Goal: Information Seeking & Learning: Learn about a topic

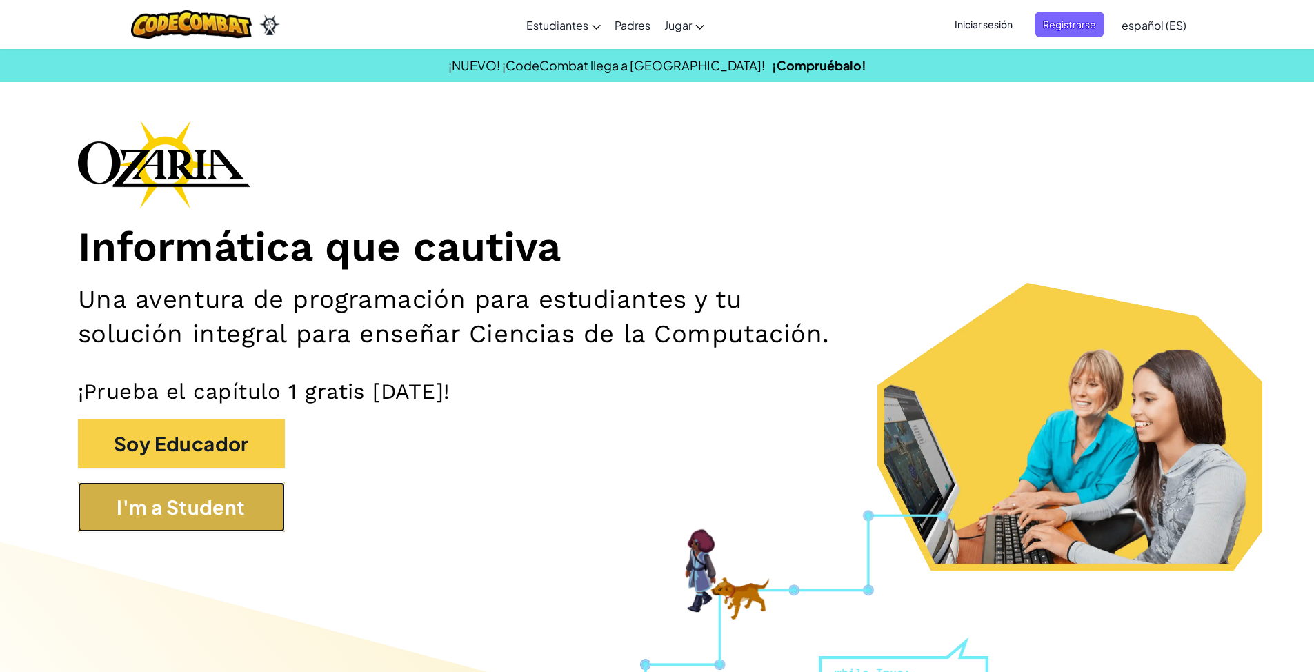
click at [248, 412] on button "I'm a Student" at bounding box center [181, 507] width 207 height 50
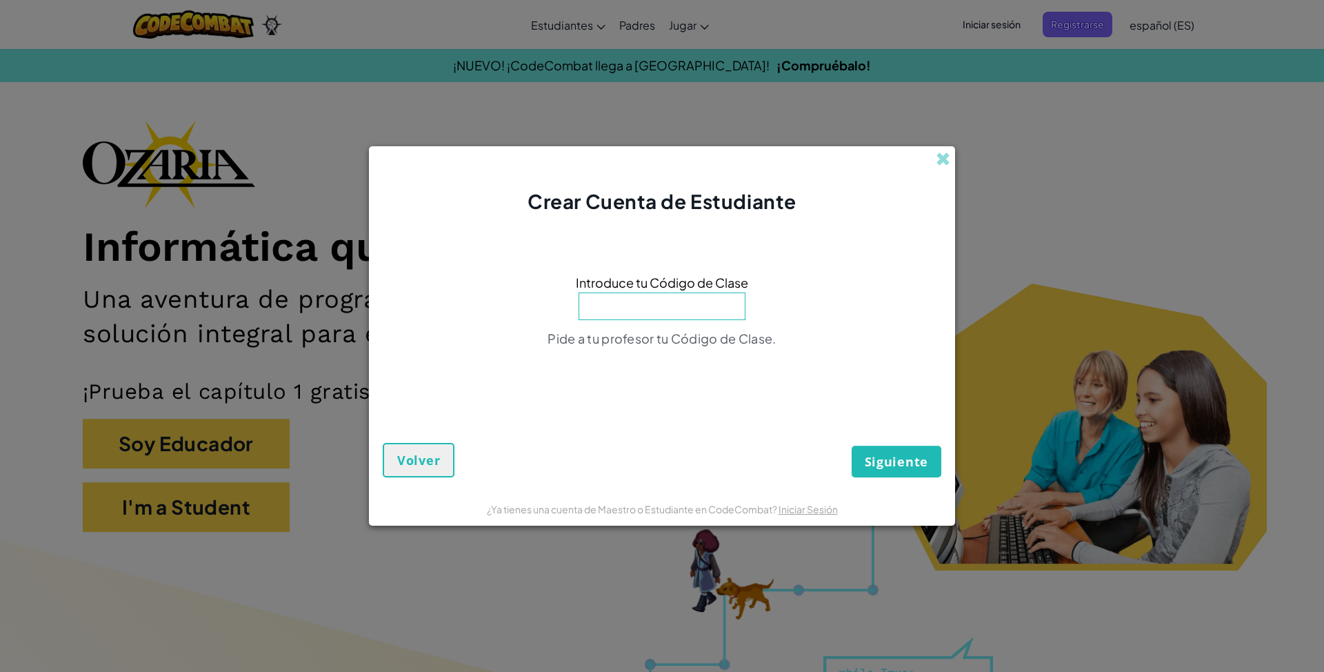
click at [541, 317] on input at bounding box center [662, 306] width 167 height 28
type input "FastRiceBoat"
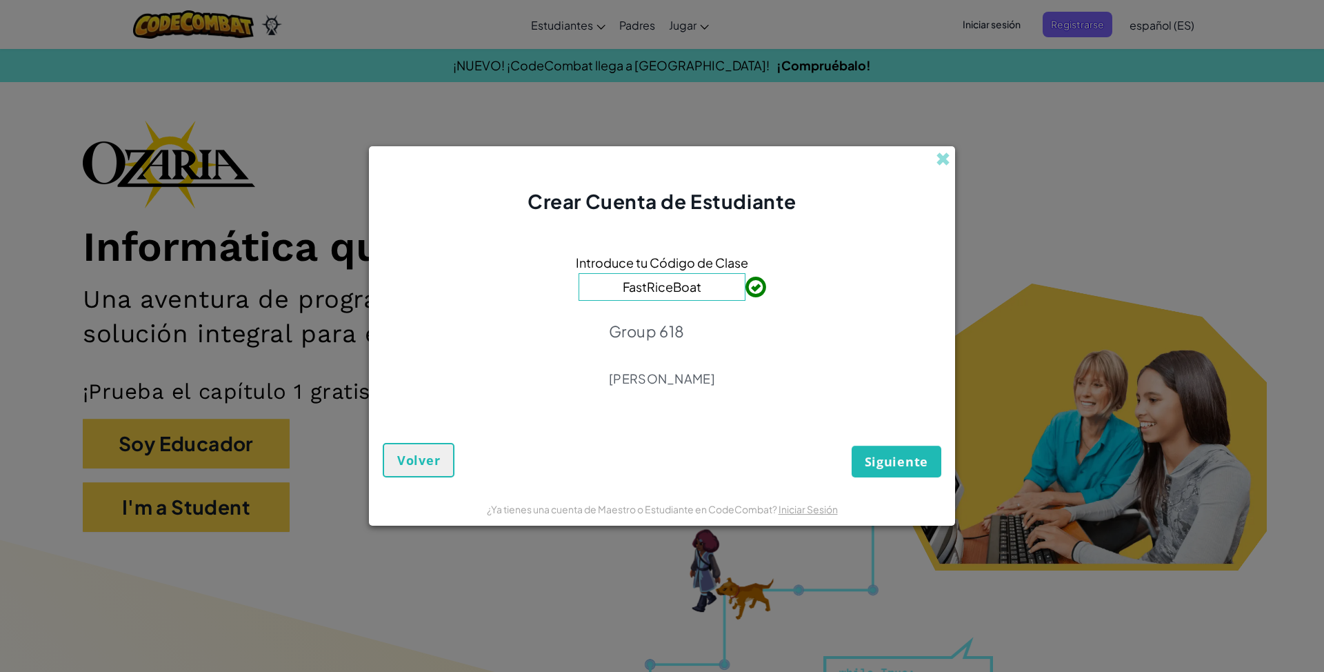
click at [541, 412] on span "Siguiente" at bounding box center [896, 461] width 63 height 17
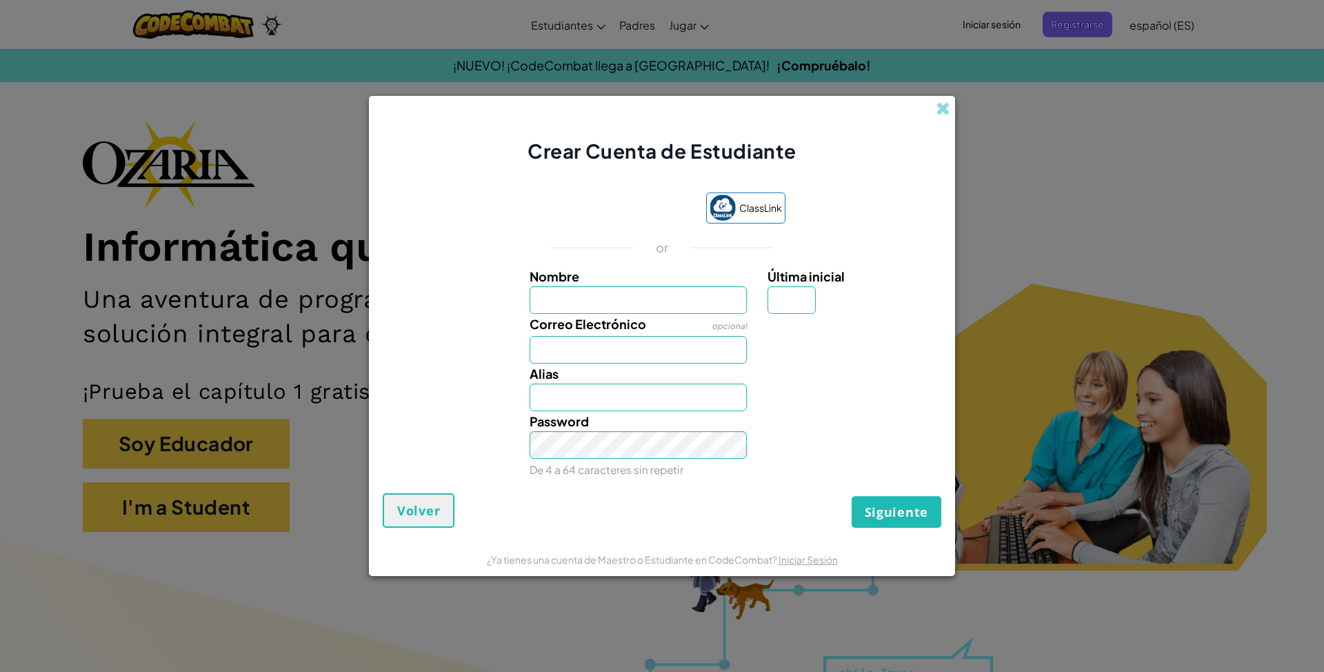
click at [541, 297] on input "Nombre" at bounding box center [639, 300] width 218 height 28
click at [541, 297] on input "Sofia" at bounding box center [639, 300] width 218 height 28
type input "Sofia Hernandez Hipolito"
click at [541, 357] on input "Correo Electrónico" at bounding box center [639, 350] width 218 height 28
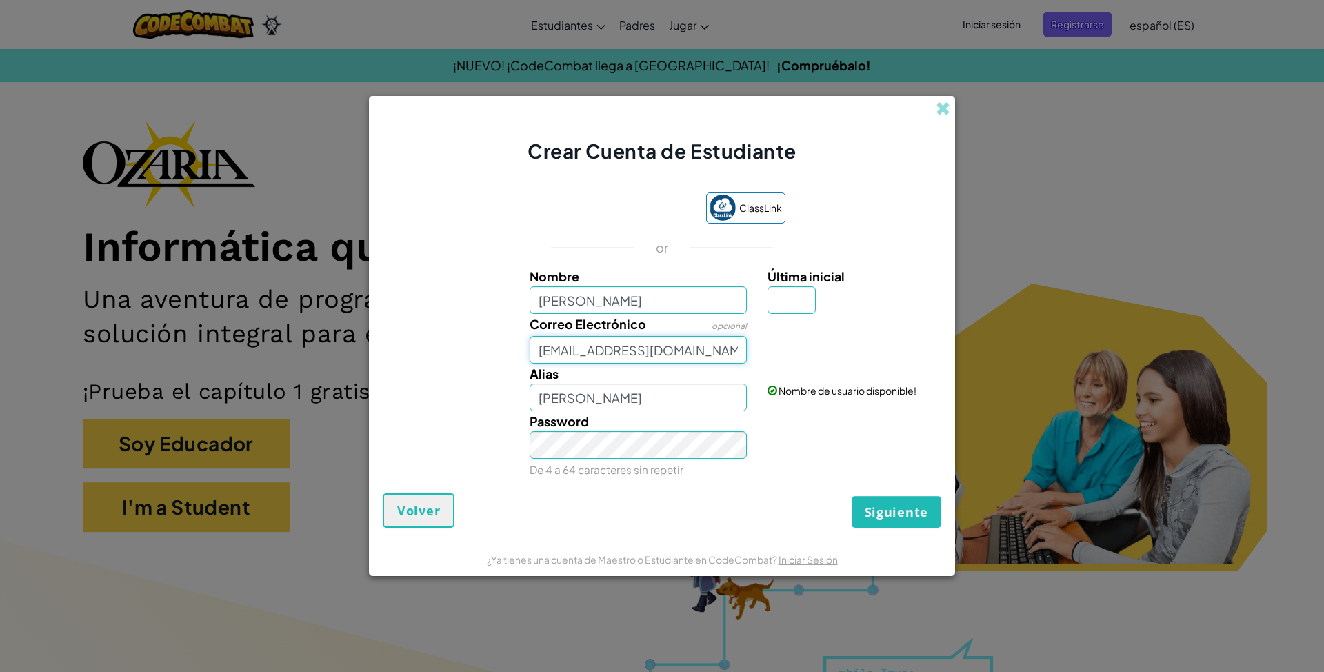
type input "AL07119260@tecmilenio.mx"
click at [541, 412] on span "Siguiente" at bounding box center [896, 511] width 63 height 17
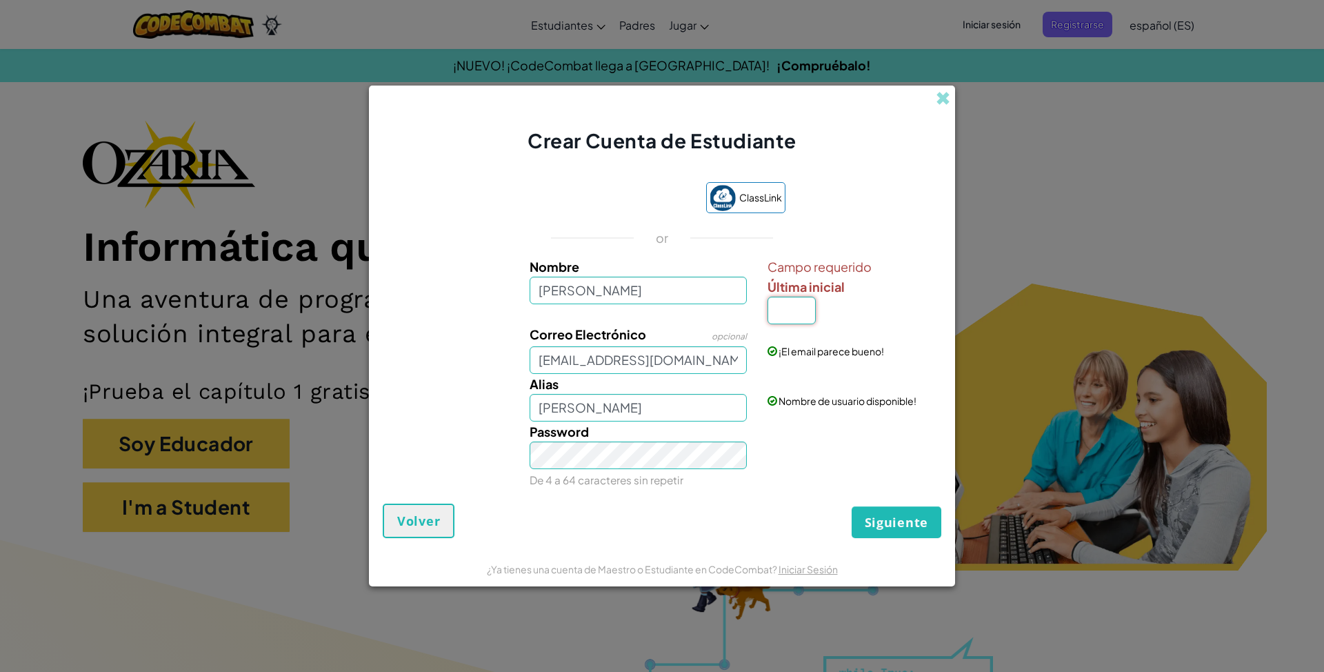
click at [541, 318] on input "Última inicial" at bounding box center [792, 311] width 48 height 28
type input "o"
type input "Sofia Hernandez HipolitoO"
click at [541, 412] on span "Siguiente" at bounding box center [896, 522] width 63 height 17
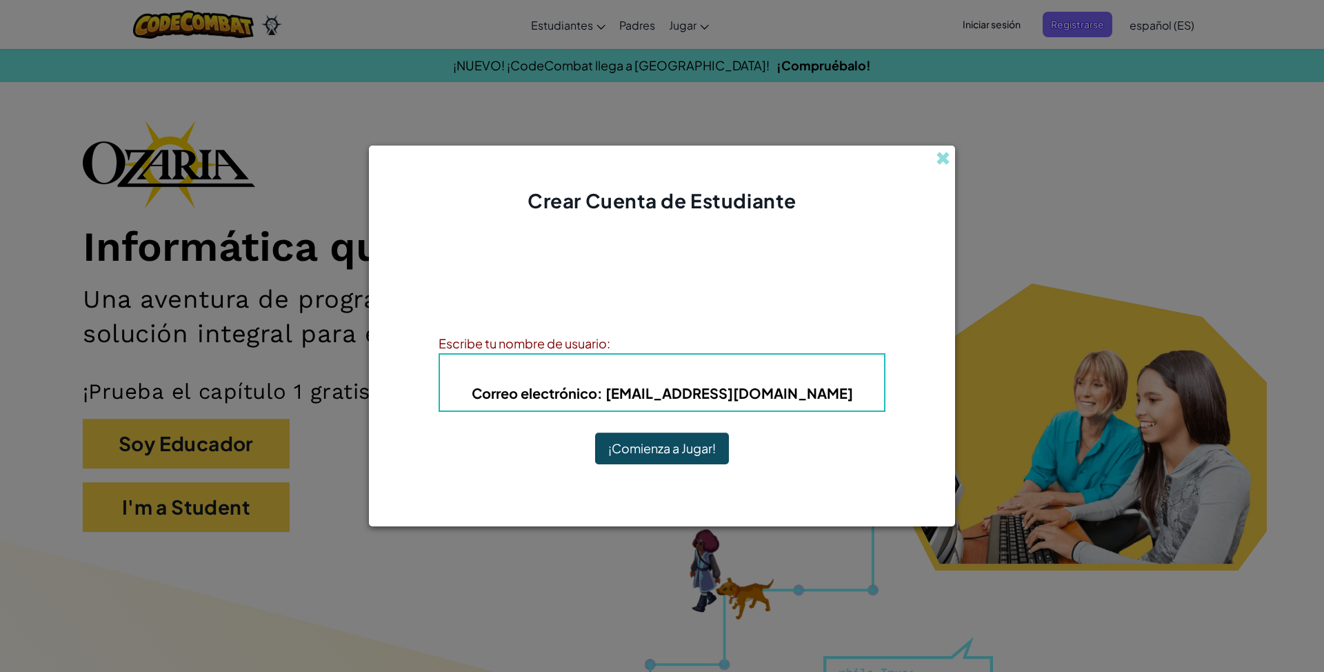
click at [541, 412] on button "¡Comienza a Jugar!" at bounding box center [662, 448] width 134 height 32
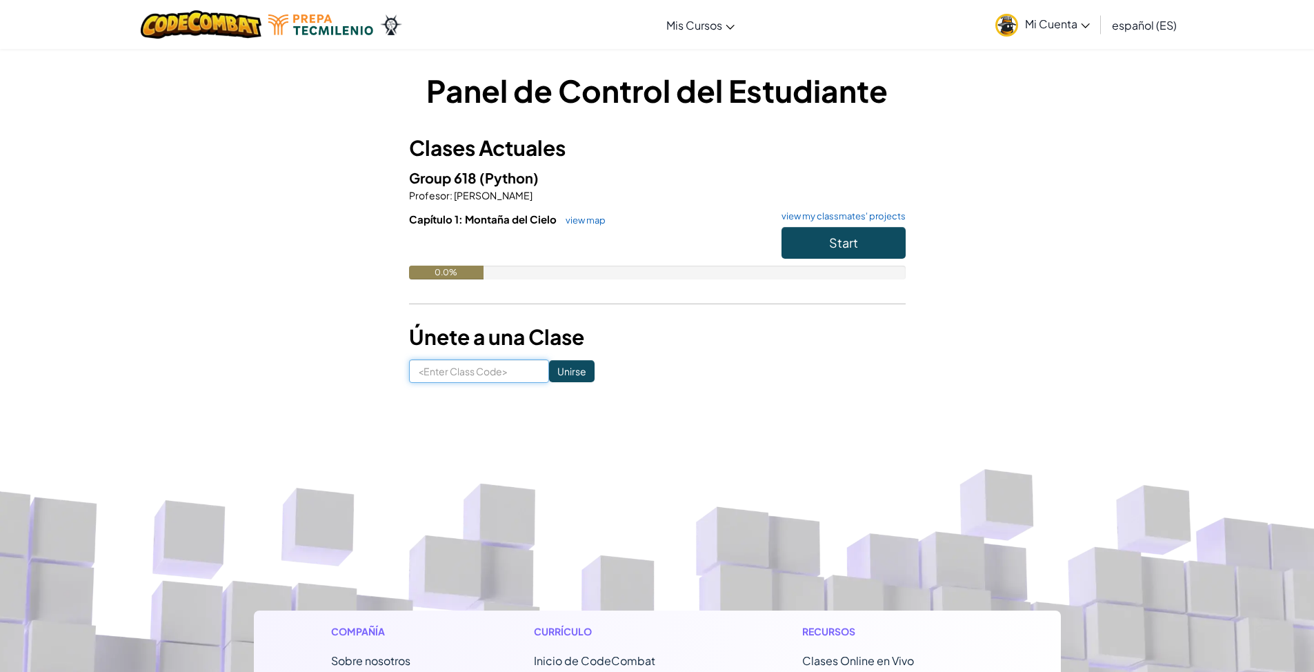
click at [493, 365] on input at bounding box center [479, 370] width 140 height 23
click at [830, 238] on span "Start" at bounding box center [843, 242] width 29 height 16
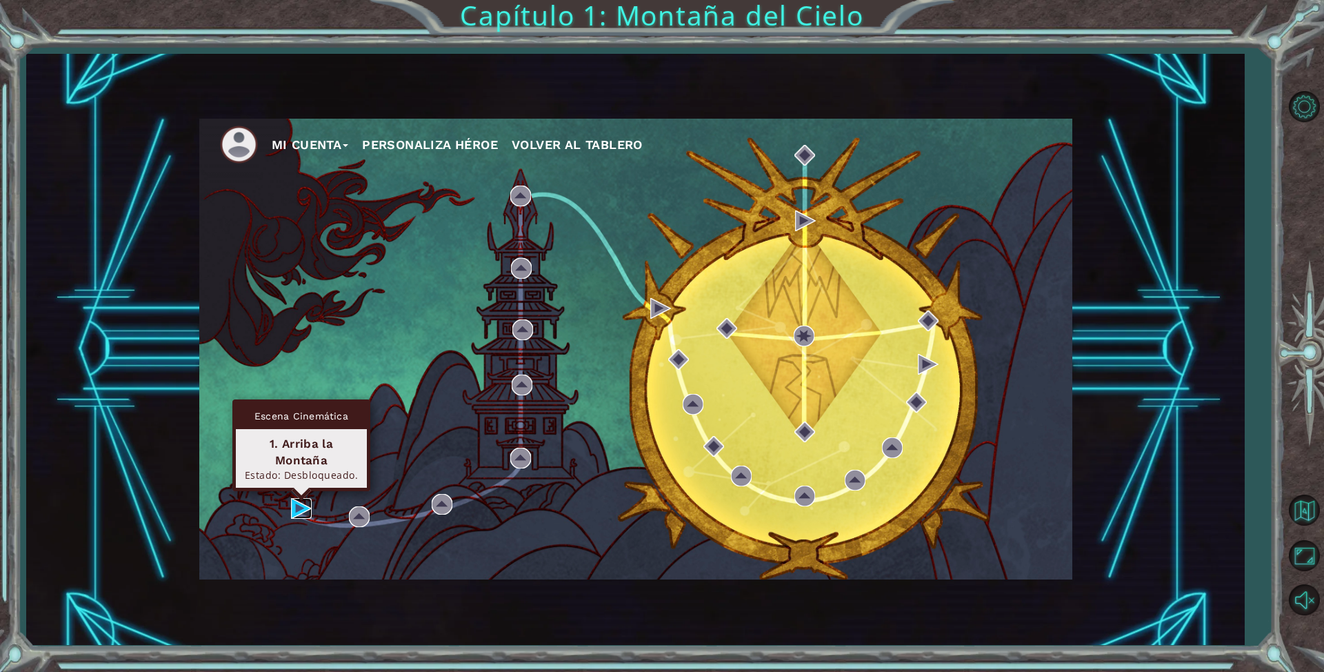
click at [299, 502] on img at bounding box center [301, 508] width 21 height 21
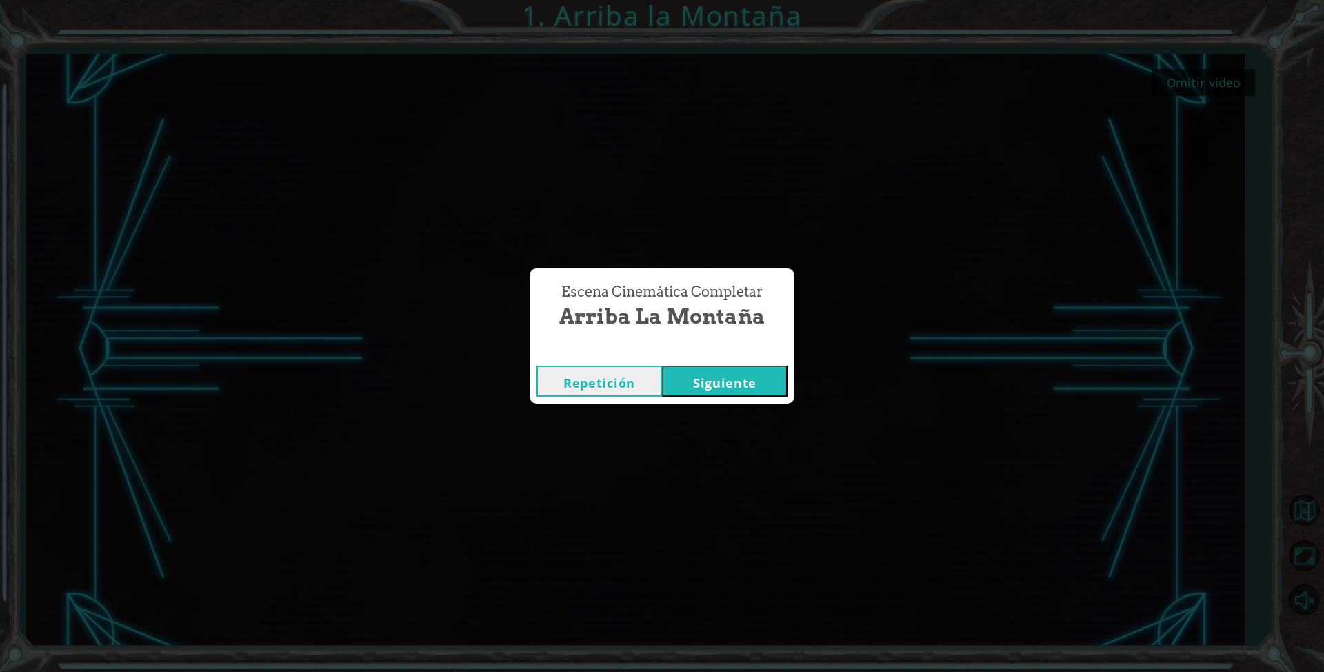
click at [745, 378] on button "Siguiente" at bounding box center [725, 380] width 126 height 31
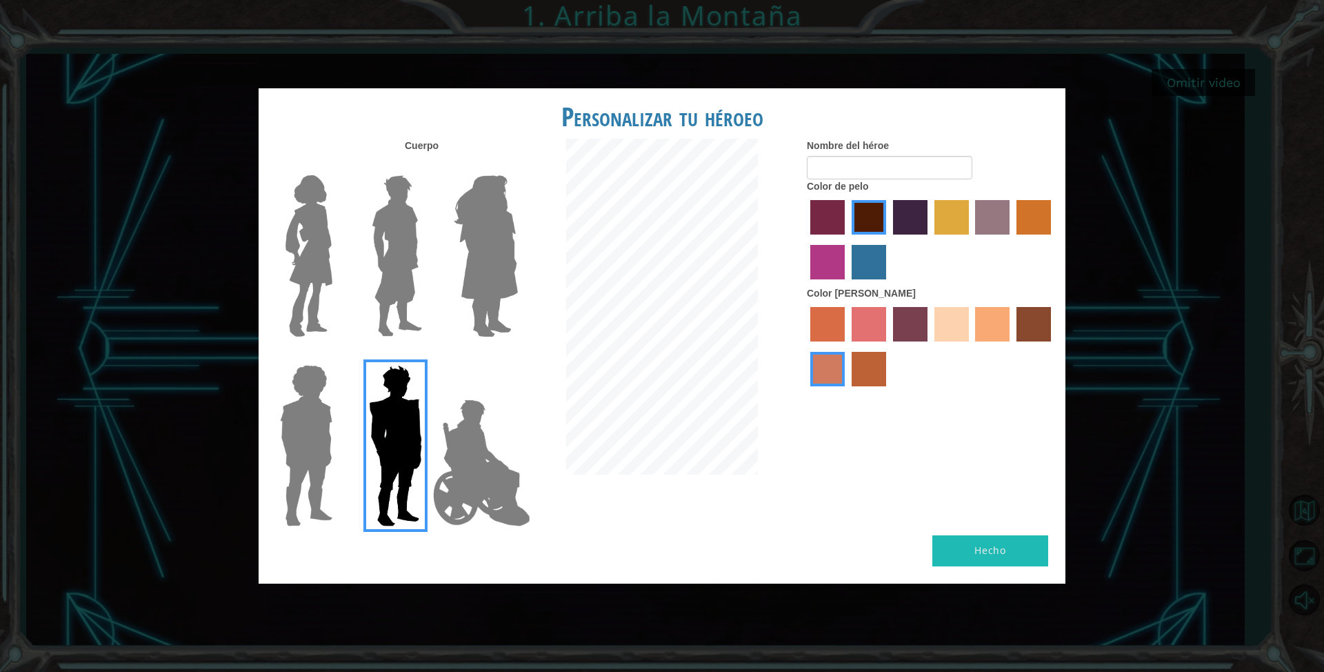
click at [399, 220] on img at bounding box center [396, 256] width 61 height 172
click at [428, 166] on input "Hero Lars" at bounding box center [428, 166] width 0 height 0
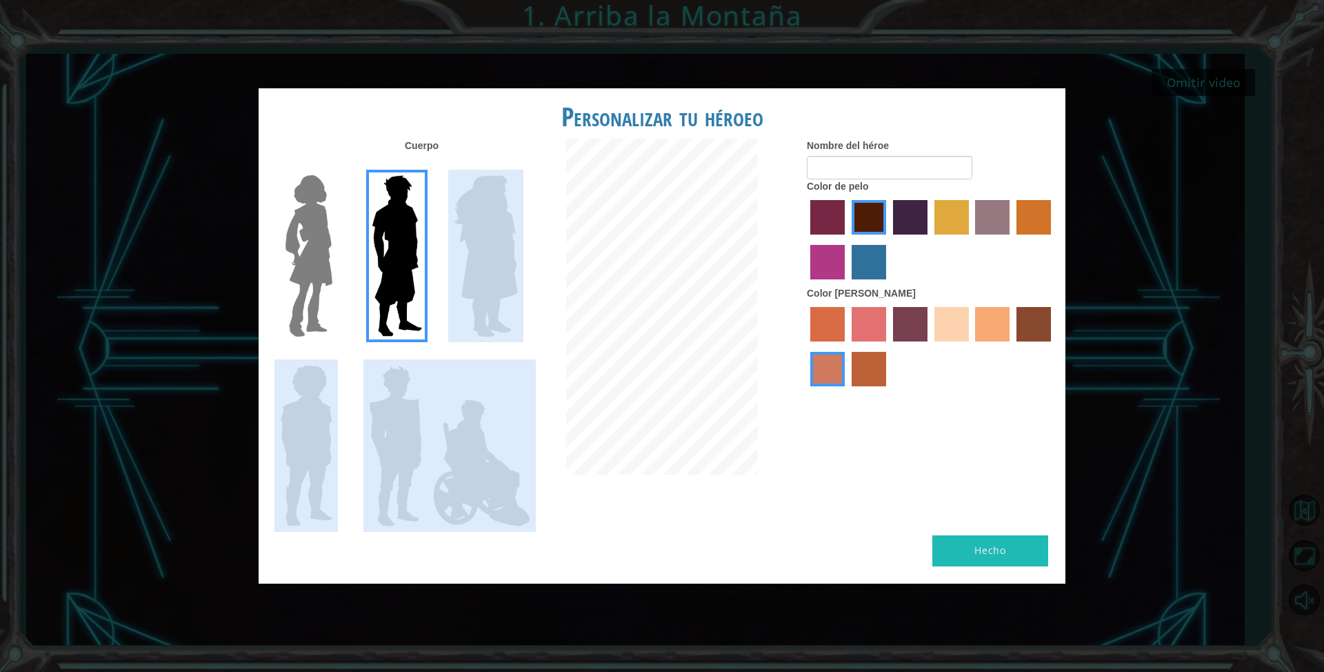
drag, startPoint x: 561, startPoint y: 279, endPoint x: 512, endPoint y: 262, distance: 52.3
click at [512, 262] on div "Cuerpo Nombre del héroe Color de pelo Color [PERSON_NAME]" at bounding box center [662, 337] width 807 height 397
click at [494, 259] on img at bounding box center [485, 256] width 75 height 172
click at [517, 166] on input "Hero Amethyst" at bounding box center [517, 166] width 0 height 0
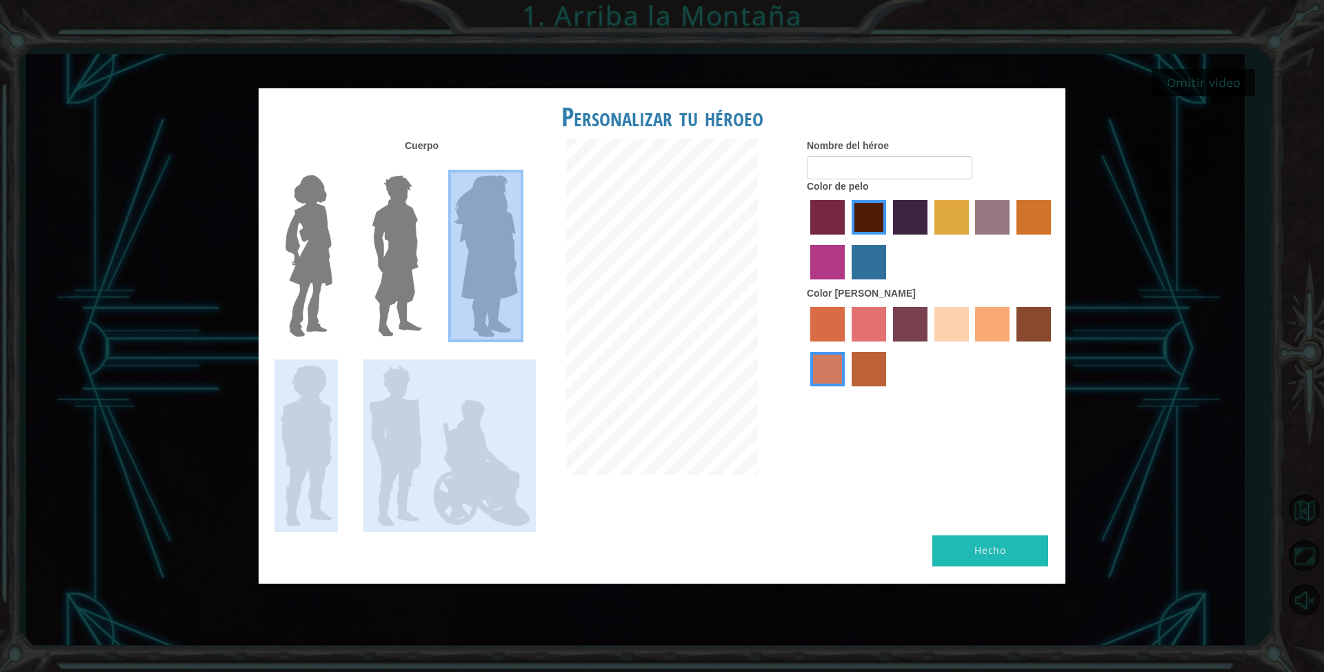
click at [405, 251] on img at bounding box center [396, 256] width 61 height 172
click at [428, 166] on input "Hero Lars" at bounding box center [428, 166] width 0 height 0
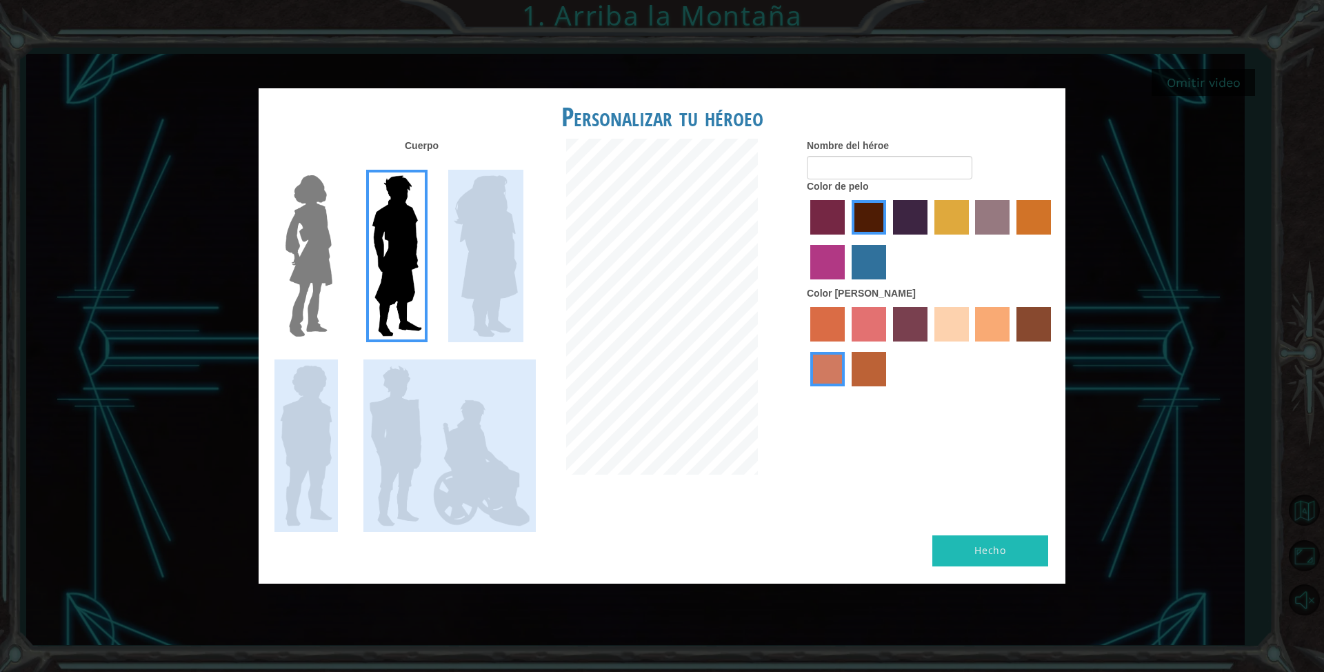
click at [505, 472] on img at bounding box center [482, 463] width 108 height 138
click at [517, 356] on input "Hero Jamie" at bounding box center [517, 356] width 0 height 0
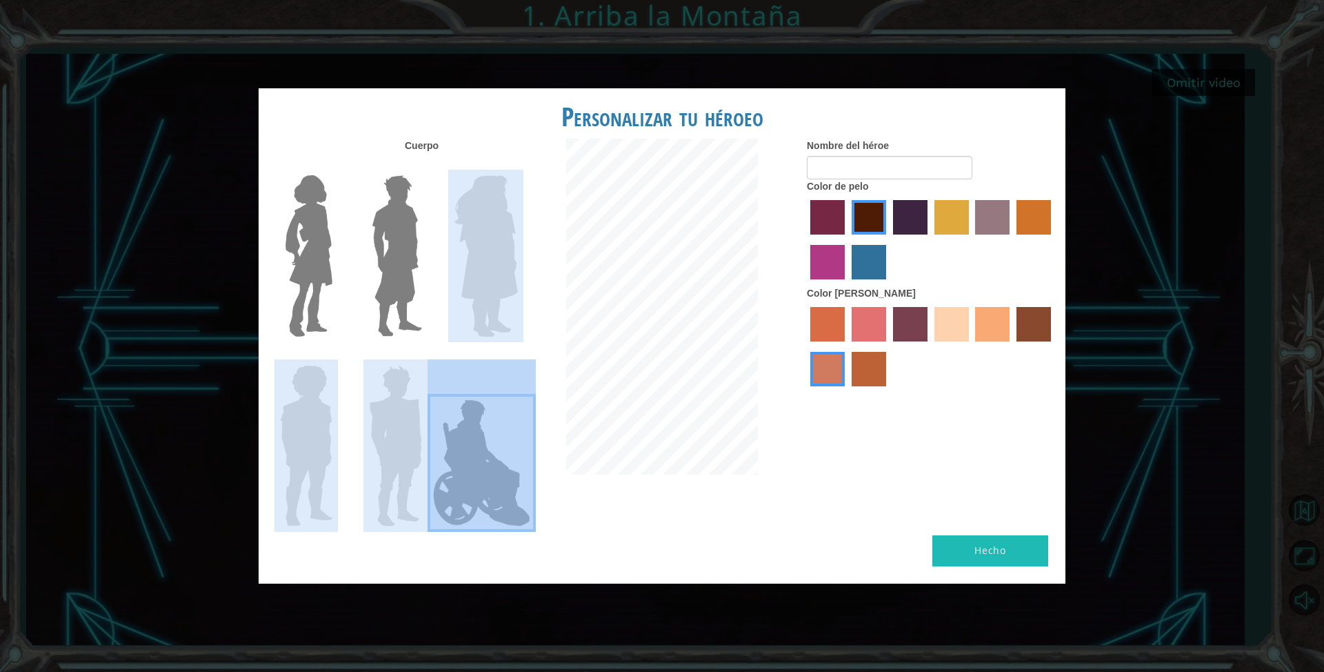
click at [318, 385] on img at bounding box center [305, 445] width 63 height 172
click at [338, 356] on input "Hero Steven" at bounding box center [338, 356] width 0 height 0
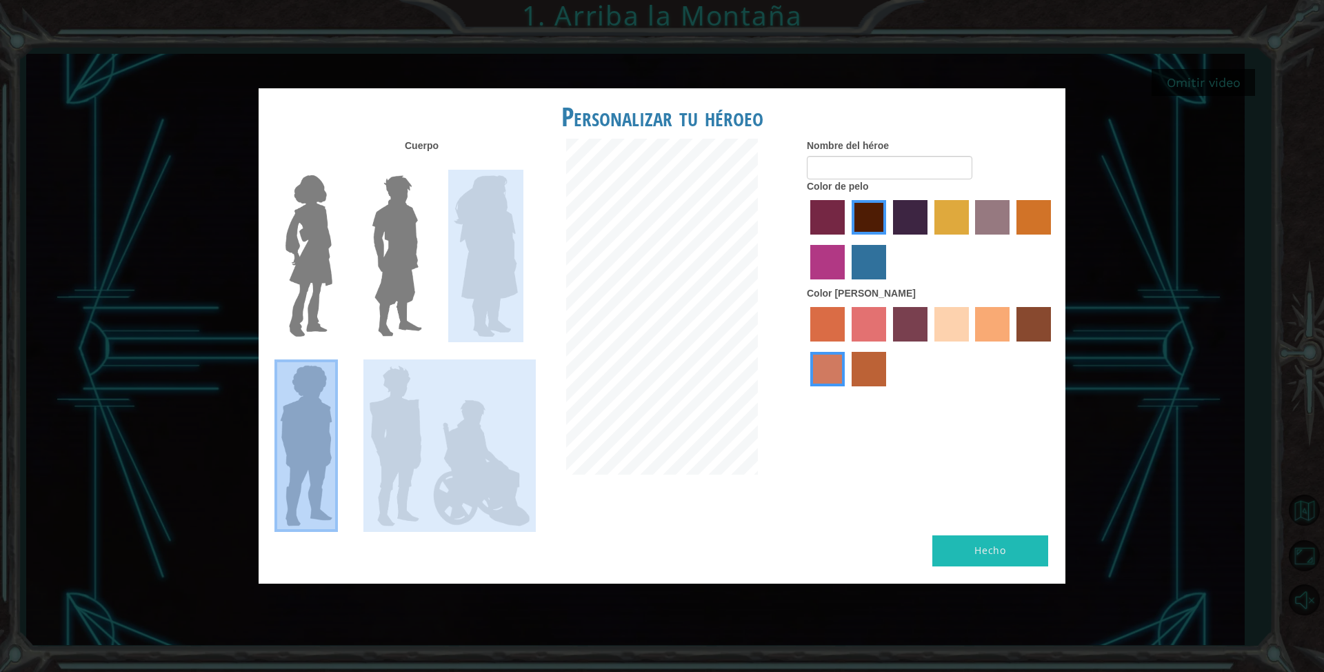
click at [314, 267] on img at bounding box center [309, 256] width 58 height 172
click at [338, 166] on input "Hero Connie" at bounding box center [338, 166] width 0 height 0
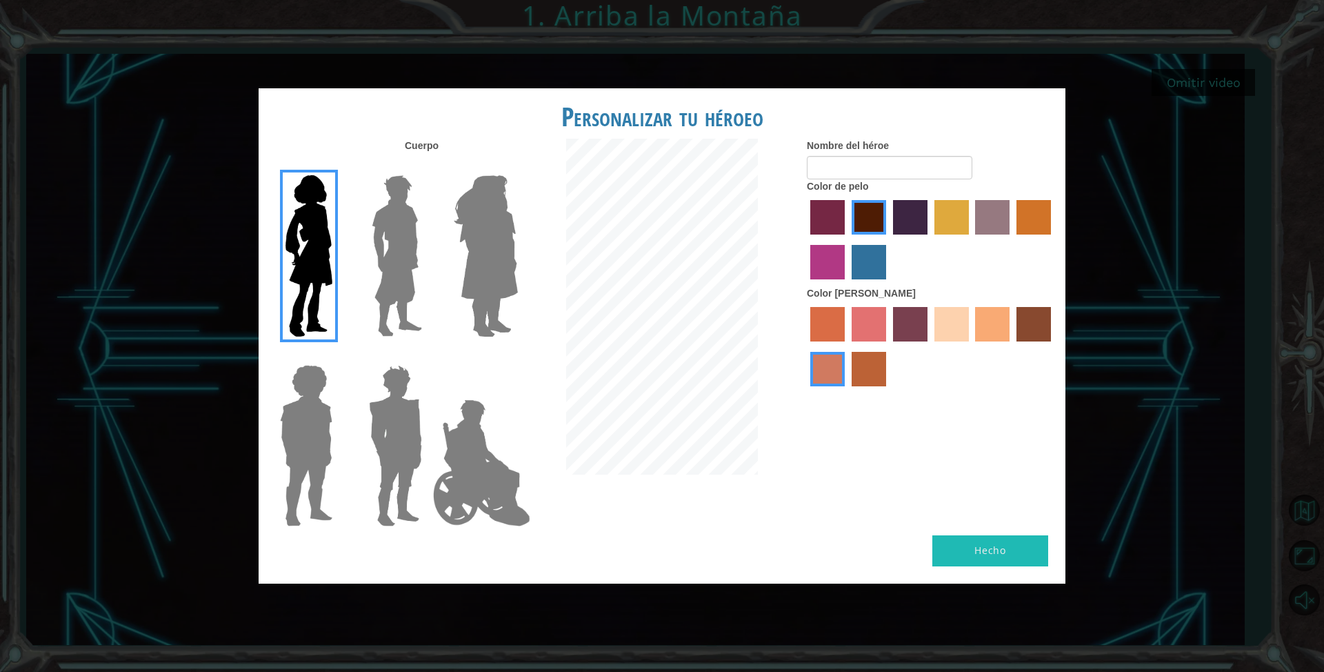
click at [982, 321] on label "tacao skin color" at bounding box center [992, 324] width 34 height 34
click at [971, 346] on input "tacao skin color" at bounding box center [971, 346] width 0 height 0
click at [883, 168] on input "Nombre del héroe" at bounding box center [890, 167] width 166 height 23
type input "[PERSON_NAME]"
click at [1003, 544] on button "Hecho" at bounding box center [990, 550] width 116 height 31
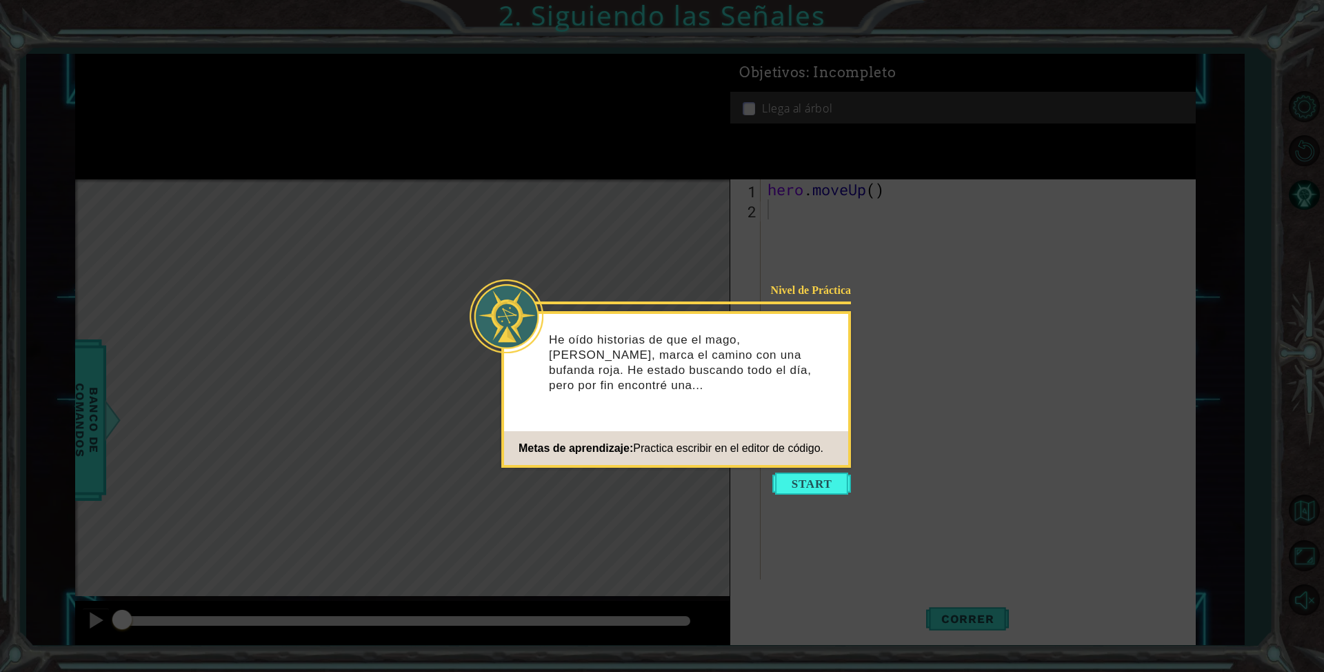
drag, startPoint x: 826, startPoint y: 477, endPoint x: 826, endPoint y: 464, distance: 12.4
click at [826, 465] on div "Nivel de Práctica He oído historias de que el mago, [PERSON_NAME], marca el cam…" at bounding box center [676, 389] width 350 height 157
drag, startPoint x: 837, startPoint y: 488, endPoint x: 828, endPoint y: 477, distance: 14.2
click at [833, 485] on button "Start" at bounding box center [811, 483] width 79 height 22
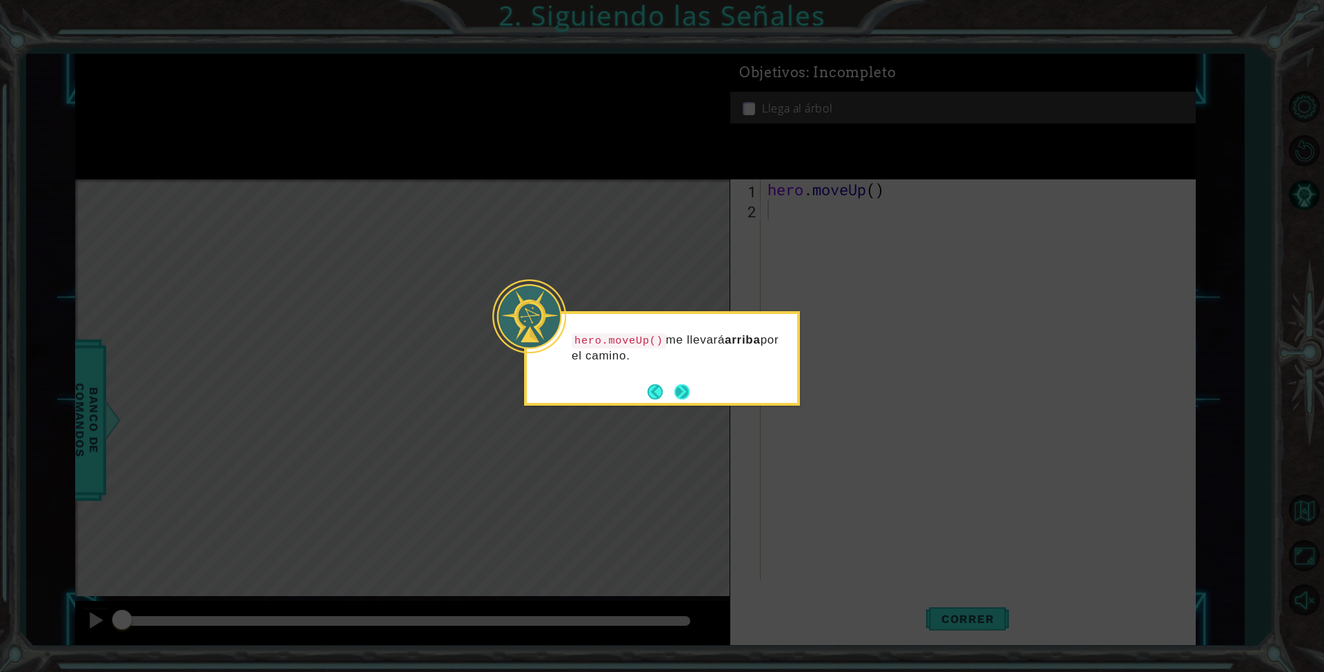
click at [683, 385] on button "Next" at bounding box center [681, 391] width 15 height 15
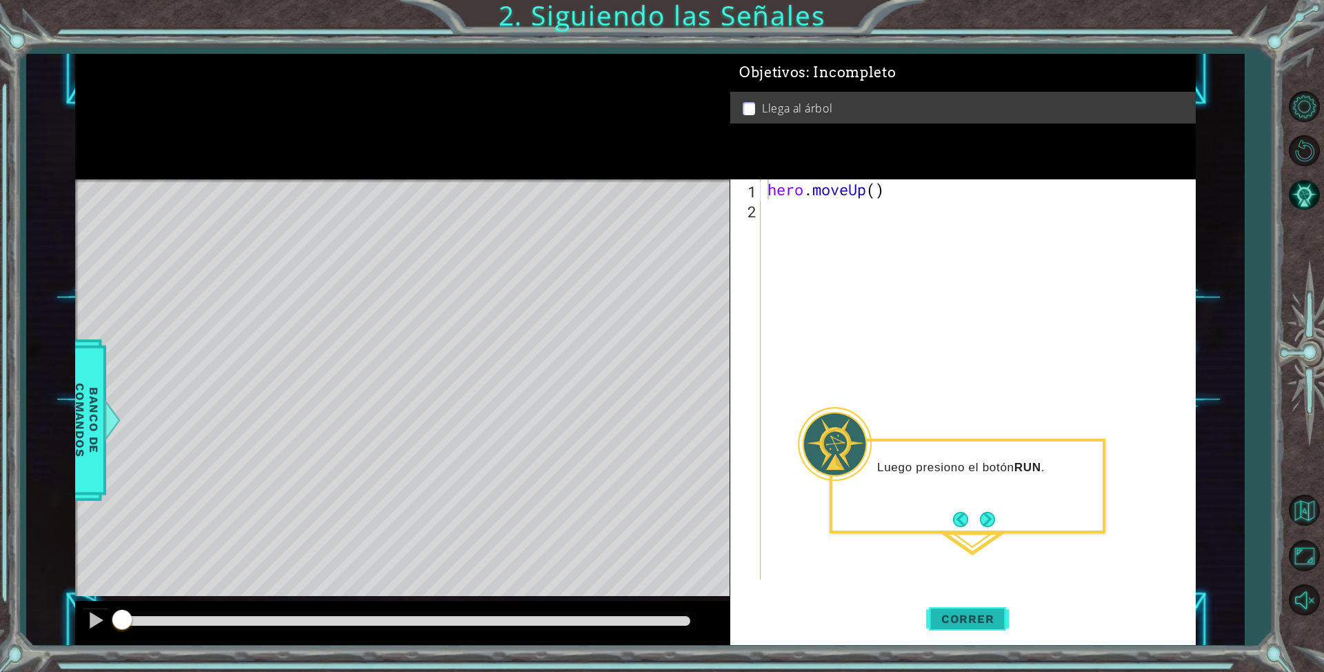
click at [966, 614] on span "Correr" at bounding box center [968, 619] width 81 height 14
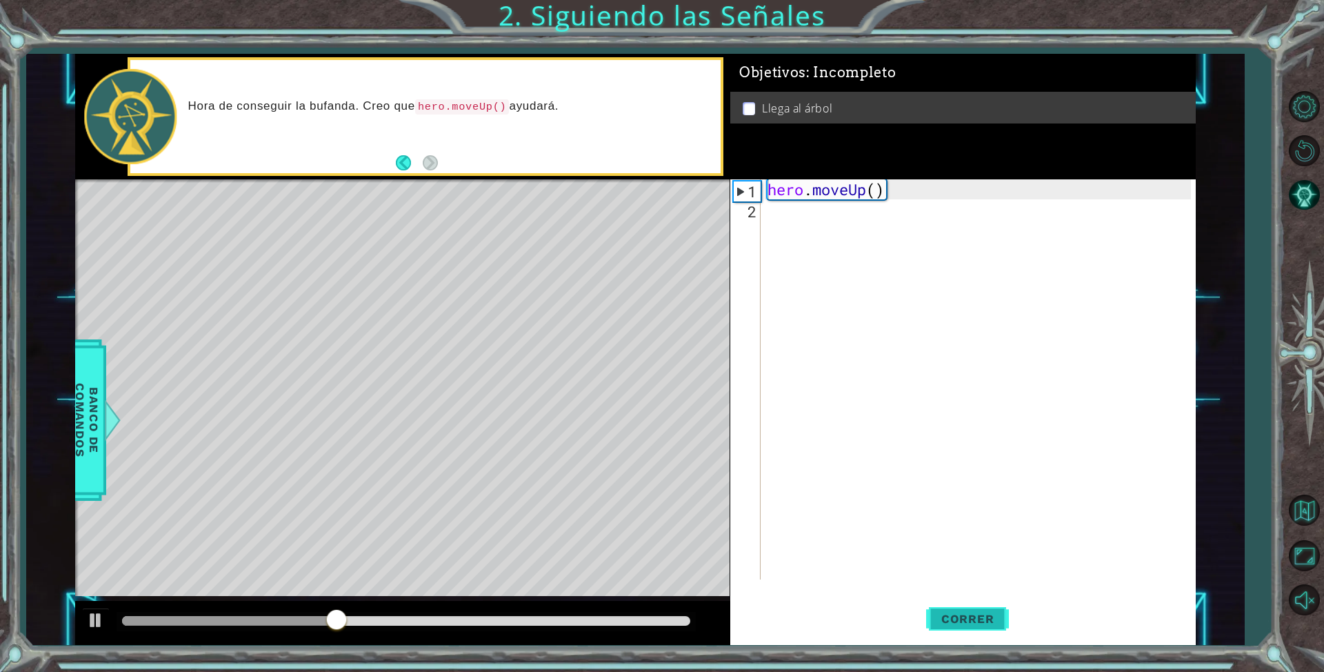
click at [954, 612] on span "Correr" at bounding box center [968, 619] width 81 height 14
click at [950, 610] on button "Correr" at bounding box center [967, 619] width 83 height 46
click at [847, 190] on div "hero . moveUp ( )" at bounding box center [981, 399] width 433 height 440
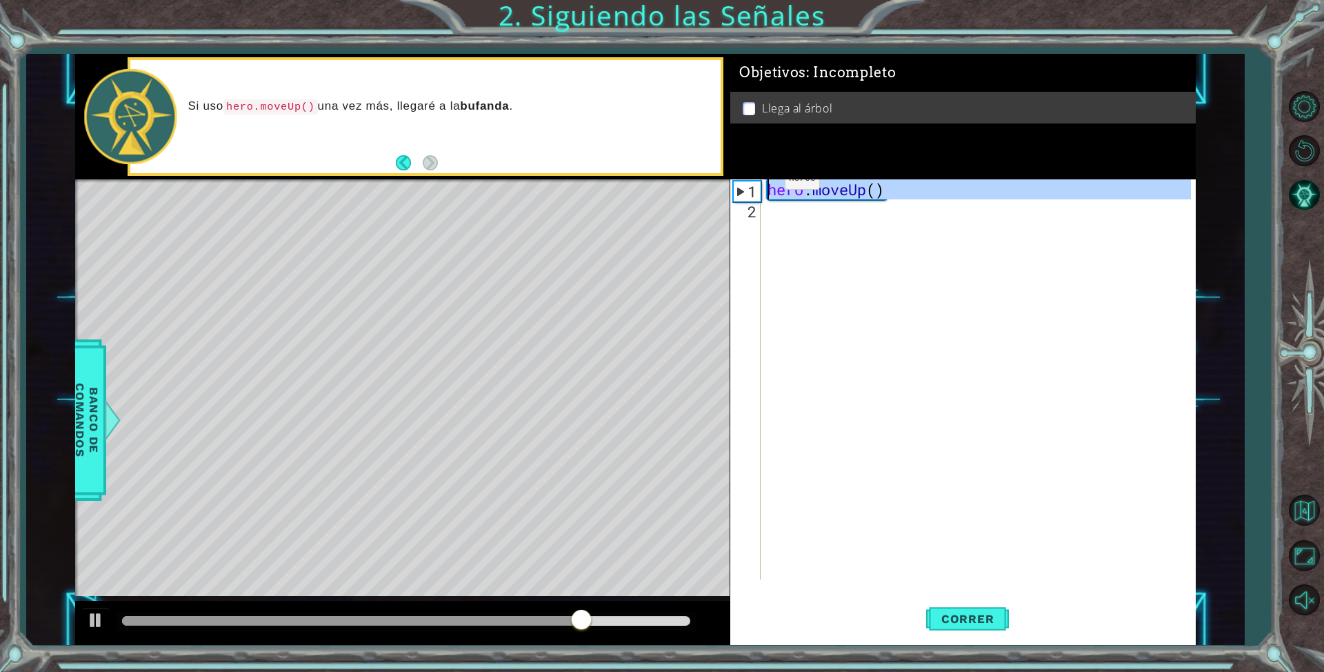
click at [740, 189] on div "1" at bounding box center [747, 191] width 27 height 20
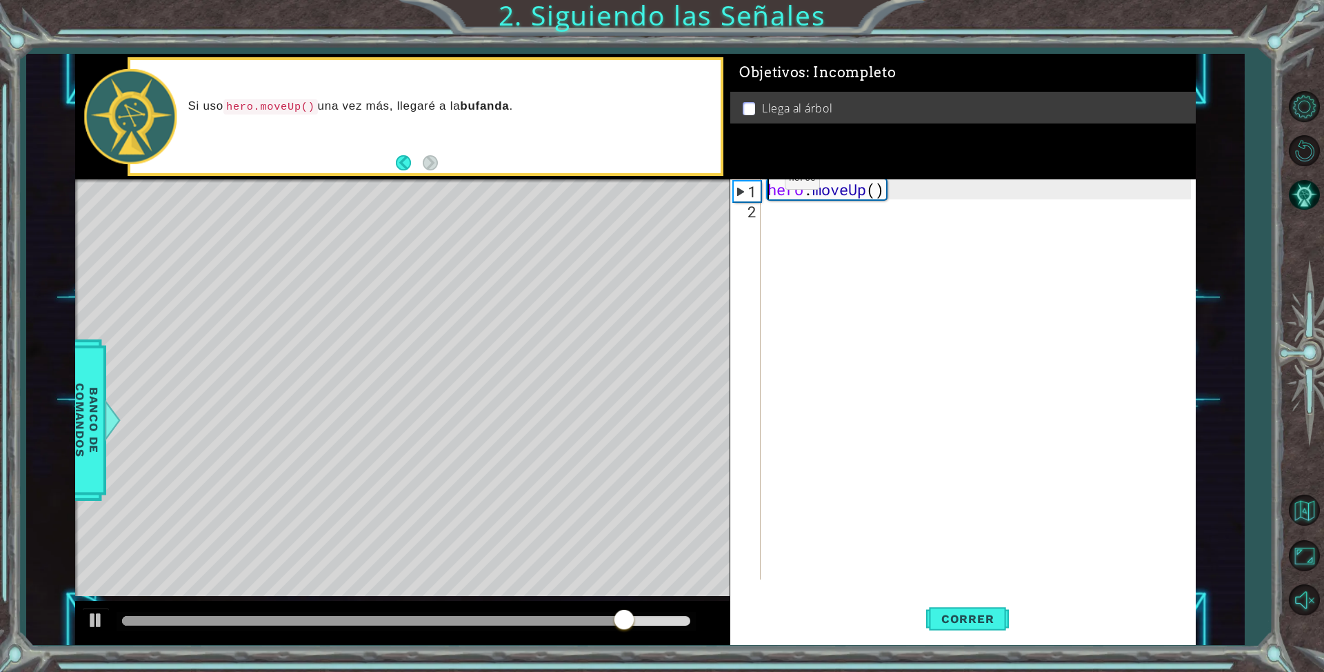
click at [740, 189] on div "1" at bounding box center [747, 191] width 27 height 20
click at [949, 621] on span "Correr" at bounding box center [968, 619] width 81 height 14
click at [748, 192] on div "1" at bounding box center [747, 191] width 27 height 20
click at [953, 612] on span "Correr" at bounding box center [968, 619] width 81 height 14
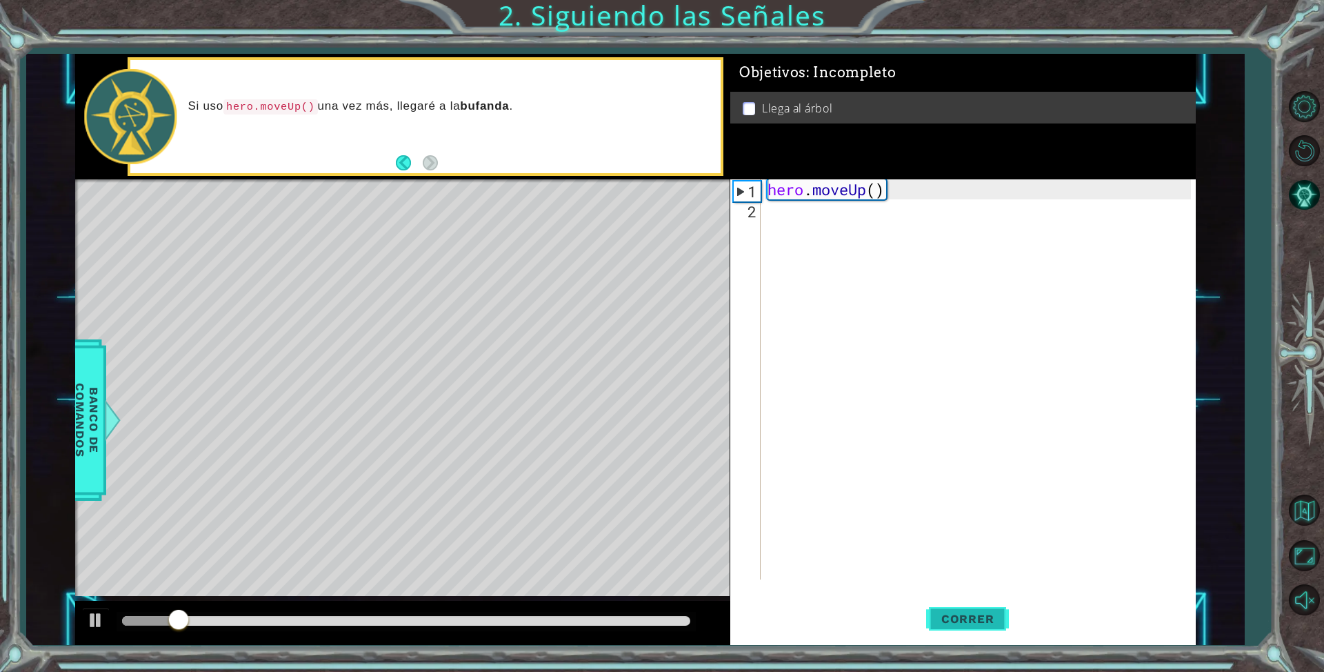
click at [953, 608] on button "Correr" at bounding box center [967, 619] width 83 height 46
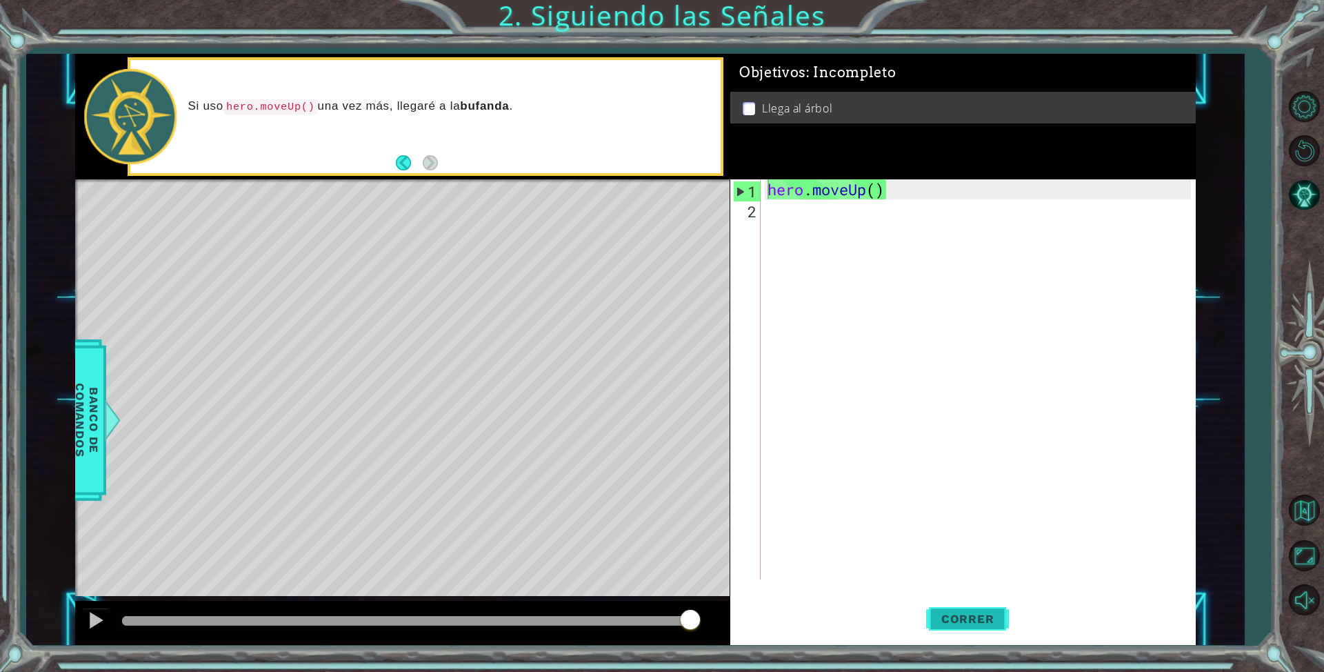
click at [941, 622] on span "Correr" at bounding box center [968, 619] width 81 height 14
click at [739, 189] on div "1" at bounding box center [747, 191] width 27 height 20
click at [738, 190] on div "1" at bounding box center [747, 191] width 27 height 20
click at [791, 188] on div "hero . moveUp ( )" at bounding box center [981, 399] width 433 height 440
click at [868, 196] on div "hero . moveUp ( )" at bounding box center [981, 399] width 433 height 440
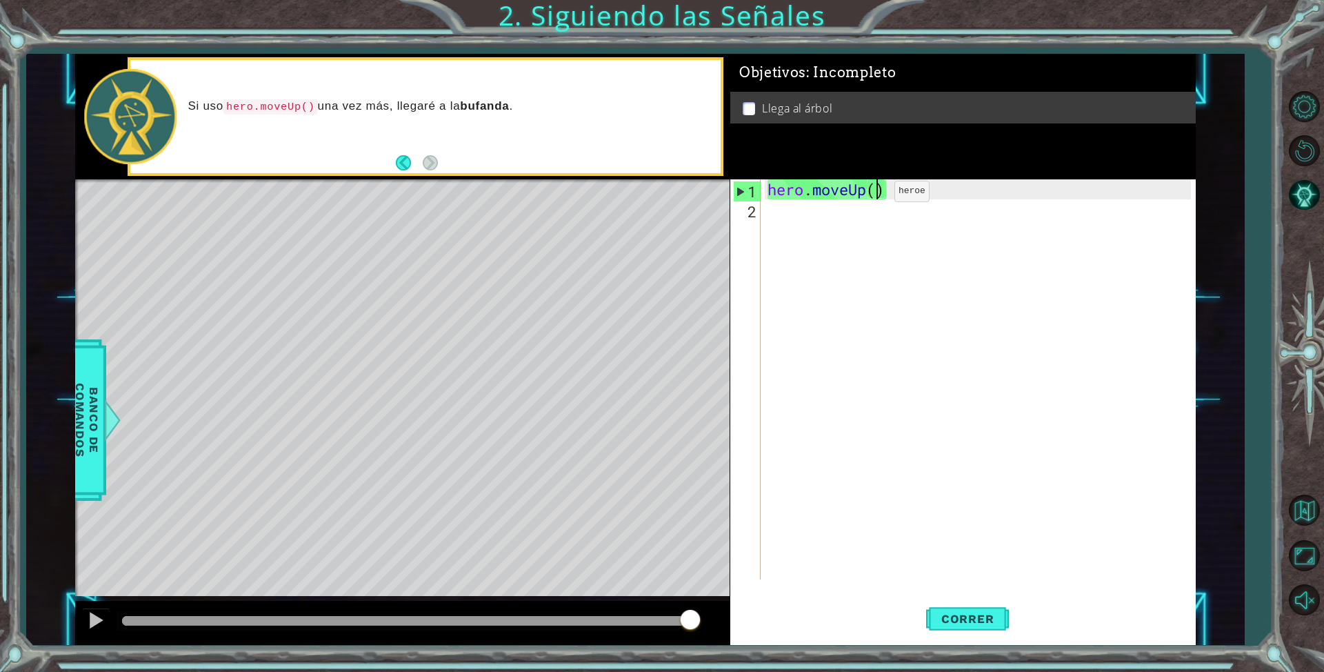
click at [874, 194] on div "hero . moveUp ( )" at bounding box center [981, 399] width 433 height 440
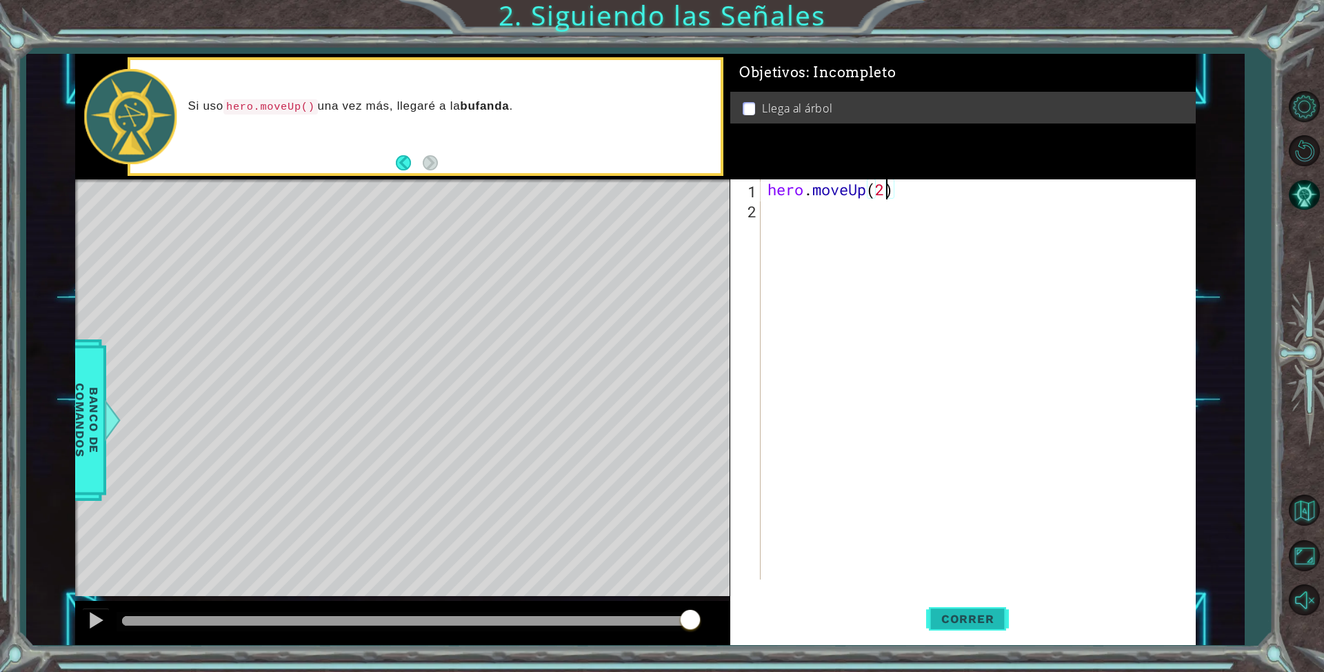
type textarea "hero.moveUp(2)"
click at [964, 617] on span "Correr" at bounding box center [968, 619] width 81 height 14
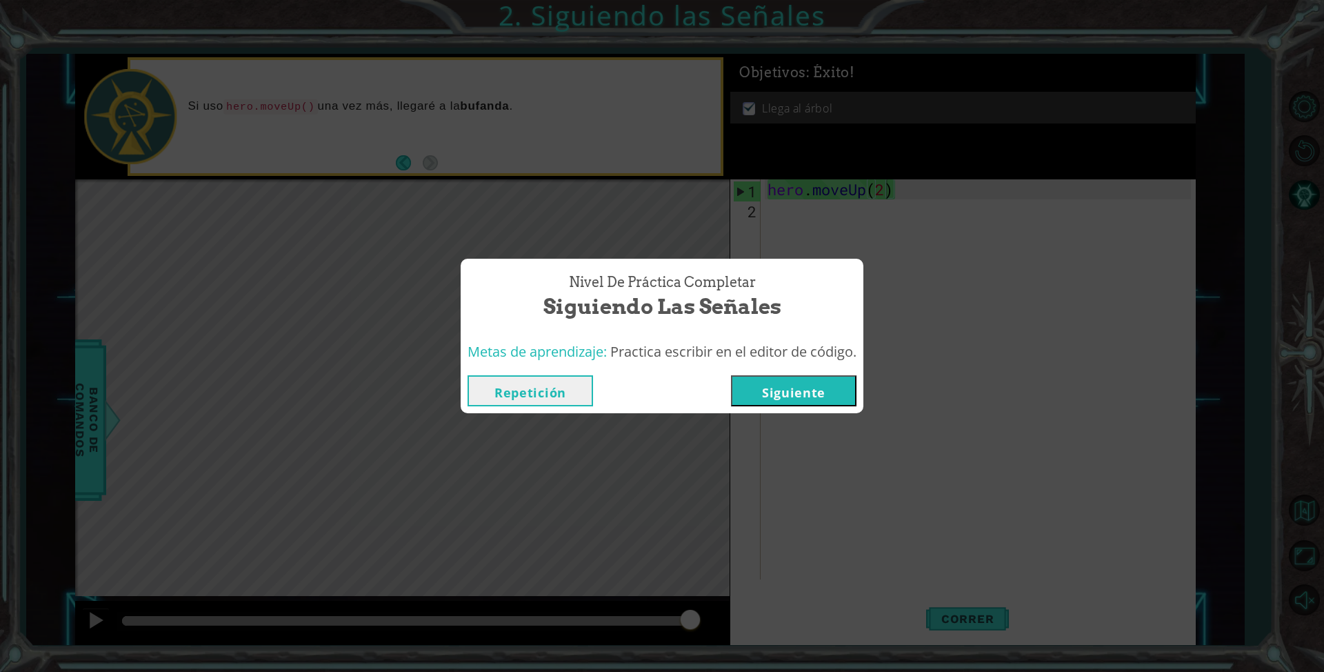
click at [807, 388] on button "Siguiente" at bounding box center [794, 390] width 126 height 31
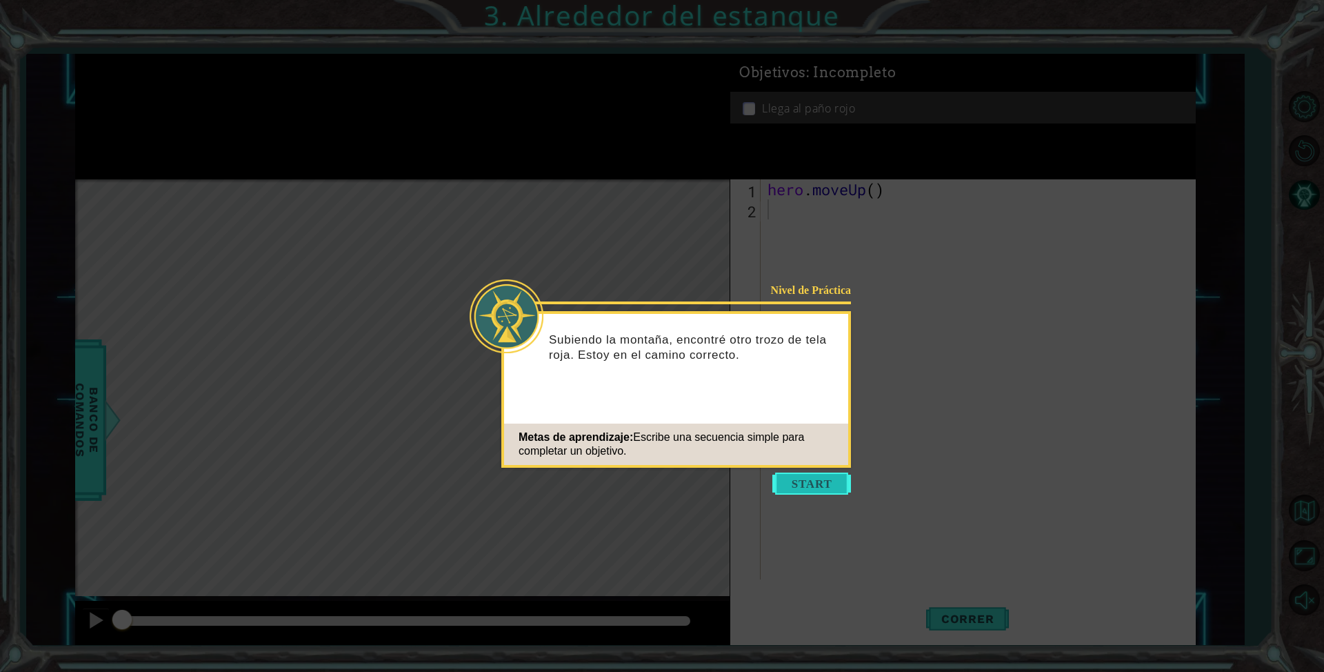
click at [806, 481] on button "Start" at bounding box center [811, 483] width 79 height 22
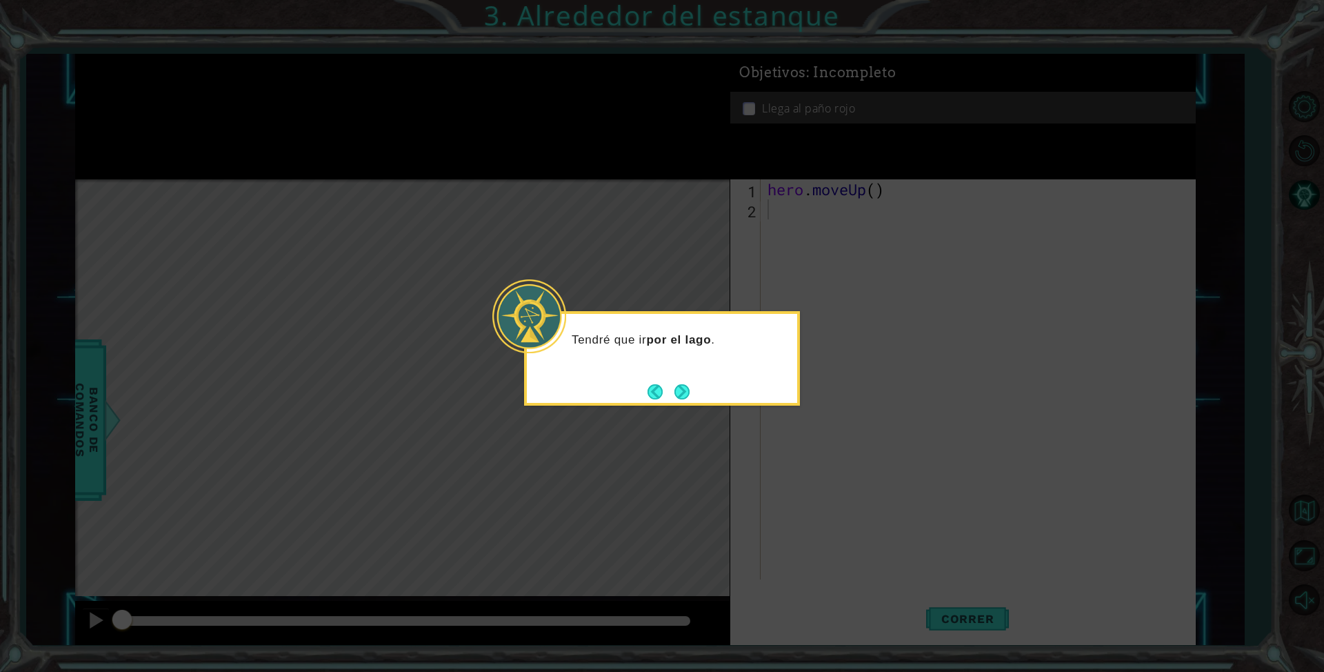
click at [681, 384] on button "Next" at bounding box center [681, 391] width 15 height 15
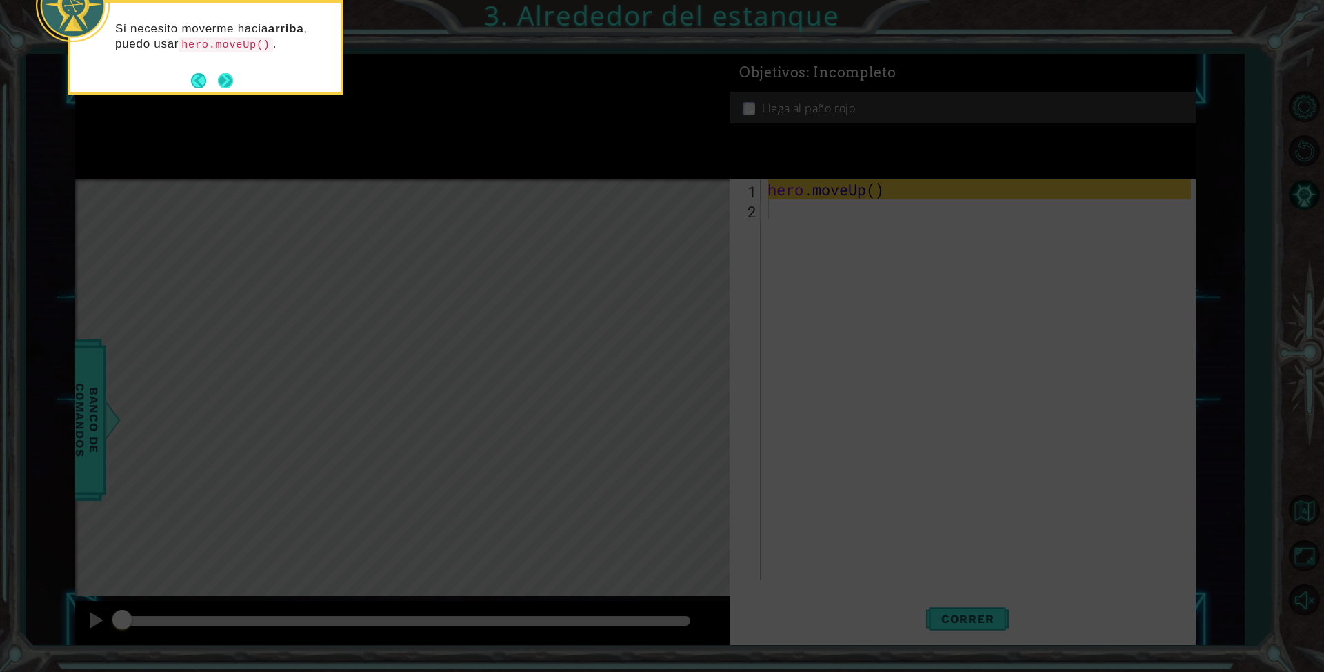
click at [219, 76] on button "Next" at bounding box center [226, 80] width 16 height 16
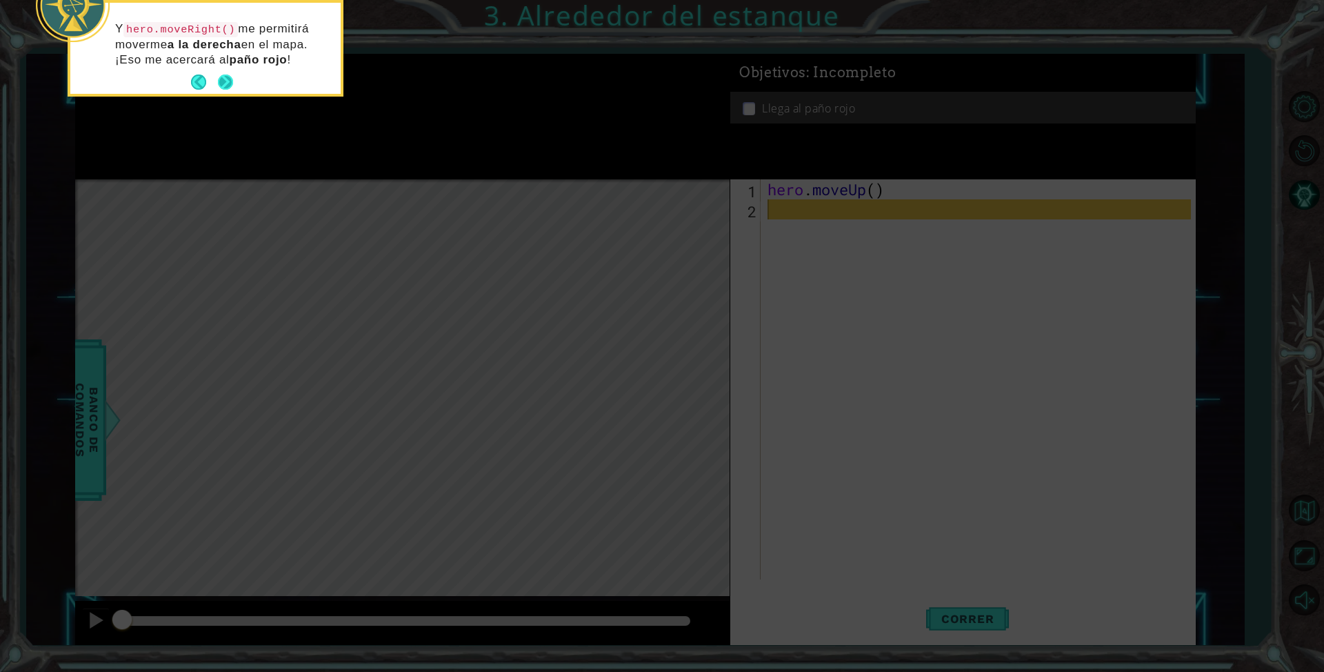
click at [230, 77] on button "Next" at bounding box center [225, 81] width 15 height 15
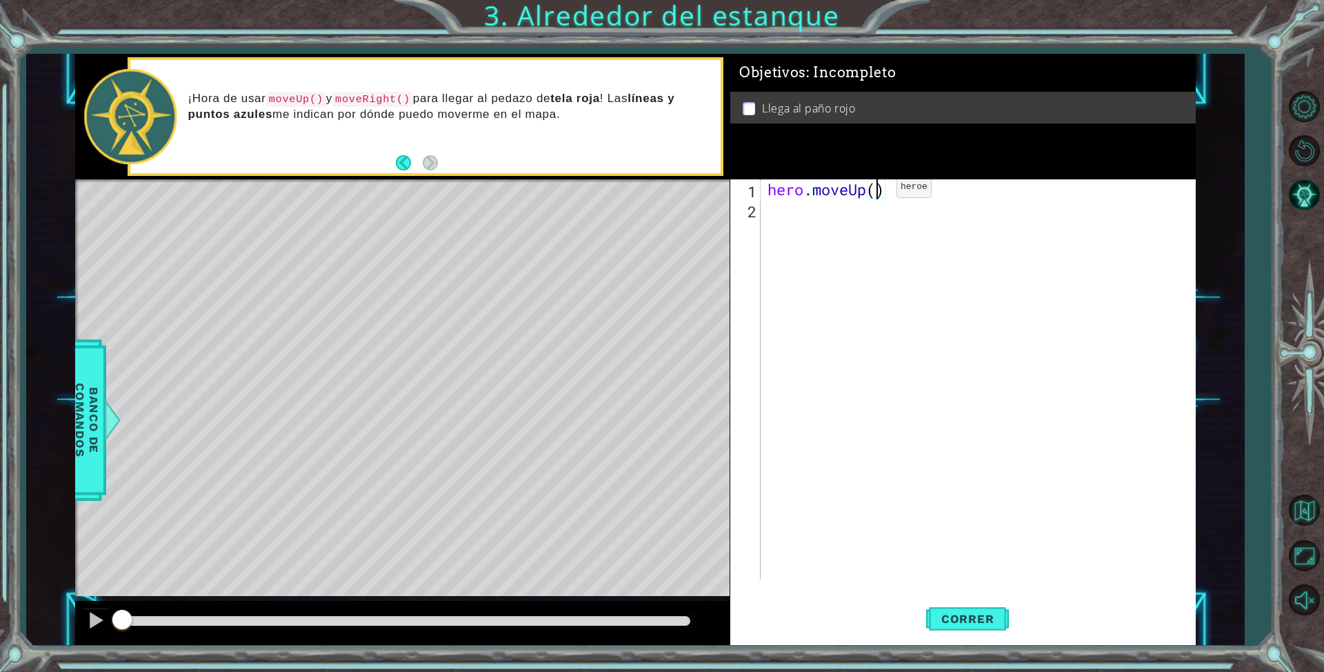
click at [876, 190] on div "hero . moveUp ( )" at bounding box center [981, 399] width 433 height 440
type textarea "hero.moveUp(2)"
click at [983, 621] on span "Correr" at bounding box center [968, 619] width 81 height 14
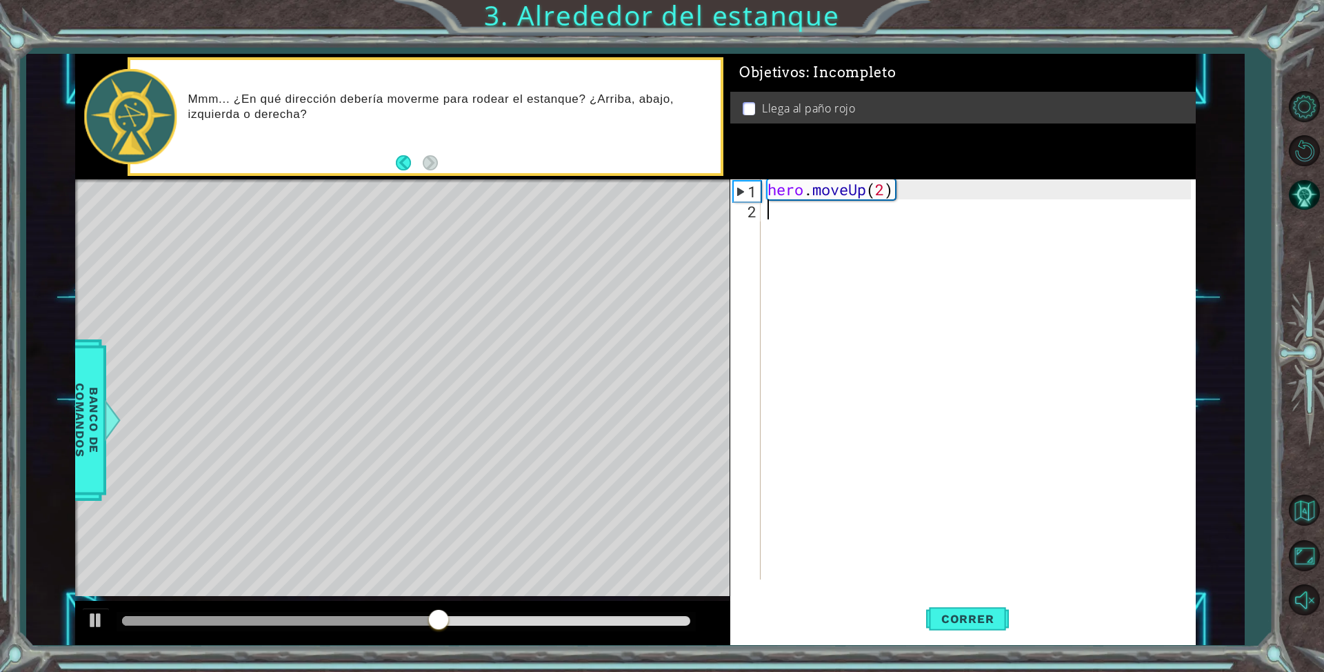
click at [772, 217] on div "hero . moveUp ( 2 )" at bounding box center [981, 399] width 433 height 440
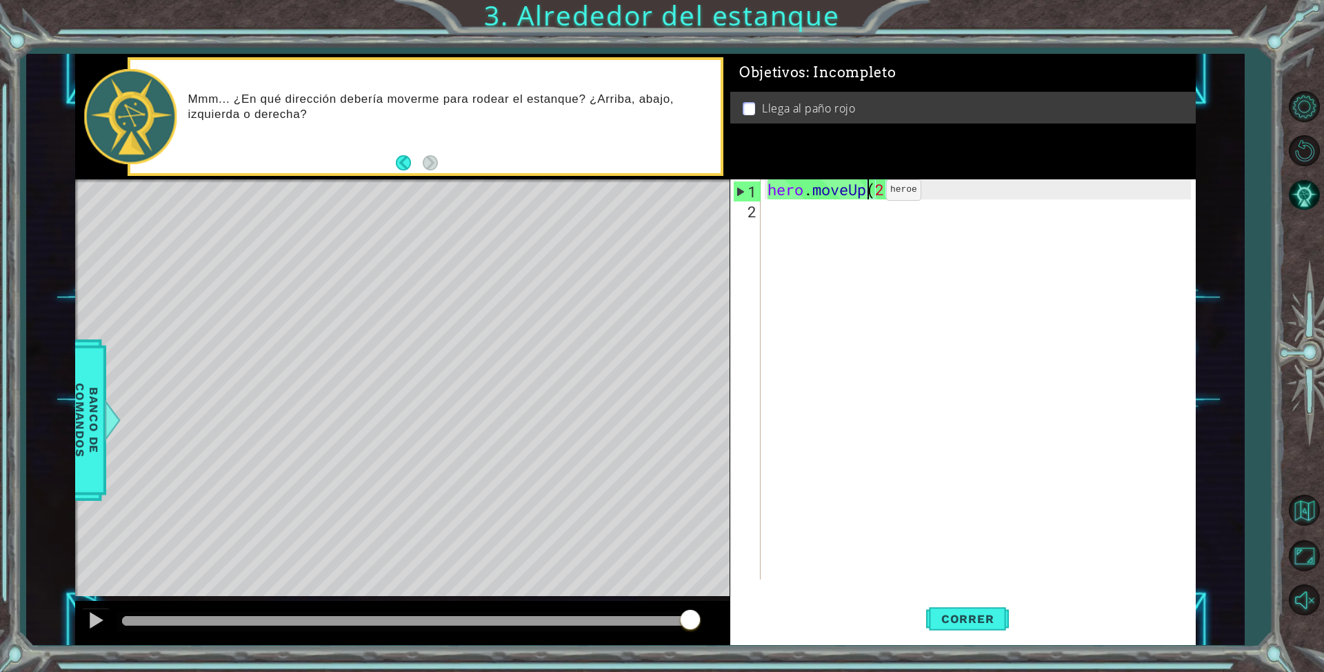
click at [865, 193] on div "hero . moveUp ( 2 )" at bounding box center [981, 399] width 433 height 440
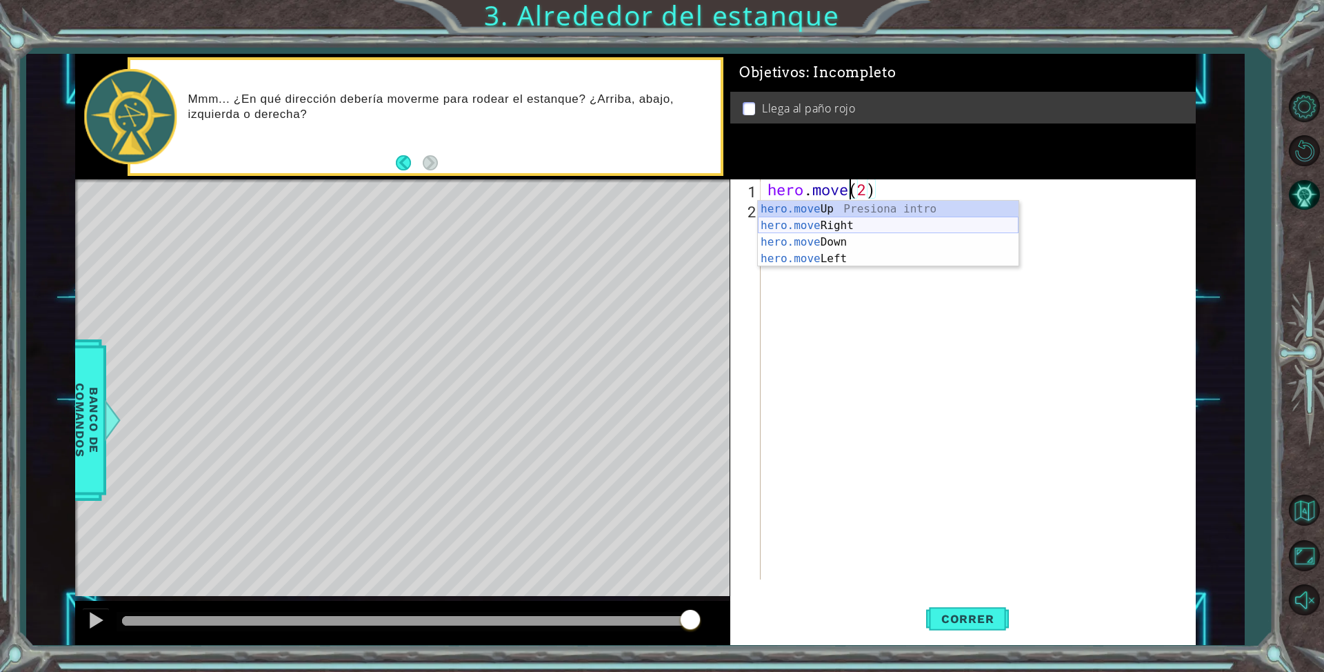
click at [817, 223] on div "hero.move Up Presiona intro hero.move Right Presiona intro hero.move Down Presi…" at bounding box center [888, 250] width 261 height 99
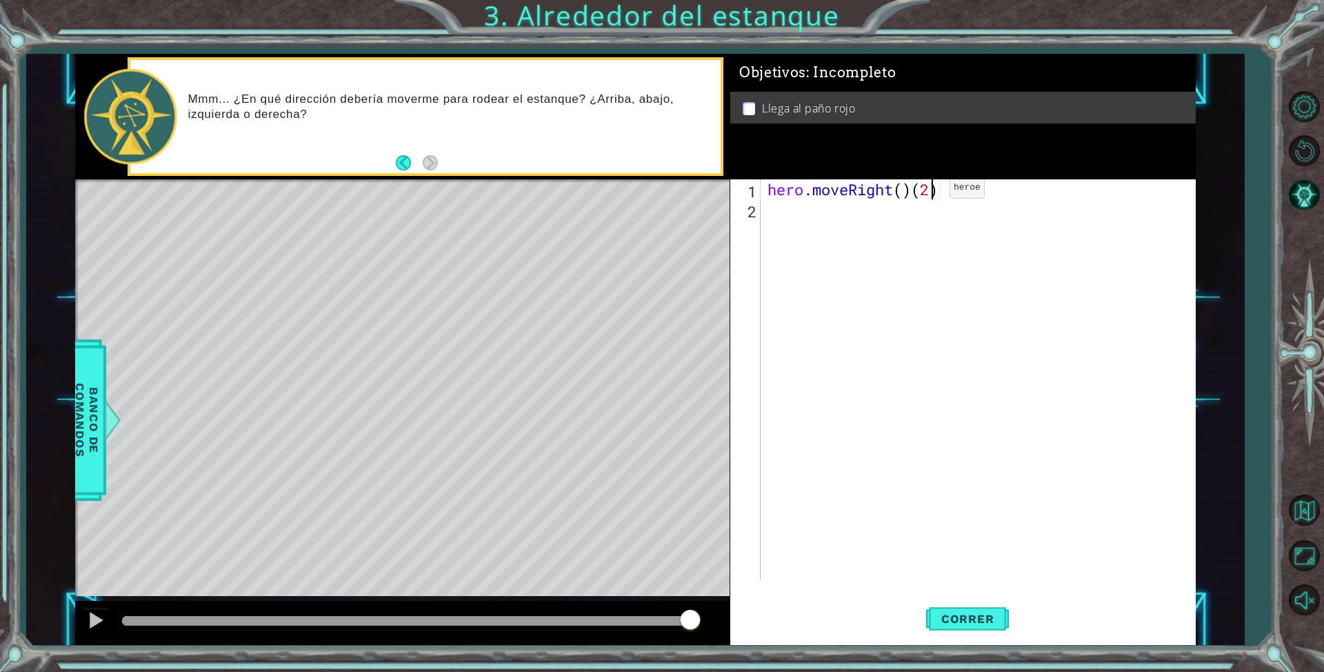
click at [929, 191] on div "hero . moveRight ( ) ( 2 )" at bounding box center [981, 399] width 433 height 440
type textarea "hero.moveRight()()"
click at [777, 219] on div "hero . moveRight ( ) ( )" at bounding box center [981, 399] width 433 height 440
type textarea "h"
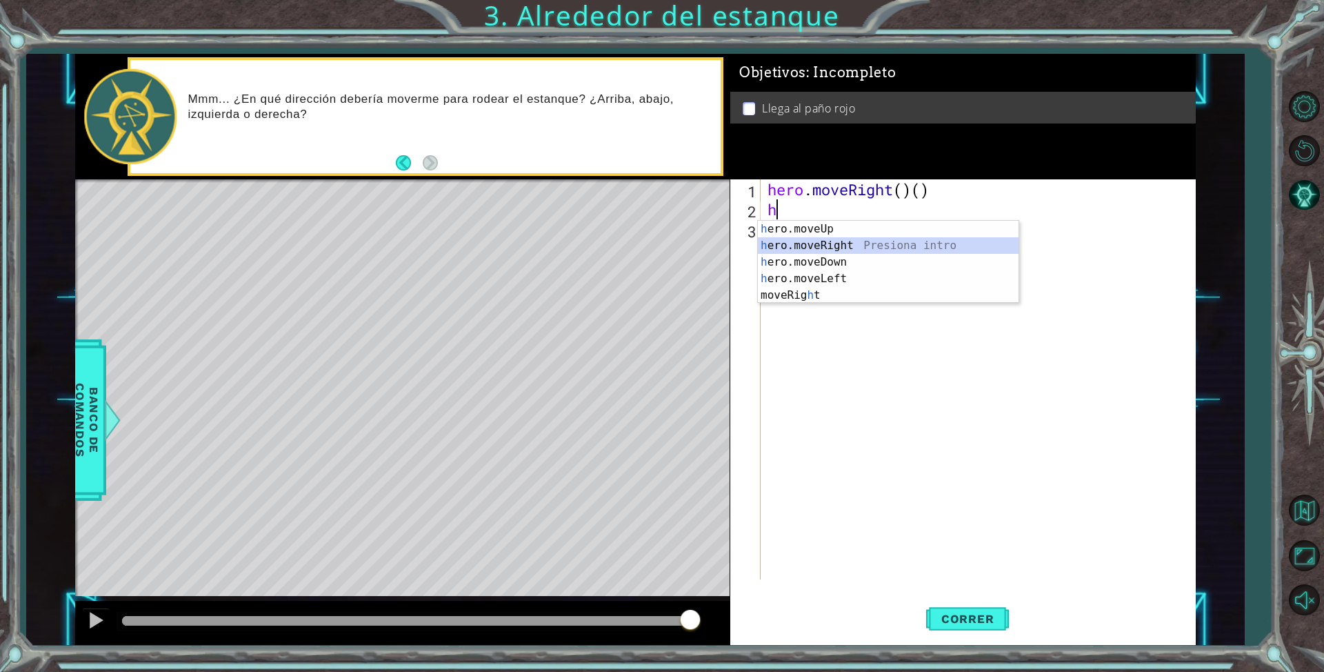
click at [856, 242] on div "h ero.moveUp Presiona intro h ero.moveRight Presiona intro h ero.moveDown Presi…" at bounding box center [888, 279] width 261 height 116
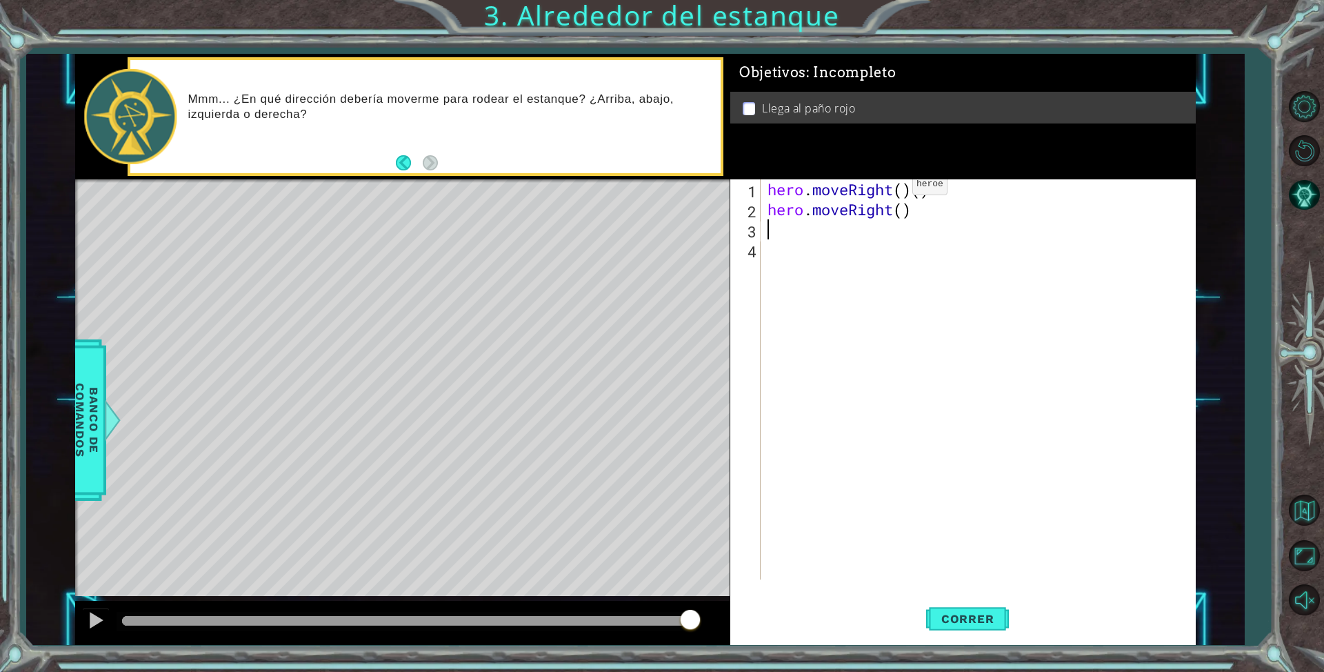
click at [892, 188] on div "hero . moveRight ( ) ( ) hero . moveRight ( )" at bounding box center [981, 399] width 433 height 440
click at [908, 192] on div "hero . moveup ( ) ( ) hero . moveRight ( )" at bounding box center [981, 399] width 433 height 440
type textarea "hero.moveup()"
click at [787, 231] on div "hero . moveup ( ) hero . moveRight ( )" at bounding box center [981, 399] width 433 height 440
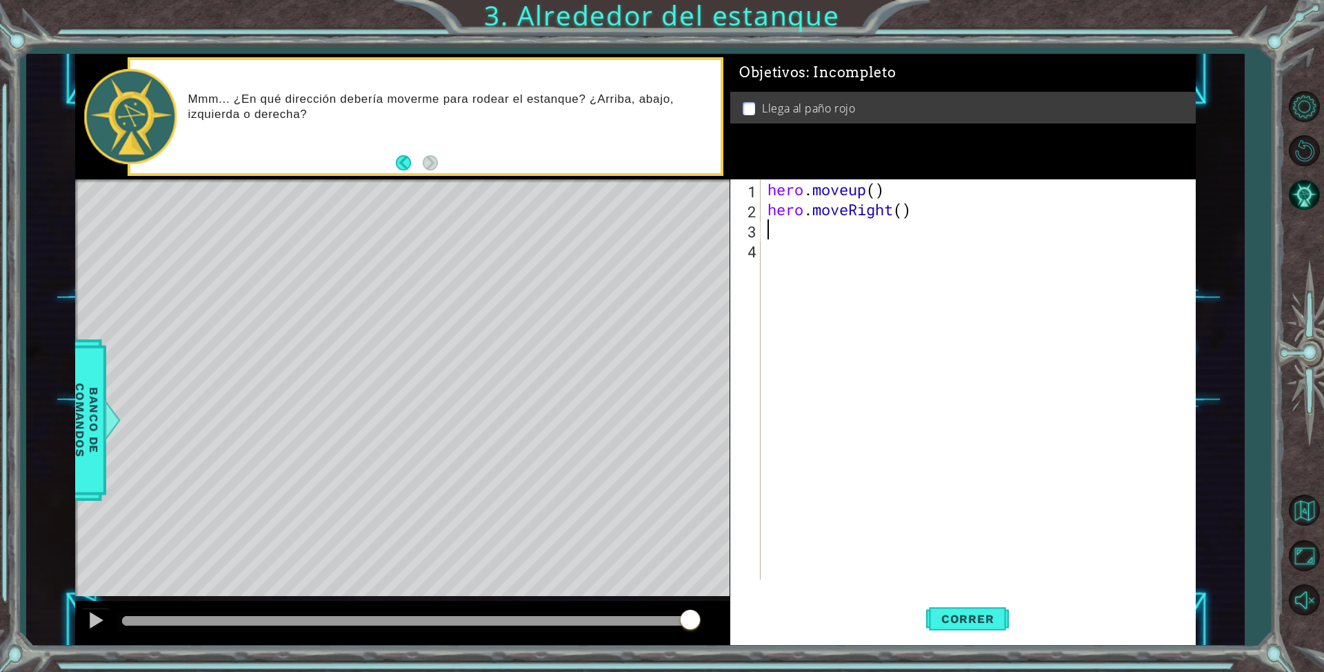
scroll to position [0, 0]
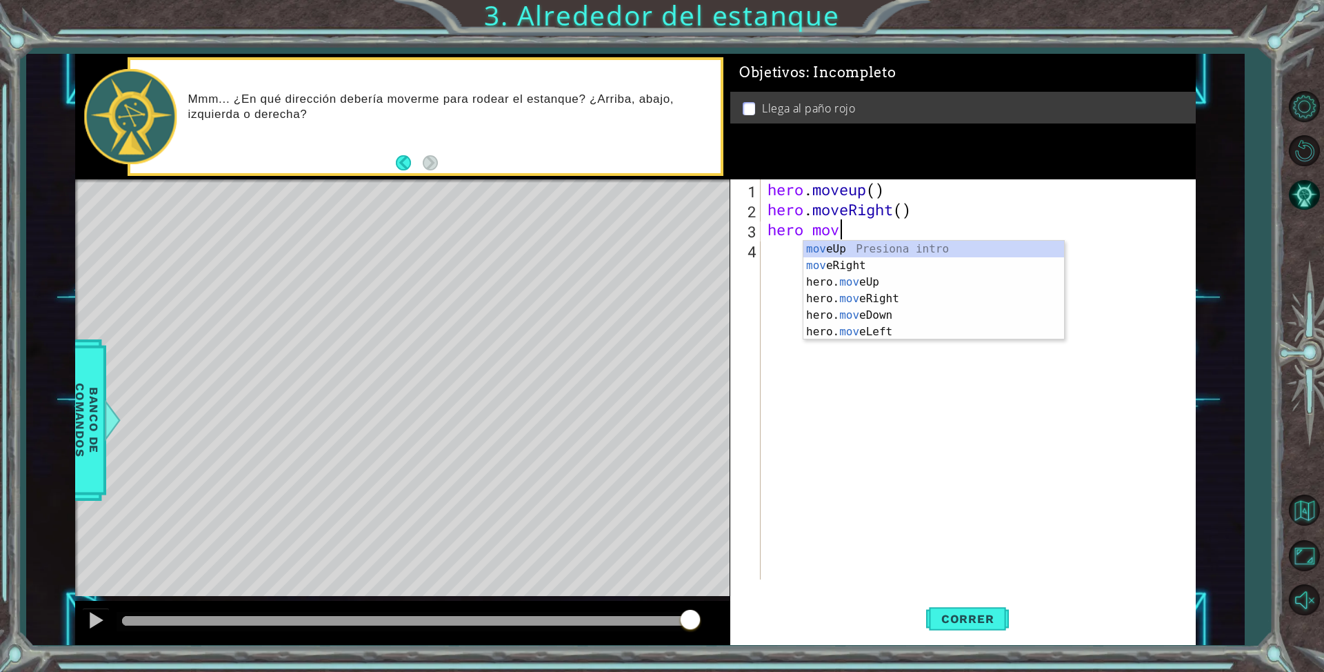
type textarea "hero move"
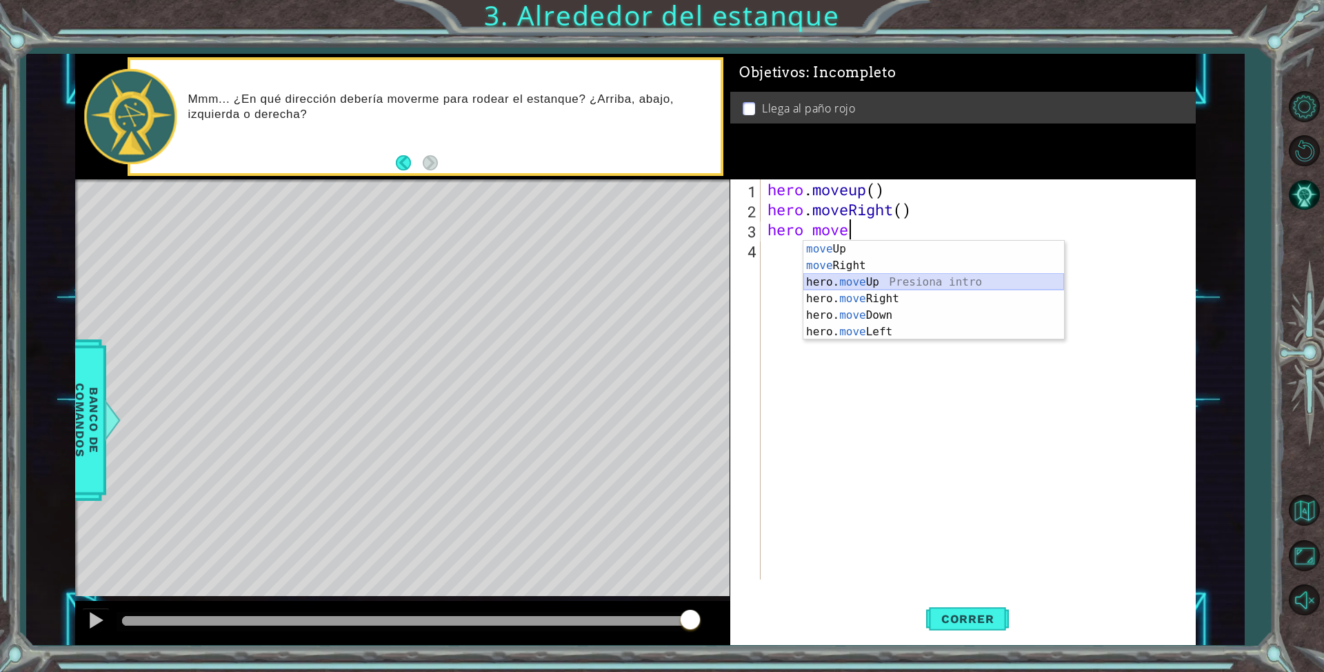
click at [849, 281] on div "move Up Presiona intro move Right Presiona intro hero. move Up Presiona intro h…" at bounding box center [933, 307] width 261 height 132
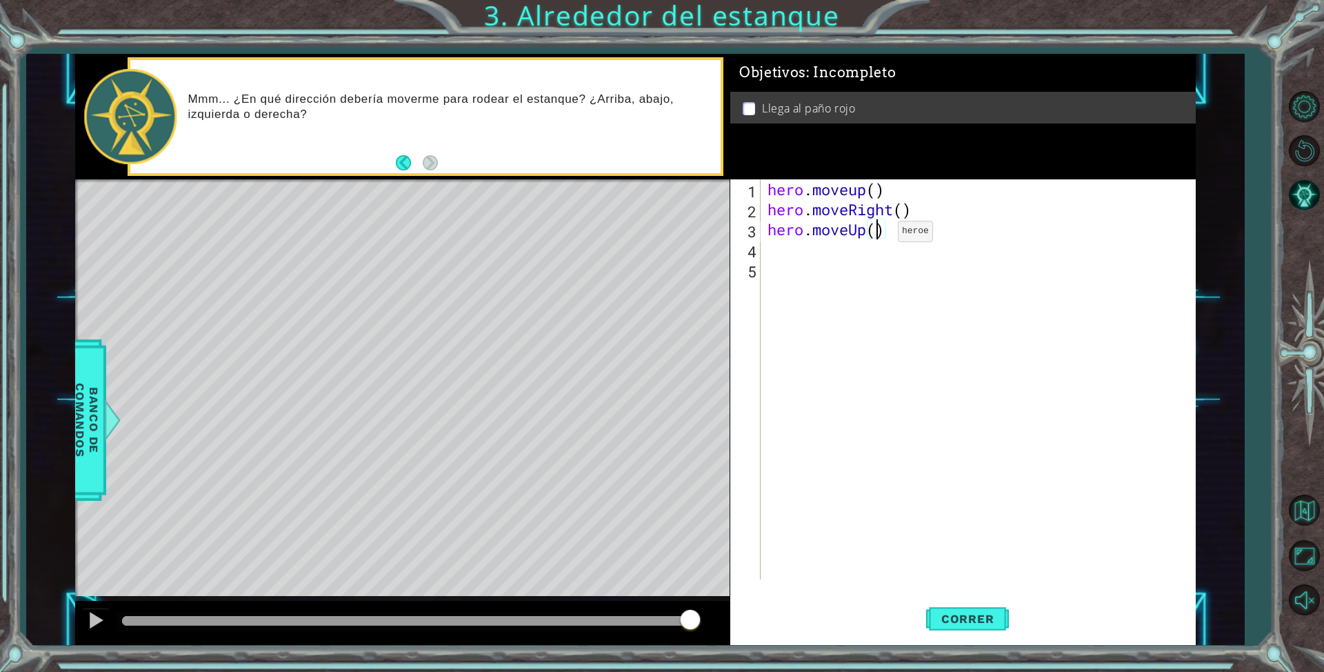
click at [877, 234] on div "hero . moveup ( ) hero . moveRight ( ) hero . moveUp ( )" at bounding box center [981, 399] width 433 height 440
click at [905, 211] on div "hero . moveup ( ) hero . moveRight ( ) hero . moveUp ( 2 )" at bounding box center [981, 399] width 433 height 440
click at [879, 192] on div "hero . moveup ( ) hero . moveRight ( 1 ) hero . moveUp ( 2 )" at bounding box center [981, 399] width 433 height 440
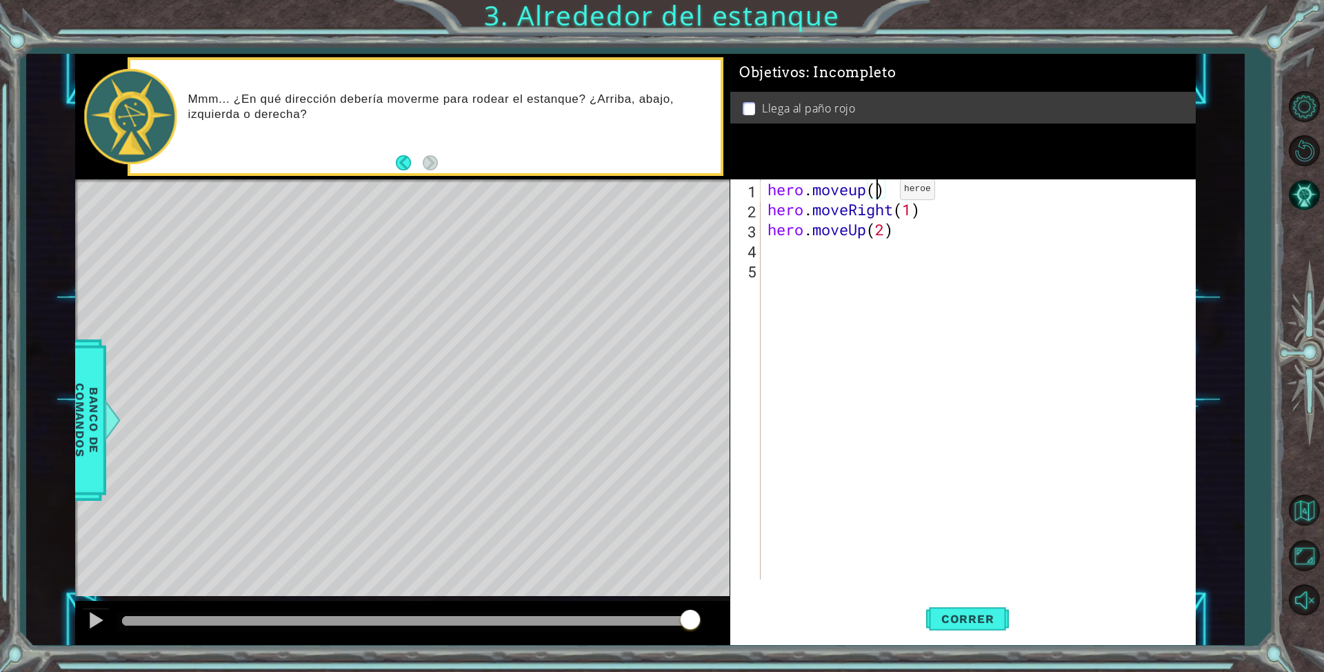
scroll to position [0, 5]
click at [965, 617] on span "Correr" at bounding box center [968, 619] width 81 height 14
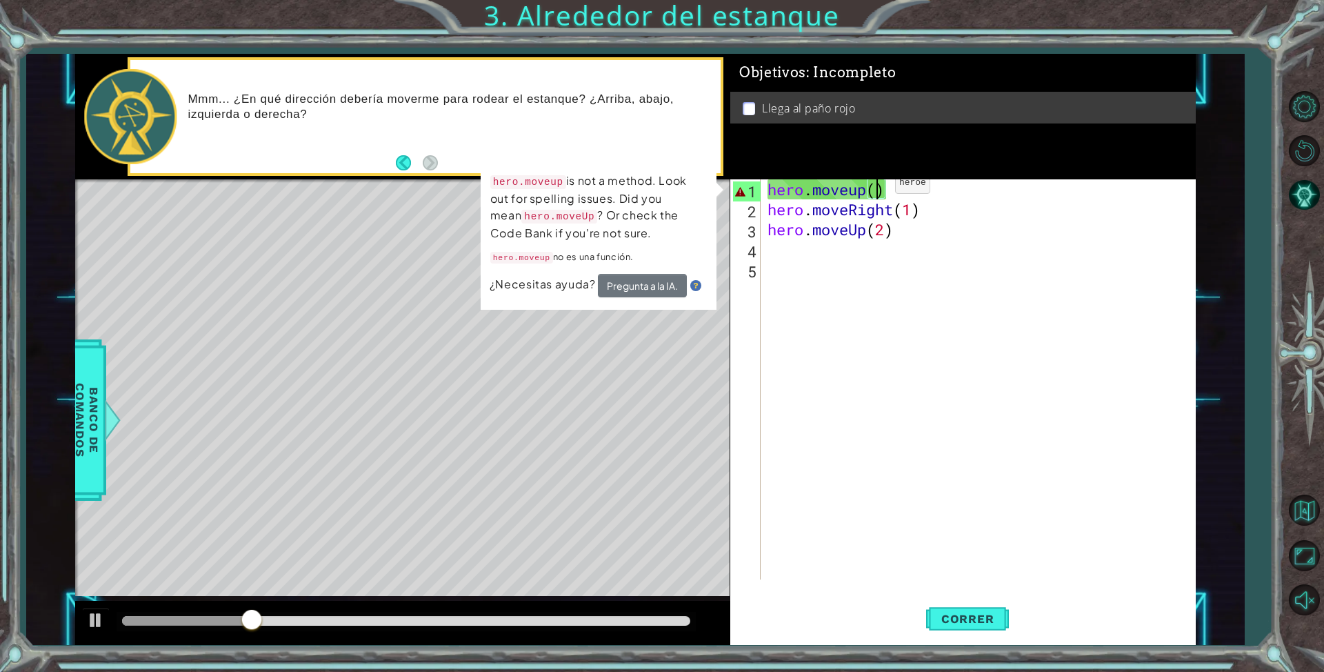
click at [874, 187] on div "hero . moveup ( ) hero . moveRight ( 1 ) hero . moveUp ( 2 )" at bounding box center [981, 399] width 433 height 440
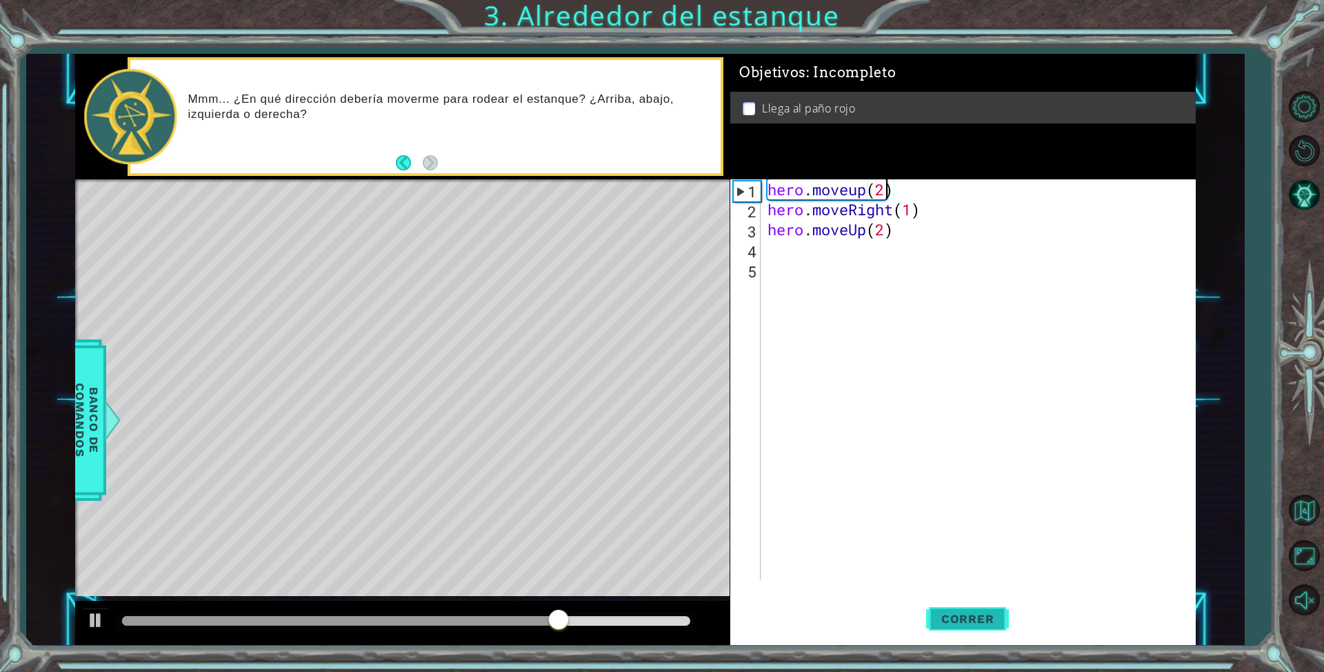
click at [958, 616] on span "Correr" at bounding box center [968, 619] width 81 height 14
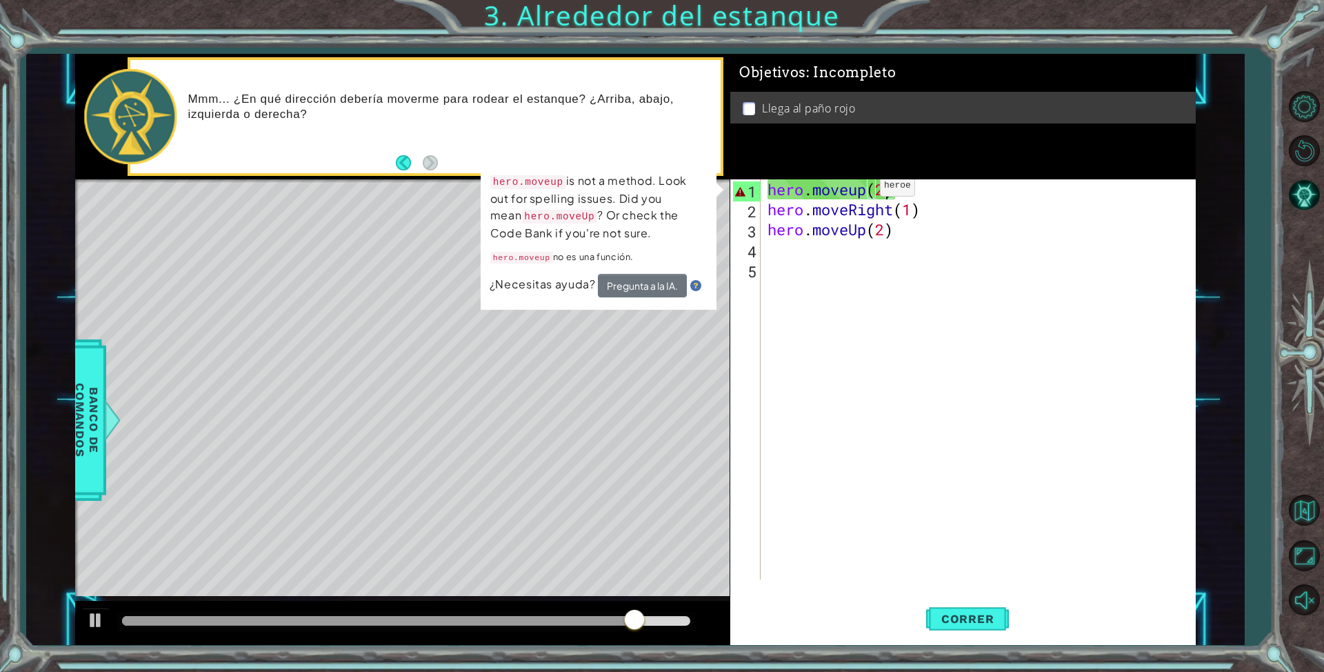
click at [859, 189] on div "hero . moveup ( 2 ) hero . moveRight ( 1 ) hero . moveUp ( 2 )" at bounding box center [981, 399] width 433 height 440
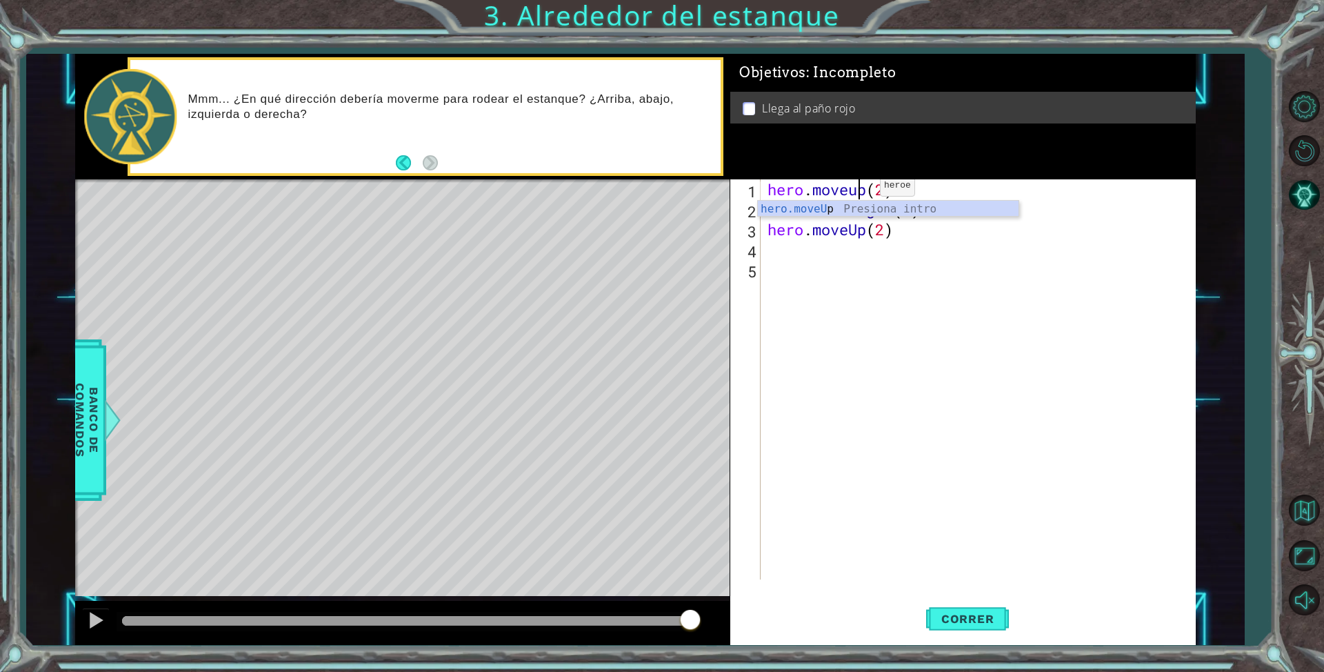
scroll to position [0, 4]
type textarea "hero.moveUp(2)"
click at [1007, 610] on button "Correr" at bounding box center [967, 619] width 83 height 46
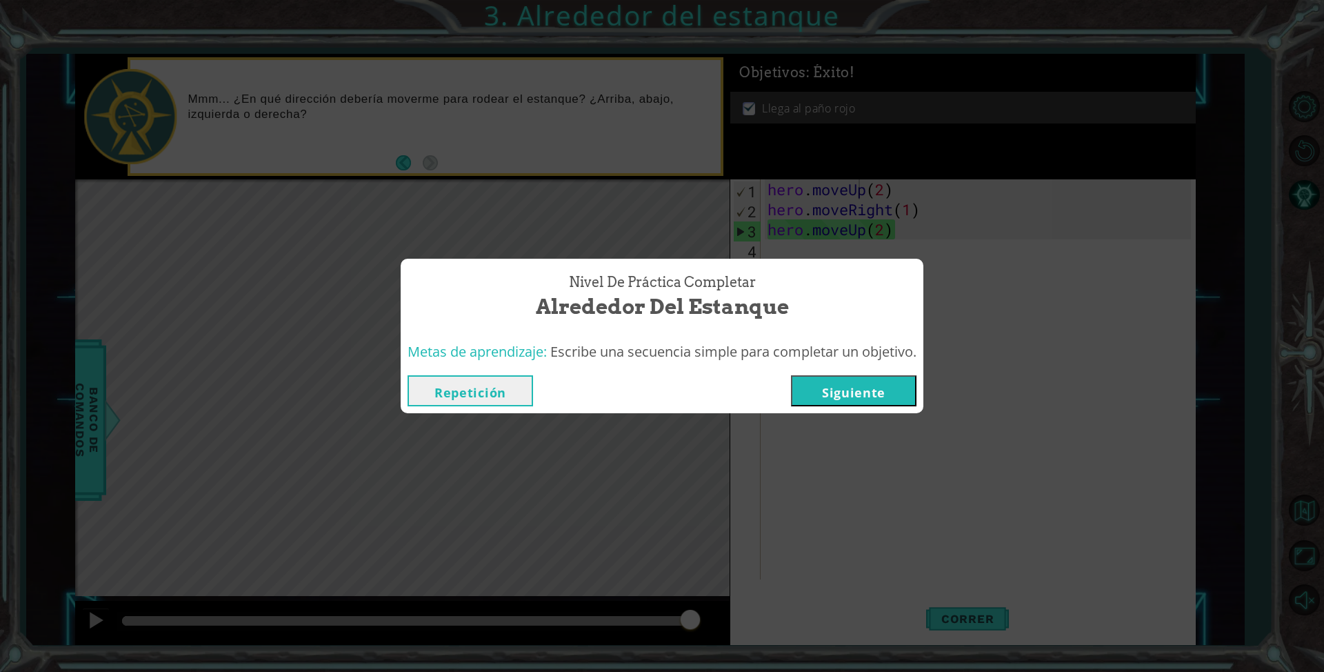
click at [887, 379] on button "Siguiente" at bounding box center [854, 390] width 126 height 31
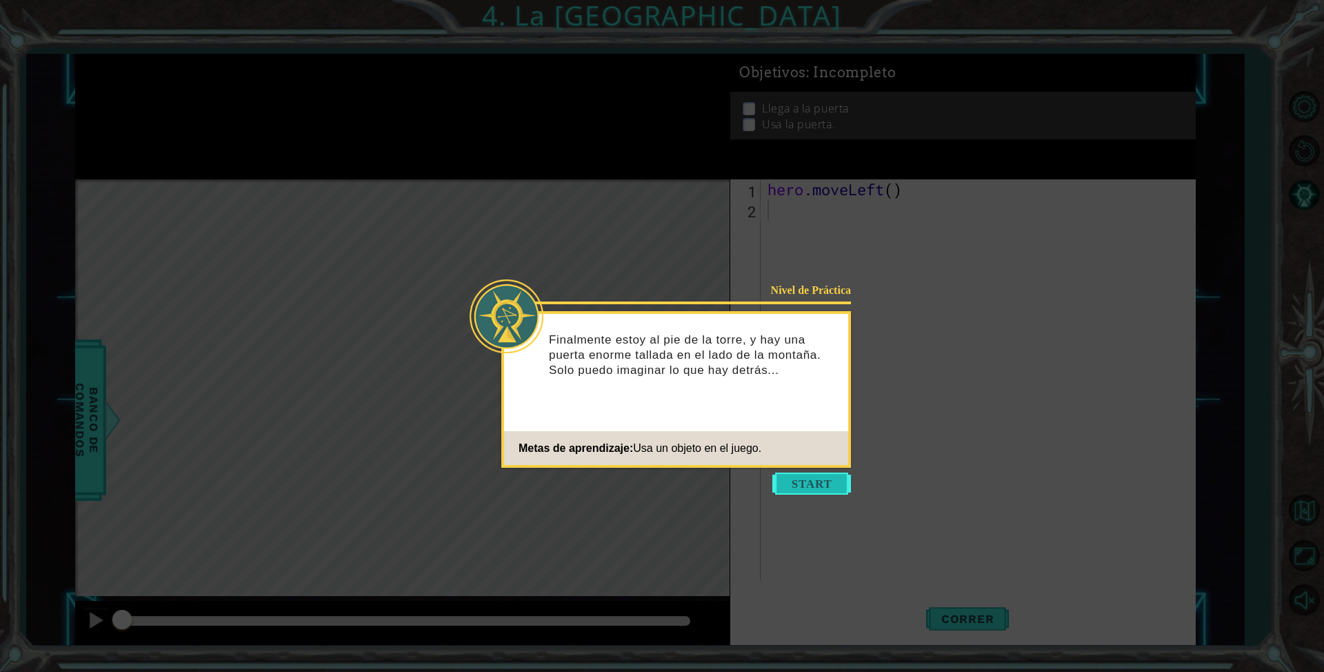
click at [839, 486] on button "Start" at bounding box center [811, 483] width 79 height 22
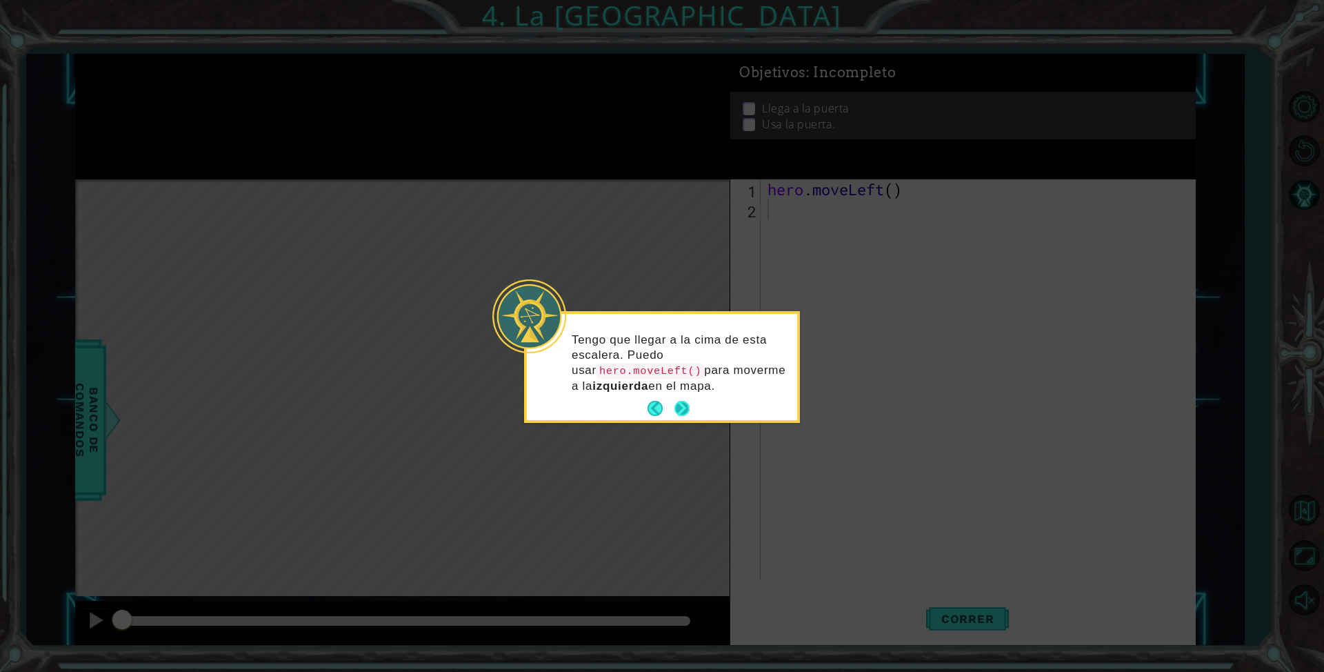
click at [675, 401] on button "Next" at bounding box center [681, 408] width 15 height 15
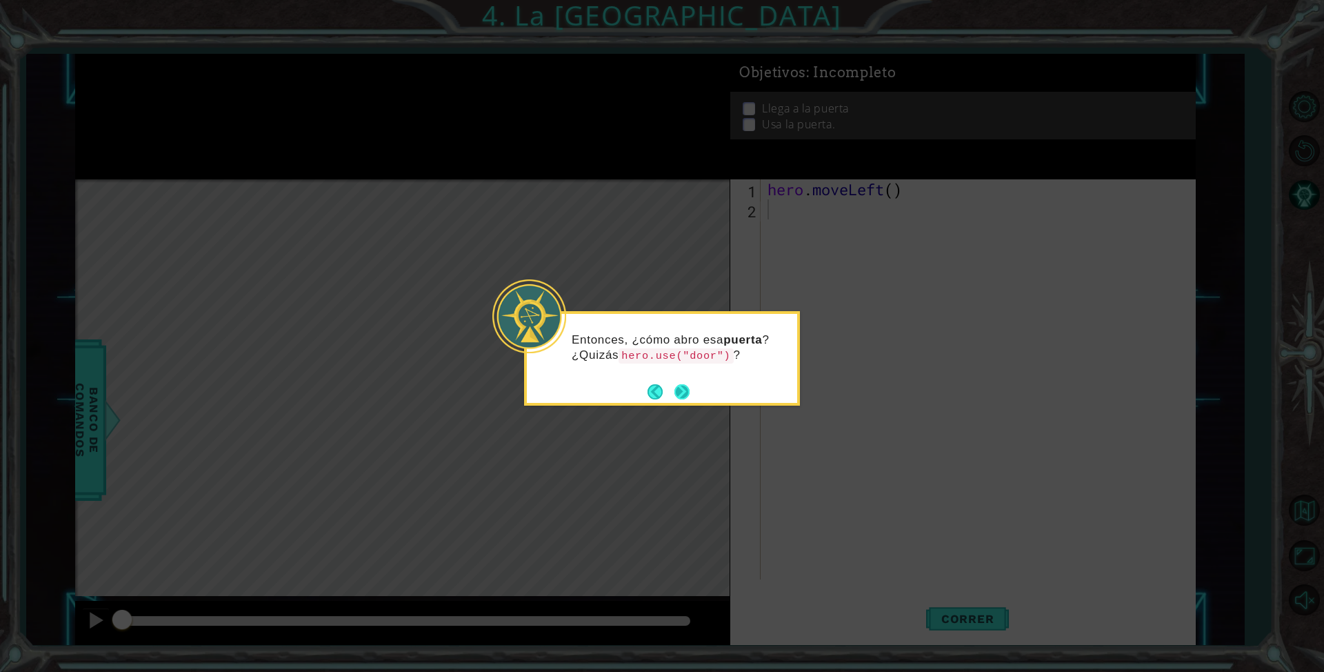
click at [683, 388] on button "Next" at bounding box center [681, 391] width 15 height 15
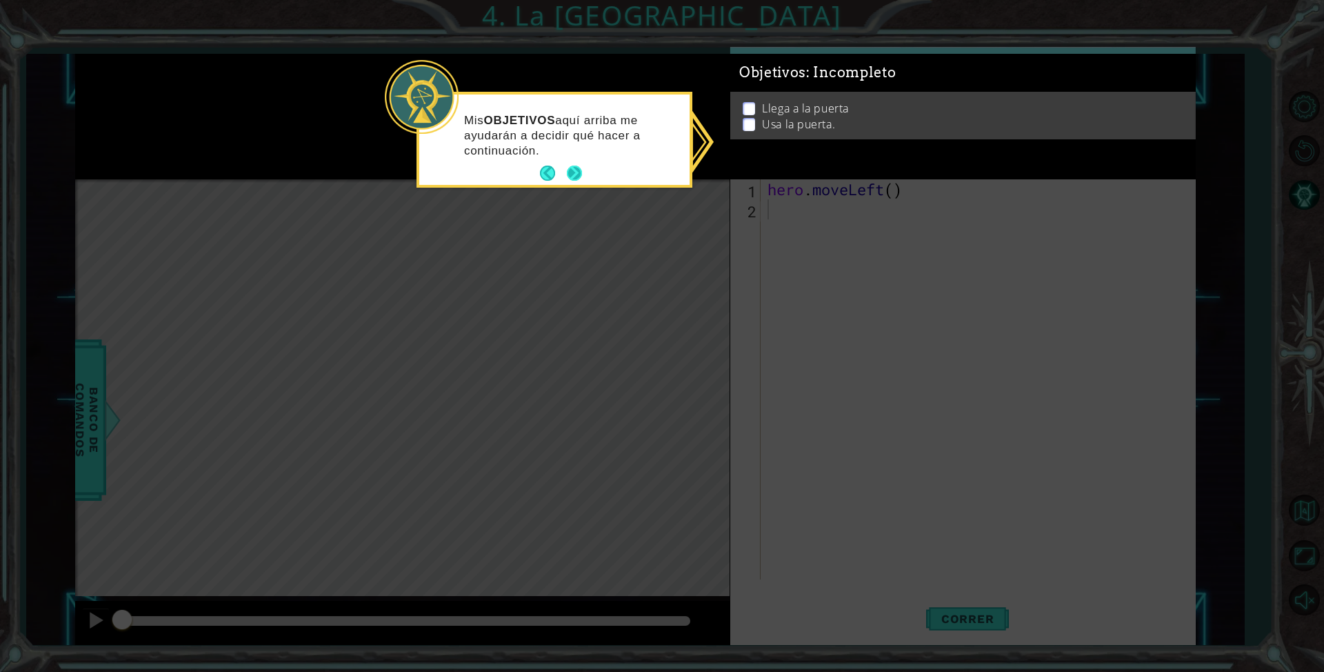
click at [574, 177] on button "Next" at bounding box center [574, 173] width 15 height 15
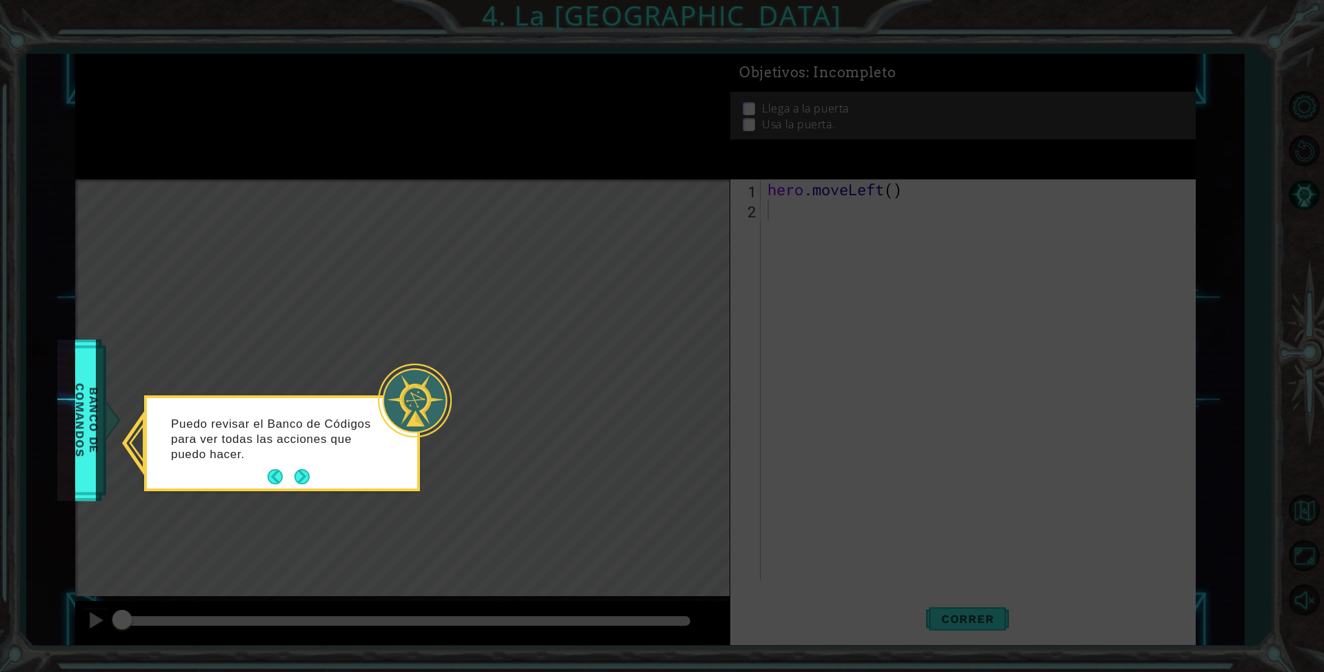
click at [304, 466] on footer at bounding box center [289, 476] width 42 height 21
click at [90, 370] on span "Banco de comandos" at bounding box center [87, 420] width 36 height 143
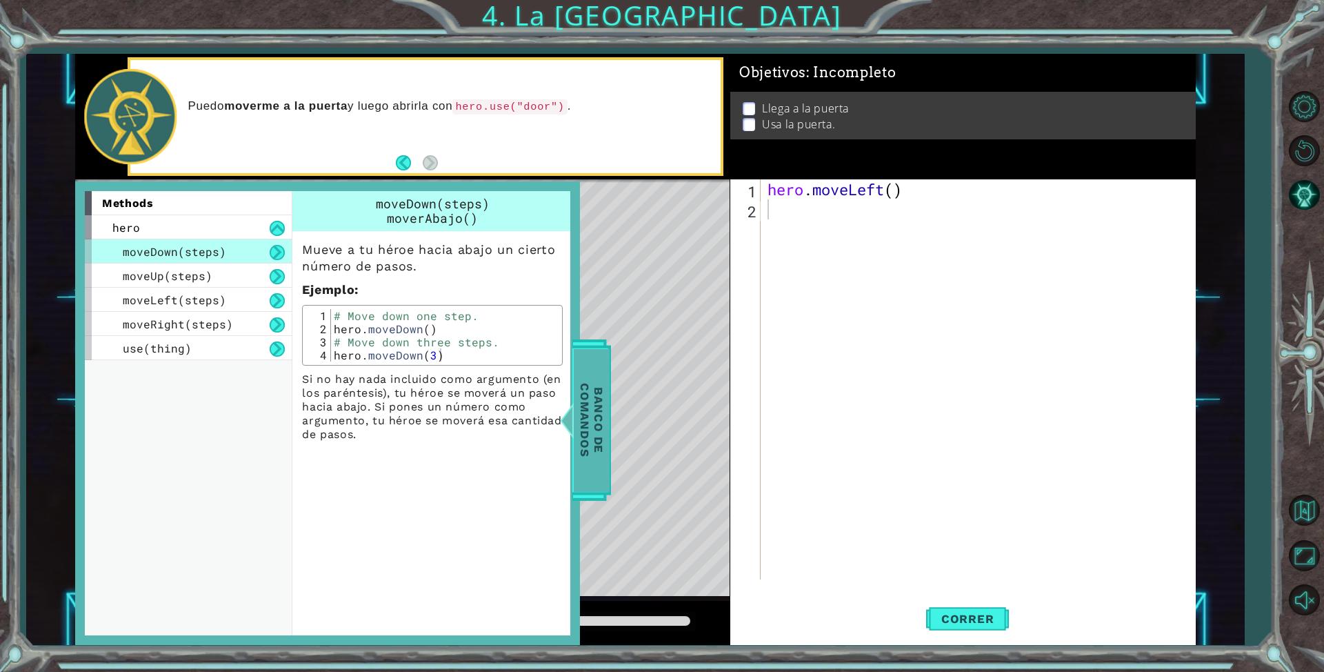
drag, startPoint x: 606, startPoint y: 352, endPoint x: 592, endPoint y: 354, distance: 13.9
click at [598, 354] on span "Banco de comandos" at bounding box center [584, 420] width 36 height 143
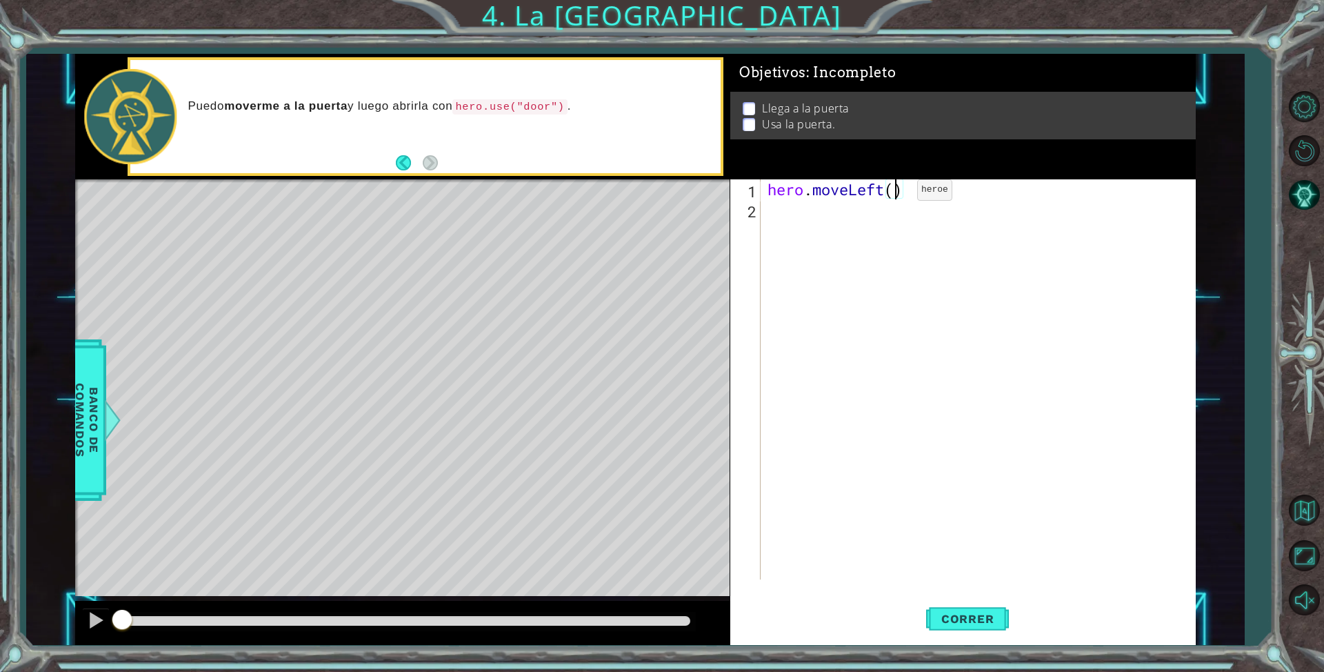
click at [896, 193] on div "hero . moveLeft ( )" at bounding box center [981, 399] width 433 height 440
type textarea "hero.moveLeft(3)"
click at [845, 218] on div "hero . moveLeft ( 3 )" at bounding box center [981, 399] width 433 height 440
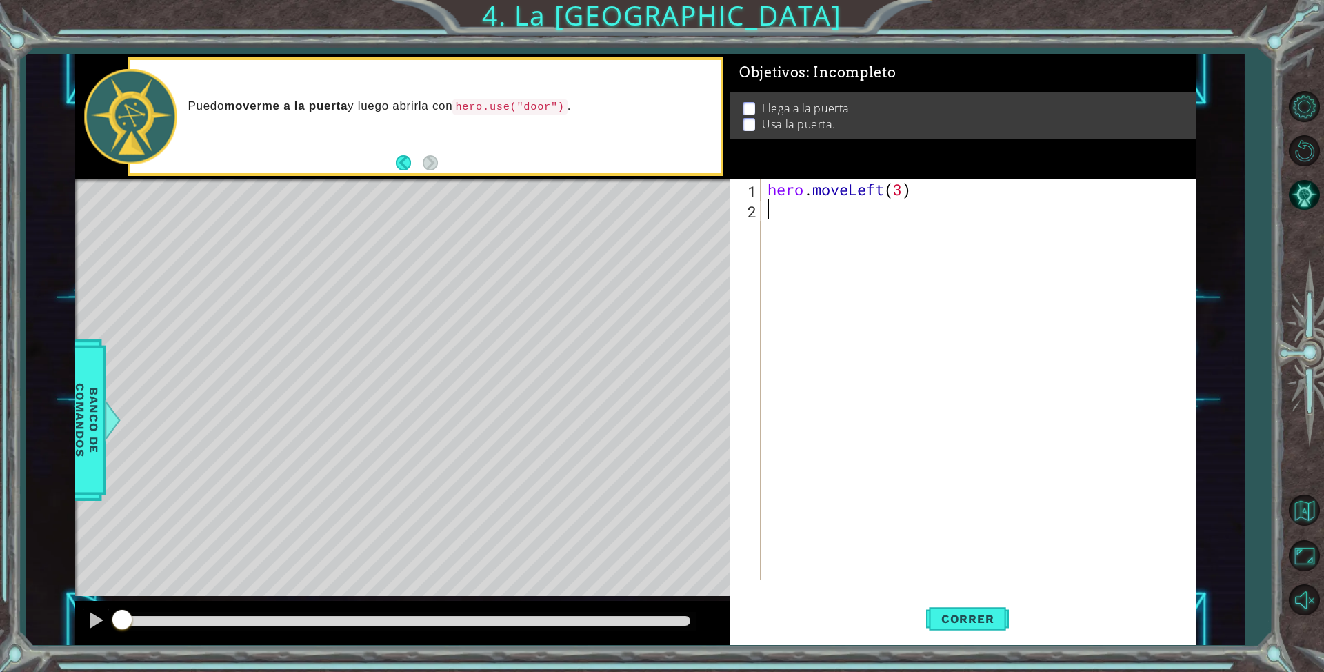
type textarea "h"
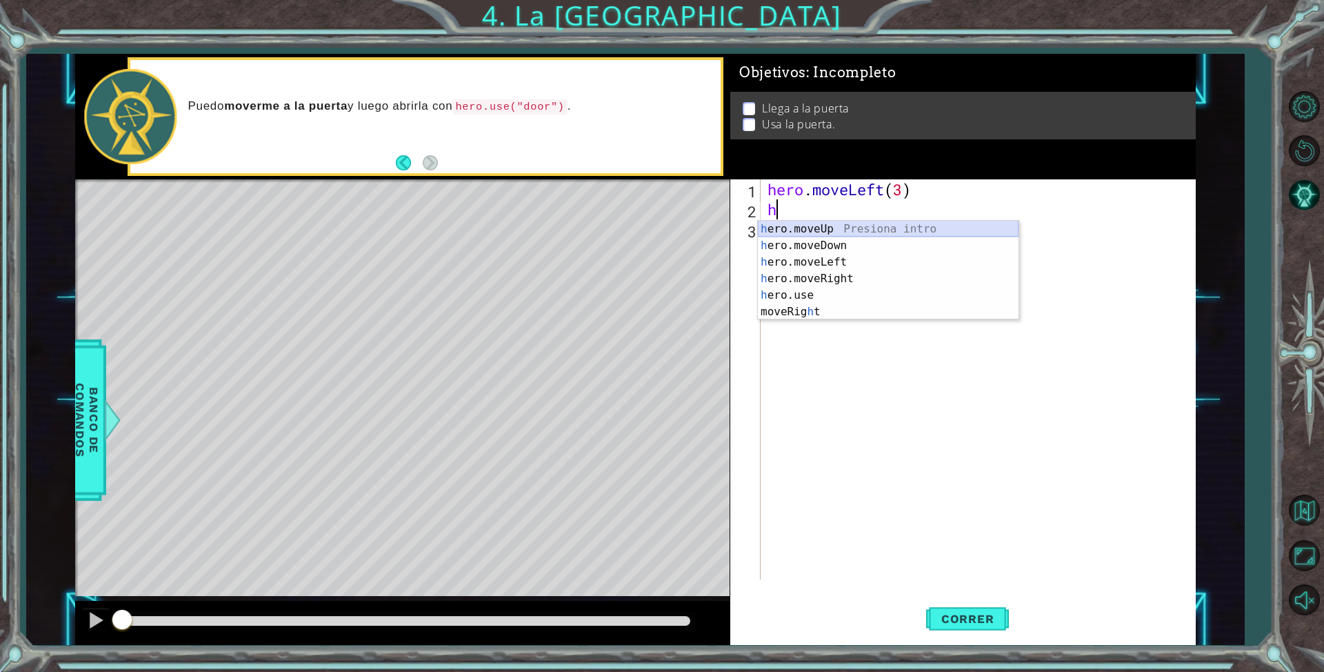
click at [840, 222] on div "h ero.moveUp Presiona intro h ero.moveDown Presiona intro h ero.moveLeft Presio…" at bounding box center [888, 287] width 261 height 132
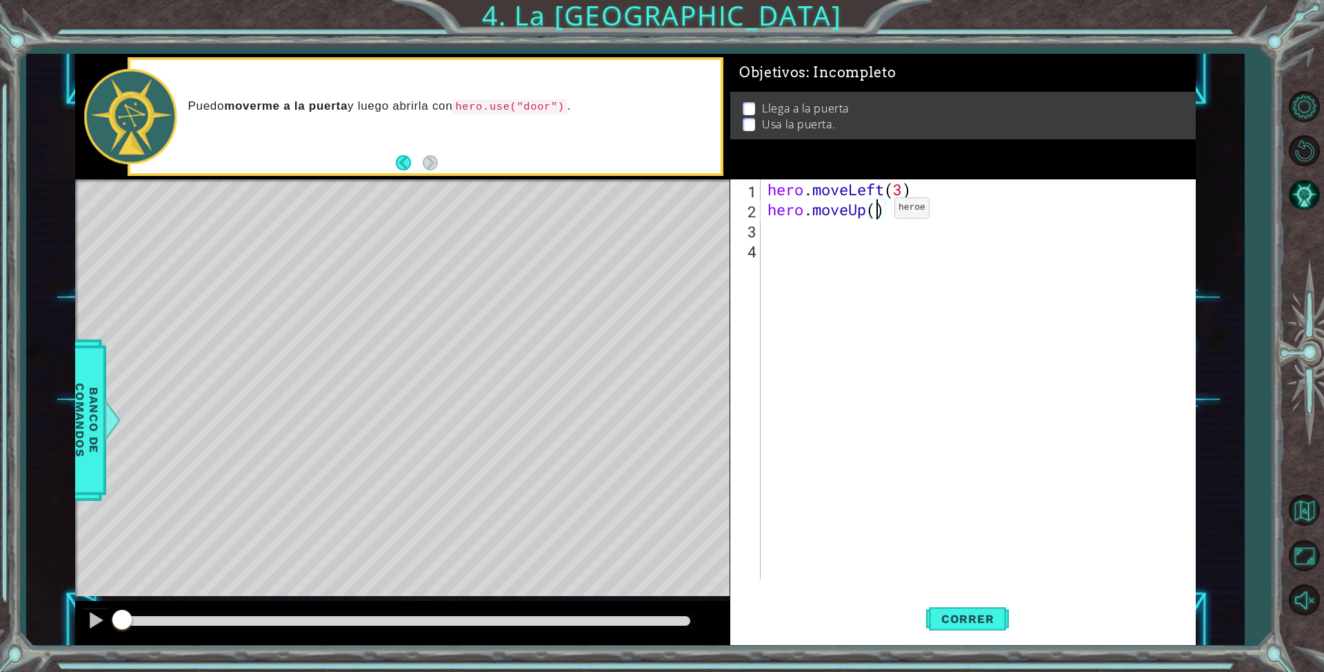
click at [874, 211] on div "hero . moveLeft ( 3 ) hero . moveUp ( )" at bounding box center [981, 399] width 433 height 440
type textarea "hero.moveUp(3)"
click at [820, 234] on div "hero . moveLeft ( 3 ) hero . moveUp ( 3 )" at bounding box center [981, 399] width 433 height 440
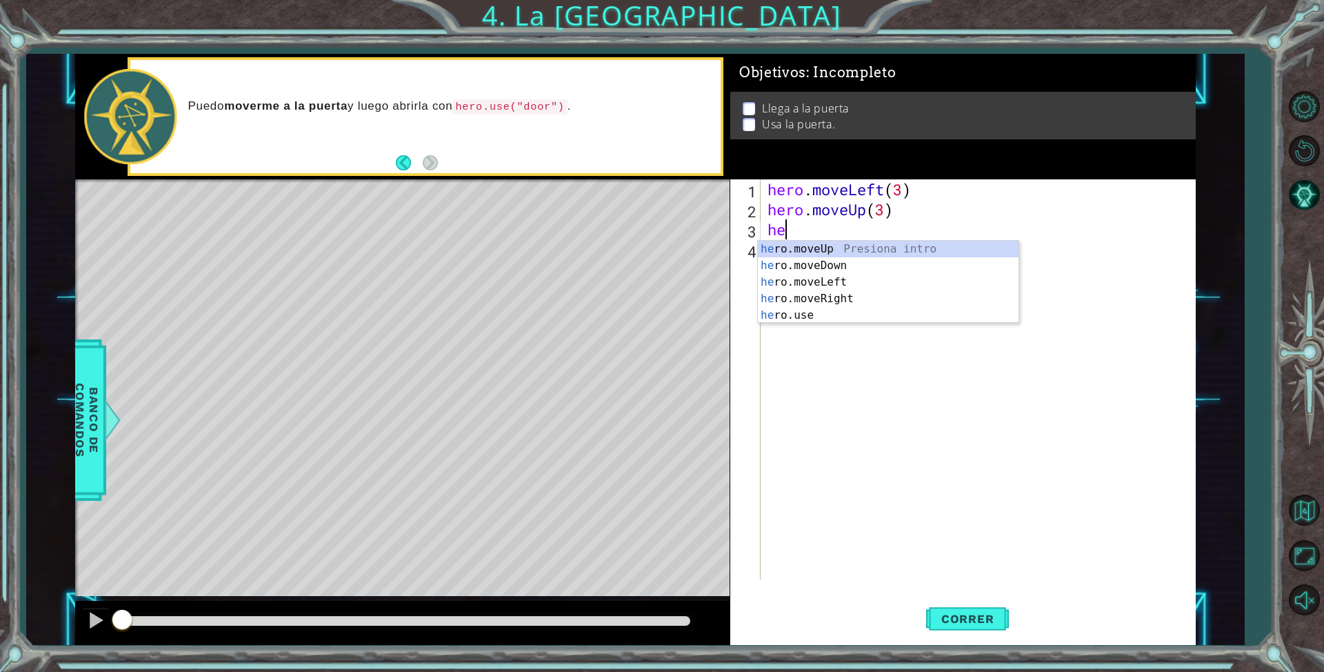
type textarea "her"
click at [825, 297] on div "her o.moveUp Presiona intro her o.moveDown Presiona intro her o.moveLeft Presio…" at bounding box center [888, 299] width 261 height 116
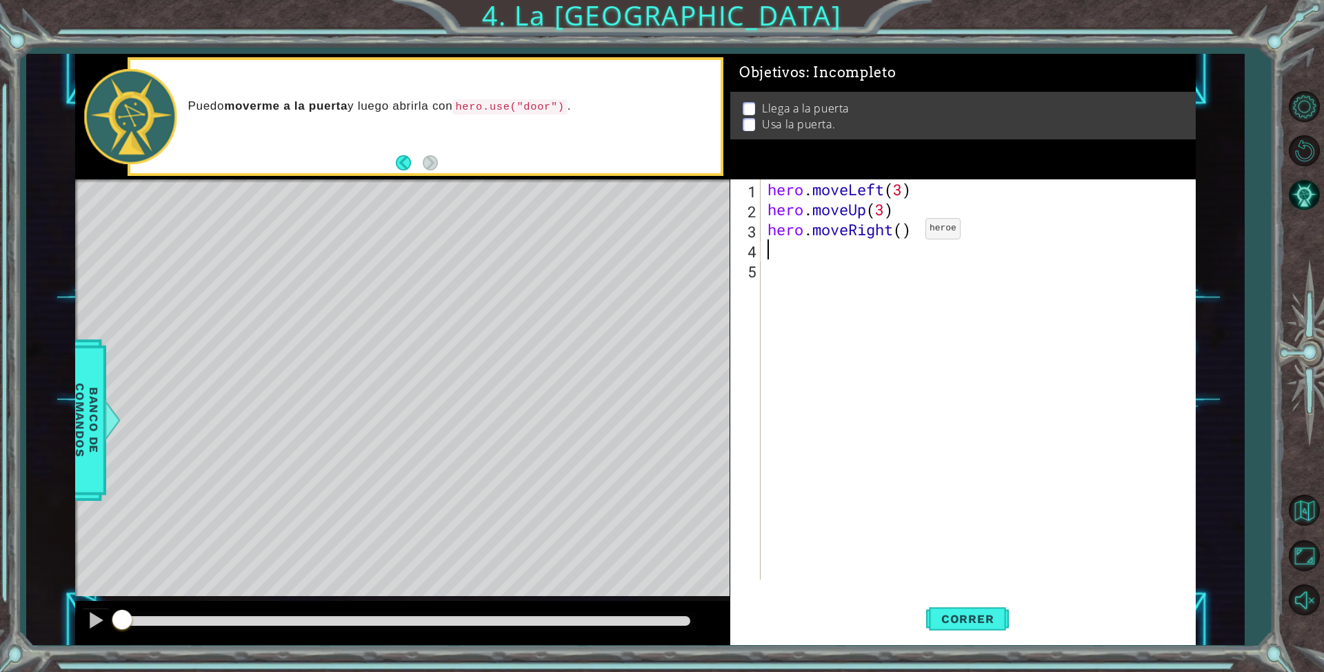
click at [904, 232] on div "hero . moveLeft ( 3 ) hero . moveUp ( 3 ) hero . moveRight ( )" at bounding box center [981, 399] width 433 height 440
type textarea "hero.moveRight(3)"
click at [797, 256] on div "hero . moveLeft ( 3 ) hero . moveUp ( 3 ) hero . moveRight ( 3 )" at bounding box center [981, 399] width 433 height 440
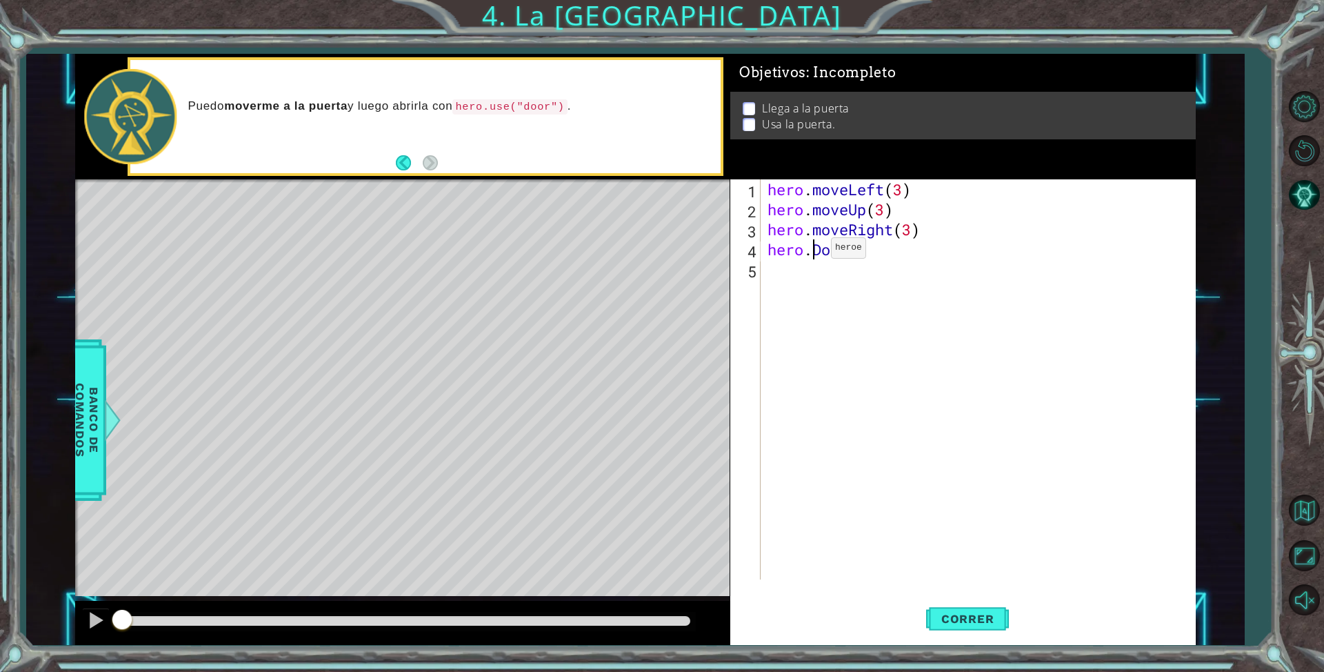
click at [810, 251] on div "hero . moveLeft ( 3 ) hero . moveUp ( 3 ) hero . moveRight ( 3 ) hero . Door" at bounding box center [981, 399] width 433 height 440
click at [890, 256] on div "hero . moveLeft ( 3 ) hero . moveUp ( 3 ) hero . moveRight ( 3 ) hero . use ( D…" at bounding box center [981, 399] width 433 height 440
click at [965, 621] on span "Correr" at bounding box center [968, 619] width 81 height 14
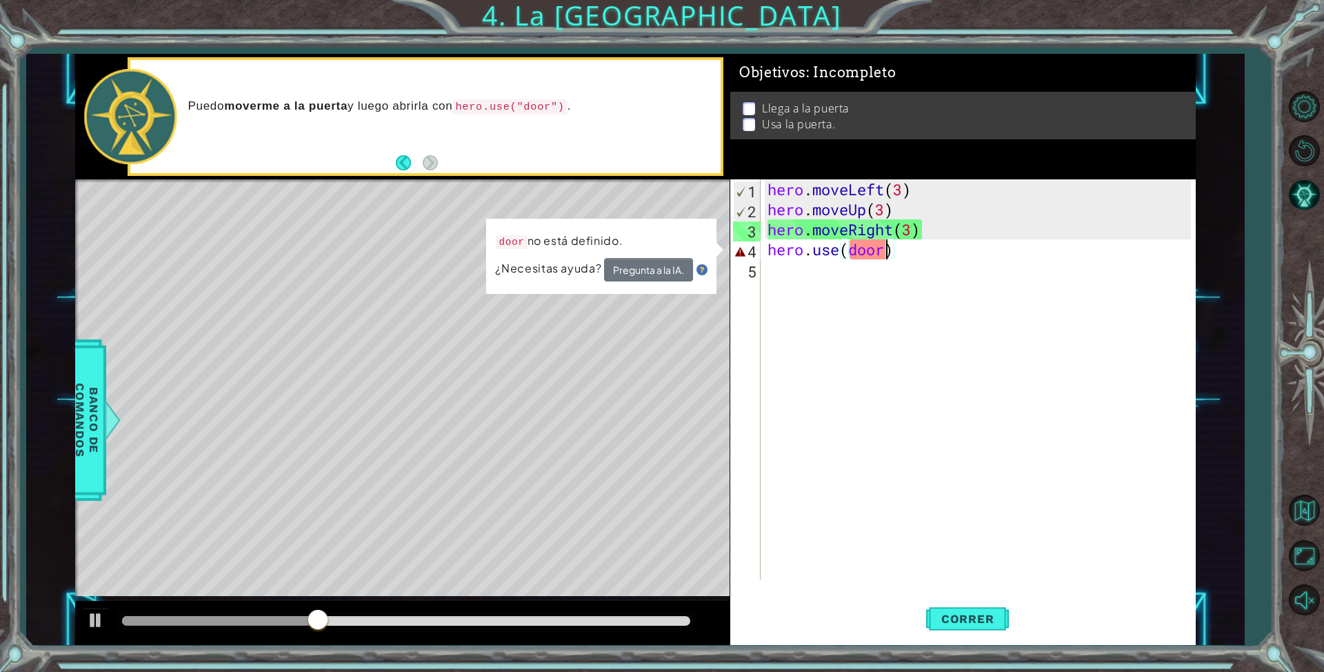
click at [887, 251] on div "hero . moveLeft ( 3 ) hero . moveUp ( 3 ) hero . moveRight ( 3 ) hero . use ( d…" at bounding box center [981, 399] width 433 height 440
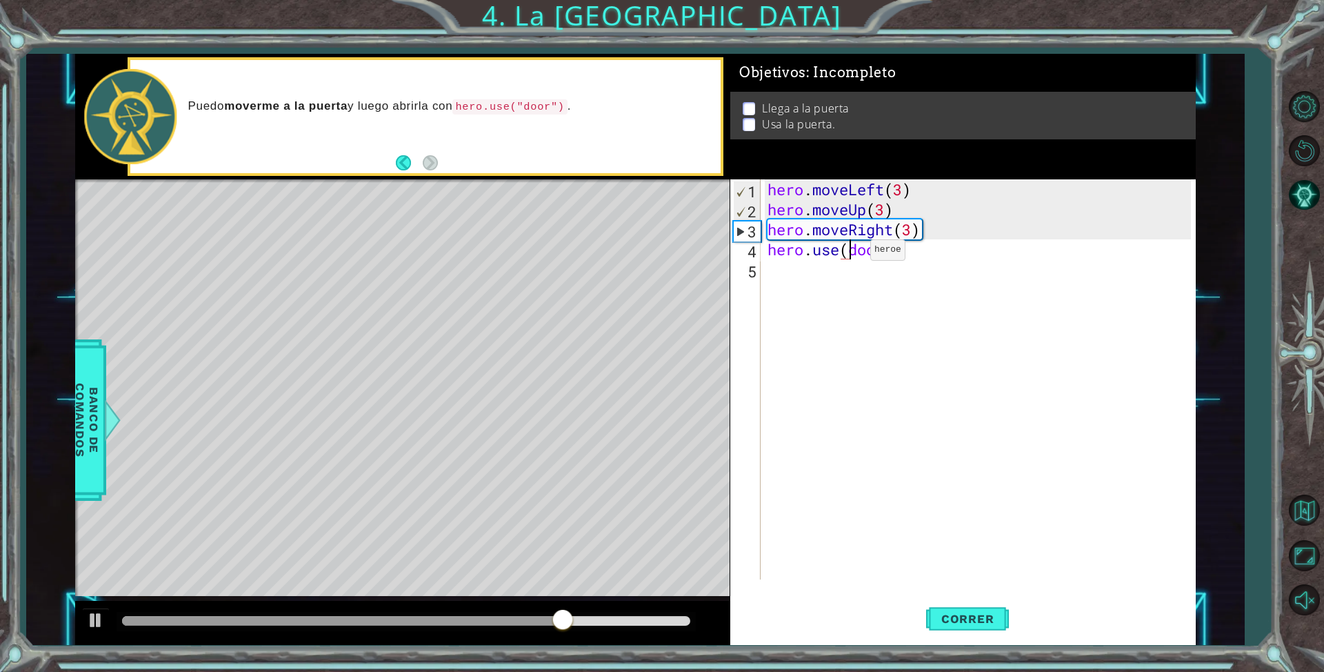
click at [850, 253] on div "hero . moveLeft ( 3 ) hero . moveUp ( 3 ) hero . moveRight ( 3 ) hero . use ( d…" at bounding box center [981, 399] width 433 height 440
click at [992, 621] on span "Correr" at bounding box center [968, 619] width 81 height 14
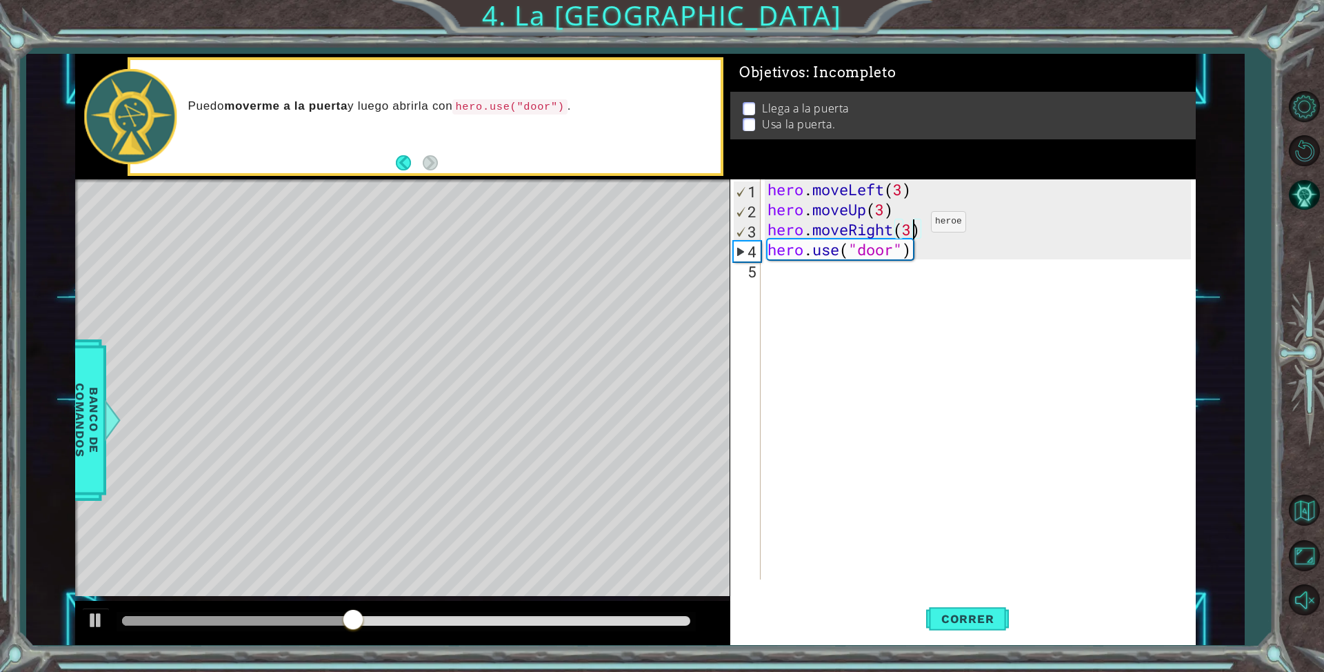
click at [910, 225] on div "hero . moveLeft ( 3 ) hero . moveUp ( 3 ) hero . moveRight ( 3 ) hero . use ( "…" at bounding box center [981, 399] width 433 height 440
click at [748, 251] on div "4" at bounding box center [747, 251] width 27 height 20
click at [755, 227] on div "3" at bounding box center [747, 231] width 27 height 20
click at [909, 231] on div "hero . moveLeft ( 3 ) hero . moveUp ( 3 ) hero . moveRight ( 3 ) hero . use ( "…" at bounding box center [981, 399] width 433 height 440
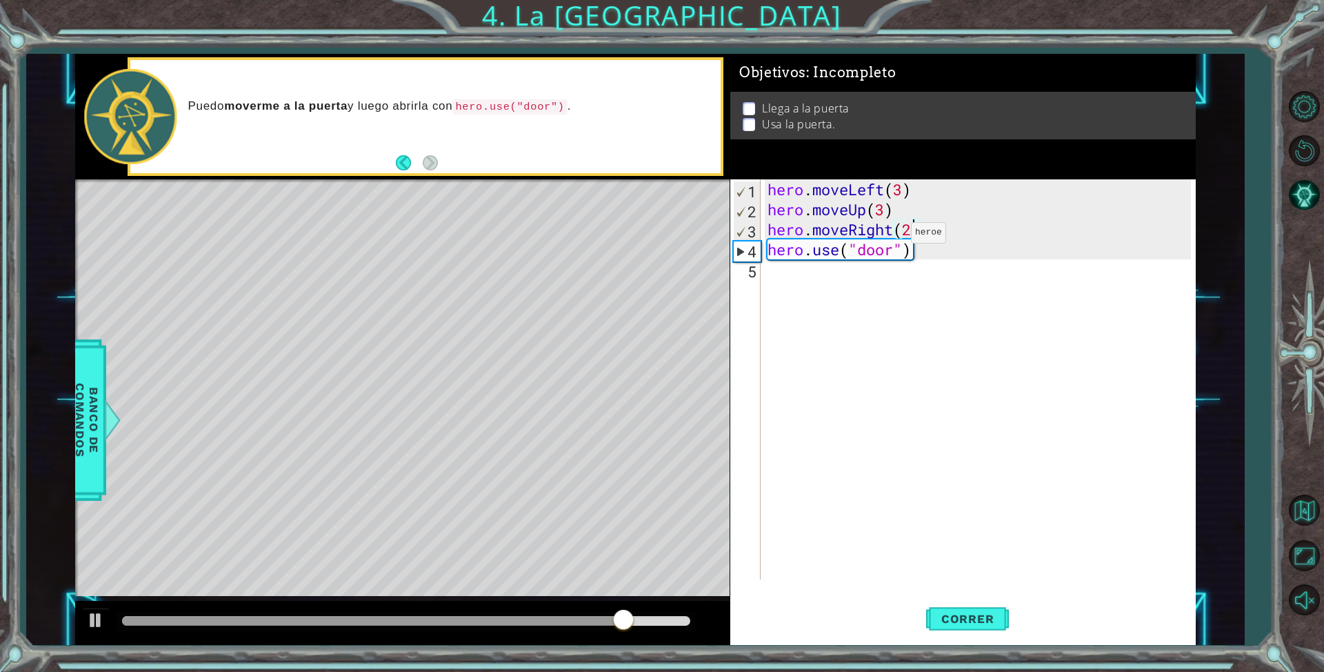
scroll to position [0, 6]
click at [984, 614] on span "Correr" at bounding box center [968, 619] width 81 height 14
click at [985, 623] on span "Correr" at bounding box center [968, 619] width 81 height 14
click at [996, 623] on span "Correr" at bounding box center [968, 619] width 81 height 14
click at [860, 229] on div "hero . moveLeft ( 3 ) hero . moveUp ( 3 ) hero . moveRight ( 2 ) hero . use ( "…" at bounding box center [981, 399] width 433 height 440
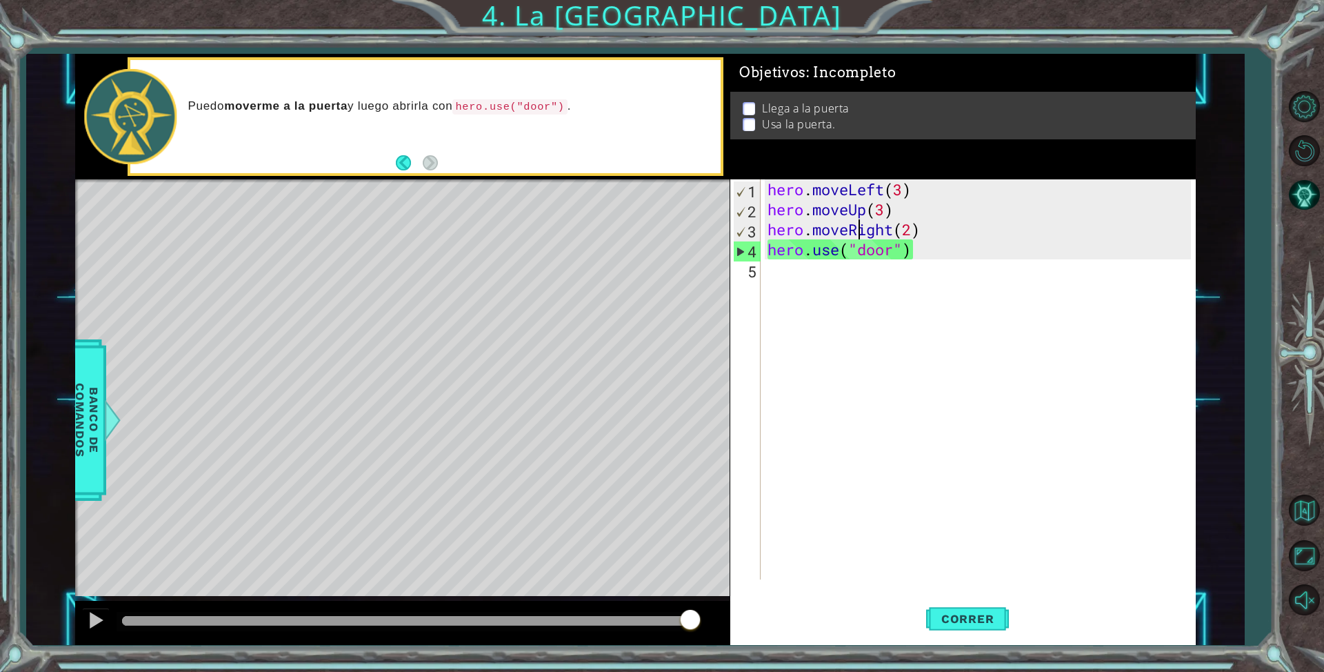
click at [930, 230] on div "hero . moveLeft ( 3 ) hero . moveUp ( 3 ) hero . moveRight ( 2 ) hero . use ( "…" at bounding box center [981, 399] width 433 height 440
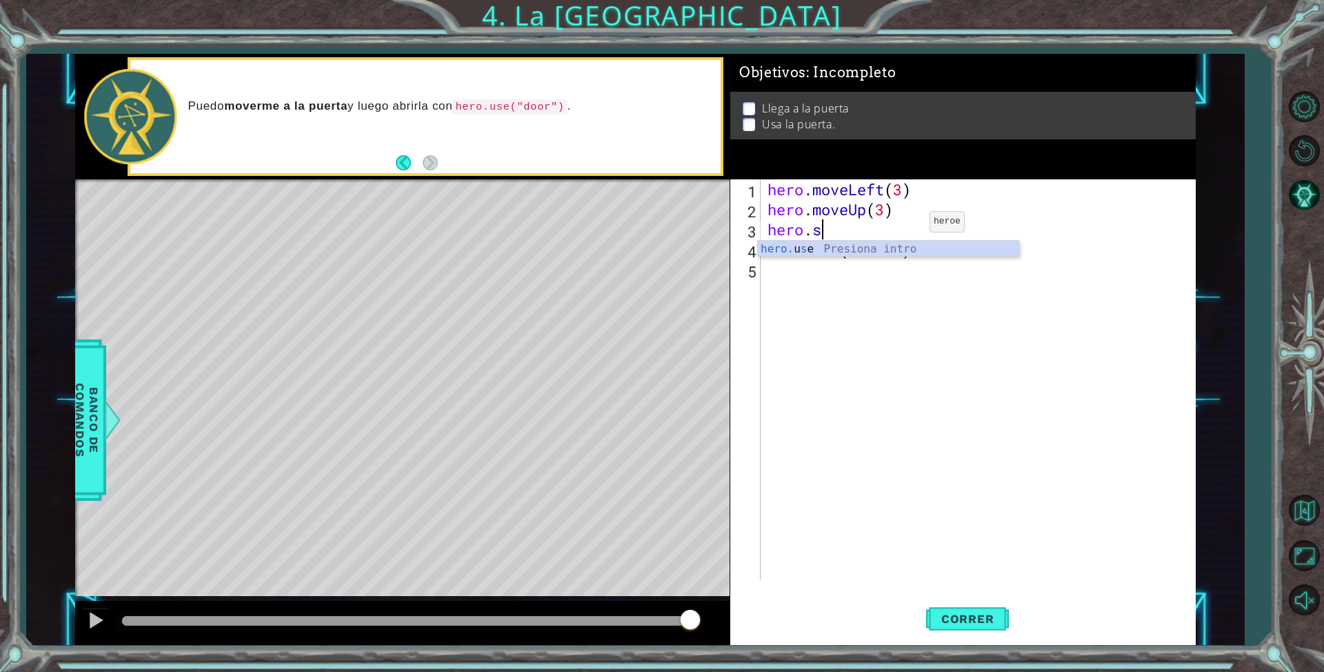
scroll to position [0, 2]
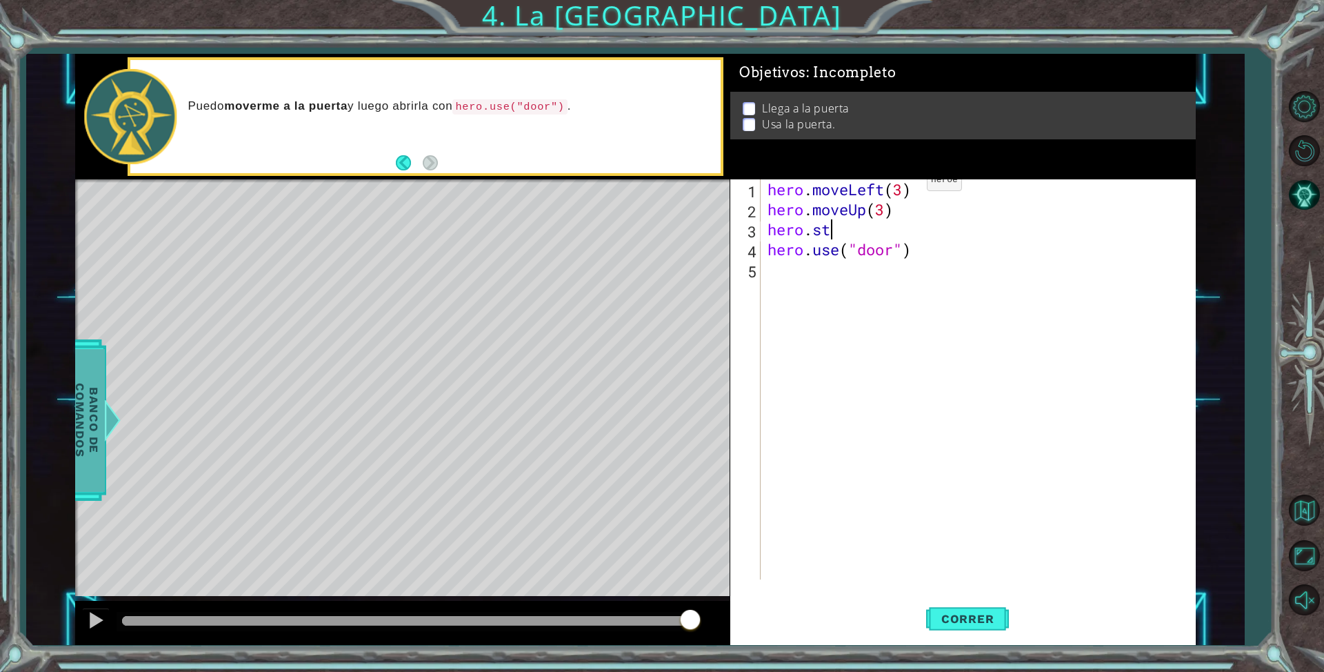
click at [93, 397] on span "Banco de comandos" at bounding box center [85, 420] width 36 height 143
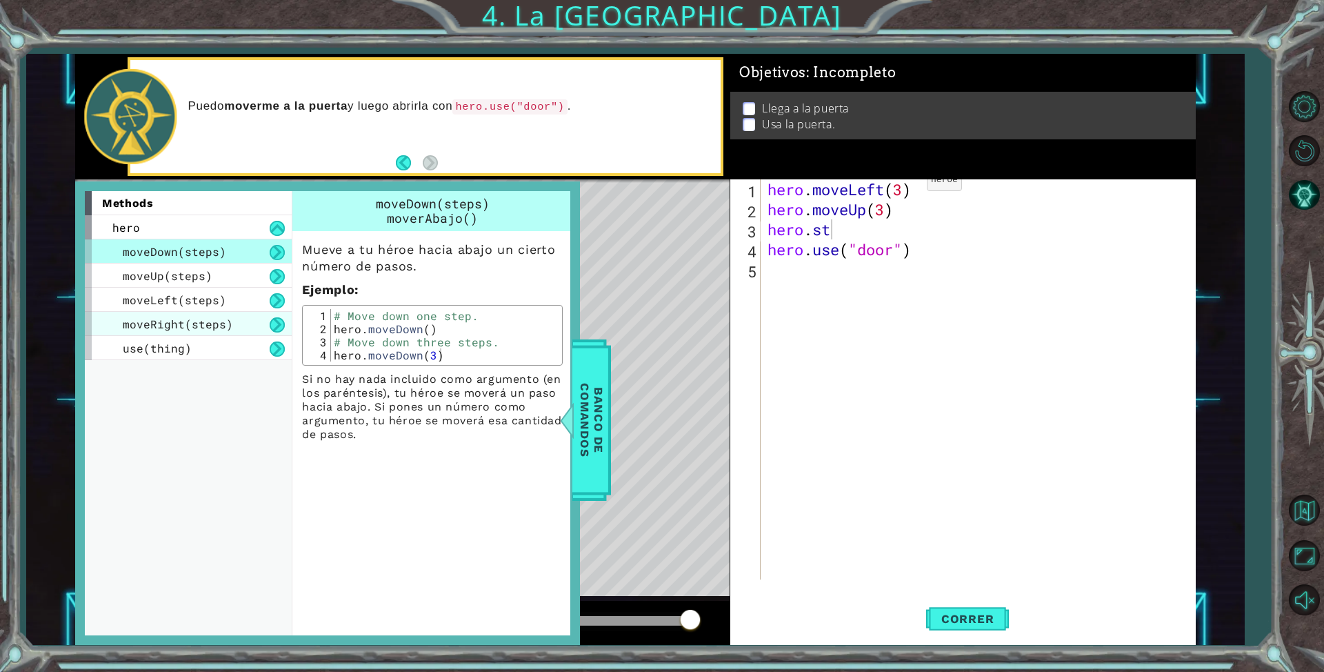
click at [221, 330] on span "moveRight(steps)" at bounding box center [178, 324] width 110 height 14
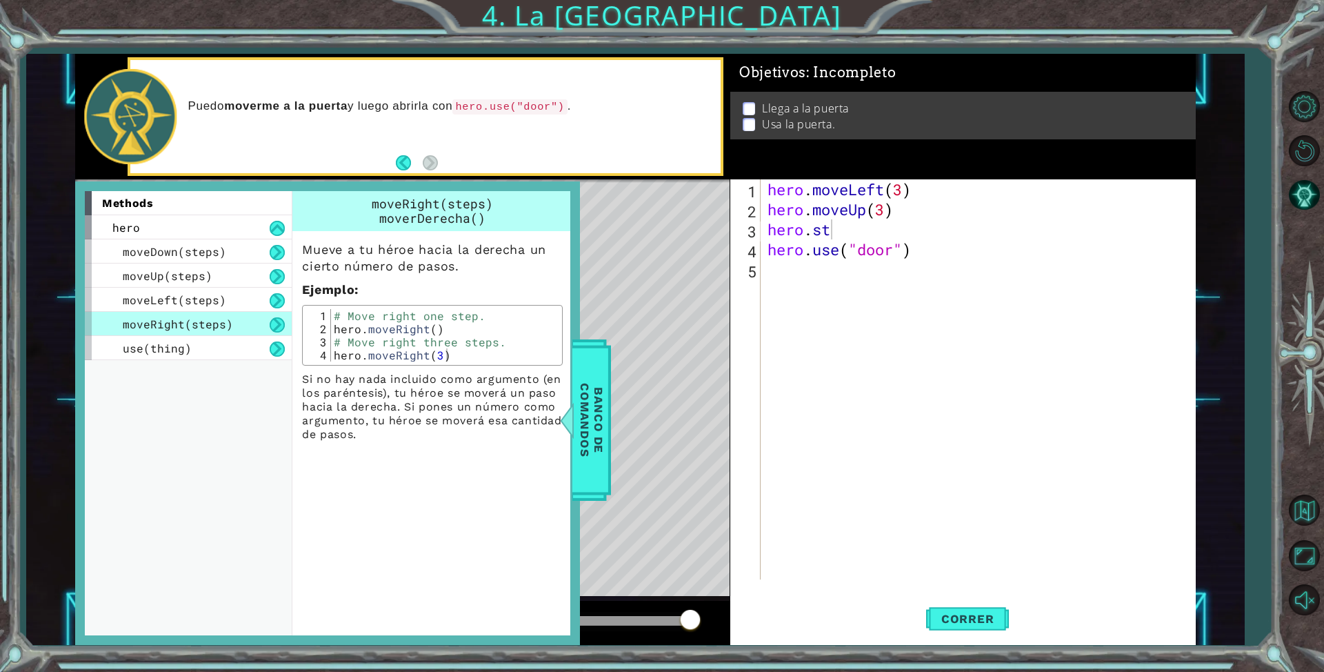
drag, startPoint x: 1300, startPoint y: 380, endPoint x: 1256, endPoint y: 443, distance: 76.7
click at [1265, 428] on div "1 ההההההההההההההההההההההההההההההההההההההההההההההההההההההההההההההההההההההההההההה…" at bounding box center [662, 336] width 1324 height 672
drag, startPoint x: 619, startPoint y: 260, endPoint x: 646, endPoint y: 276, distance: 31.8
click at [637, 272] on div "Level Map" at bounding box center [393, 382] width 637 height 406
click at [602, 444] on span "Banco de comandos" at bounding box center [591, 420] width 36 height 143
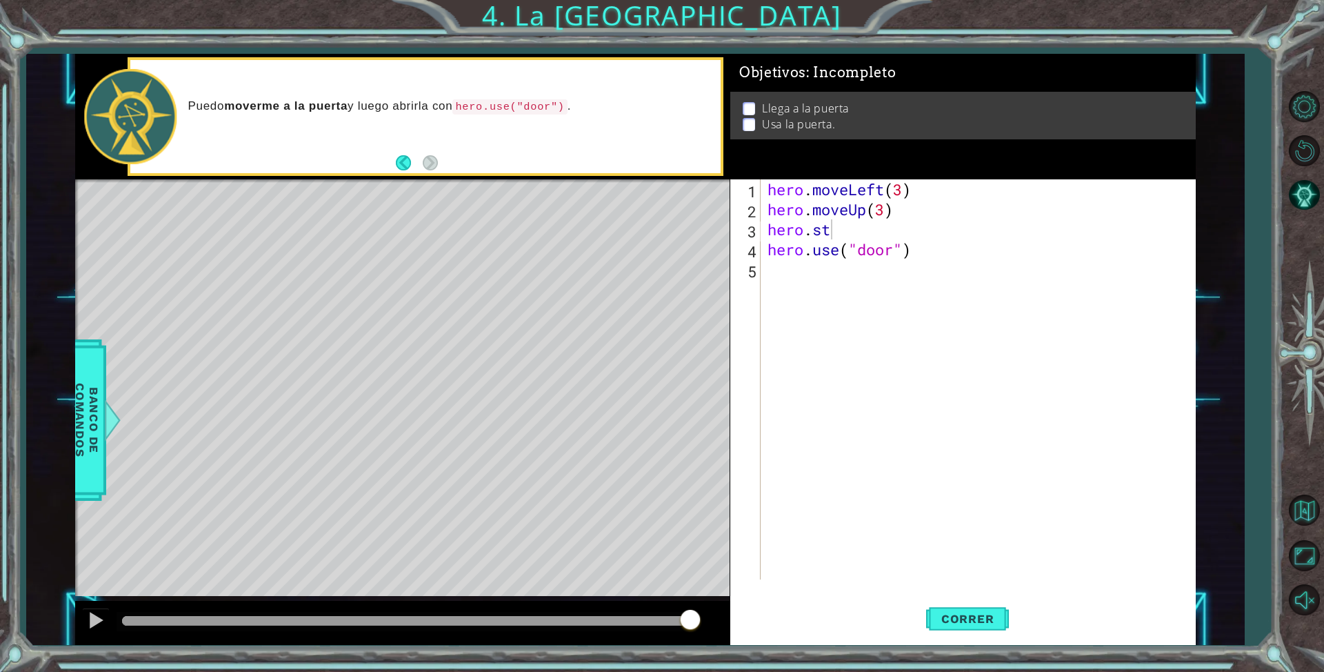
click at [847, 228] on div "hero . moveLeft ( 3 ) hero . moveUp ( 3 ) hero . [GEOGRAPHIC_DATA] . use ( "doo…" at bounding box center [981, 399] width 433 height 440
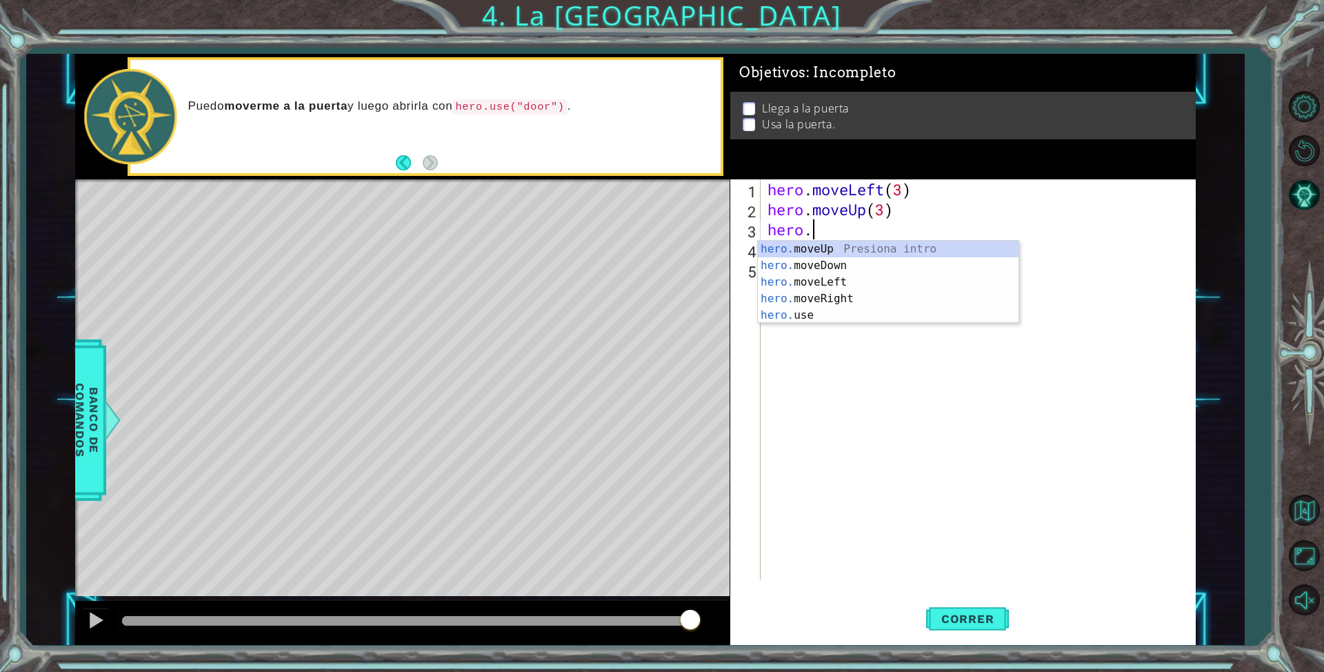
scroll to position [0, 1]
type textarea "hero.R"
click at [812, 250] on div "hero. move R ight Presiona intro" at bounding box center [888, 266] width 261 height 50
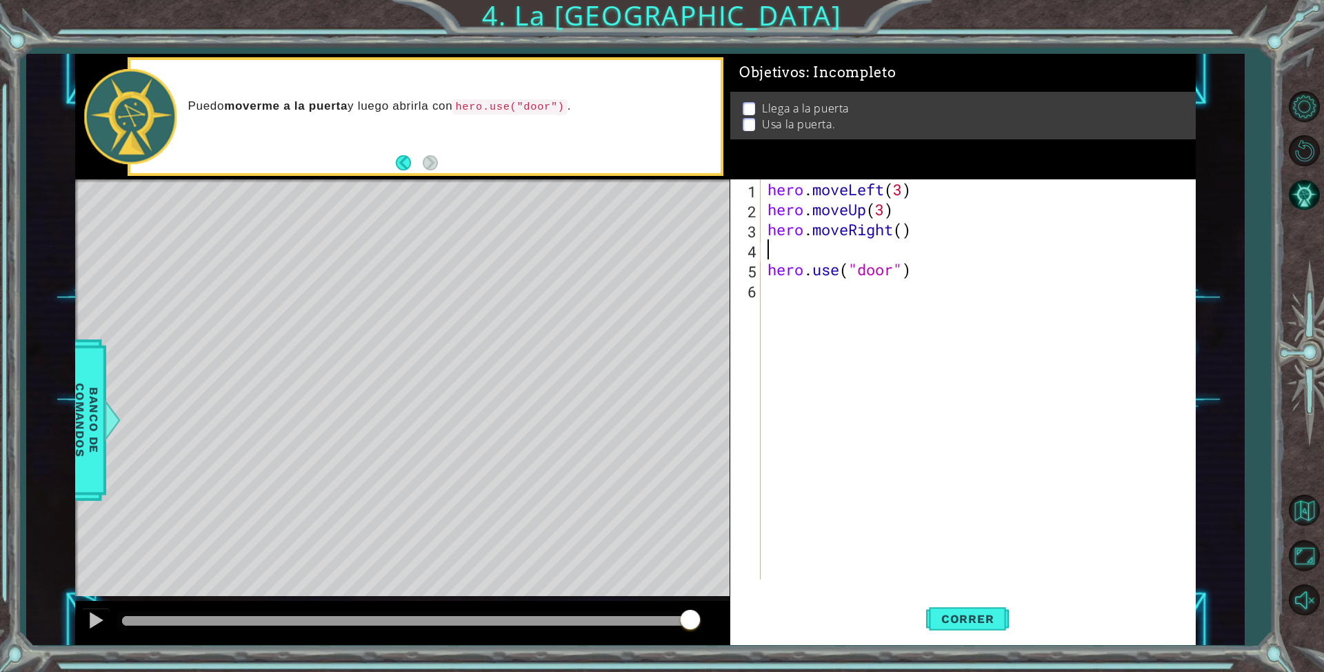
click at [792, 254] on div "hero . moveLeft ( 3 ) hero . moveUp ( 3 ) hero . moveRight ( ) hero . use ( "do…" at bounding box center [981, 399] width 433 height 440
click at [902, 225] on div "hero . moveLeft ( 3 ) hero . moveUp ( 3 ) hero . moveRight ( ) hero . use ( "do…" at bounding box center [981, 399] width 433 height 440
click at [981, 623] on span "Correr" at bounding box center [968, 619] width 81 height 14
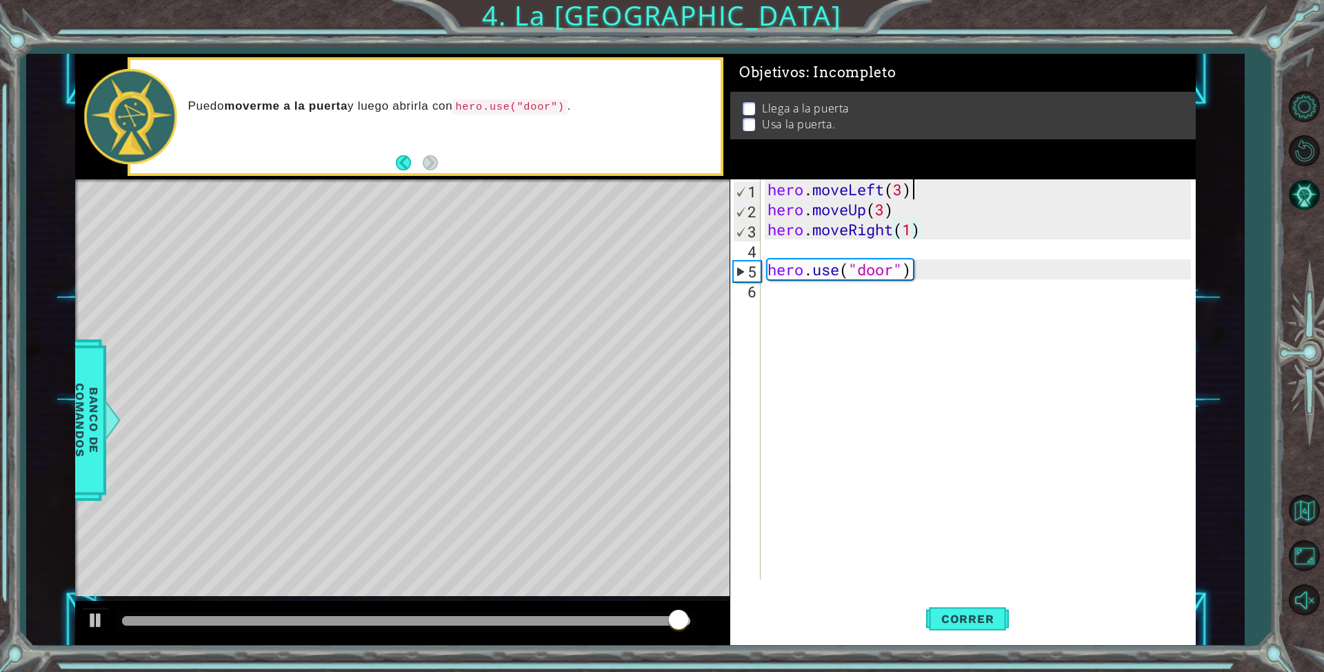
click at [909, 187] on div "hero . moveLeft ( 3 ) hero . moveUp ( 3 ) hero . moveRight ( 1 ) hero . use ( "…" at bounding box center [981, 399] width 433 height 440
click at [919, 230] on div "hero . moveLeft ( 3 ) hero . moveUp ( 3 ) hero . moveRight ( 1 ) hero . use ( "…" at bounding box center [981, 399] width 433 height 440
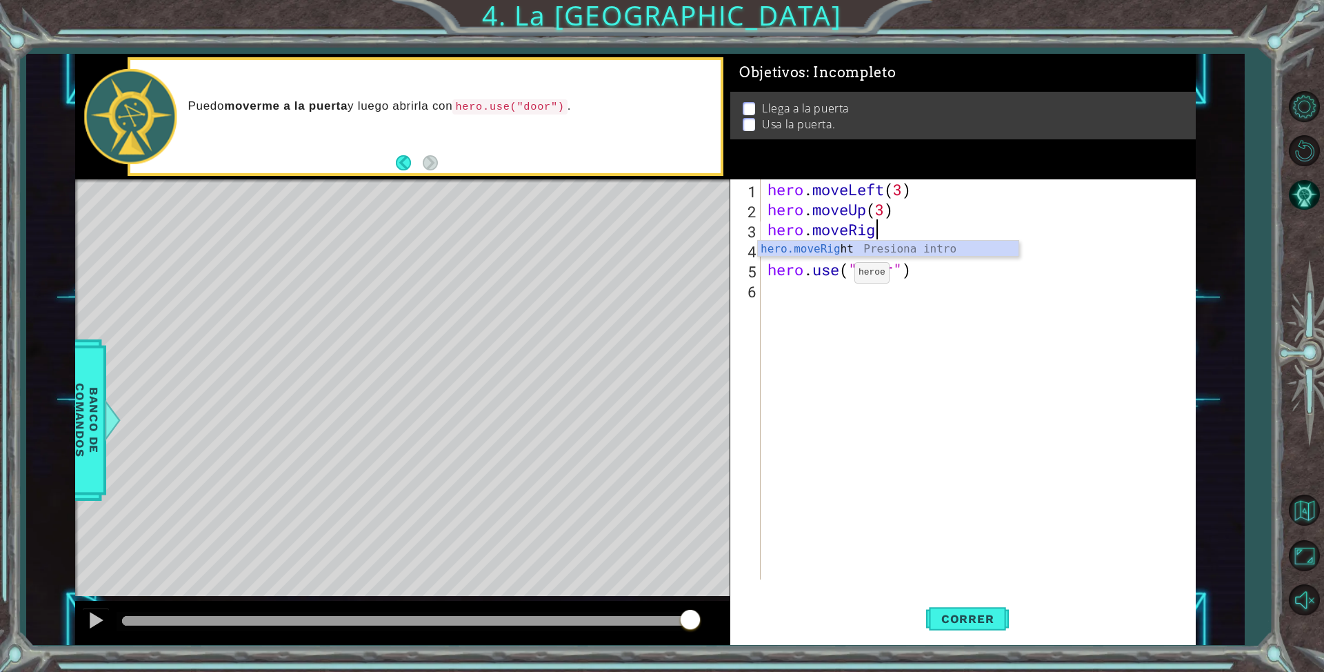
scroll to position [0, 1]
type textarea "h"
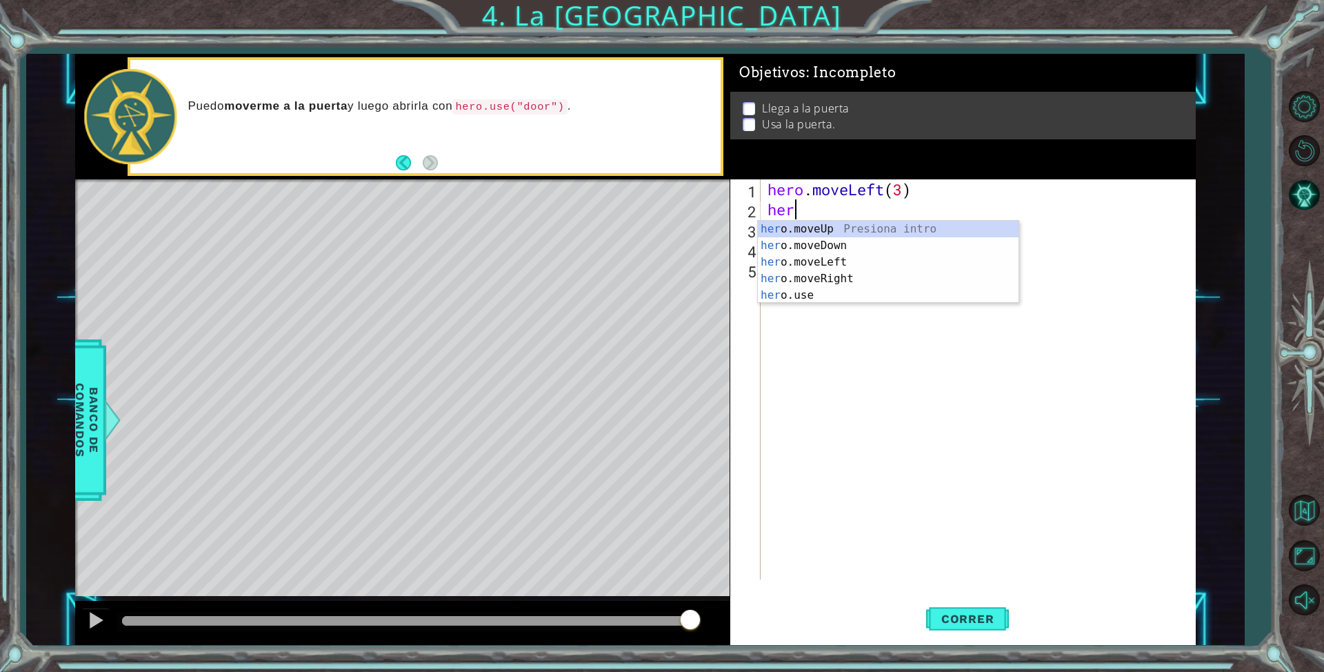
type textarea "h"
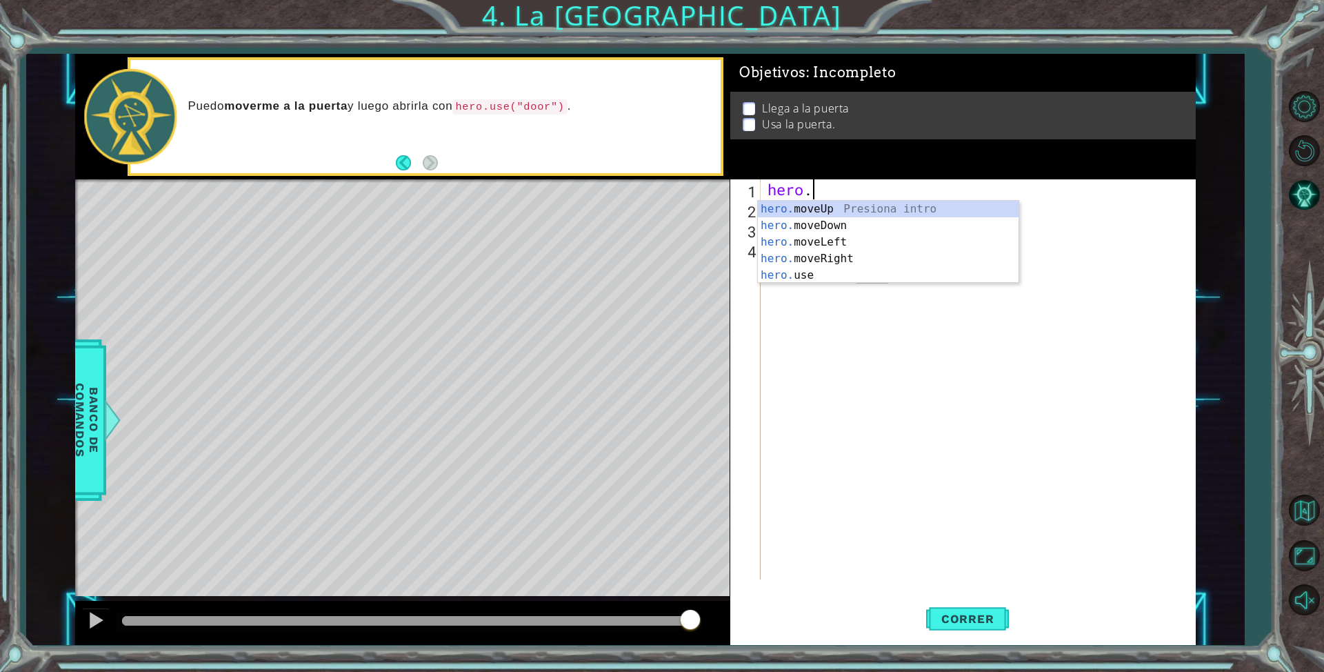
type textarea "h"
type textarea "hero."
click at [821, 254] on div "hero. moveUp Presiona intro hero. moveDown Presiona intro hero. moveLeft Presio…" at bounding box center [888, 259] width 261 height 116
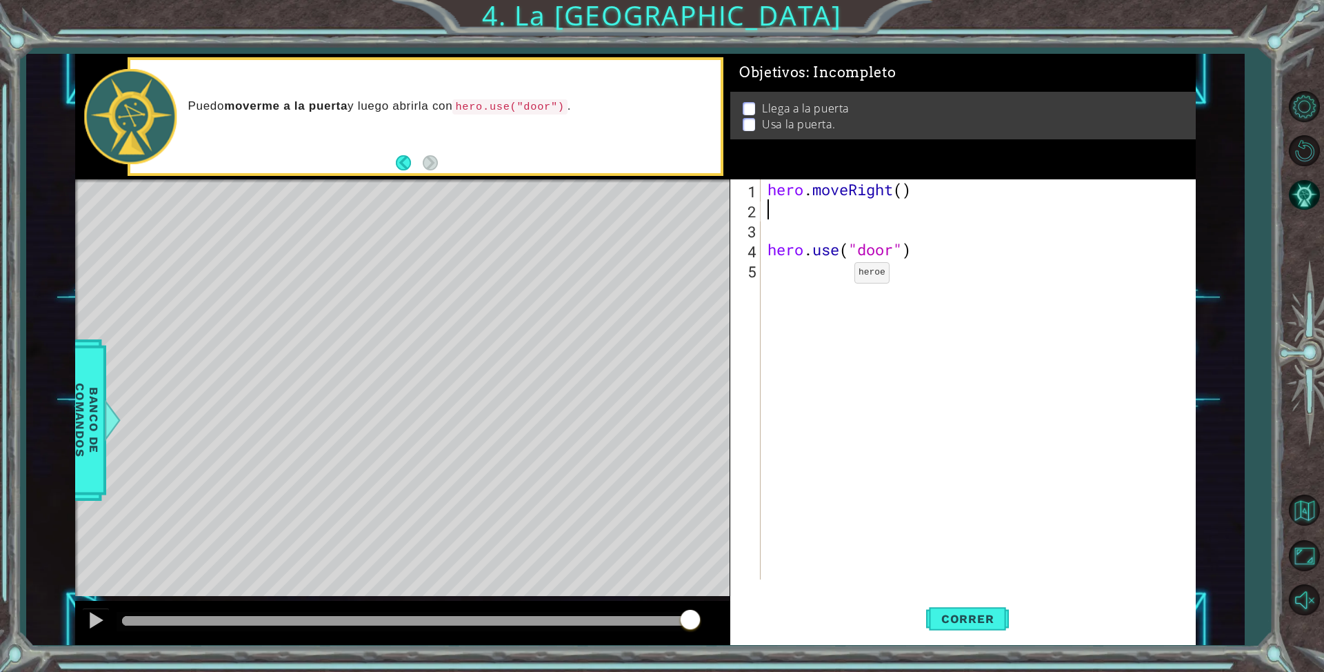
scroll to position [0, 0]
click at [908, 196] on div "hero . moveRight ( ) hero . use ( "door" )" at bounding box center [981, 399] width 433 height 440
click at [972, 603] on button "Correr" at bounding box center [967, 619] width 83 height 46
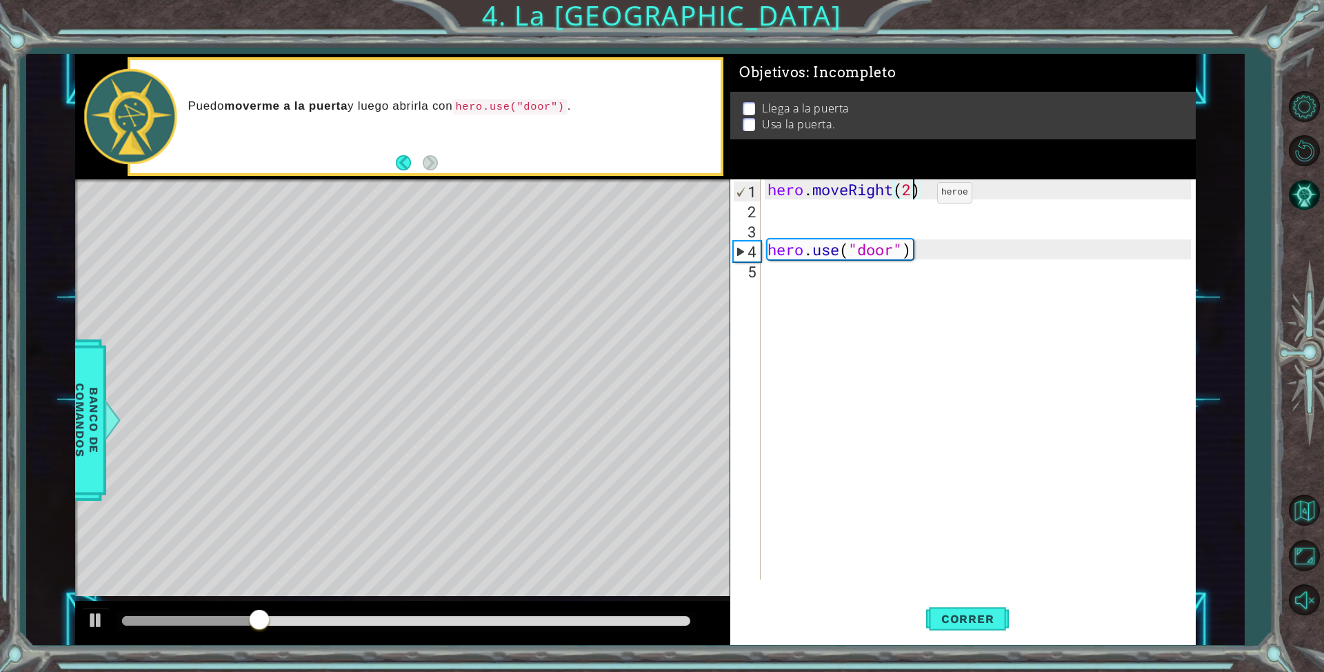
click at [916, 197] on div "hero . moveRight ( 2 ) hero . use ( "door" )" at bounding box center [981, 399] width 433 height 440
click at [895, 194] on div "hero . moveRight ( 2 ) hero . use ( "door" )" at bounding box center [981, 399] width 433 height 440
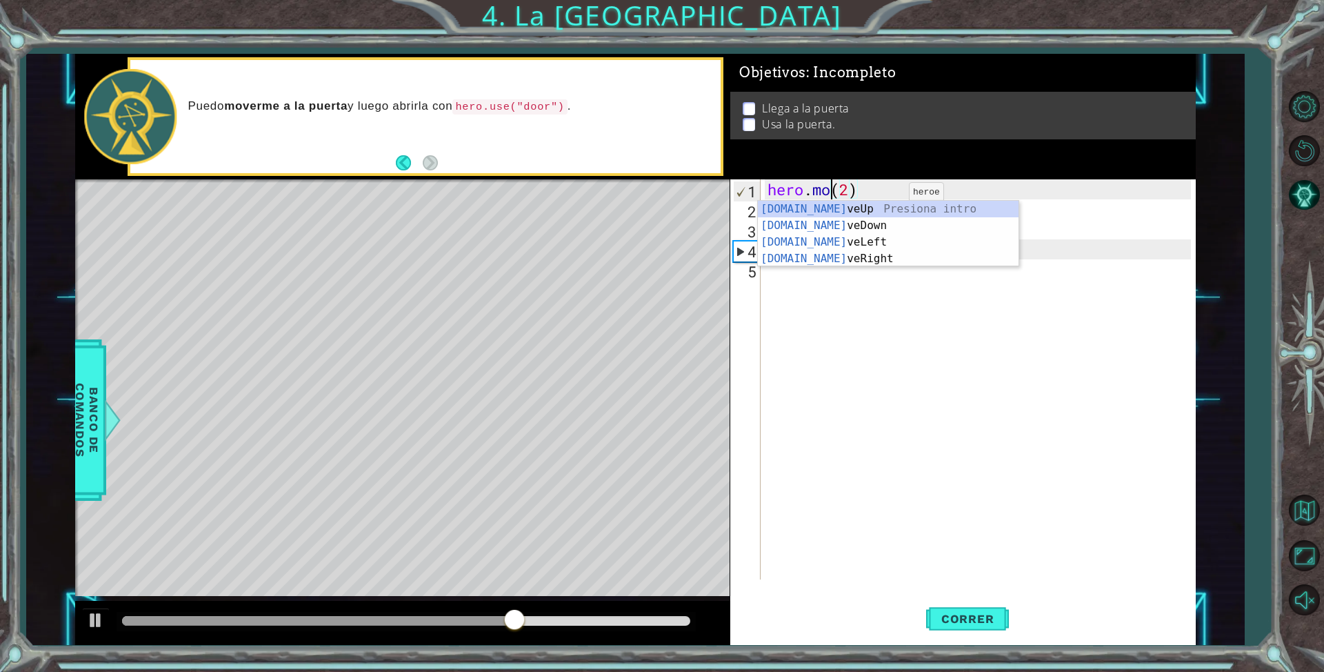
scroll to position [0, 3]
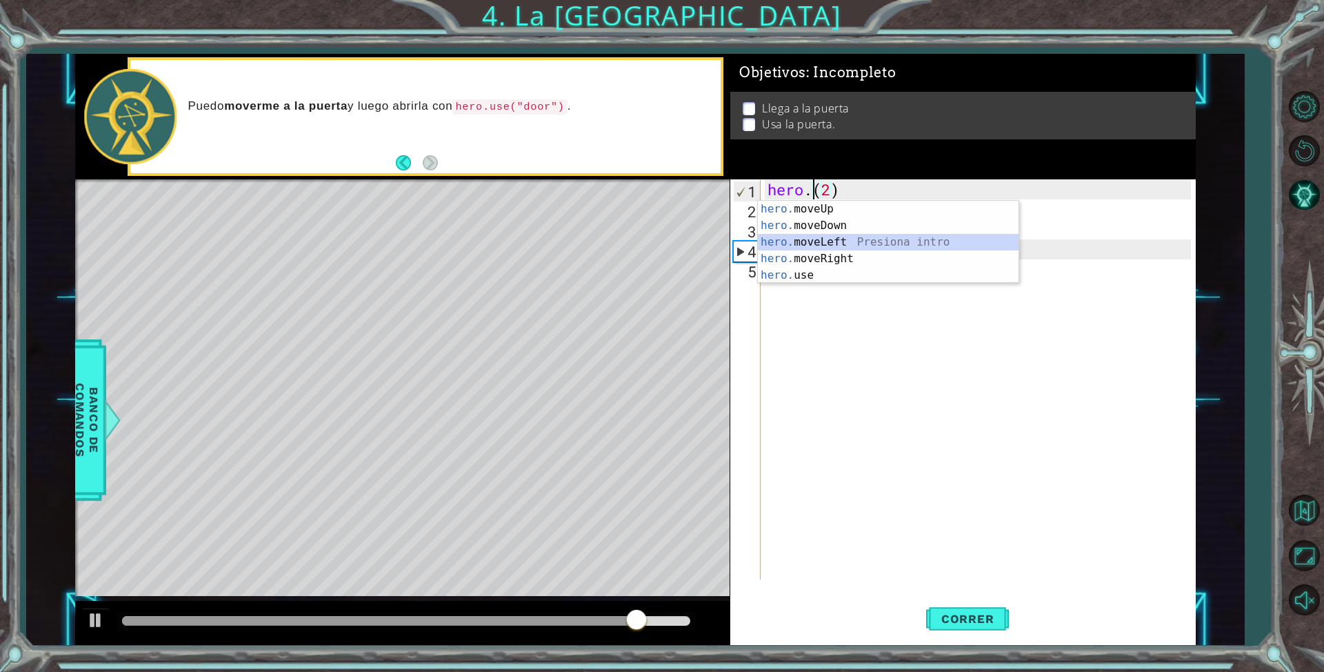
click at [852, 239] on div "hero. moveUp Presiona intro hero. moveDown Presiona intro hero. moveLeft Presio…" at bounding box center [888, 259] width 261 height 116
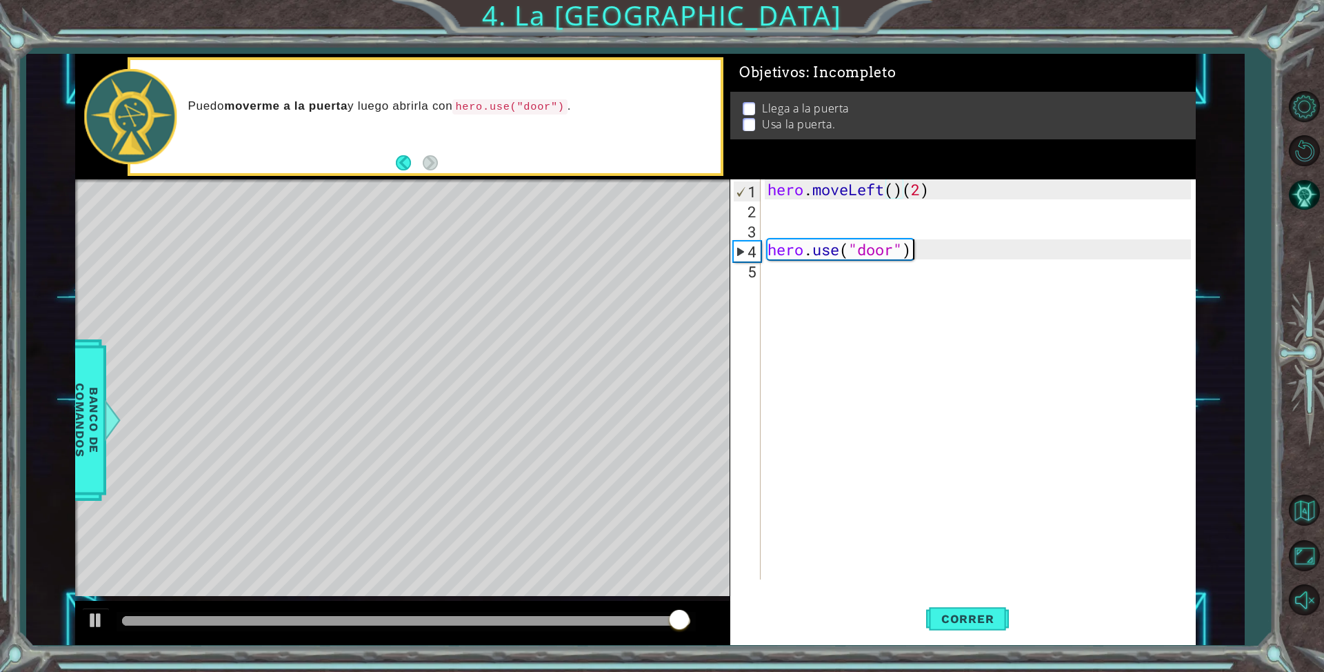
click at [932, 250] on div "hero . moveLeft ( ) ( 2 ) hero . use ( "door" )" at bounding box center [981, 399] width 433 height 440
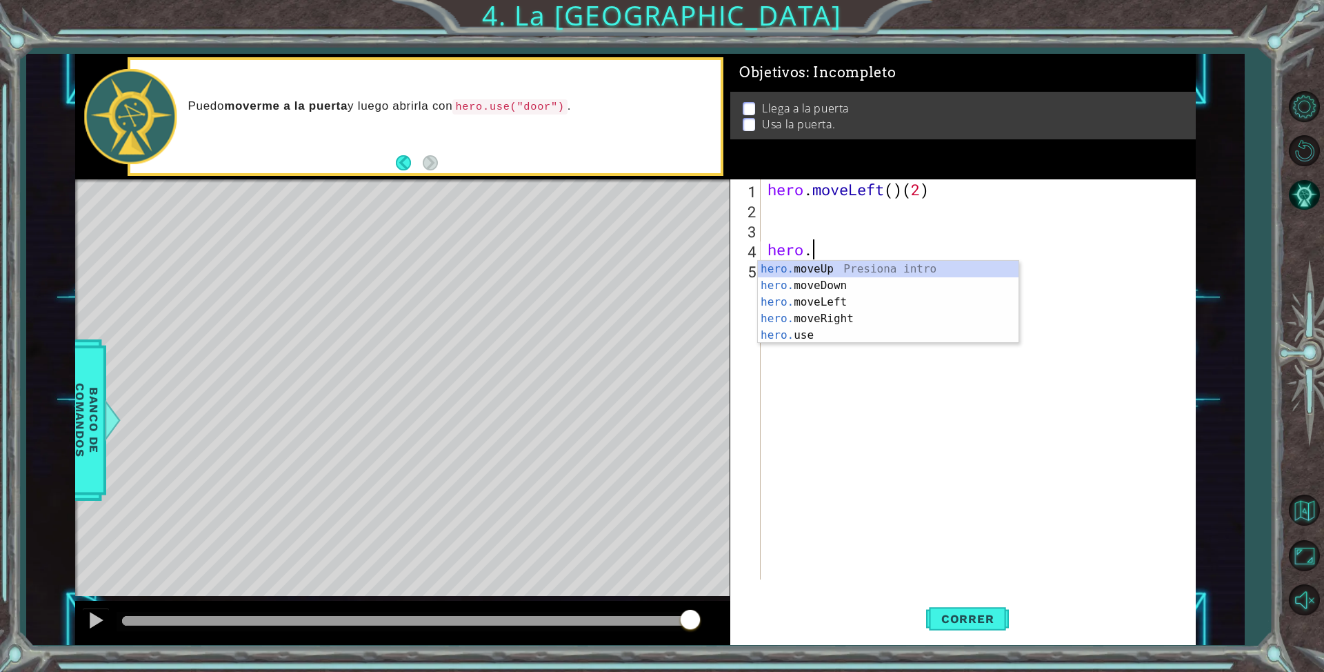
scroll to position [0, 0]
type textarea "h"
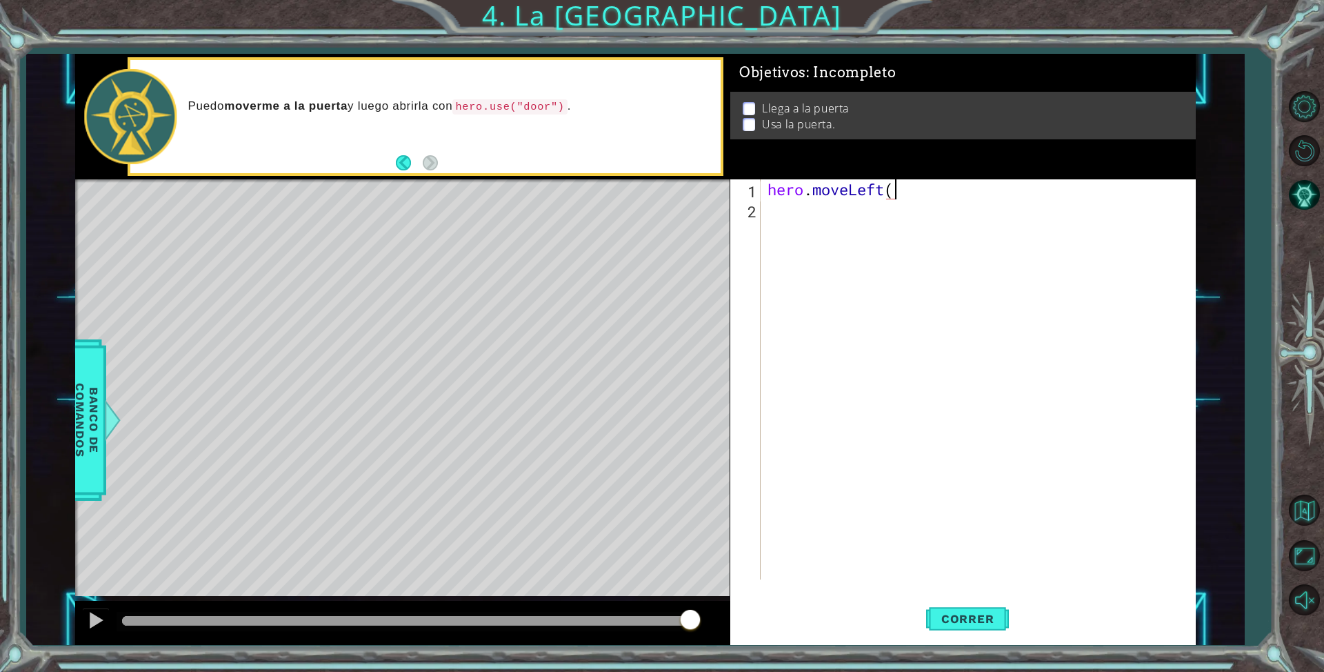
type textarea "hero.moveLeft"
click at [911, 211] on div "hero.moveLeft Presiona intro" at bounding box center [888, 226] width 261 height 50
click at [896, 189] on div "hero . moveLeft ( )" at bounding box center [981, 399] width 433 height 440
type textarea "hero.moveLeft(3)"
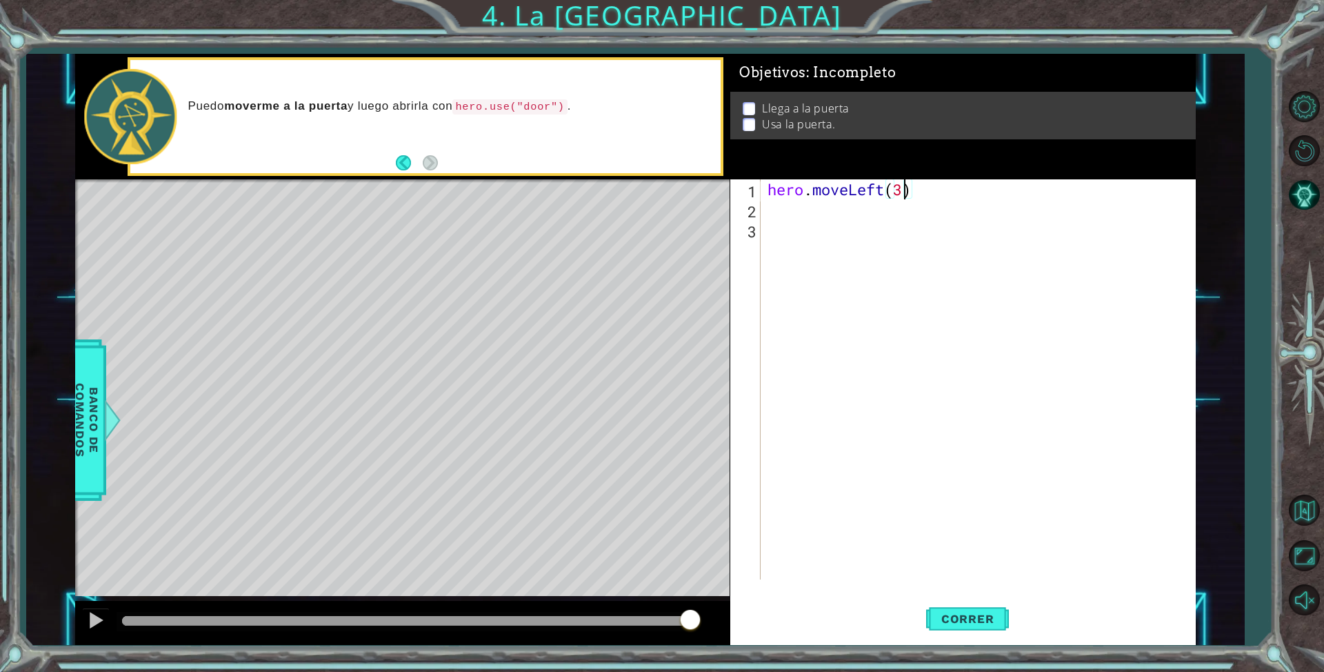
click at [815, 217] on div "hero . moveLeft ( 3 )" at bounding box center [981, 399] width 433 height 440
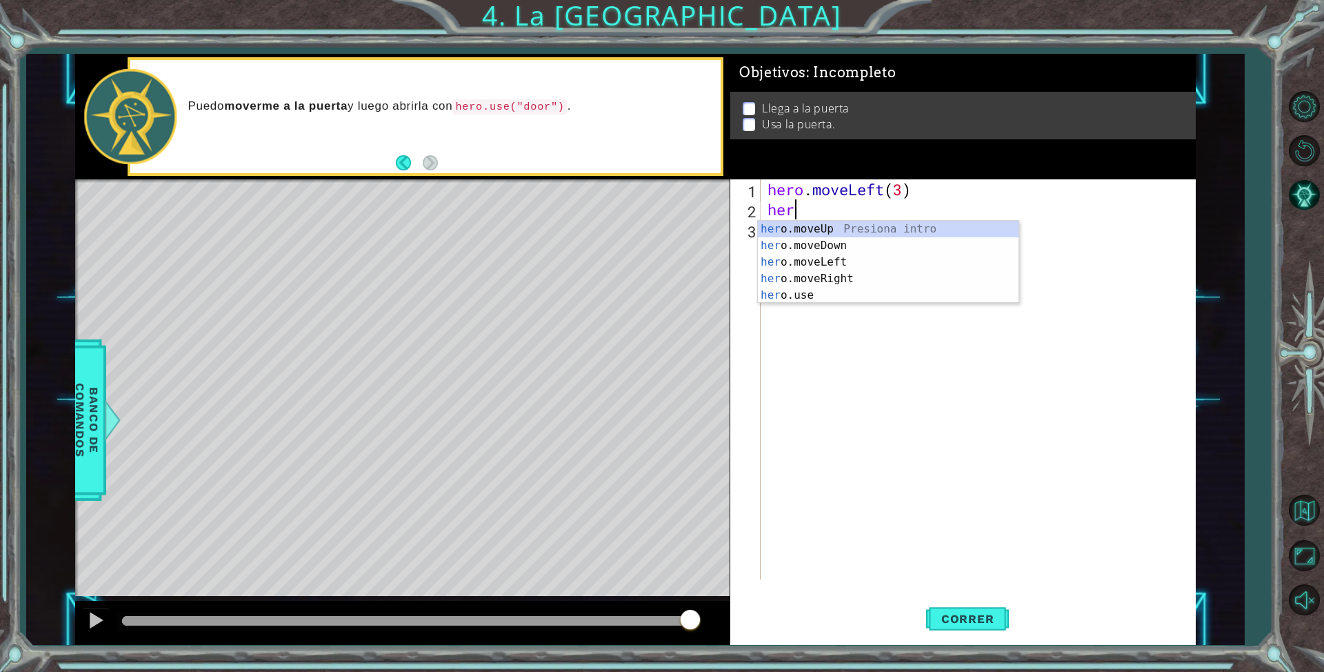
type textarea "hero"
click at [828, 228] on div "hero .moveUp Presiona intro hero .moveDown Presiona intro hero .moveLeft Presio…" at bounding box center [888, 279] width 261 height 116
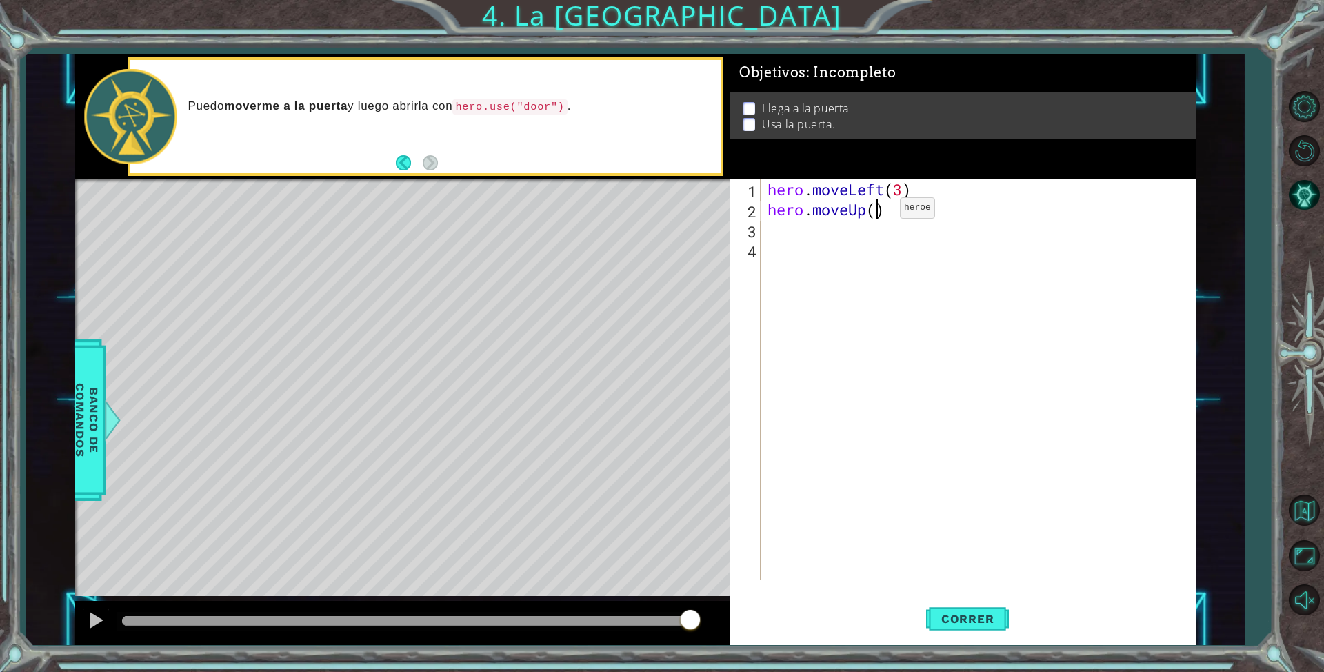
click at [879, 211] on div "hero . moveLeft ( 3 ) hero . moveUp ( )" at bounding box center [981, 399] width 433 height 440
type textarea "hero.moveUp(3)"
click at [844, 240] on div "hero . moveLeft ( 3 ) hero . moveUp ( 3 )" at bounding box center [981, 399] width 433 height 440
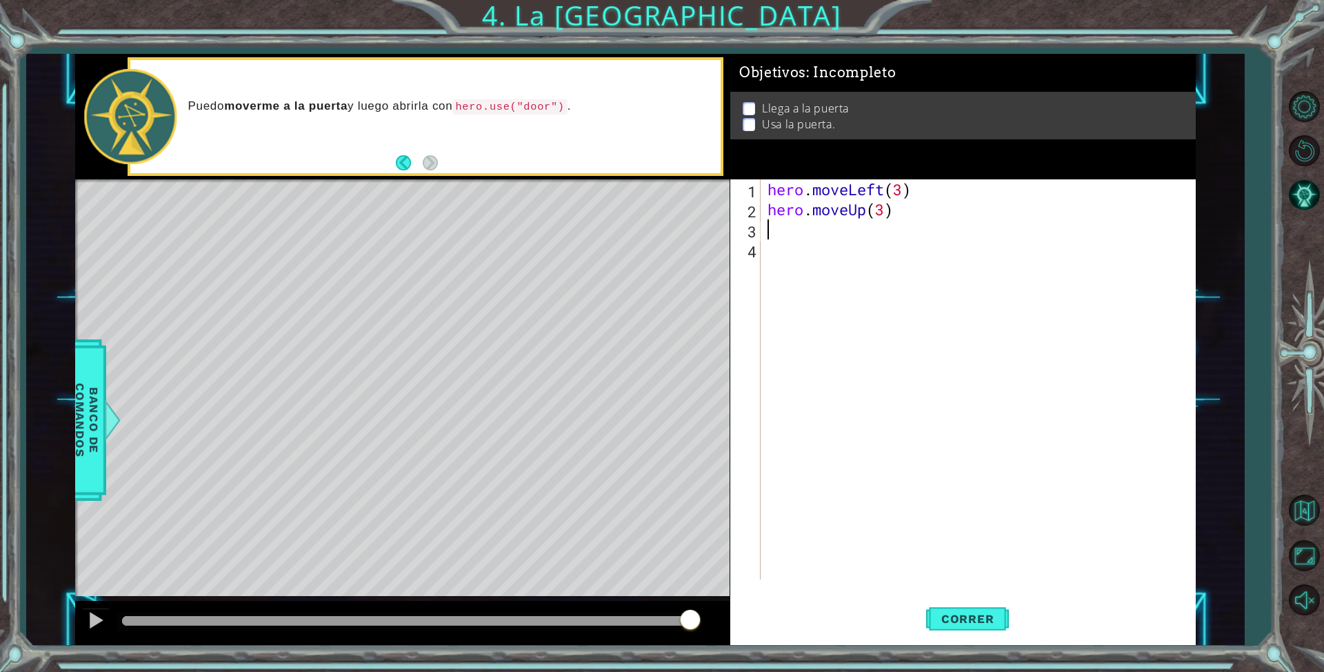
click at [856, 224] on div "hero . moveLeft ( 3 ) hero . moveUp ( 3 )" at bounding box center [981, 399] width 433 height 440
type textarea "h"
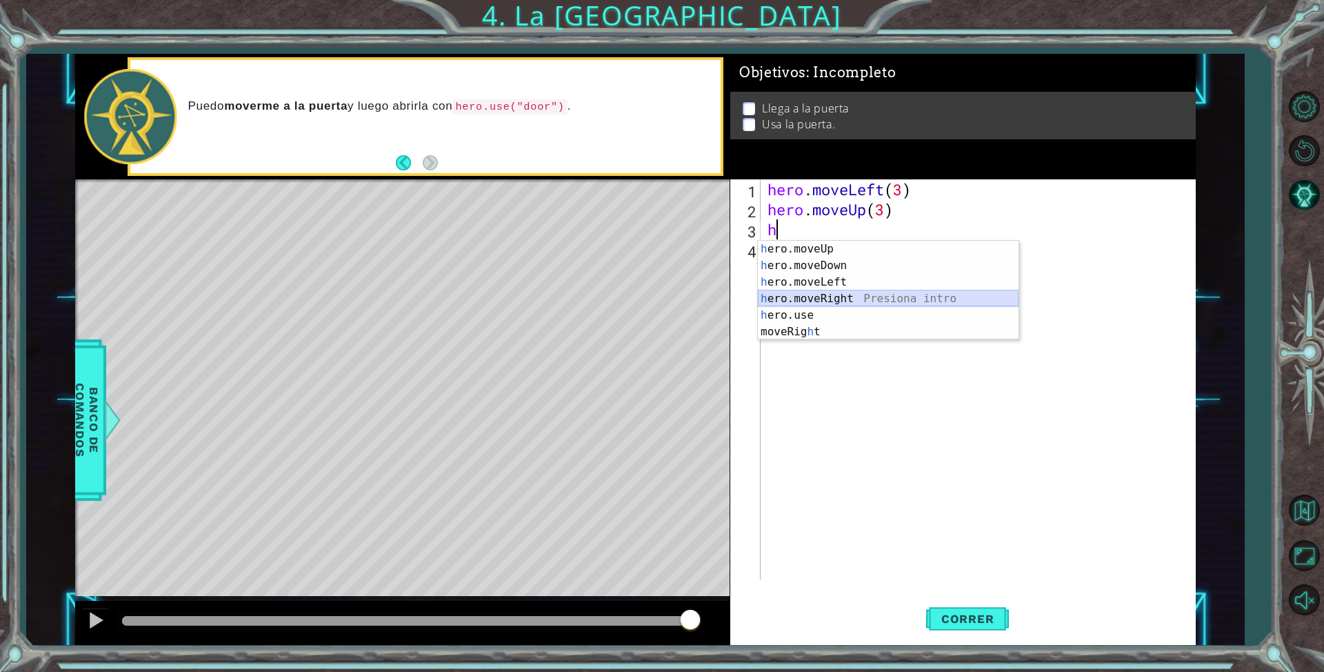
click at [809, 297] on div "h ero.moveUp Presiona intro h ero.moveDown Presiona intro h ero.moveLeft Presio…" at bounding box center [888, 307] width 261 height 132
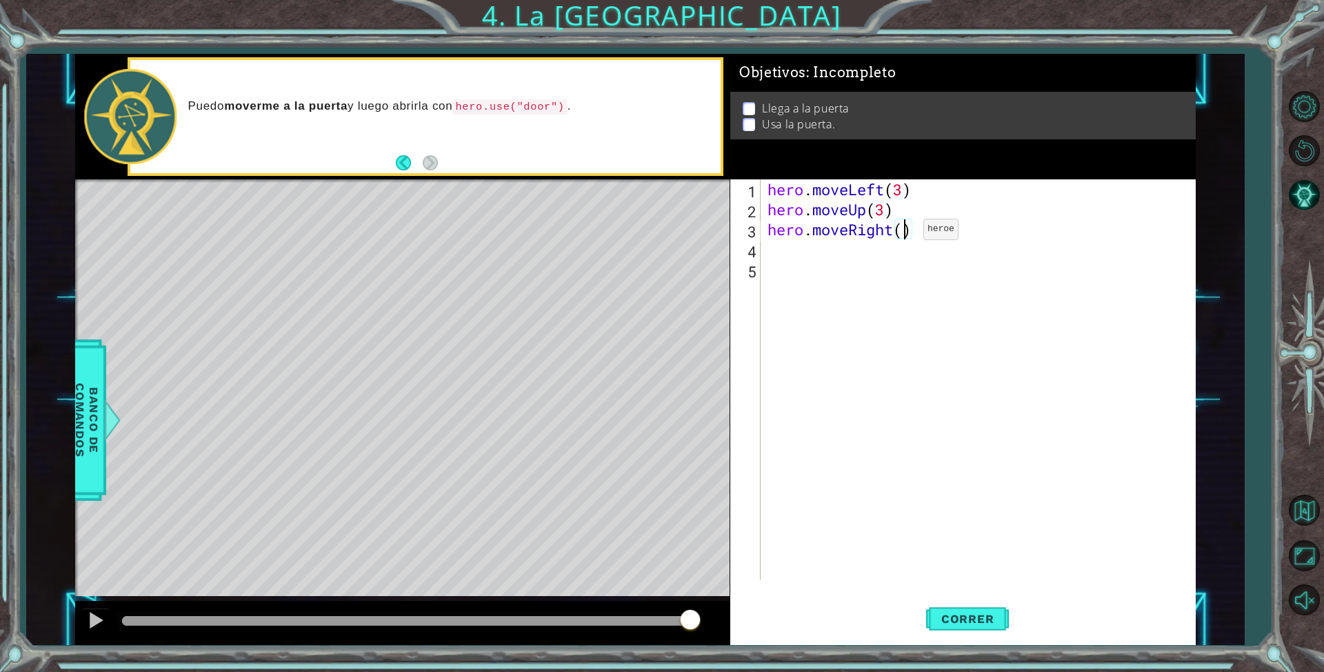
click at [903, 232] on div "hero . moveLeft ( 3 ) hero . moveUp ( 3 ) hero . moveRight ( )" at bounding box center [981, 399] width 433 height 440
click at [971, 617] on span "Correr" at bounding box center [968, 619] width 81 height 14
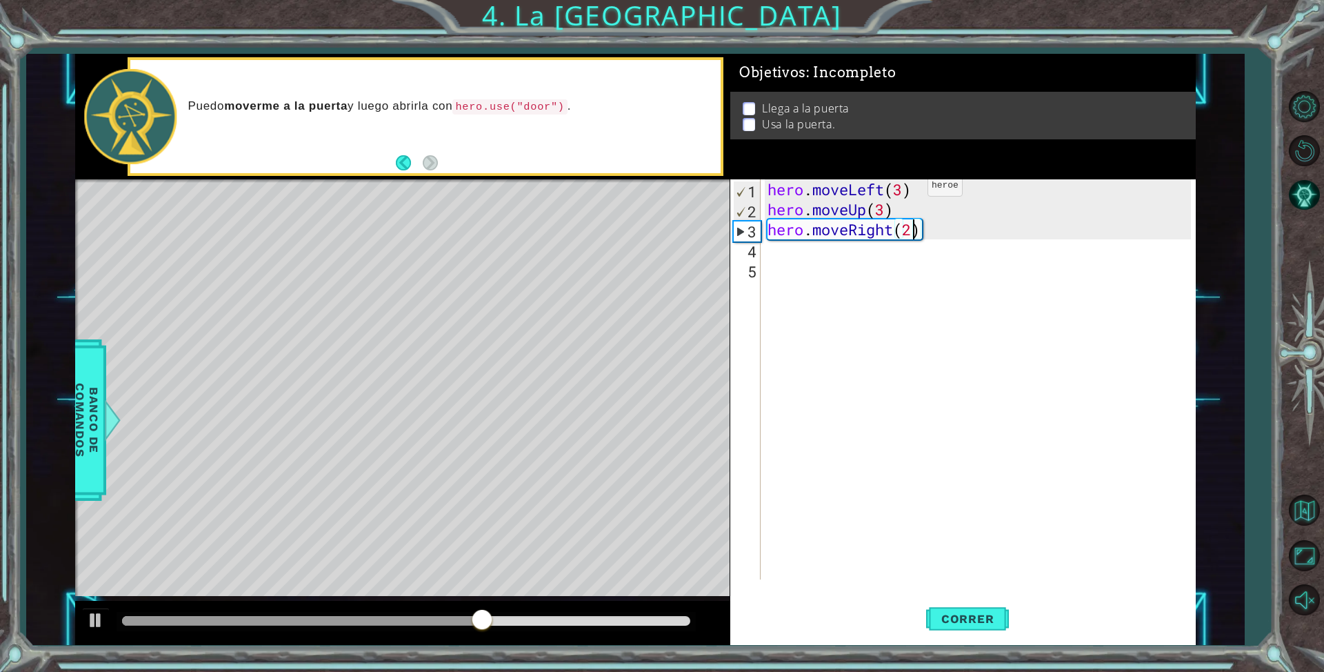
click at [907, 189] on div "hero . moveLeft ( 3 ) hero . moveUp ( 3 ) hero . moveRight ( 2 )" at bounding box center [981, 399] width 433 height 440
click at [983, 614] on span "Correr" at bounding box center [968, 619] width 81 height 14
click at [910, 223] on div "hero . moveLeft ( 2 ) hero . moveUp ( 3 ) hero . moveRight ( 2 )" at bounding box center [981, 399] width 433 height 440
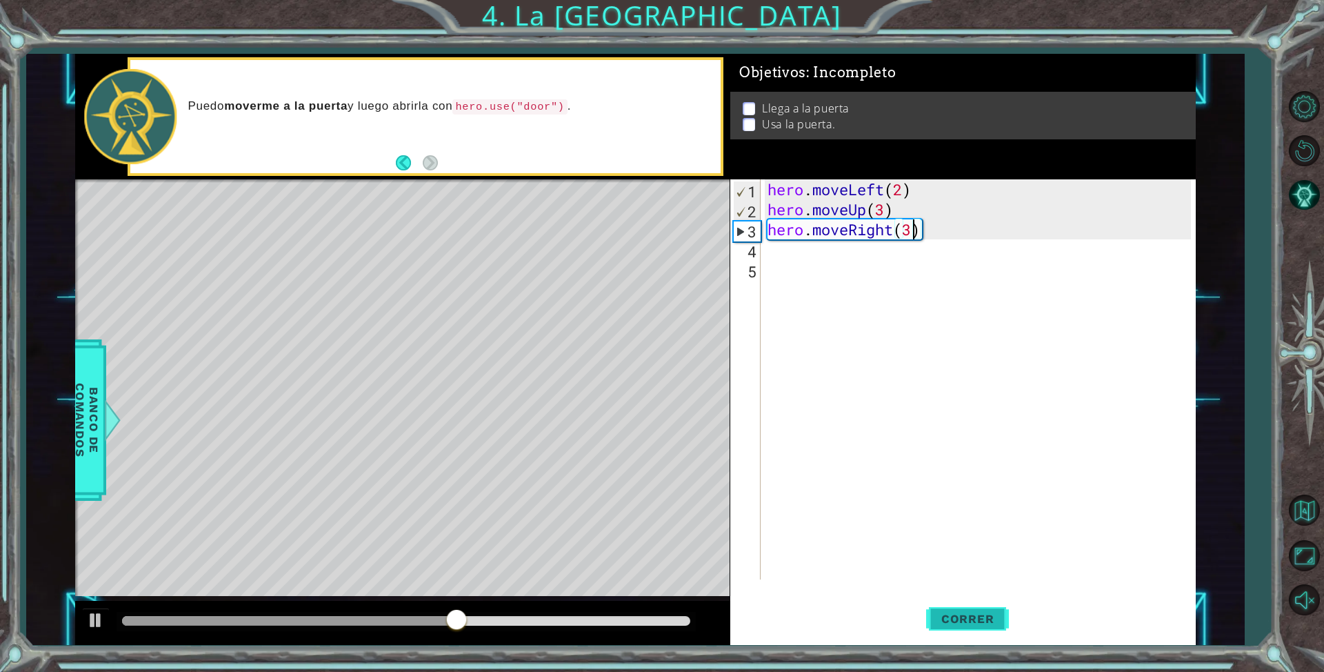
click at [972, 605] on button "Correr" at bounding box center [967, 619] width 83 height 46
type textarea "hero.moveRight(2)"
click at [980, 629] on button "Correr" at bounding box center [967, 619] width 83 height 46
click at [767, 254] on div "hero . moveLeft ( 2 ) hero . moveUp ( 3 ) hero . moveRight ( 2 )" at bounding box center [981, 399] width 433 height 440
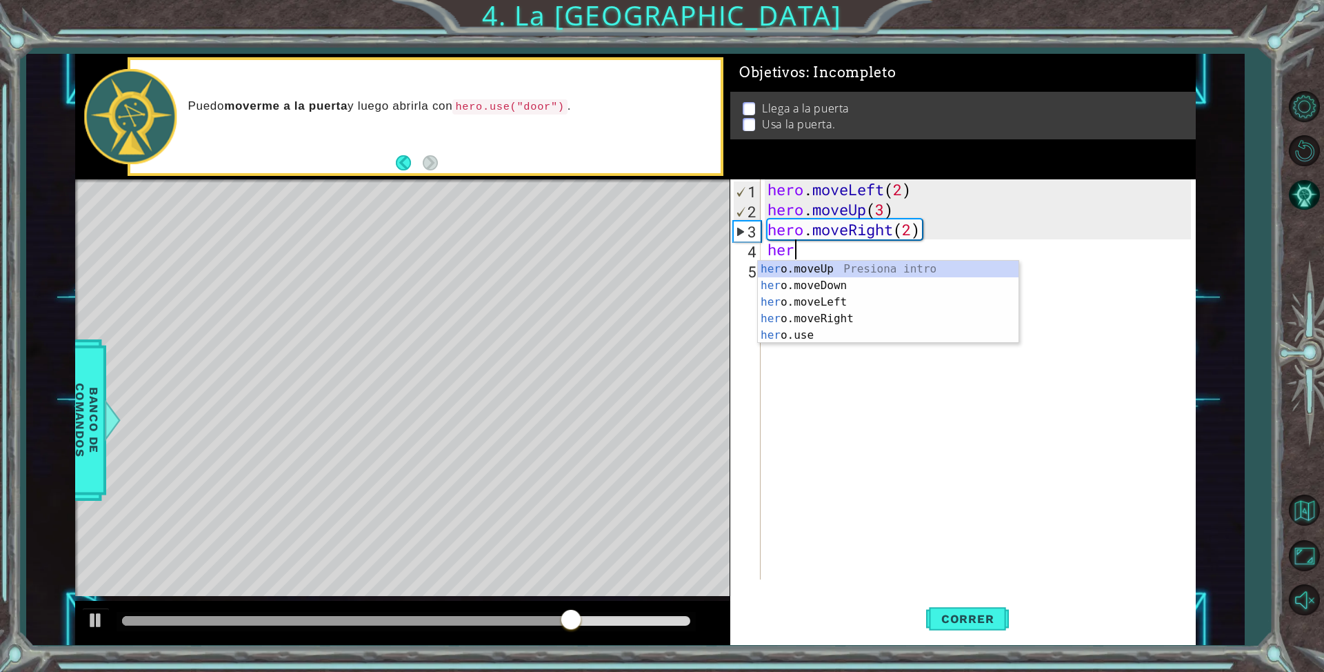
scroll to position [0, 1]
click at [820, 338] on div "hero .moveUp Presiona intro hero .moveDown Presiona intro hero .moveLeft Presio…" at bounding box center [888, 319] width 261 height 116
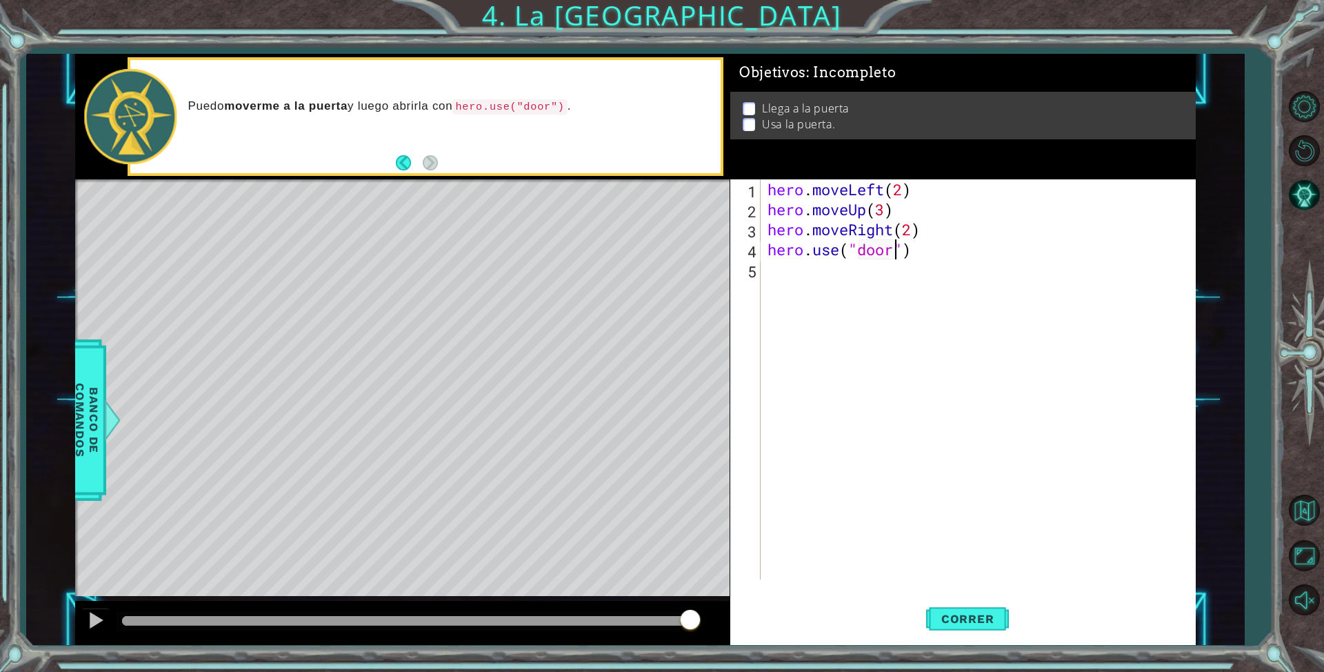
scroll to position [0, 6]
click at [974, 621] on span "Correr" at bounding box center [968, 619] width 81 height 14
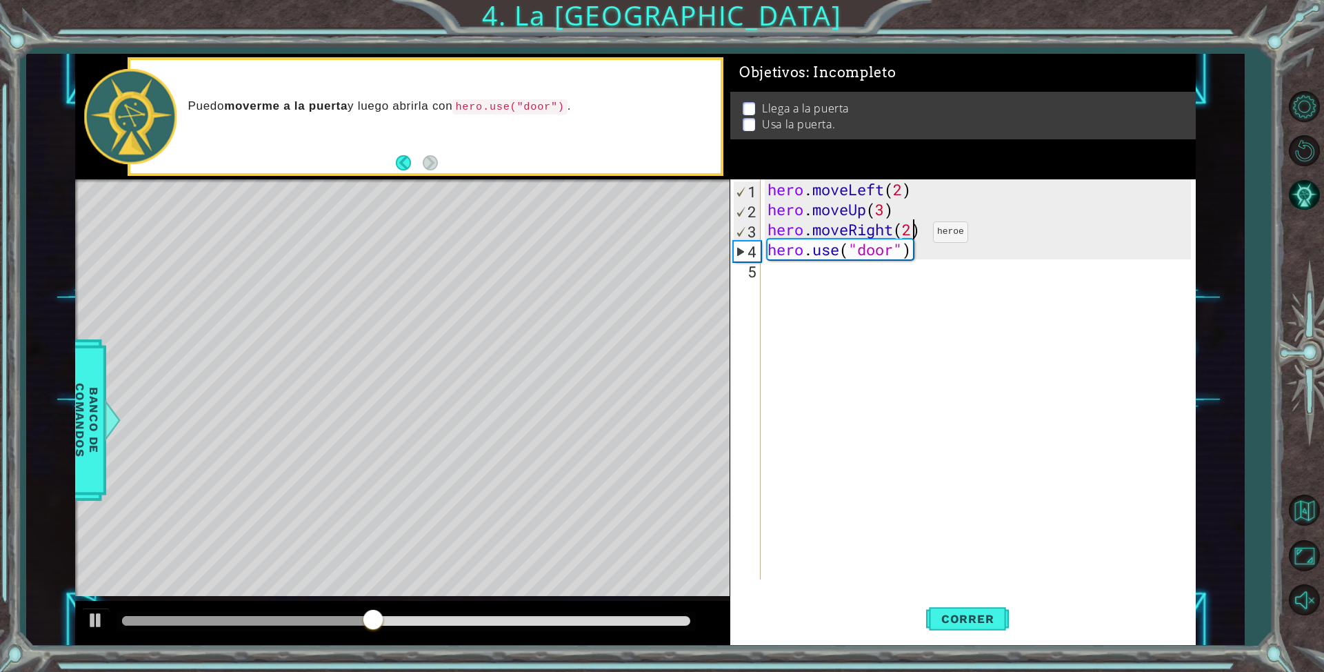
click at [912, 235] on div "hero . moveLeft ( 2 ) hero . moveUp ( 3 ) hero . moveRight ( 2 ) hero . use ( "…" at bounding box center [981, 399] width 433 height 440
type textarea "hero.moveRight(3)"
click at [972, 622] on span "Correr" at bounding box center [968, 619] width 81 height 14
click at [932, 226] on div "hero . moveLeft ( 2 ) hero . moveUp ( 3 ) hero . moveRight ( 3 ) hero . use ( "…" at bounding box center [981, 399] width 433 height 440
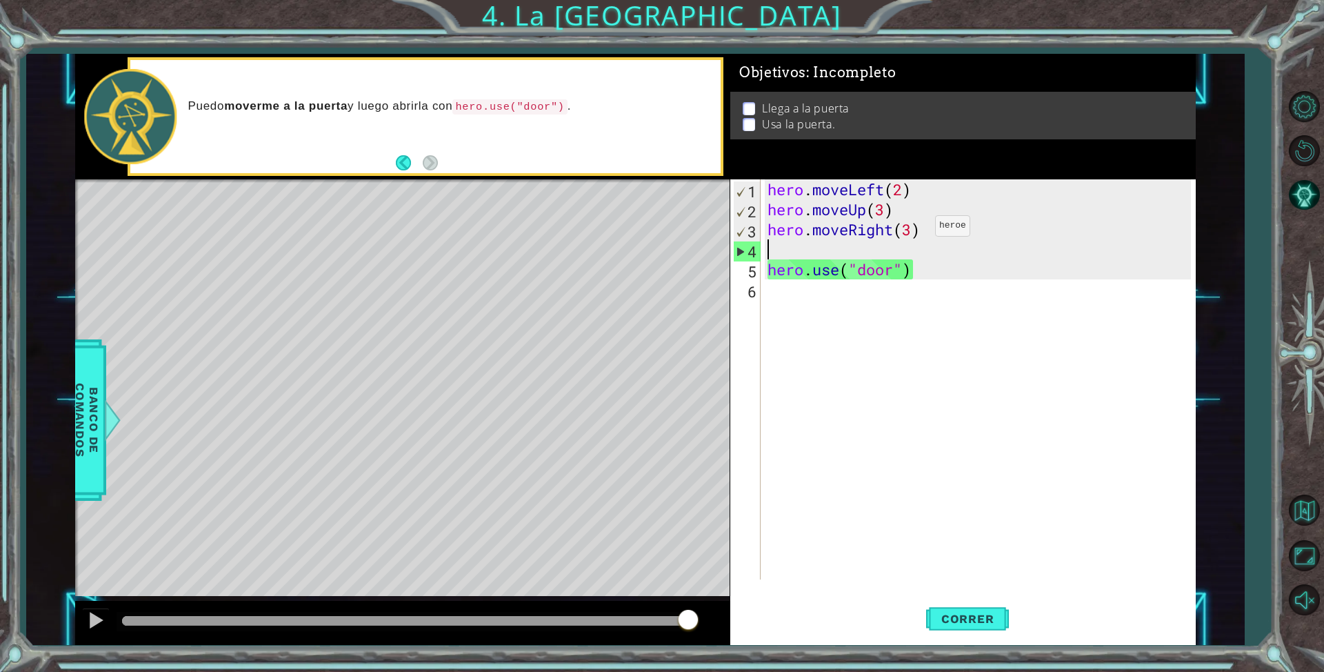
scroll to position [0, 0]
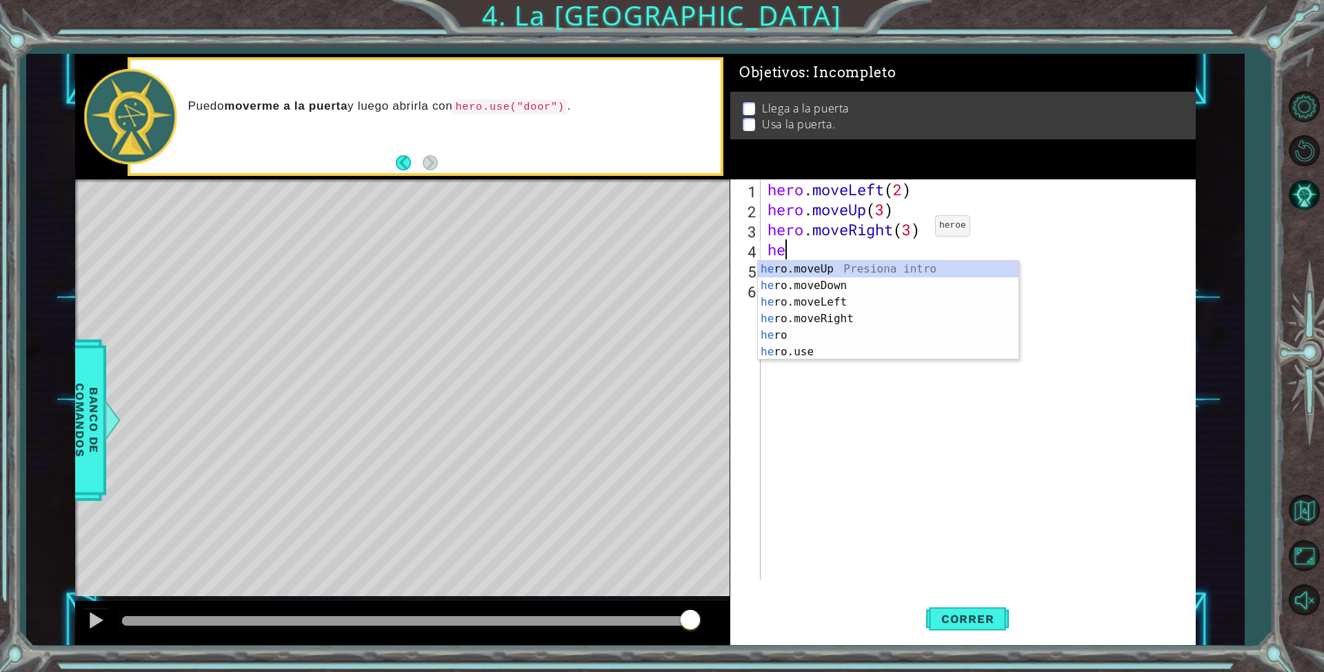
type textarea "her"
click at [919, 270] on div "her o.moveUp Presiona intro her o.moveDown Presiona intro her o.moveLeft Presio…" at bounding box center [888, 327] width 261 height 132
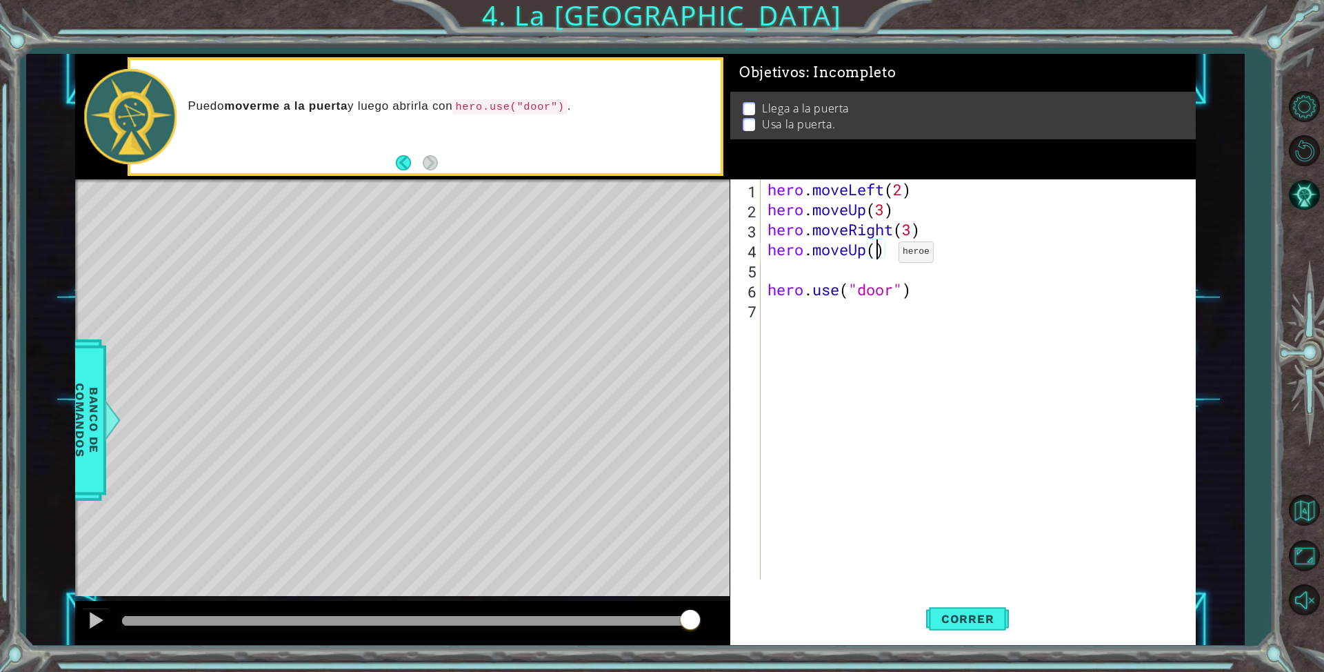
click at [878, 255] on div "hero . moveLeft ( 2 ) hero . moveUp ( 3 ) hero . moveRight ( 3 ) hero . moveUp …" at bounding box center [981, 399] width 433 height 440
click at [952, 632] on button "Correr" at bounding box center [967, 619] width 83 height 46
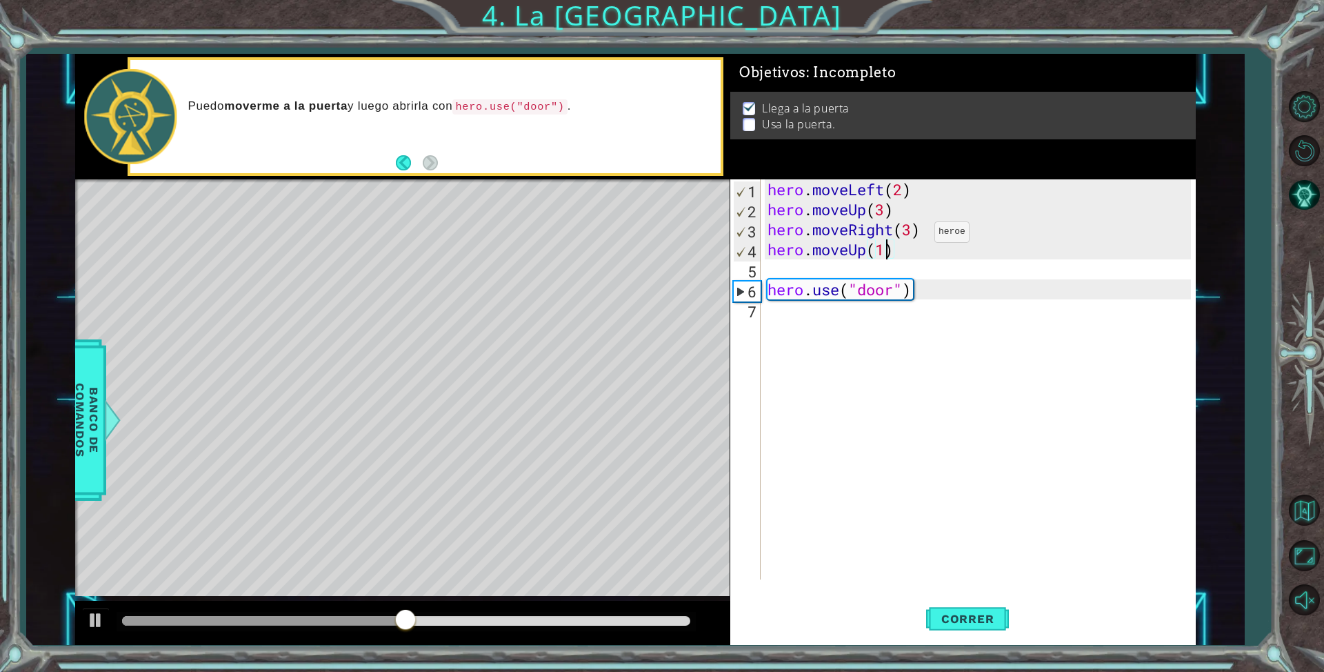
click at [915, 234] on div "hero . moveLeft ( 2 ) hero . moveUp ( 3 ) hero . moveRight ( 3 ) hero . moveUp …" at bounding box center [981, 399] width 433 height 440
click at [981, 621] on span "Correr" at bounding box center [968, 619] width 81 height 14
click at [913, 285] on div "hero . moveLeft ( 2 ) hero . moveUp ( 3 ) hero . moveRight ( 2 ) hero . moveUp …" at bounding box center [981, 399] width 433 height 440
click at [904, 288] on div "hero . moveLeft ( 2 ) hero . moveUp ( 3 ) hero . moveRight ( 2 ) hero . moveUp …" at bounding box center [981, 399] width 433 height 440
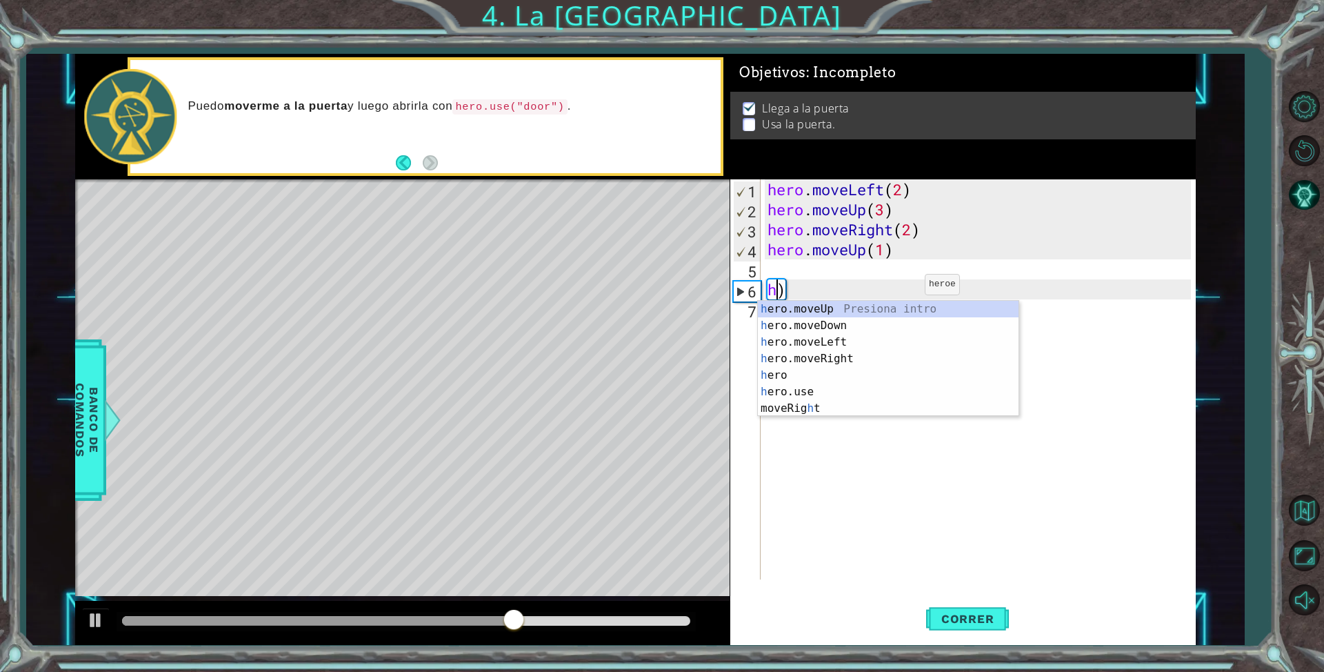
scroll to position [0, 0]
type textarea ")"
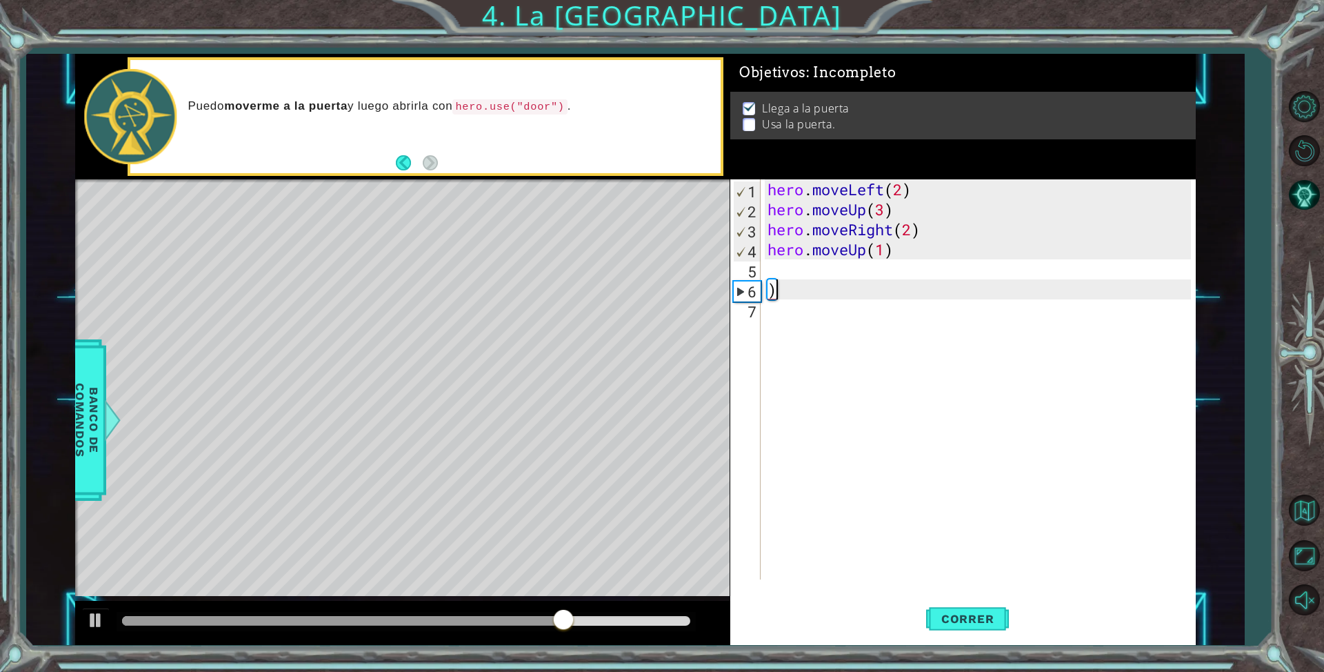
click at [903, 288] on div "hero . moveLeft ( 2 ) hero . moveUp ( 3 ) hero . moveRight ( 2 ) hero . moveUp …" at bounding box center [981, 399] width 433 height 440
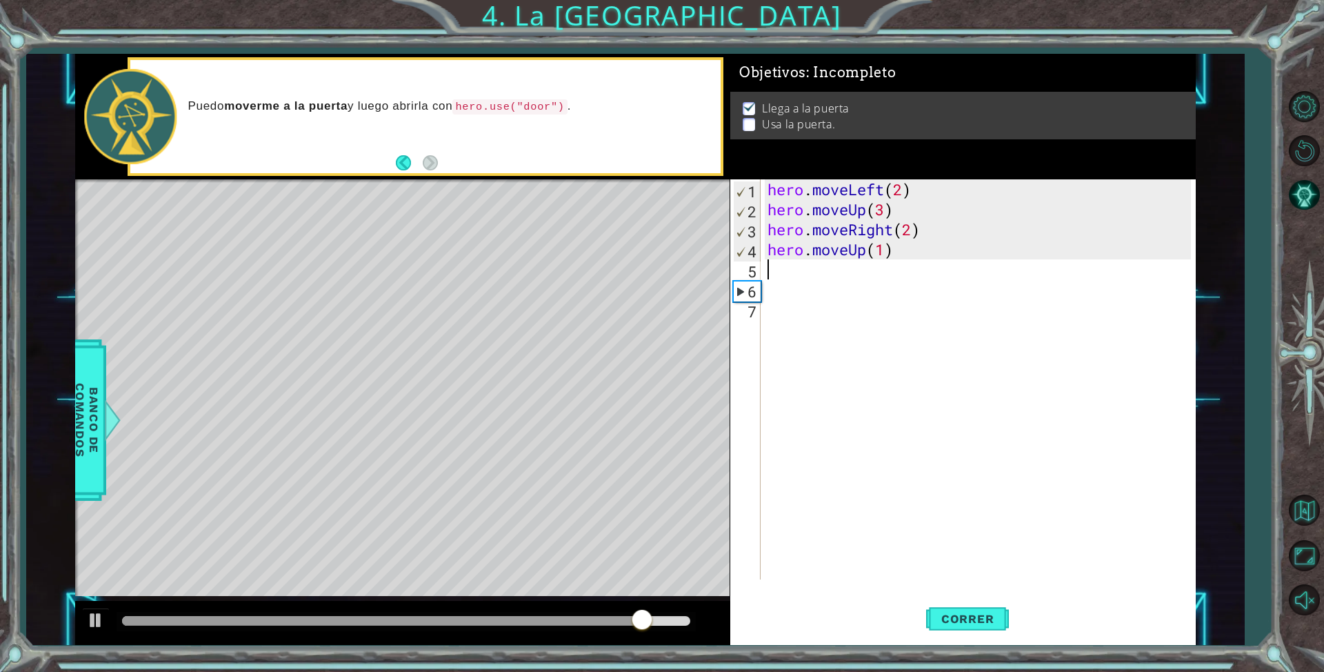
click at [860, 268] on div "hero . moveLeft ( 2 ) hero . moveUp ( 3 ) hero . moveRight ( 2 ) hero . moveUp …" at bounding box center [981, 399] width 433 height 440
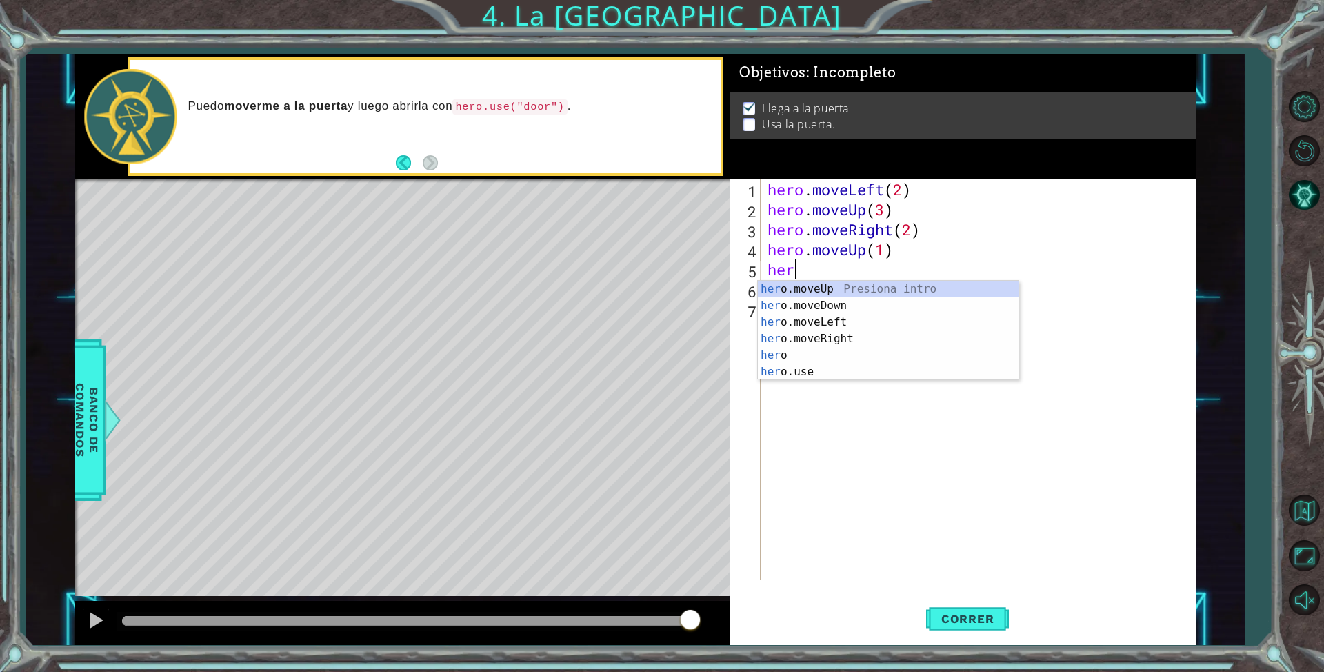
type textarea "hero"
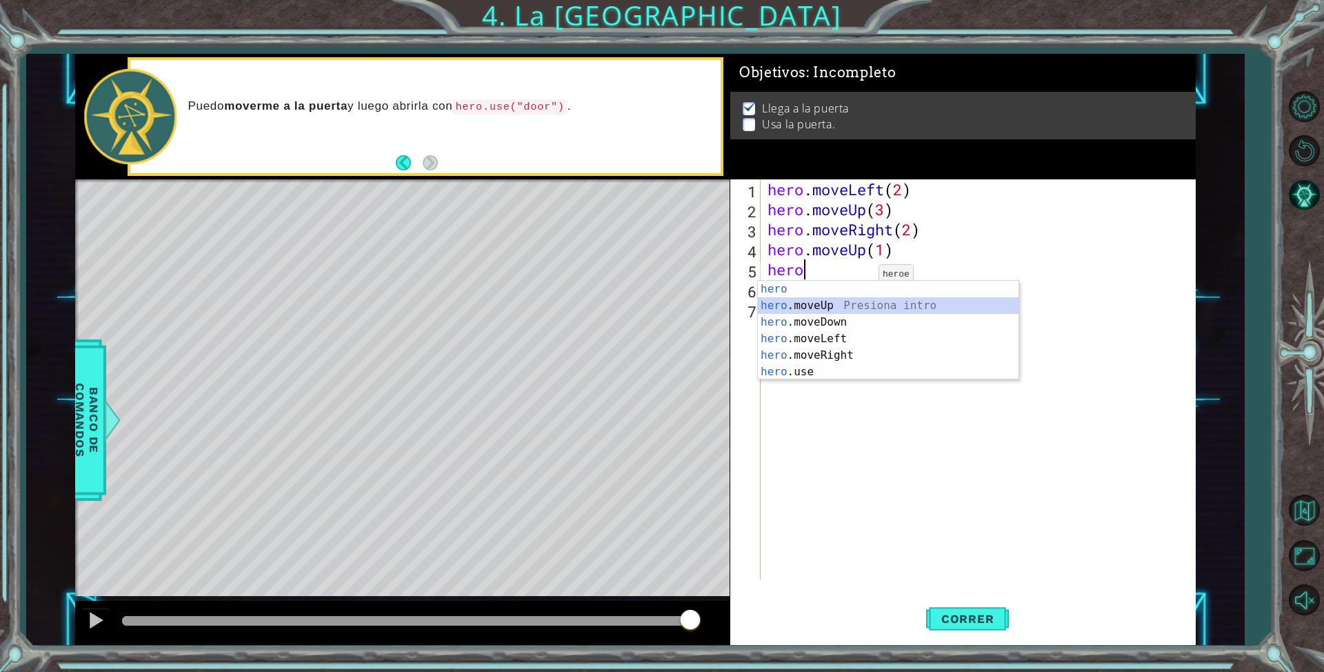
click at [851, 303] on div "hero Presiona intro hero .moveUp Presiona intro hero .moveDown Presiona intro h…" at bounding box center [888, 347] width 261 height 132
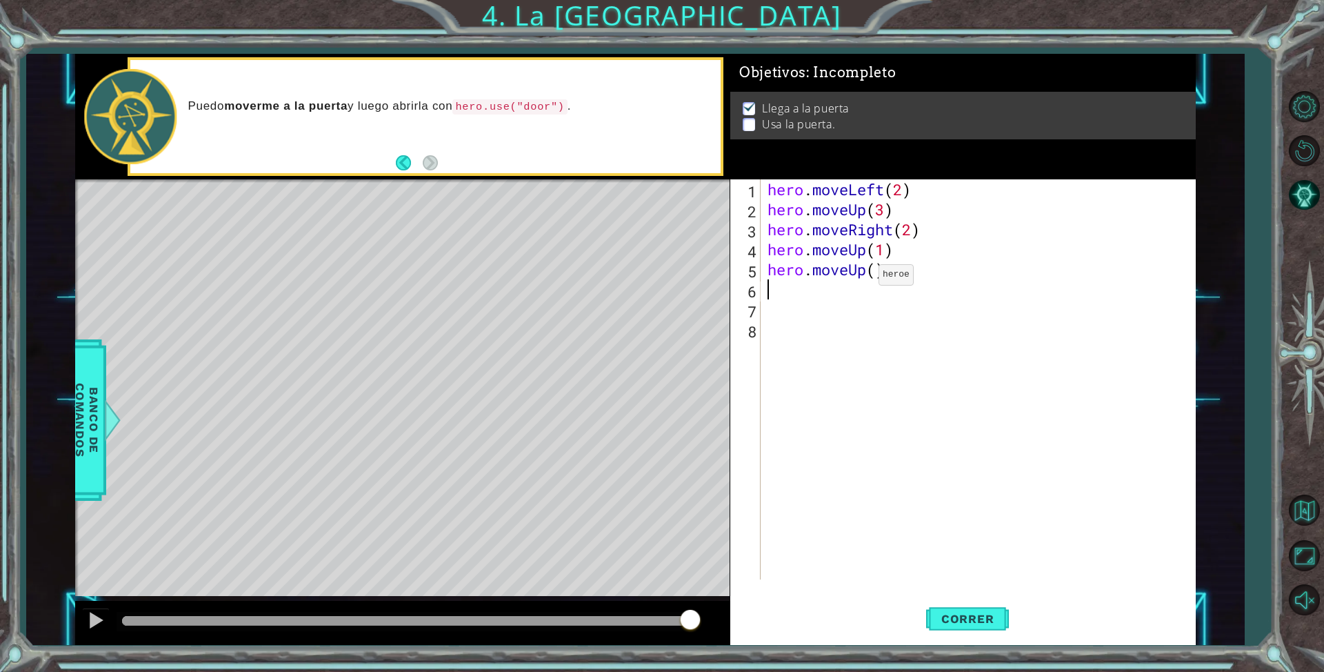
scroll to position [0, 0]
click at [867, 271] on div "hero . moveLeft ( 2 ) hero . moveUp ( 3 ) hero . moveRight ( 2 ) hero . moveUp …" at bounding box center [981, 399] width 433 height 440
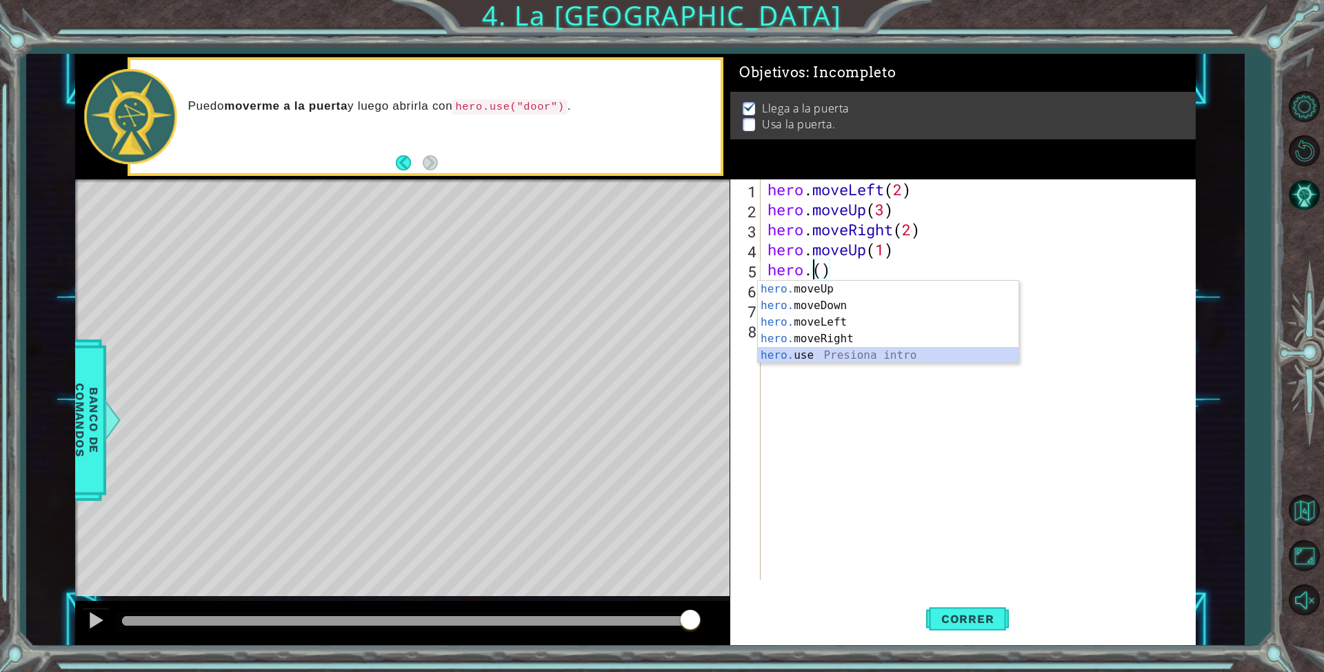
click at [828, 352] on div "hero. moveUp Presiona intro hero. moveDown Presiona intro hero. moveLeft Presio…" at bounding box center [888, 339] width 261 height 116
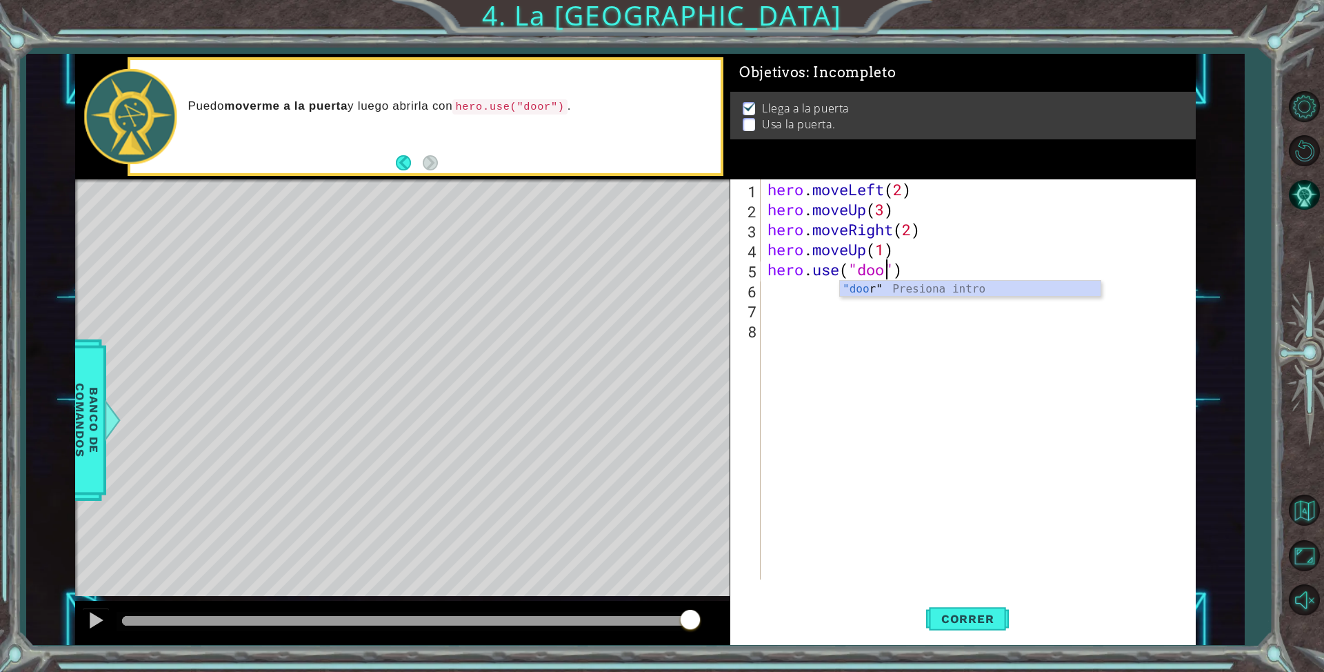
scroll to position [0, 6]
click at [968, 624] on span "Correr" at bounding box center [968, 619] width 81 height 14
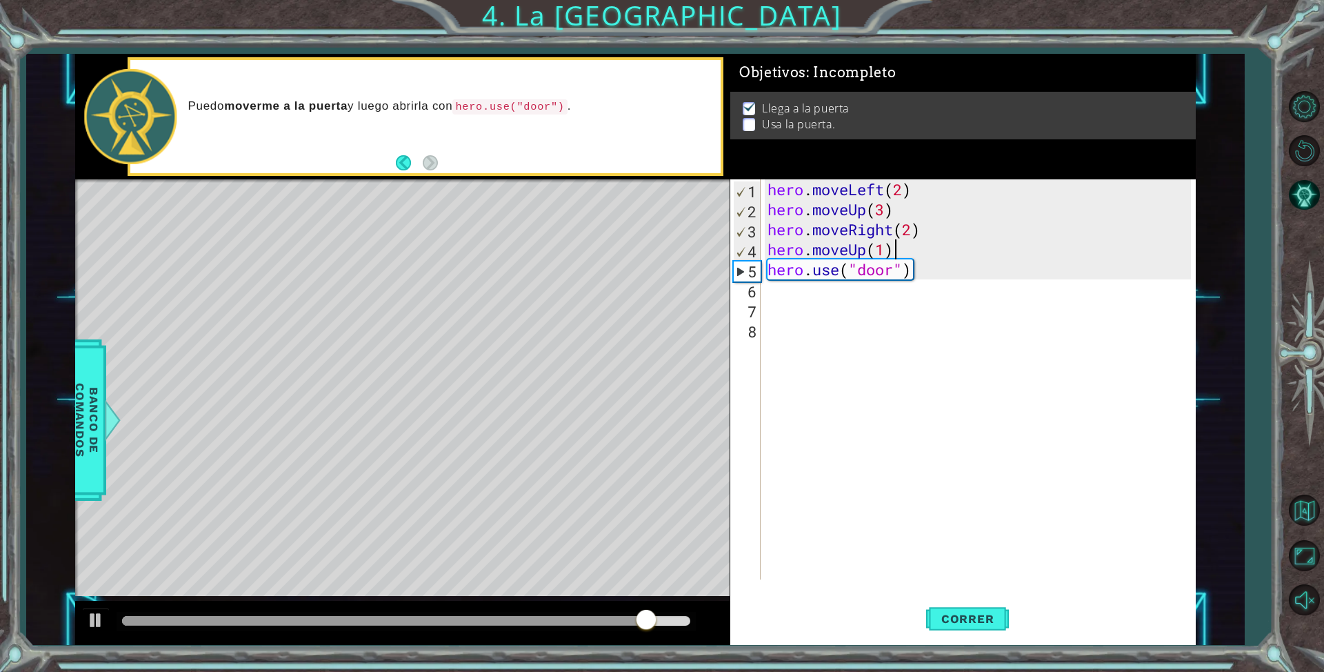
click at [891, 255] on div "hero . moveLeft ( 2 ) hero . moveUp ( 3 ) hero . moveRight ( 2 ) hero . moveUp …" at bounding box center [981, 399] width 433 height 440
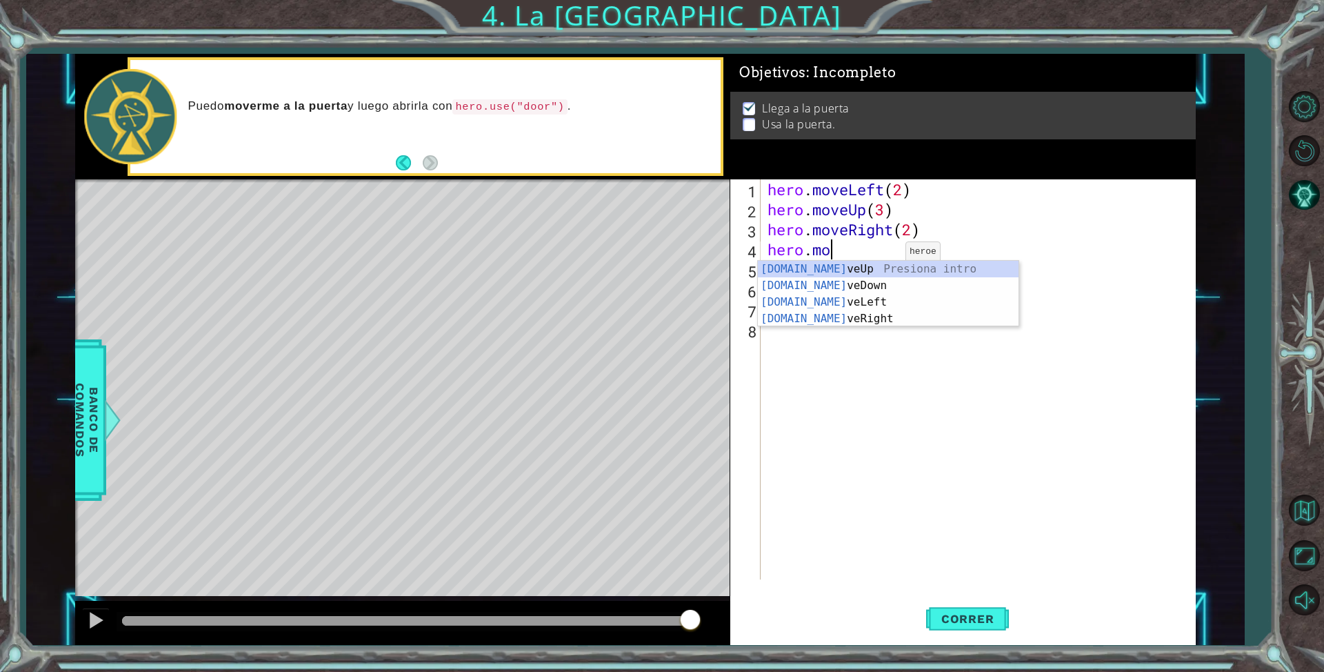
scroll to position [0, 2]
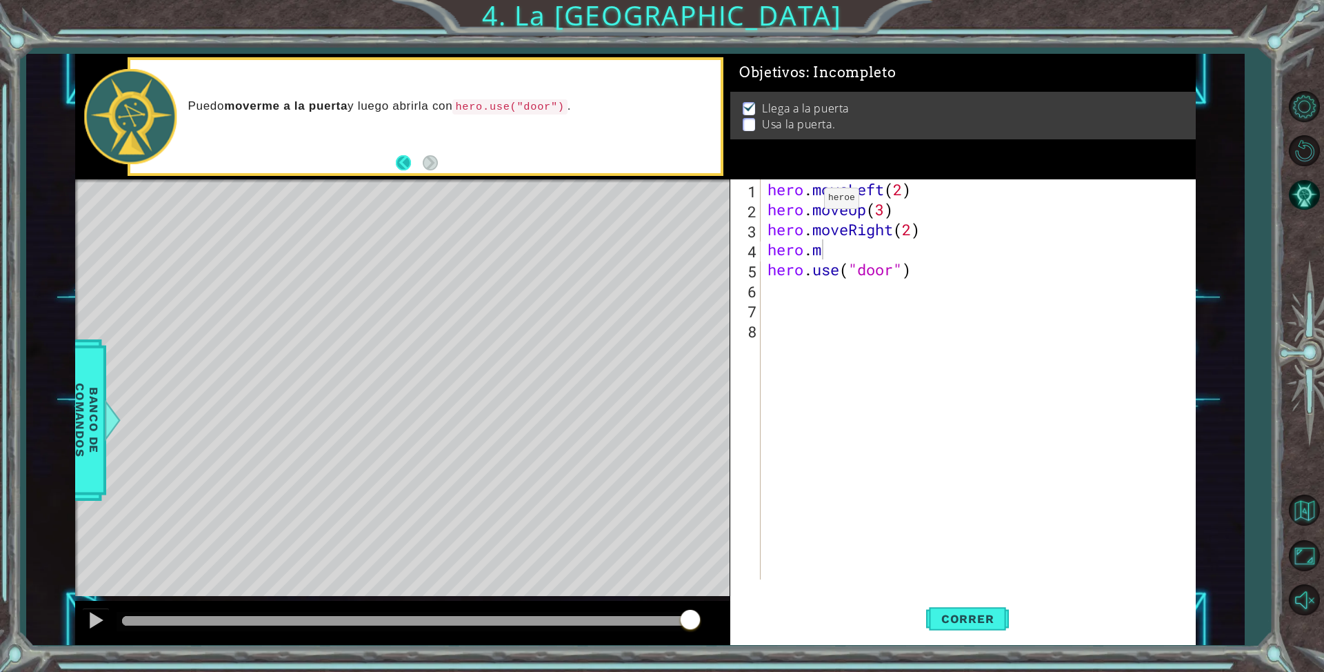
click at [407, 161] on button "Back" at bounding box center [409, 162] width 27 height 15
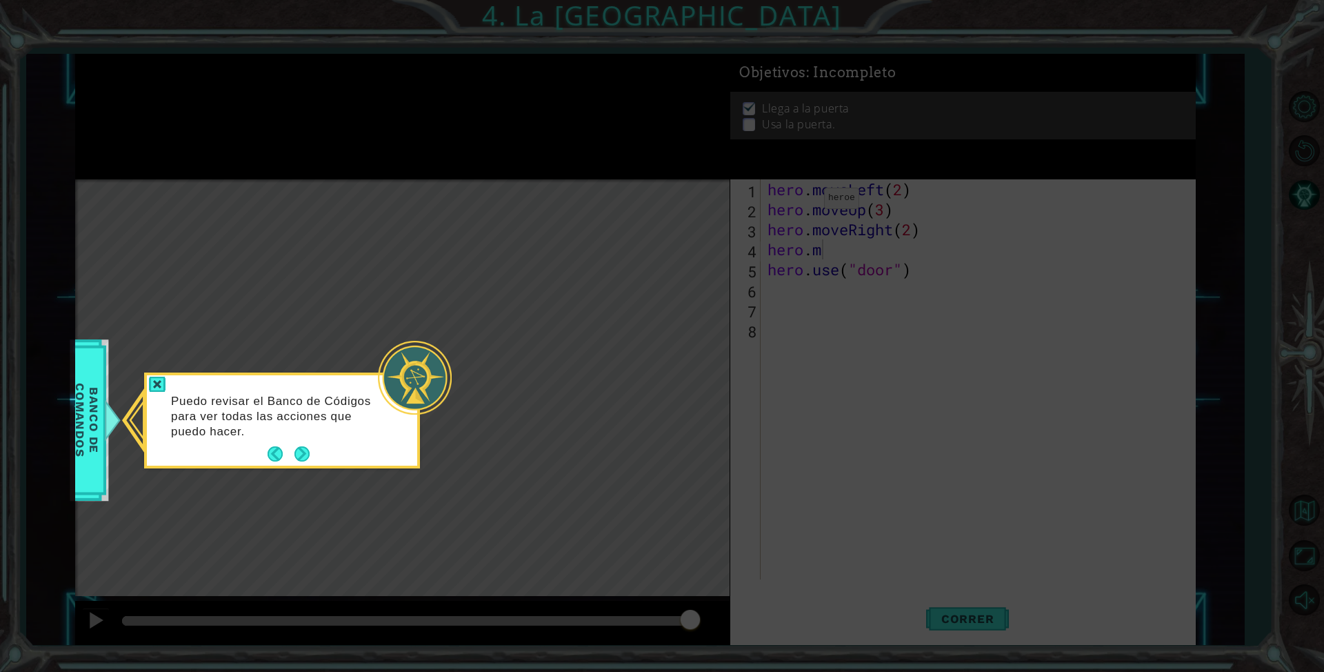
drag, startPoint x: 90, startPoint y: 399, endPoint x: 92, endPoint y: 406, distance: 7.9
click at [94, 401] on span "Banco de comandos" at bounding box center [86, 420] width 36 height 143
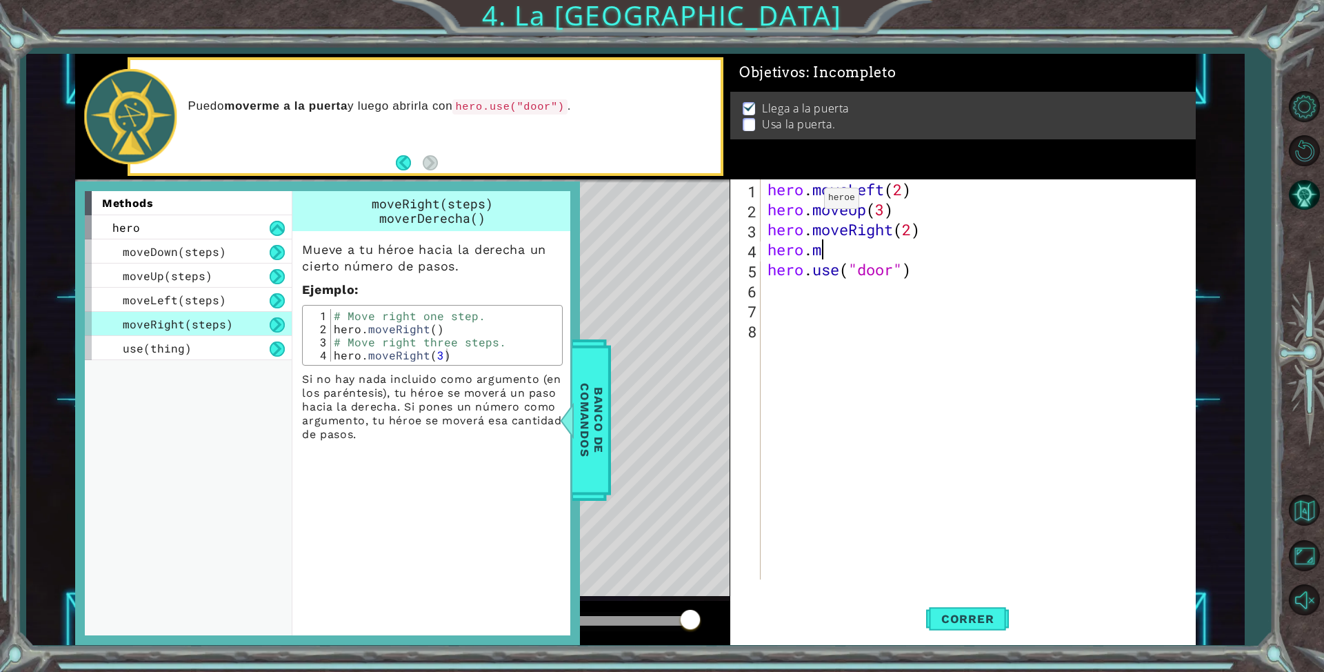
click at [674, 403] on div "Level Map" at bounding box center [393, 382] width 637 height 406
drag, startPoint x: 850, startPoint y: 246, endPoint x: 837, endPoint y: 250, distance: 13.7
click at [849, 247] on div "hero . moveLeft ( 2 ) hero . moveUp ( 3 ) hero . moveRight ( 2 ) hero . m hero …" at bounding box center [981, 399] width 433 height 440
click at [570, 401] on div at bounding box center [560, 419] width 17 height 41
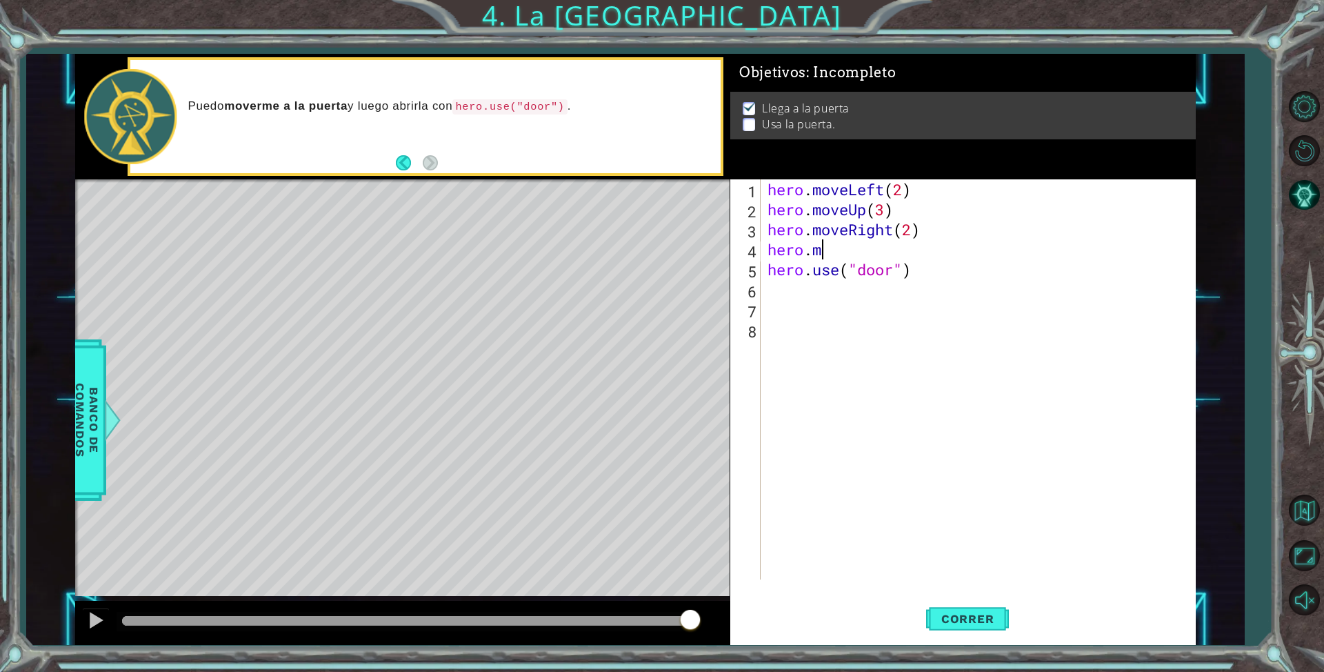
click at [821, 251] on div "hero . moveLeft ( 2 ) hero . moveUp ( 3 ) hero . moveRight ( 2 ) hero . m hero …" at bounding box center [981, 399] width 433 height 440
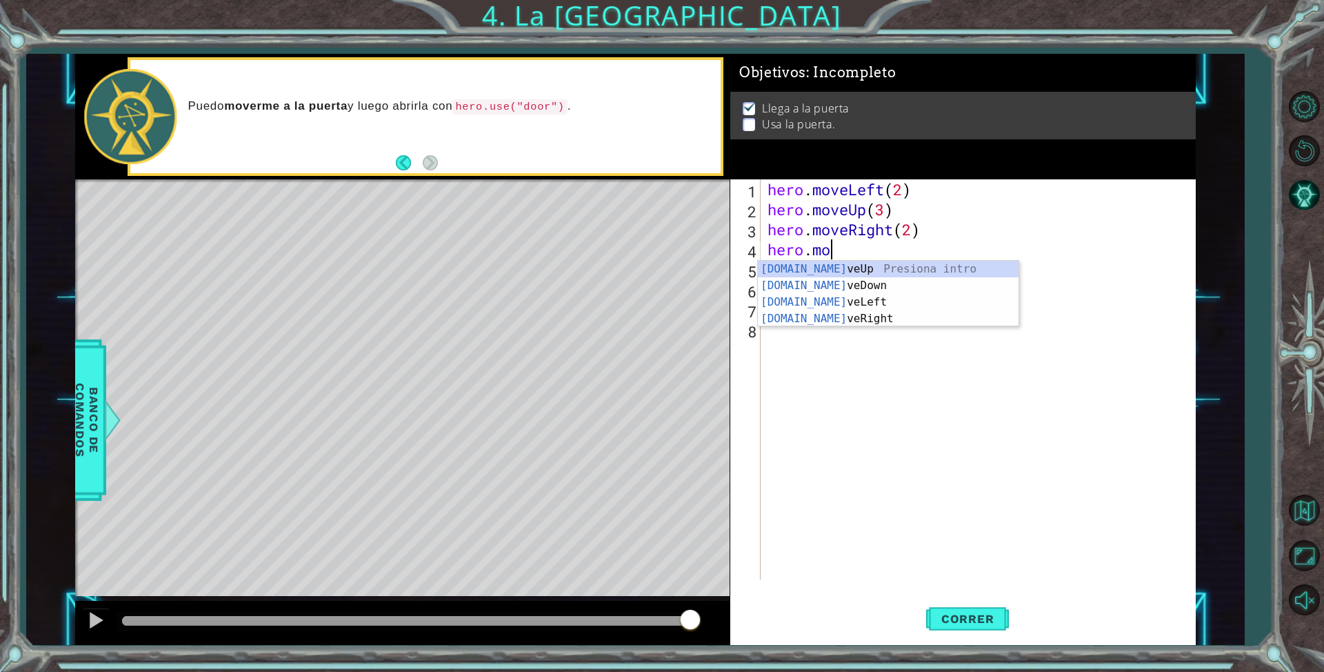
type textarea "hero.mov"
click at [859, 267] on div "hero.mov eUp Presiona intro hero.mov eDown Presiona intro hero.mov eLeft Presio…" at bounding box center [888, 310] width 261 height 99
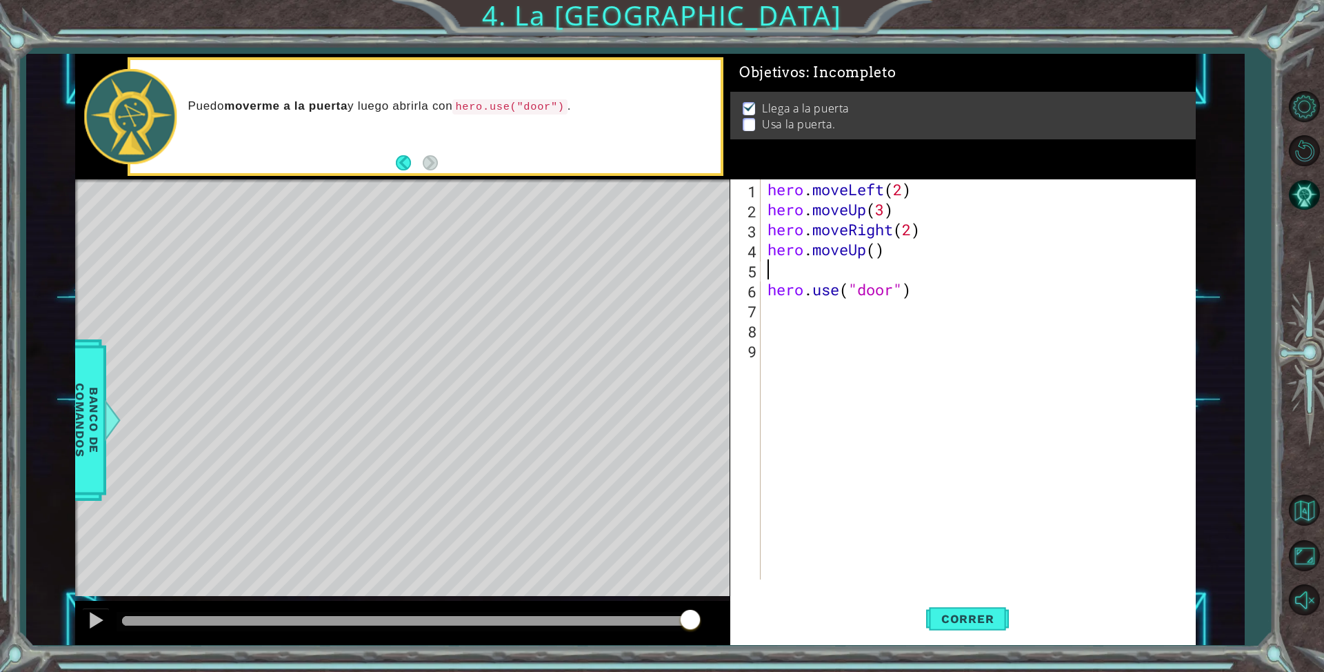
scroll to position [0, 0]
click at [868, 252] on div "hero . moveLeft ( 2 ) hero . moveUp ( 3 ) hero . moveRight ( 2 ) hero . moveUp …" at bounding box center [981, 399] width 433 height 440
click at [920, 248] on div "hero . moveLeft ( 2 ) hero . moveUp ( 3 ) hero . moveRight ( 2 ) hero . moveUp …" at bounding box center [981, 399] width 433 height 440
type textarea "hero.moveUp onestep()"
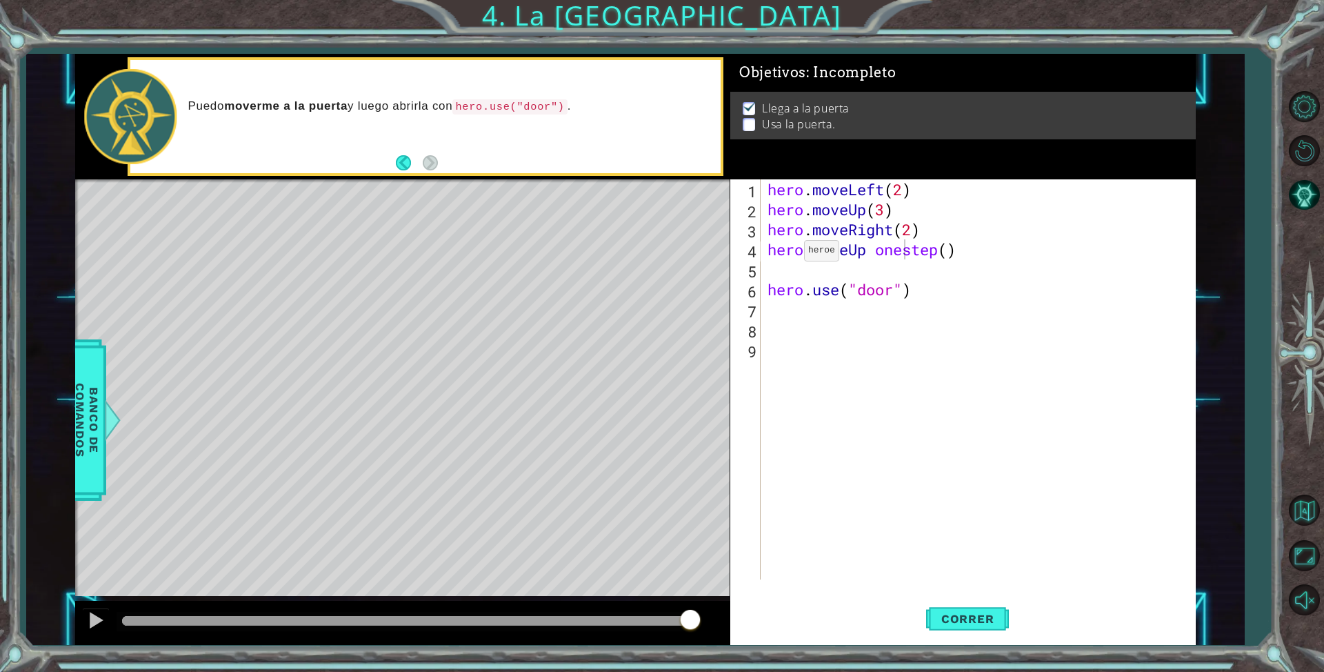
click at [89, 439] on span "Banco de comandos" at bounding box center [87, 420] width 36 height 143
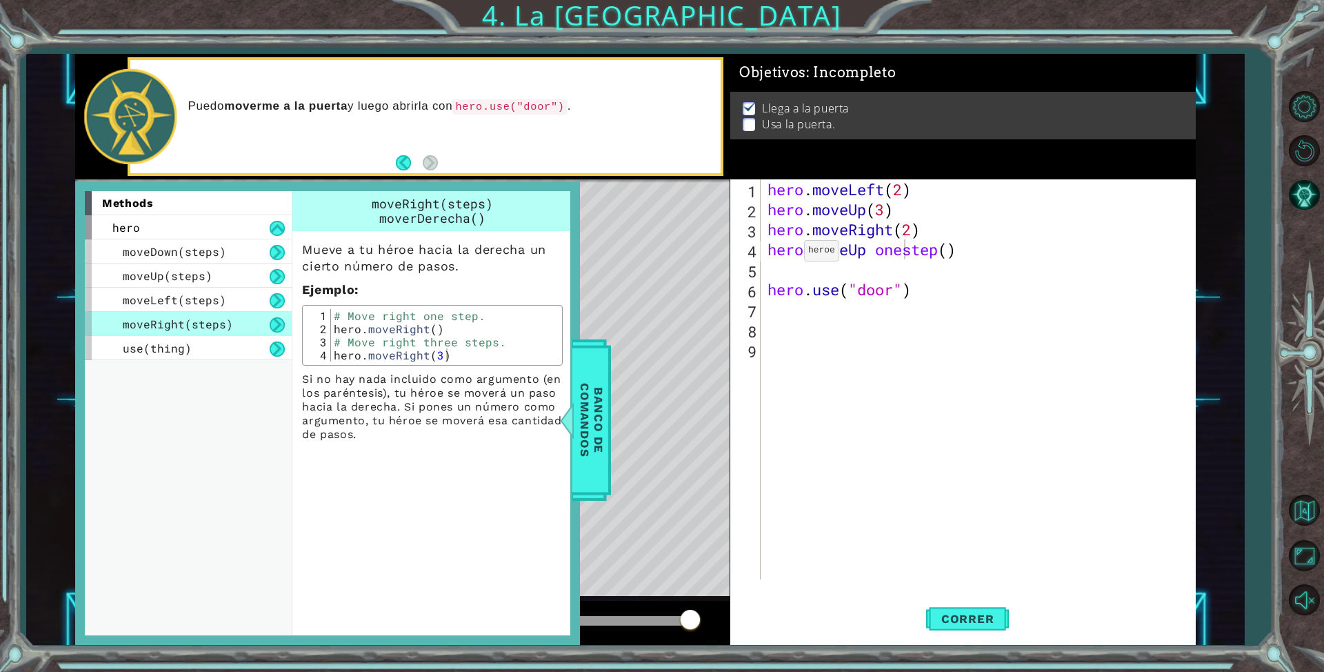
type textarea "# Move right one step."
drag, startPoint x: 338, startPoint y: 310, endPoint x: 474, endPoint y: 320, distance: 136.2
click at [474, 320] on div "# Move right one step. hero . moveRight ( ) # Move right three steps. hero . mo…" at bounding box center [445, 348] width 228 height 79
click at [971, 614] on span "Correr" at bounding box center [968, 619] width 81 height 14
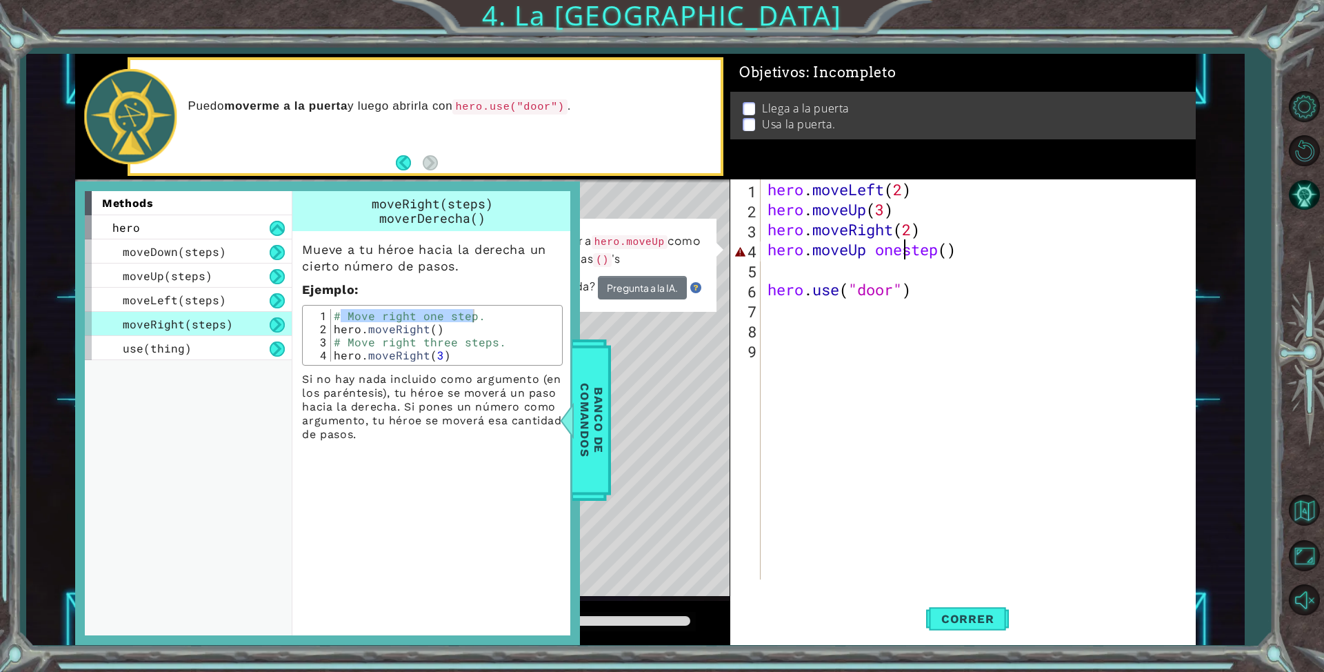
click at [956, 248] on div "hero . moveLeft ( 2 ) hero . moveUp ( 3 ) hero . moveRight ( 2 ) hero . moveUp …" at bounding box center [981, 399] width 433 height 440
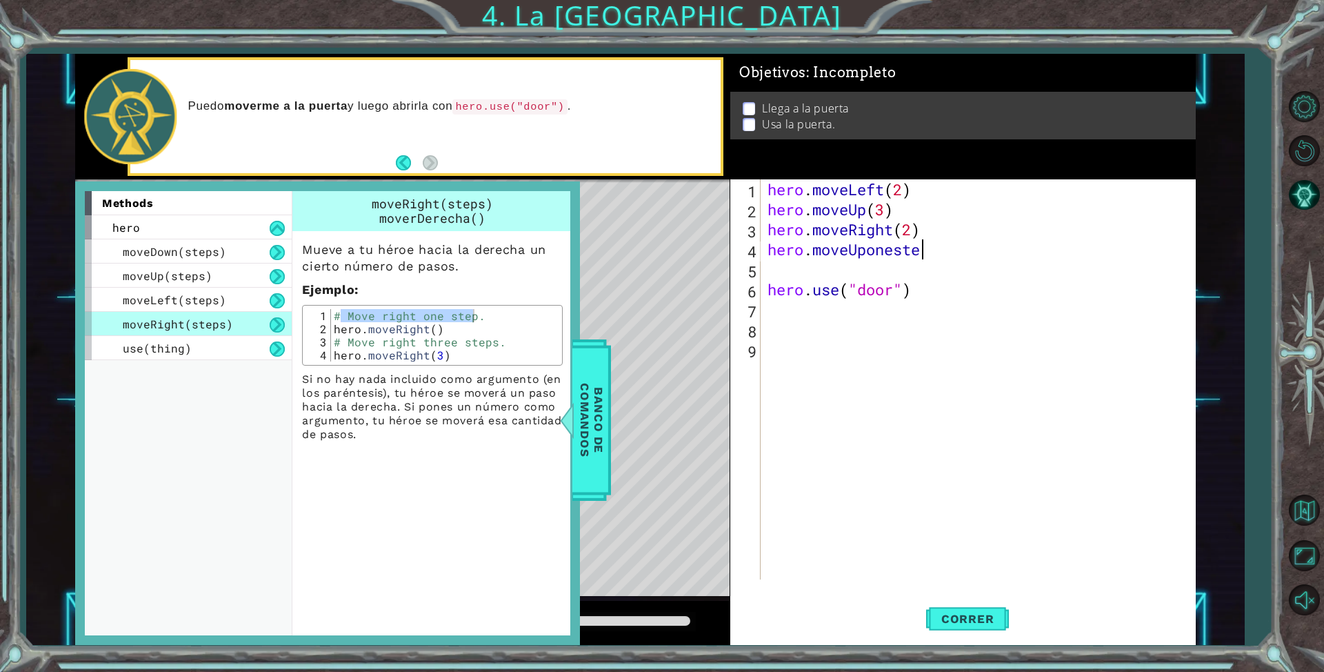
scroll to position [0, 6]
click at [980, 610] on button "Correr" at bounding box center [967, 619] width 83 height 46
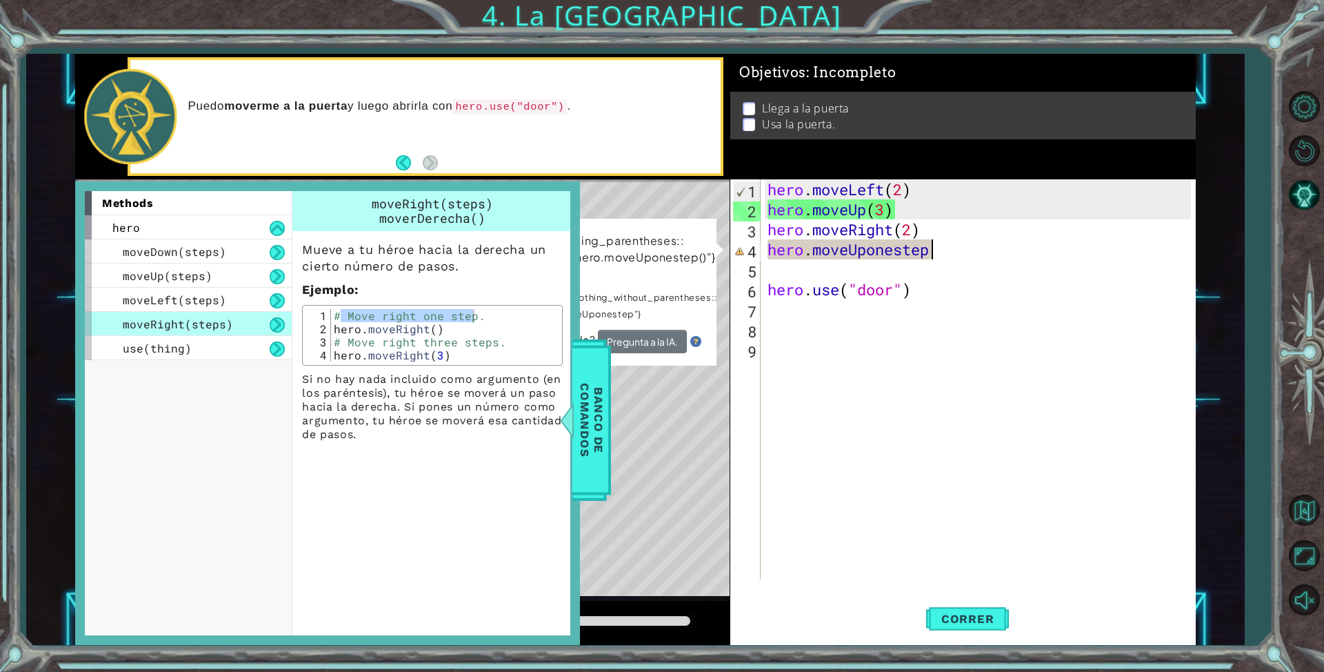
click at [942, 252] on div "hero . moveLeft ( 2 ) hero . moveUp ( 3 ) hero . moveRight ( 2 ) hero . moveUpo…" at bounding box center [981, 399] width 433 height 440
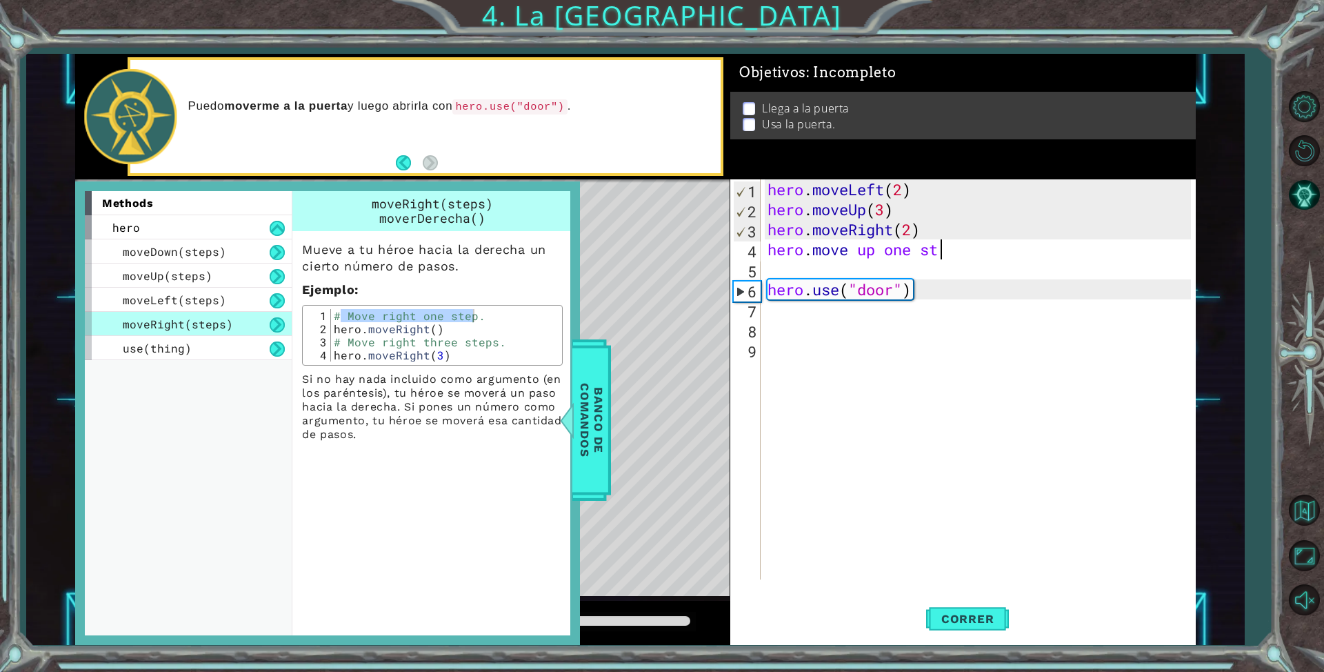
scroll to position [0, 8]
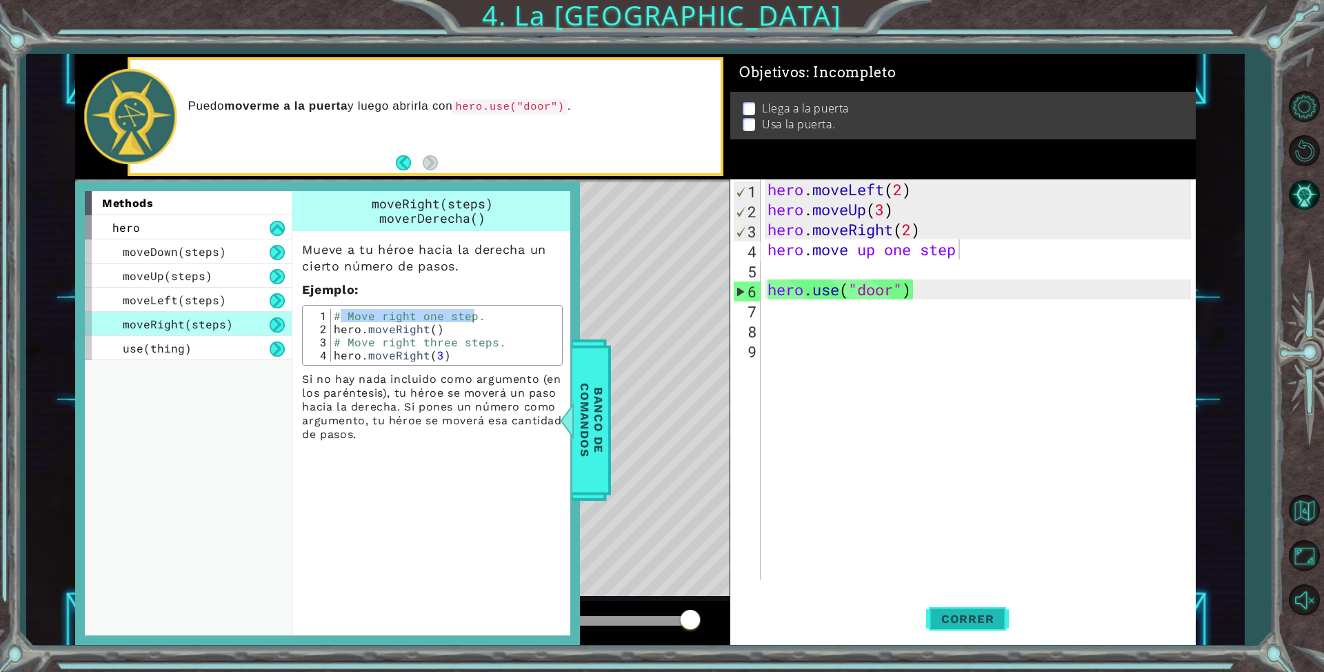
click at [981, 619] on span "Correr" at bounding box center [968, 619] width 81 height 14
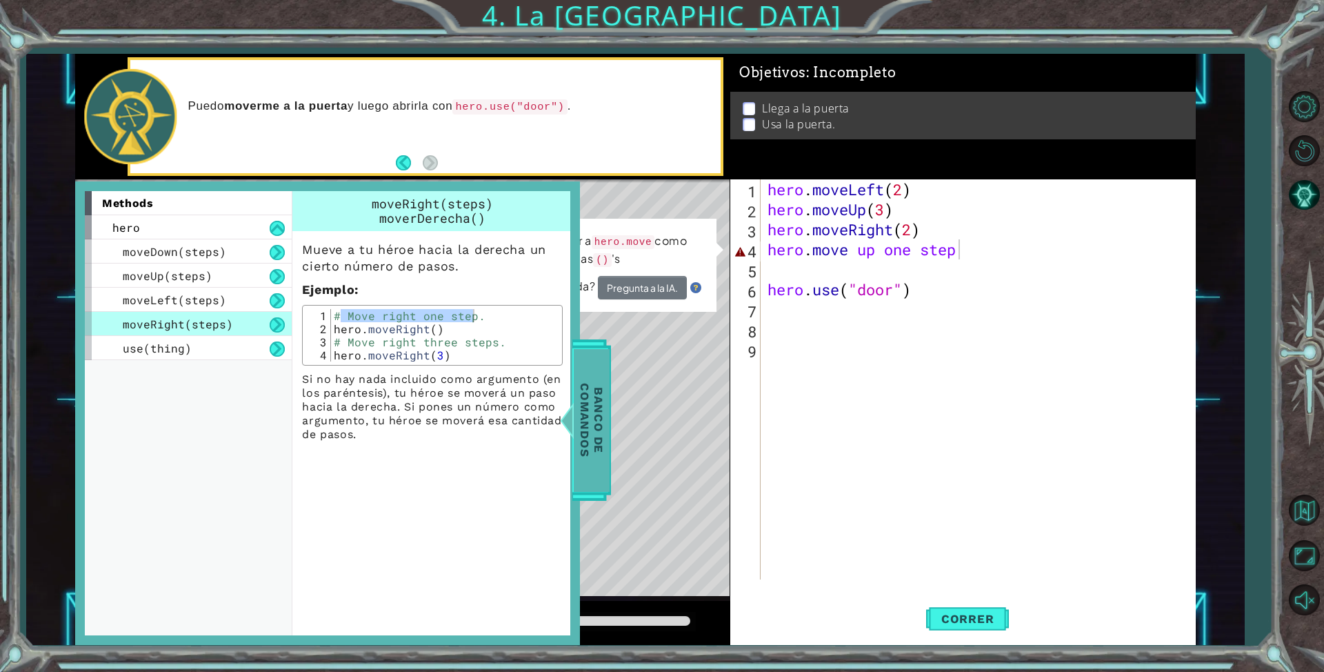
click at [577, 400] on span "Banco de comandos" at bounding box center [591, 420] width 36 height 143
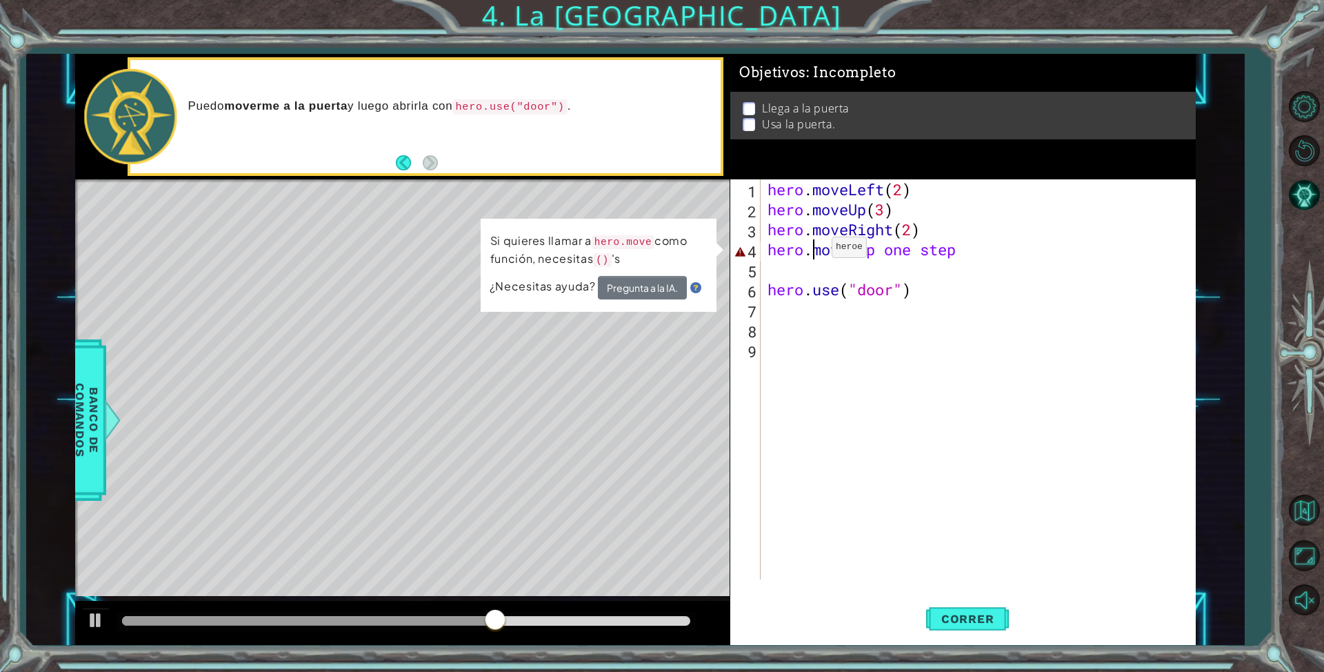
click at [811, 250] on div "hero . moveLeft ( 2 ) hero . moveUp ( 3 ) hero . moveRight ( 2 ) hero . move up…" at bounding box center [981, 399] width 433 height 440
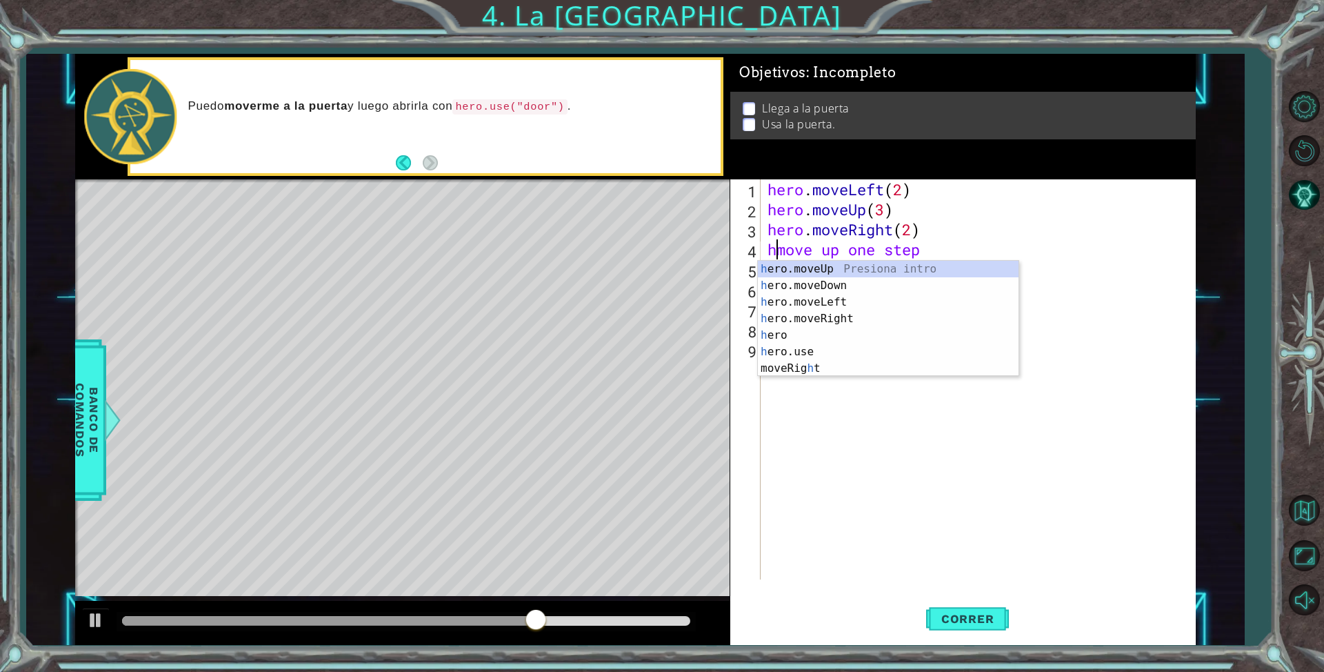
scroll to position [0, 6]
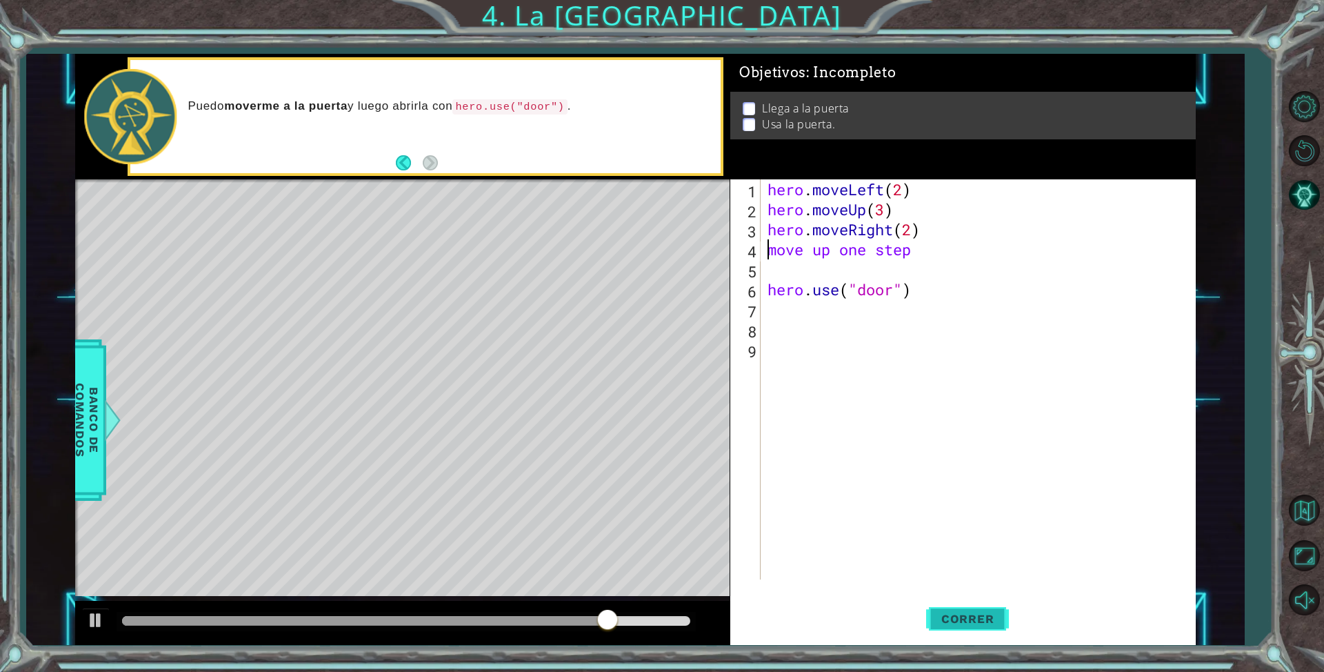
click at [996, 621] on span "Correr" at bounding box center [968, 619] width 81 height 14
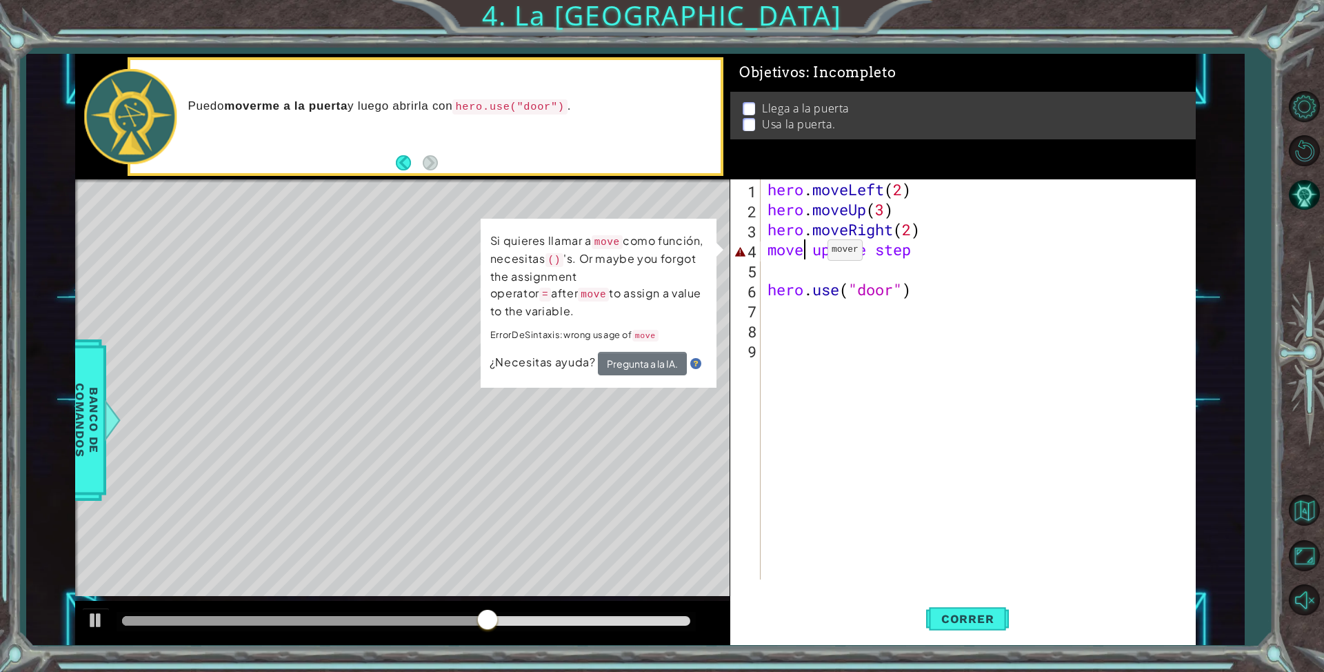
click at [807, 253] on div "hero . moveLeft ( 2 ) hero . moveUp ( 3 ) hero . moveRight ( 2 ) move up one st…" at bounding box center [981, 399] width 433 height 440
click at [923, 253] on div "hero . moveLeft ( 2 ) hero . moveUp ( 3 ) hero . moveRight ( 2 ) move up one st…" at bounding box center [981, 399] width 433 height 440
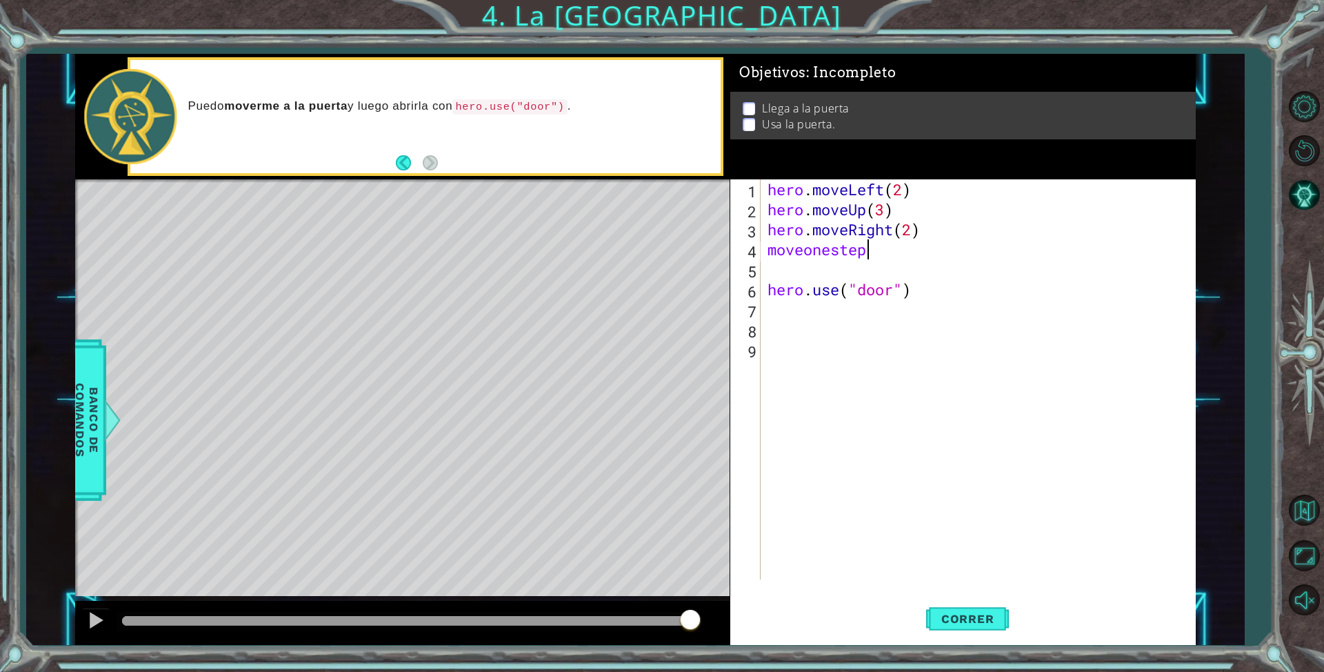
scroll to position [0, 4]
click at [984, 614] on span "Correr" at bounding box center [968, 619] width 81 height 14
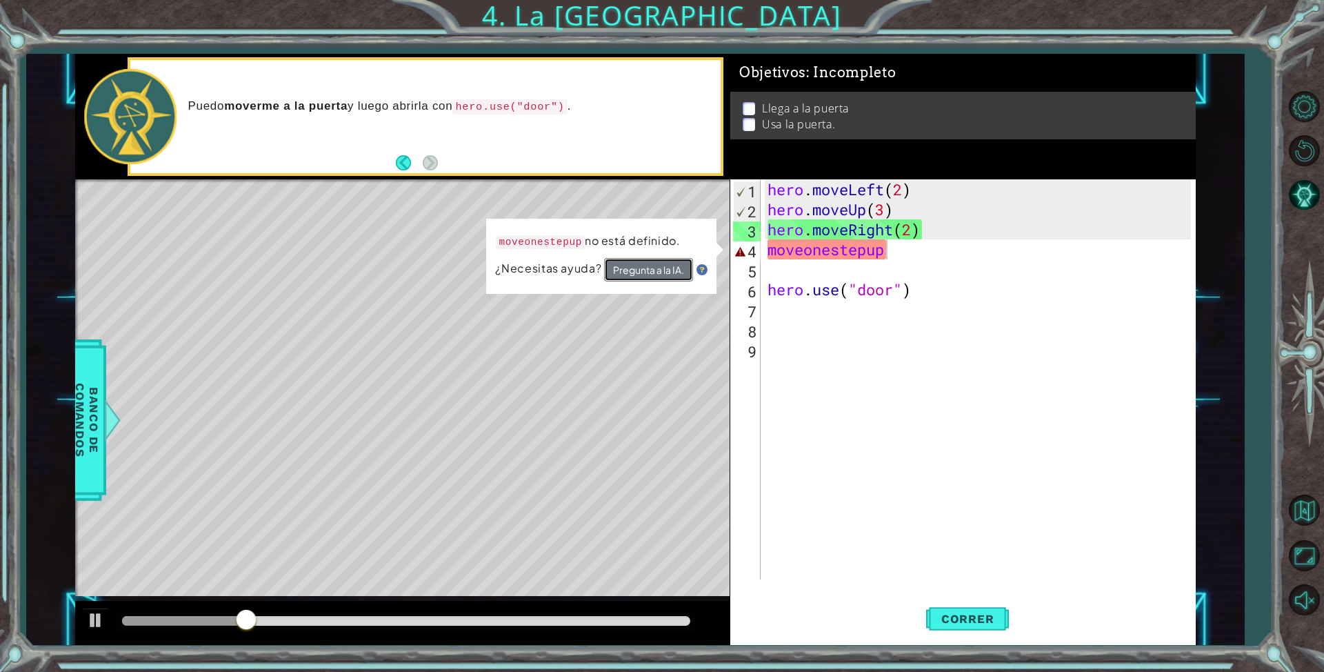
click at [672, 266] on button "Pregunta a la IA." at bounding box center [648, 269] width 89 height 23
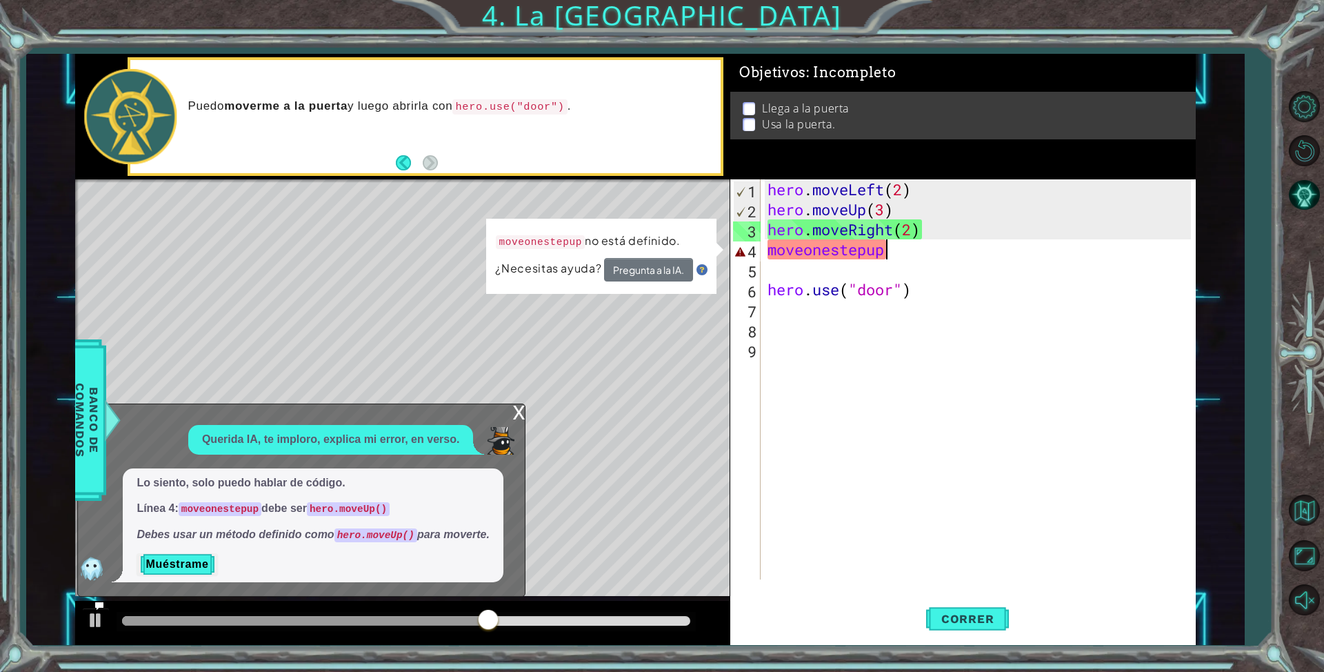
click at [894, 251] on div "hero . moveLeft ( 2 ) hero . moveUp ( 3 ) hero . moveRight ( 2 ) moveonestepup …" at bounding box center [981, 399] width 433 height 440
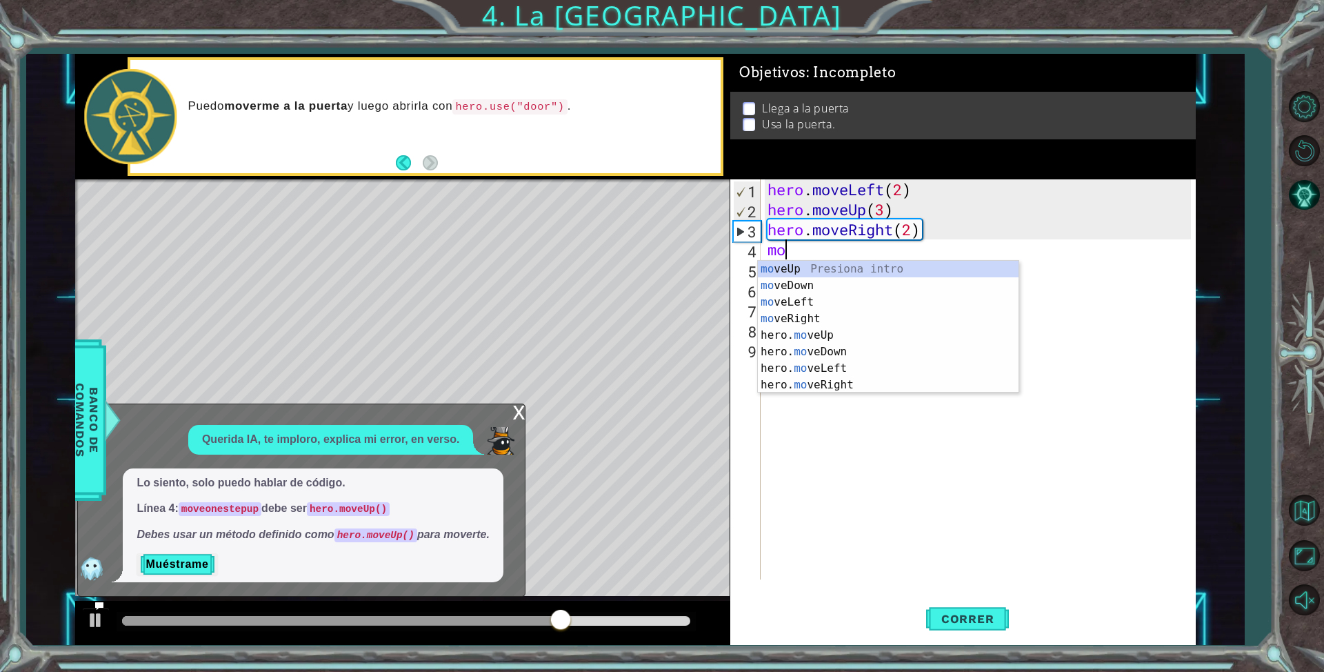
scroll to position [0, 0]
type textarea "m"
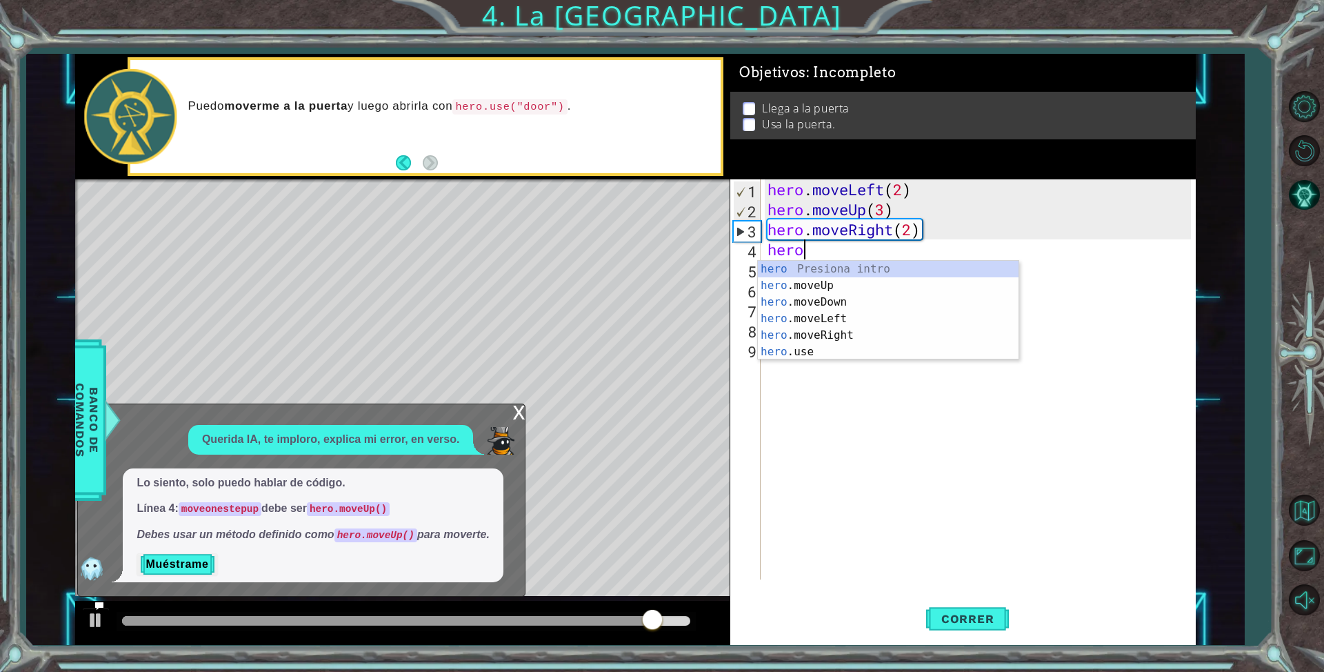
scroll to position [0, 1]
type textarea "hero.m"
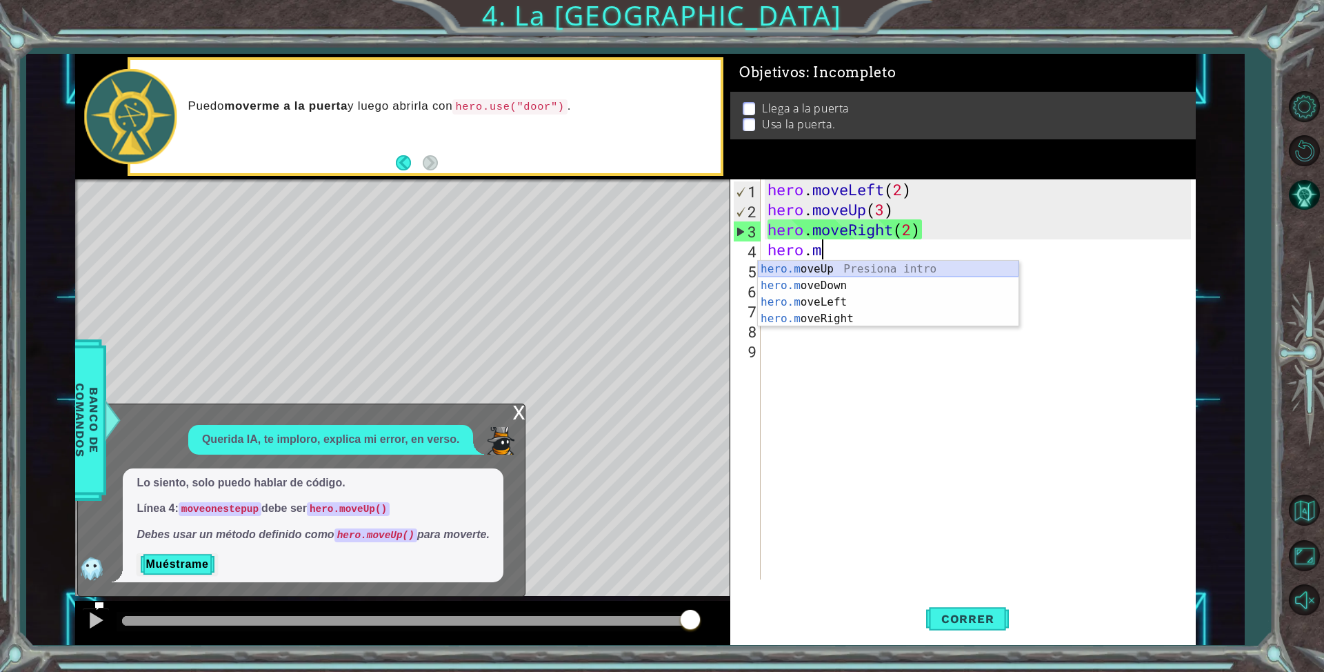
click at [890, 261] on div "hero.m oveUp Presiona intro hero.m oveDown Presiona intro hero.m oveLeft Presio…" at bounding box center [888, 310] width 261 height 99
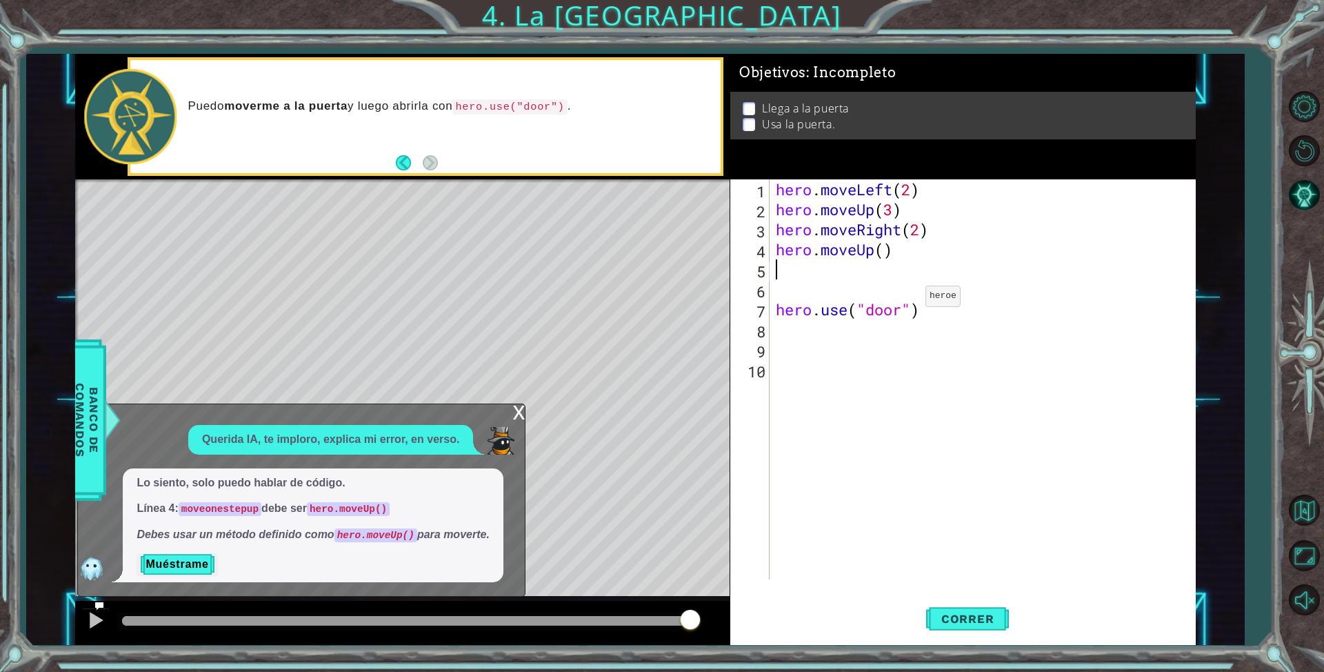
scroll to position [0, 0]
click at [881, 245] on div "hero . moveLeft ( 2 ) hero . moveUp ( 3 ) hero . moveRight ( 2 ) hero . moveUp …" at bounding box center [985, 399] width 425 height 440
click at [979, 621] on span "Correr" at bounding box center [968, 619] width 81 height 14
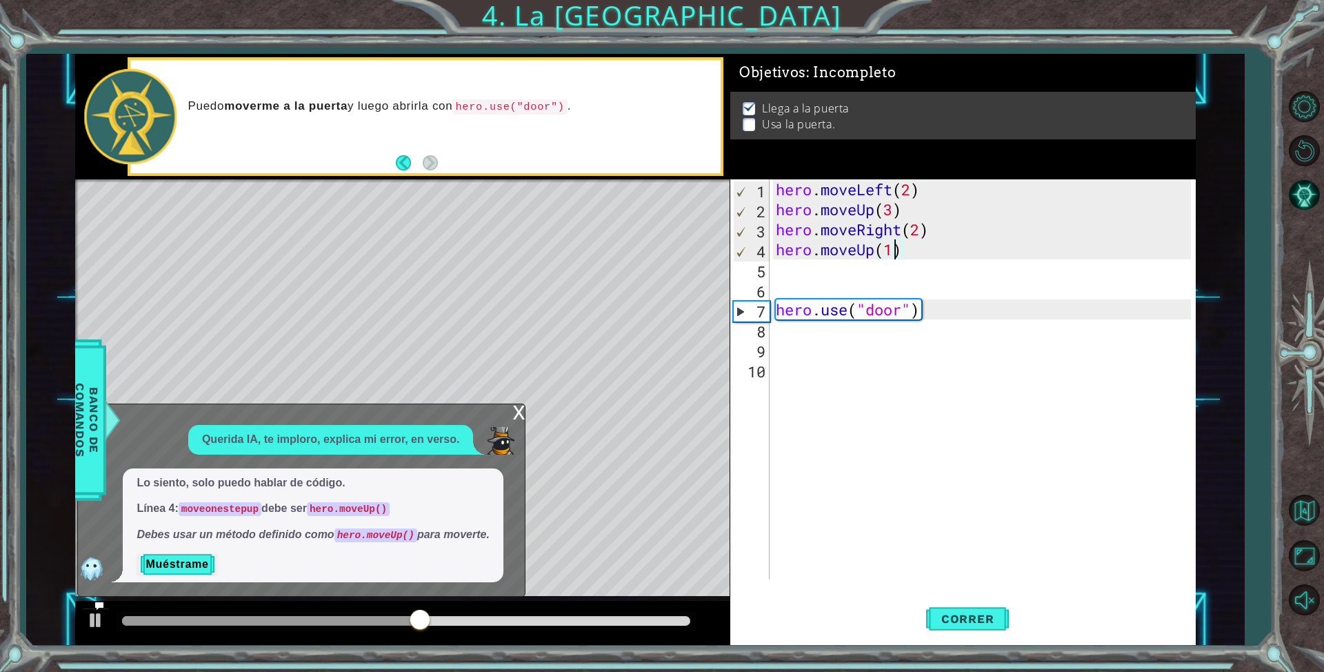
click at [930, 305] on div "hero . moveLeft ( 2 ) hero . moveUp ( 3 ) hero . moveRight ( 2 ) hero . moveUp …" at bounding box center [985, 399] width 425 height 440
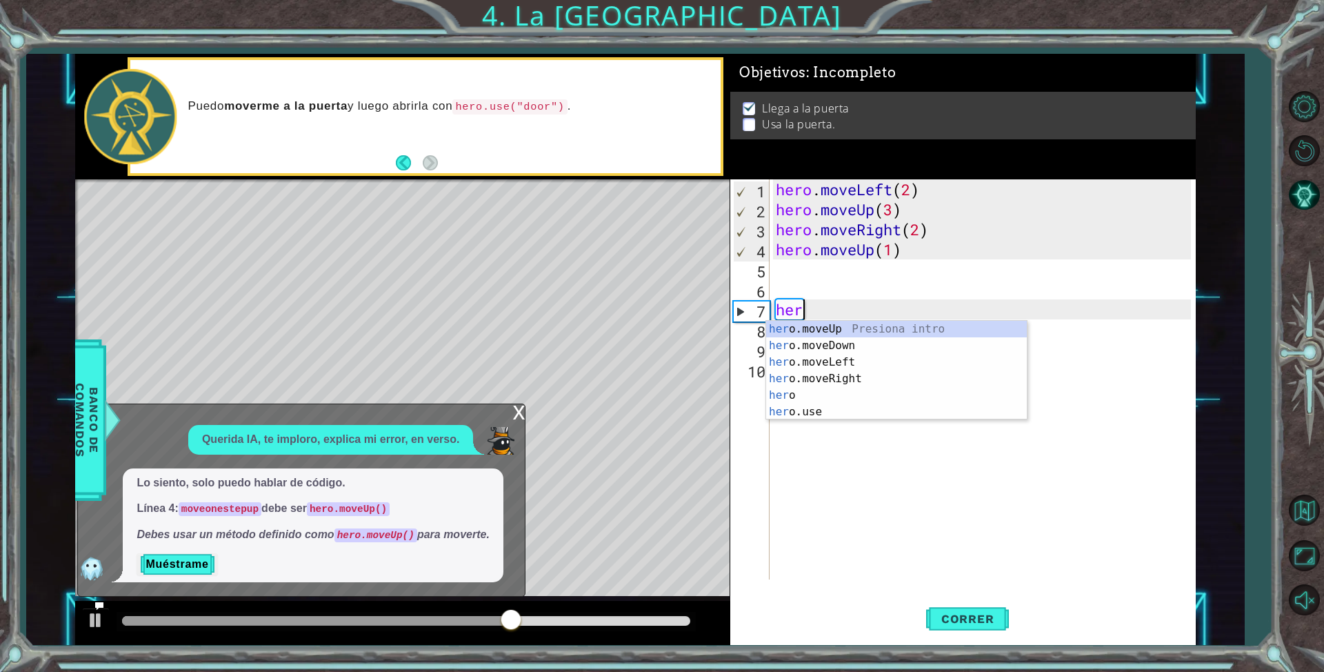
scroll to position [0, 0]
type textarea "h"
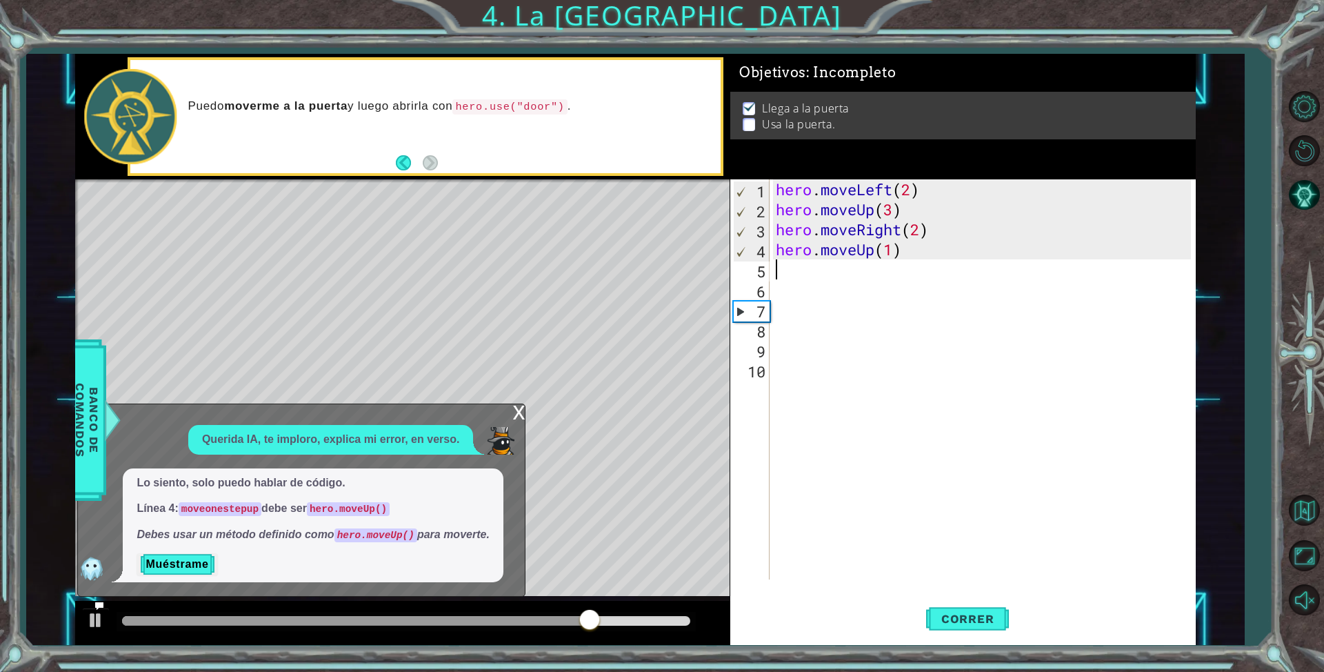
click at [793, 270] on div "hero . moveLeft ( 2 ) hero . moveUp ( 3 ) hero . moveRight ( 2 ) hero . moveUp …" at bounding box center [985, 399] width 425 height 440
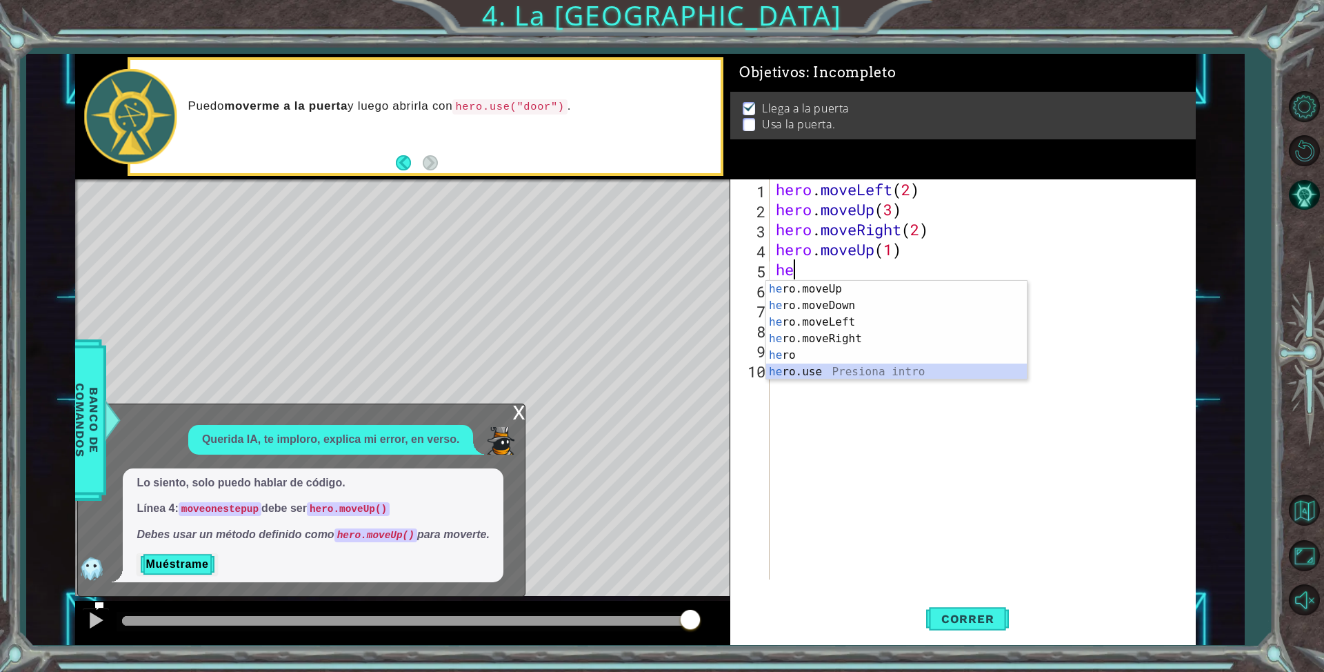
click at [823, 366] on div "he ro.moveUp Presiona intro he ro.moveDown Presiona intro he ro.moveLeft Presio…" at bounding box center [896, 347] width 261 height 132
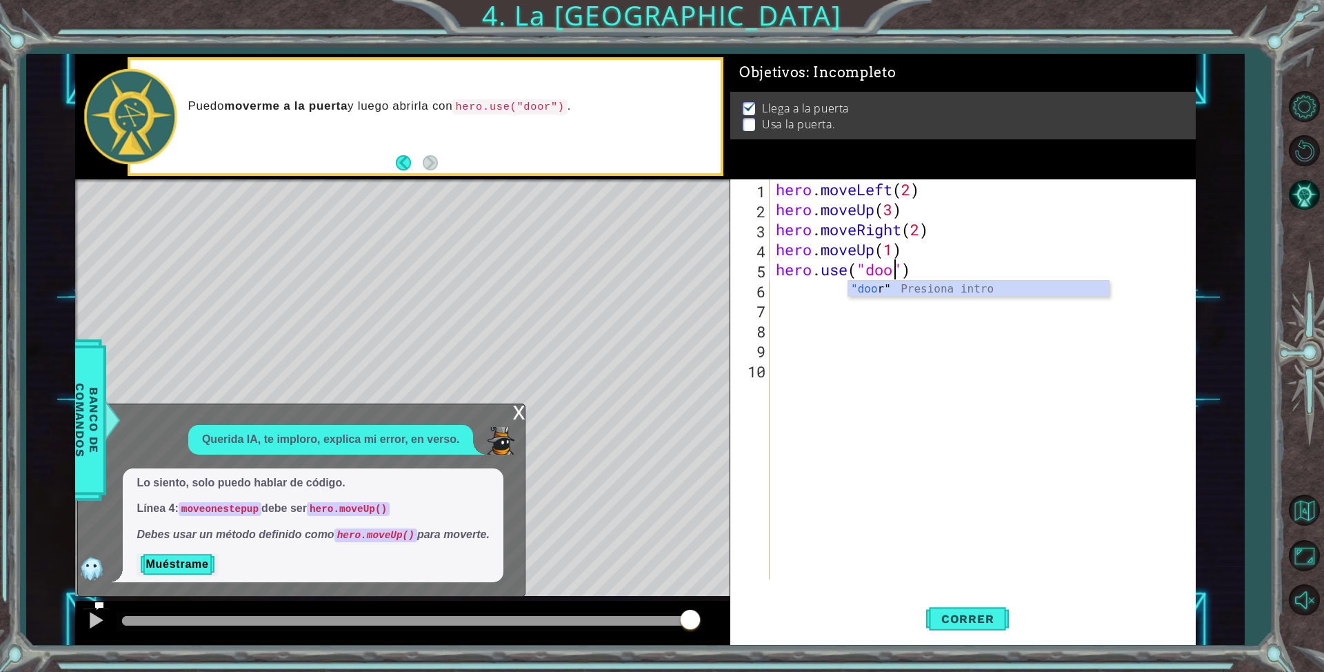
scroll to position [0, 6]
type textarea "hero.use("door")"
click at [970, 623] on span "Correr" at bounding box center [968, 619] width 81 height 14
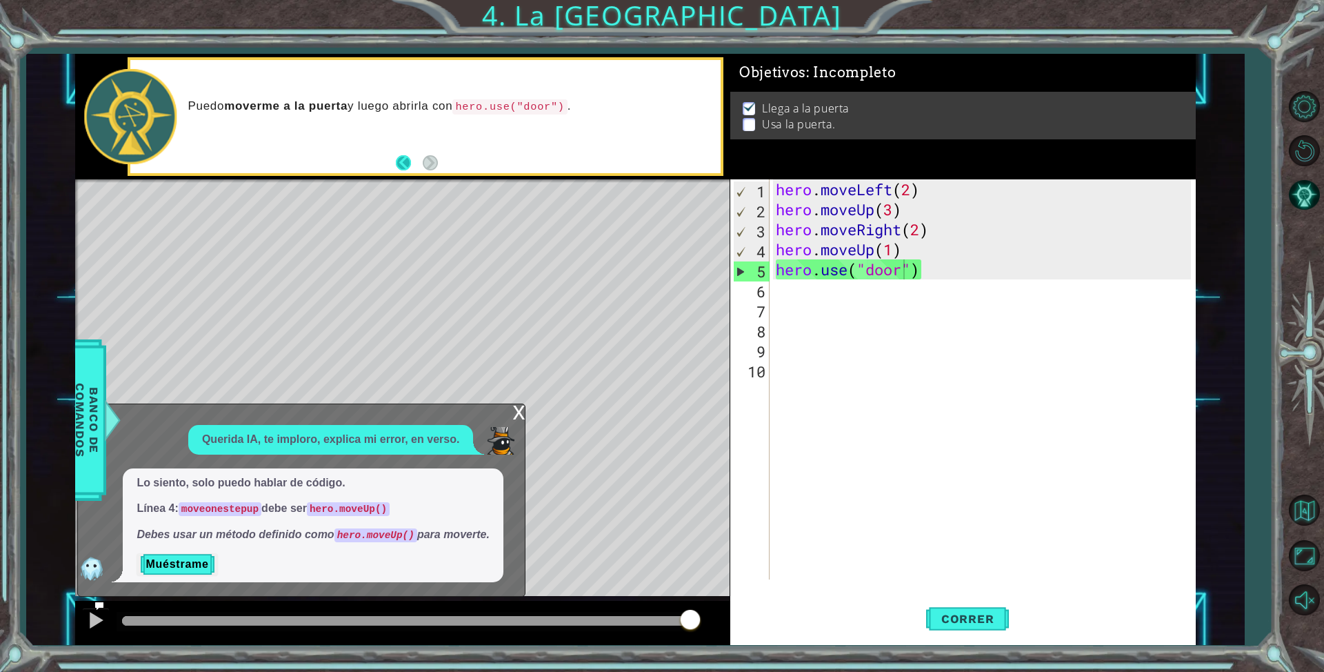
click at [402, 168] on button "Back" at bounding box center [409, 162] width 27 height 15
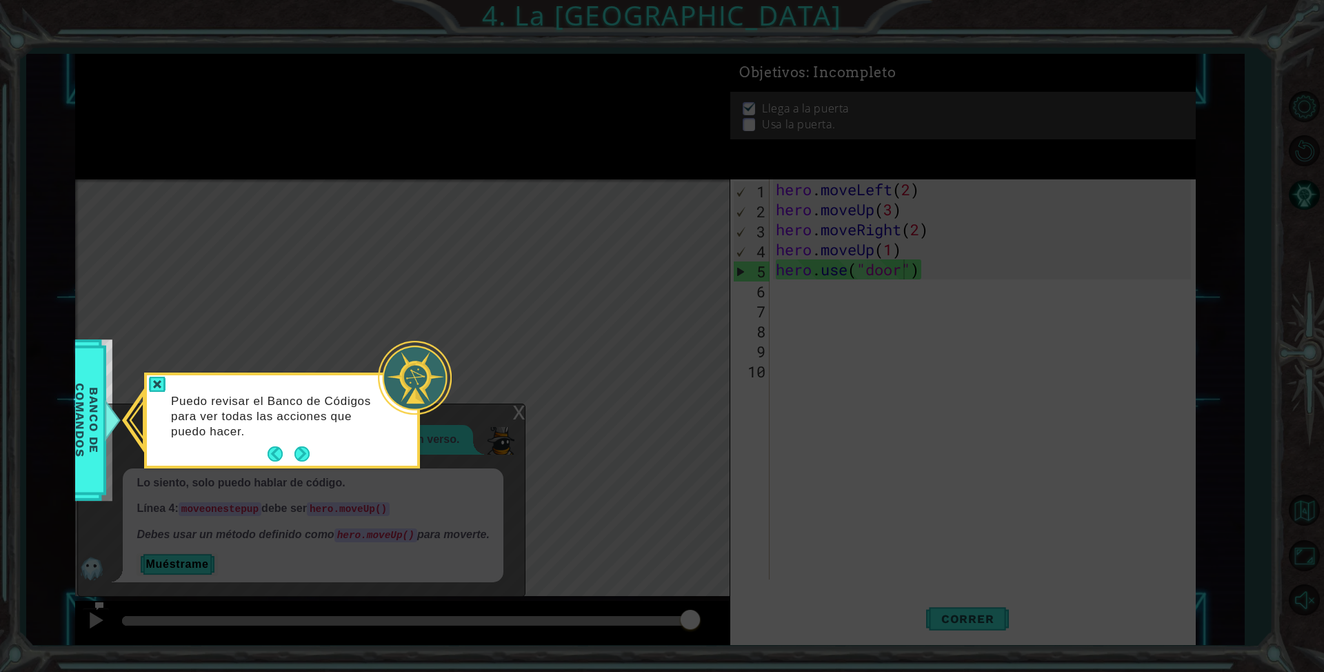
click at [402, 168] on icon at bounding box center [662, 336] width 1324 height 672
click at [276, 447] on footer at bounding box center [289, 453] width 42 height 21
click at [277, 450] on button "Back" at bounding box center [281, 453] width 27 height 15
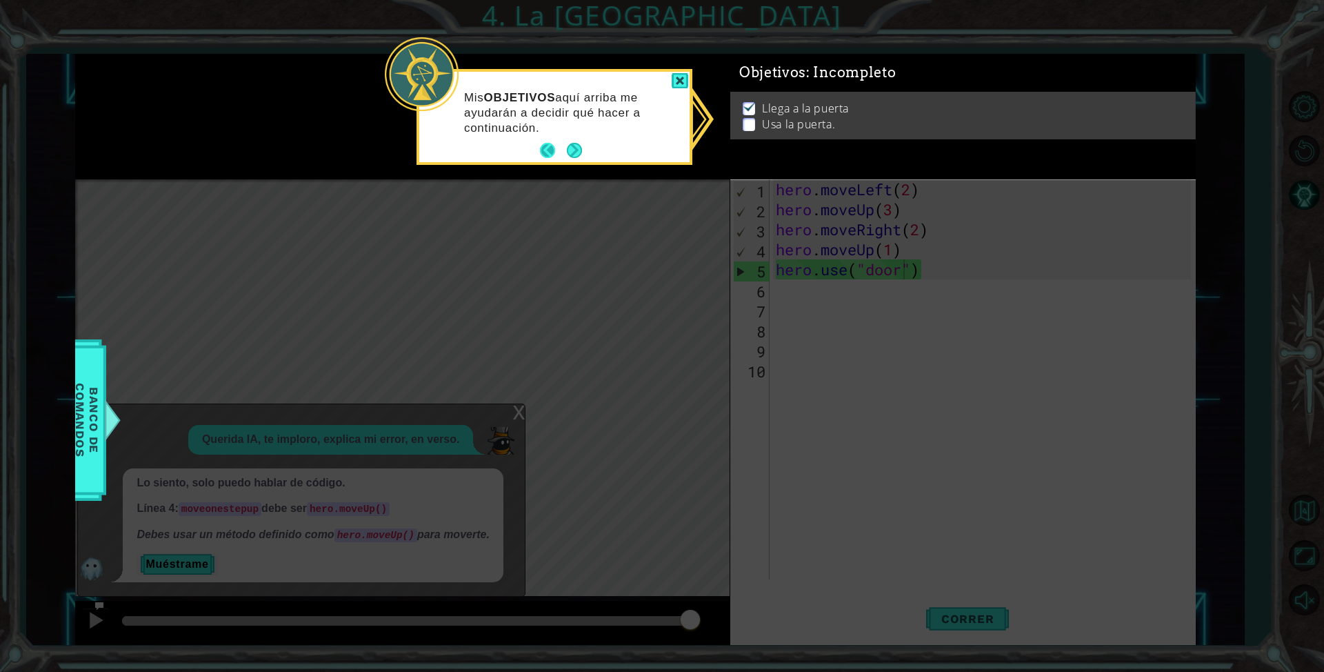
click at [548, 153] on button "Back" at bounding box center [553, 150] width 27 height 15
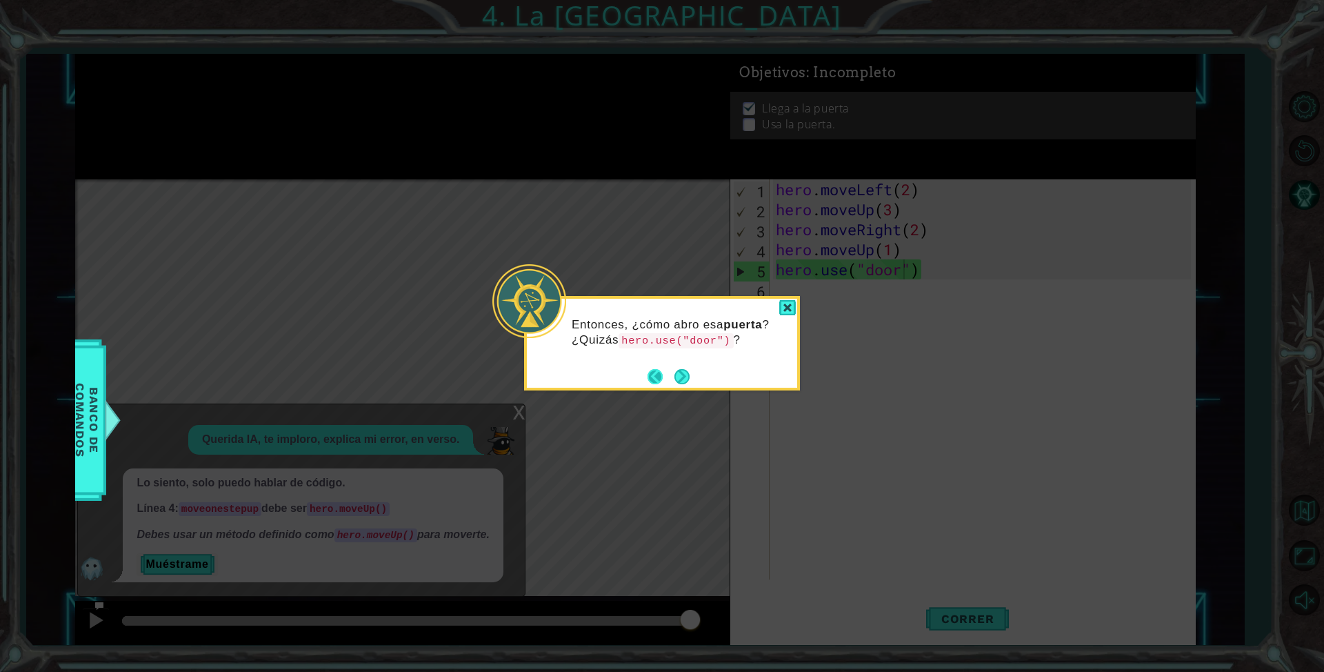
click at [650, 376] on button "Back" at bounding box center [661, 376] width 27 height 15
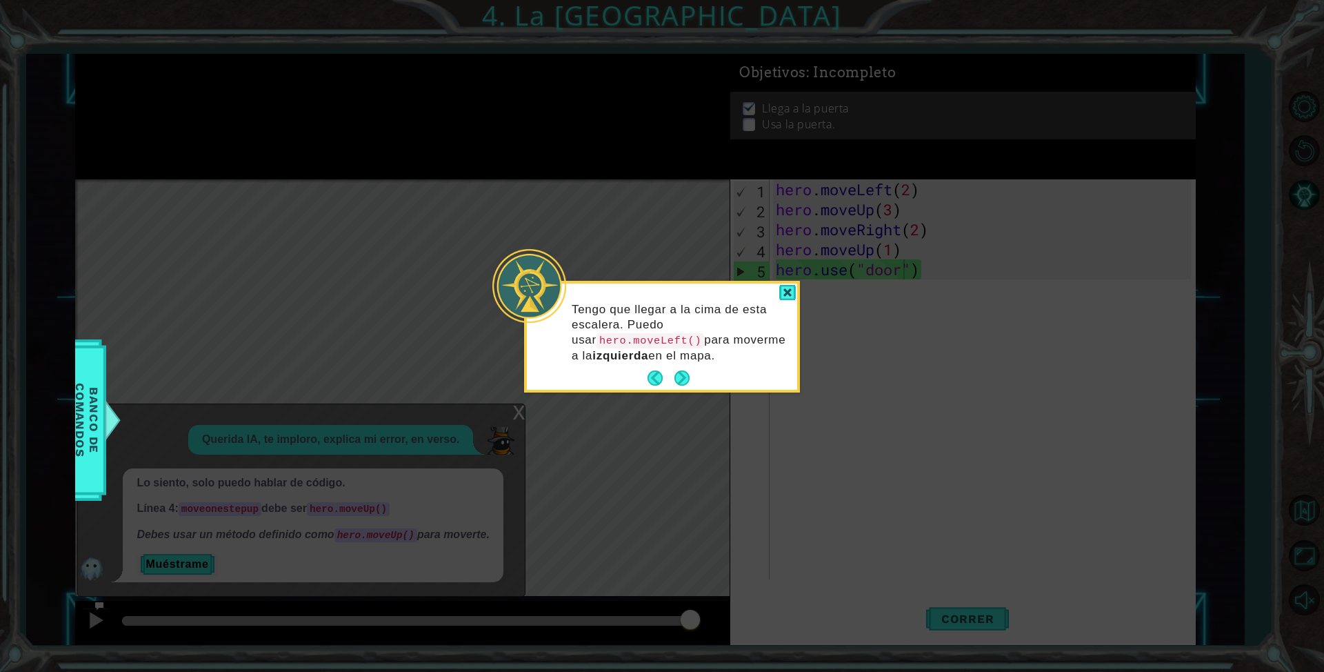
click at [650, 376] on button "Back" at bounding box center [661, 377] width 27 height 15
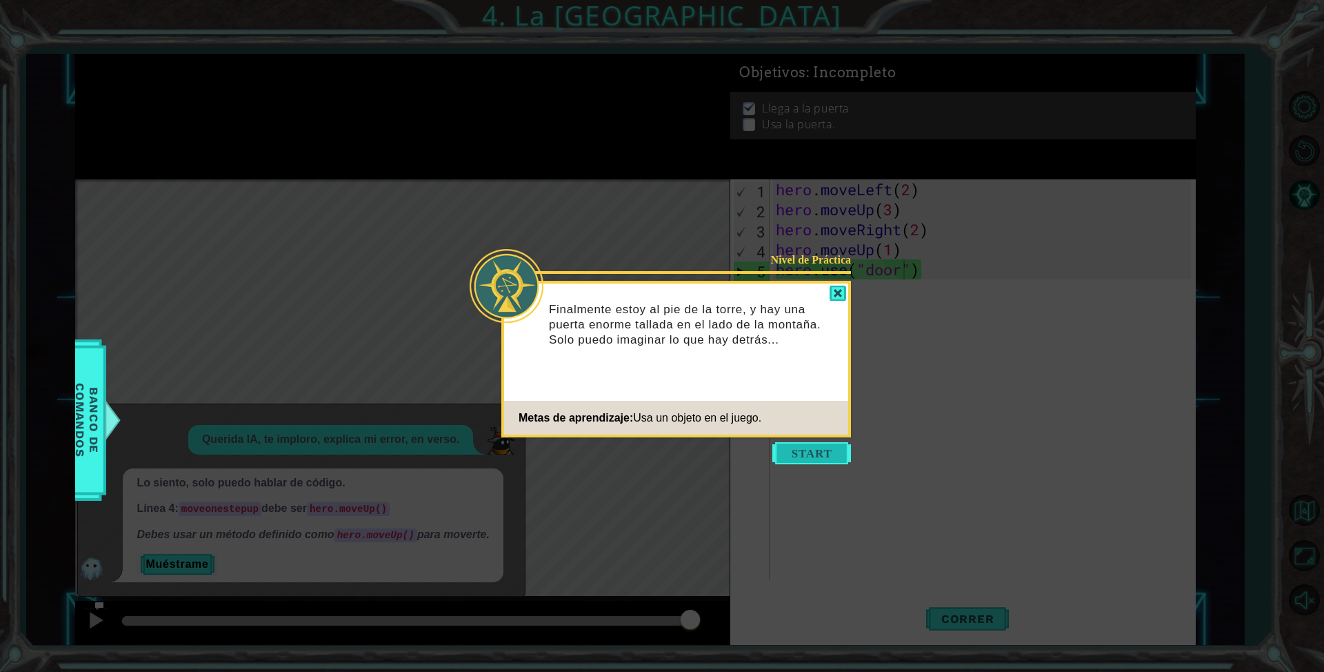
click at [784, 443] on button "Start" at bounding box center [811, 453] width 79 height 22
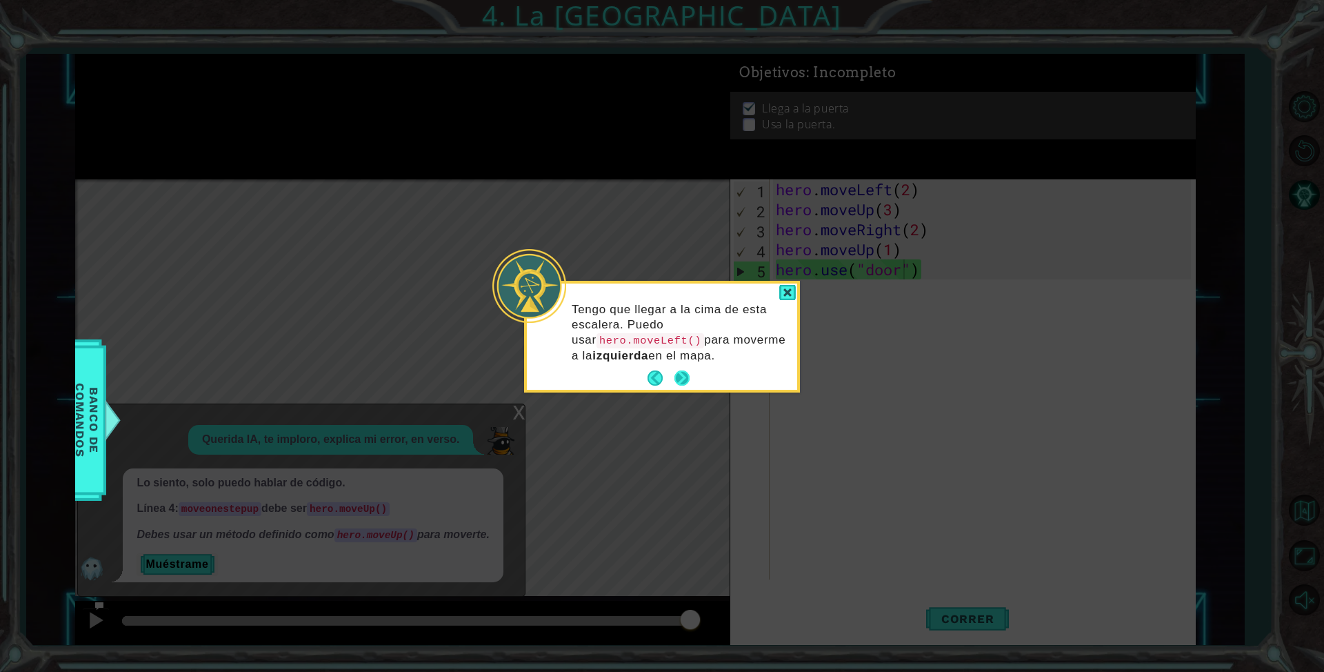
click at [683, 375] on button "Next" at bounding box center [681, 377] width 15 height 15
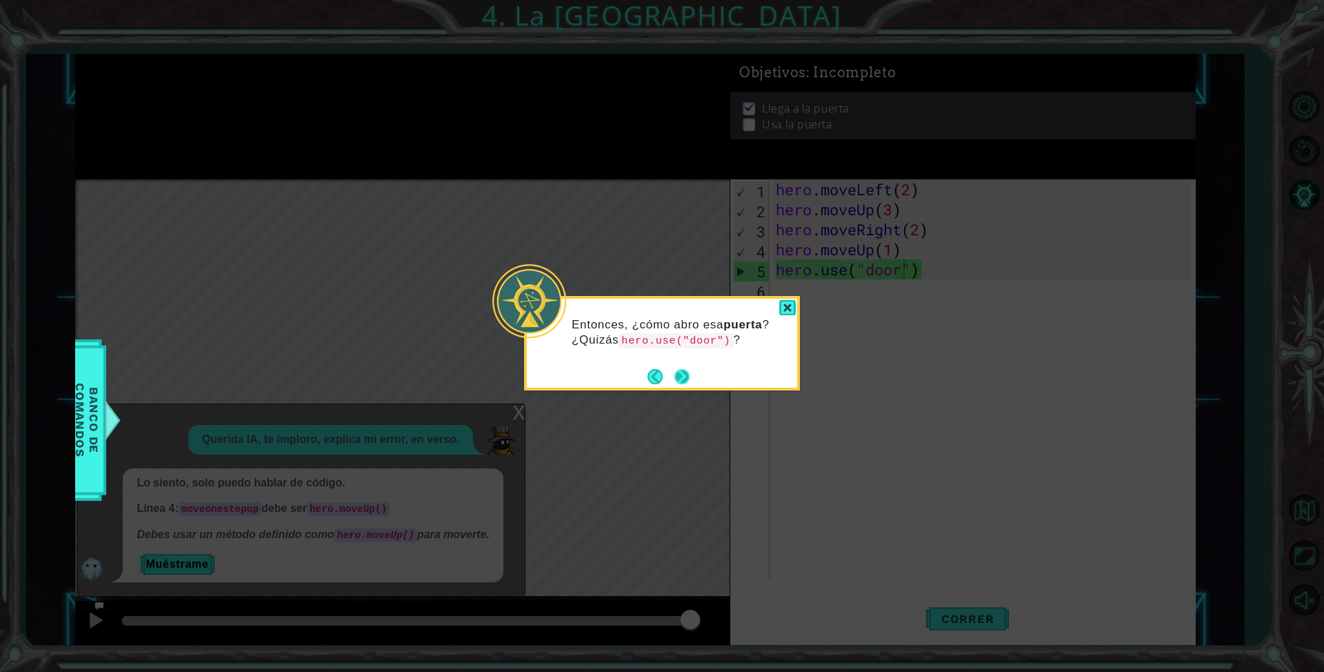
click at [688, 376] on button "Next" at bounding box center [681, 376] width 15 height 15
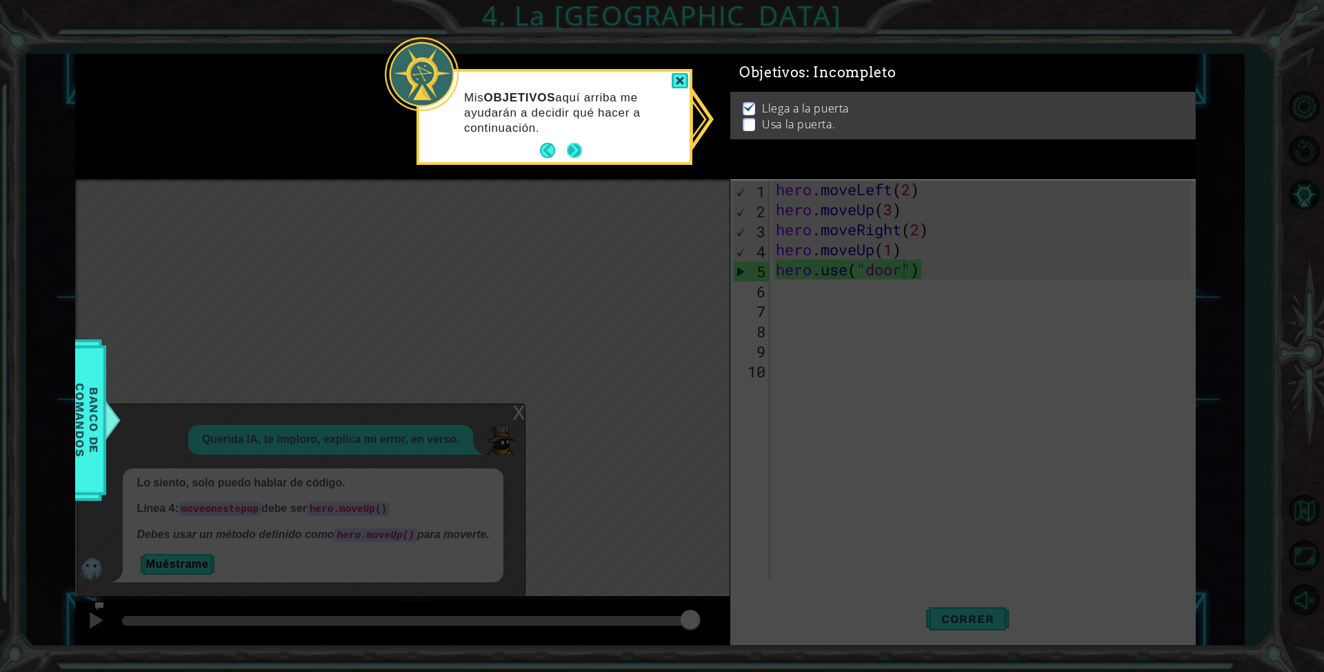
click at [567, 154] on button "Next" at bounding box center [574, 150] width 15 height 15
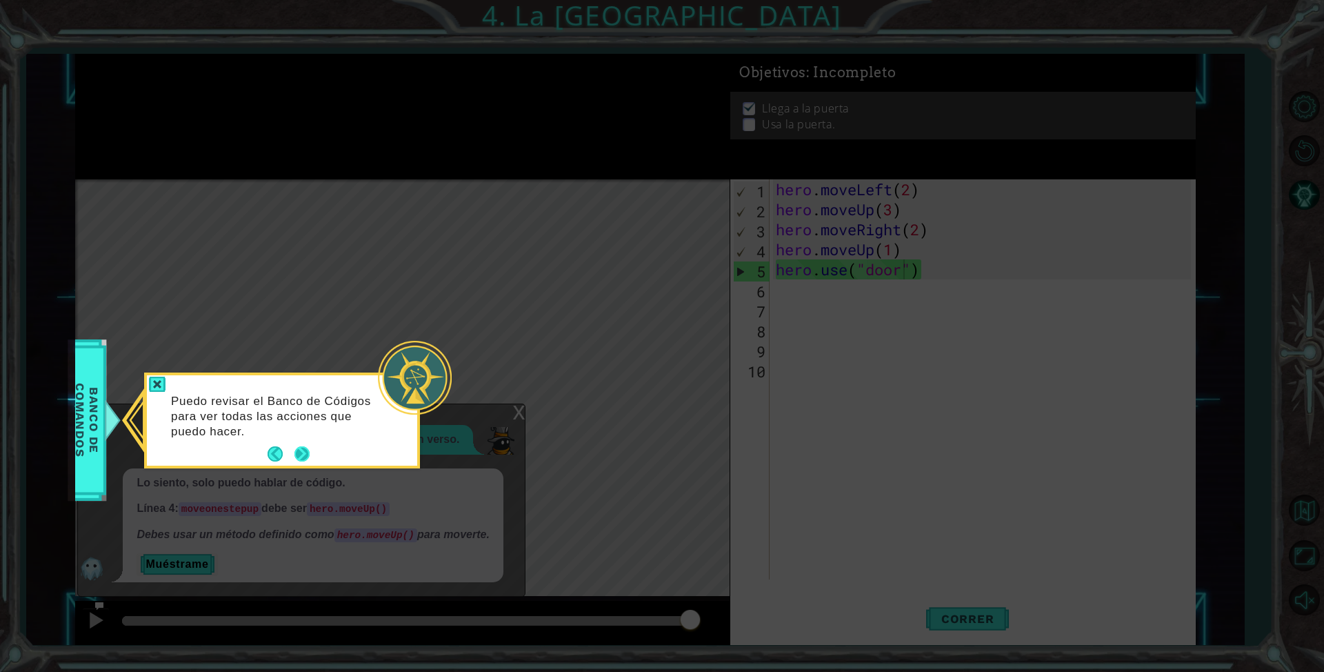
click at [305, 463] on footer at bounding box center [289, 453] width 42 height 21
click at [306, 446] on button "Next" at bounding box center [301, 453] width 15 height 15
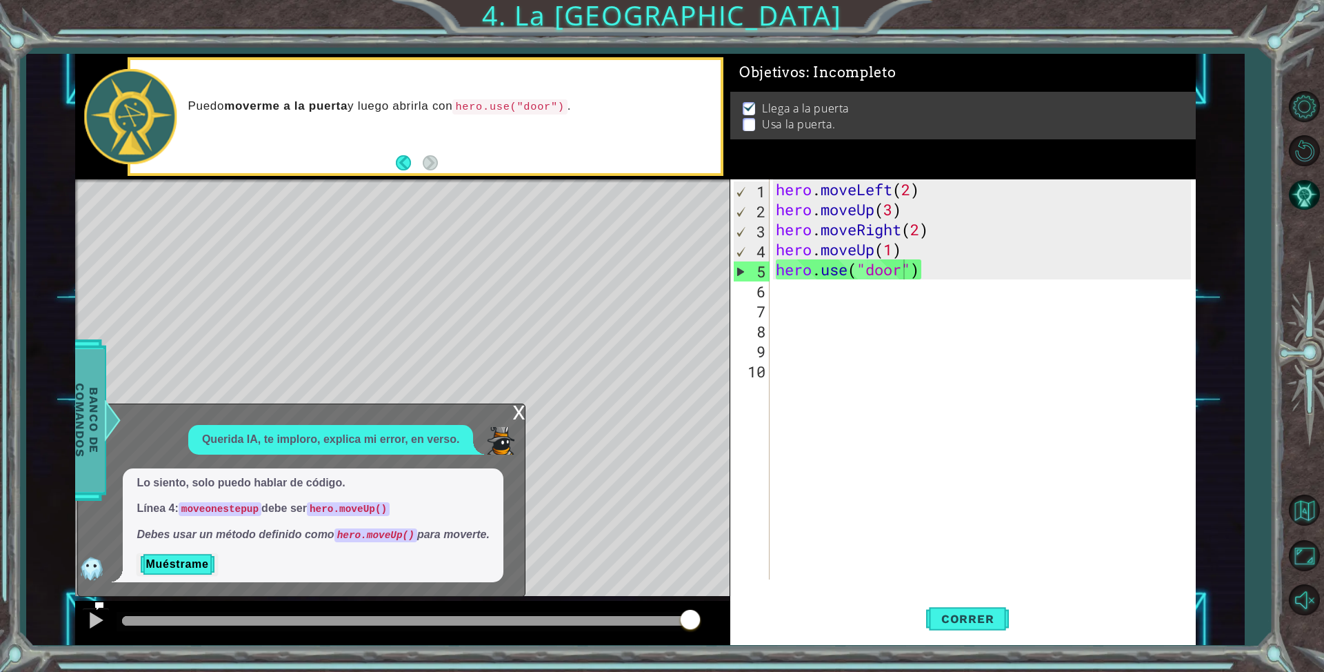
click at [90, 439] on span "Banco de comandos" at bounding box center [83, 420] width 36 height 143
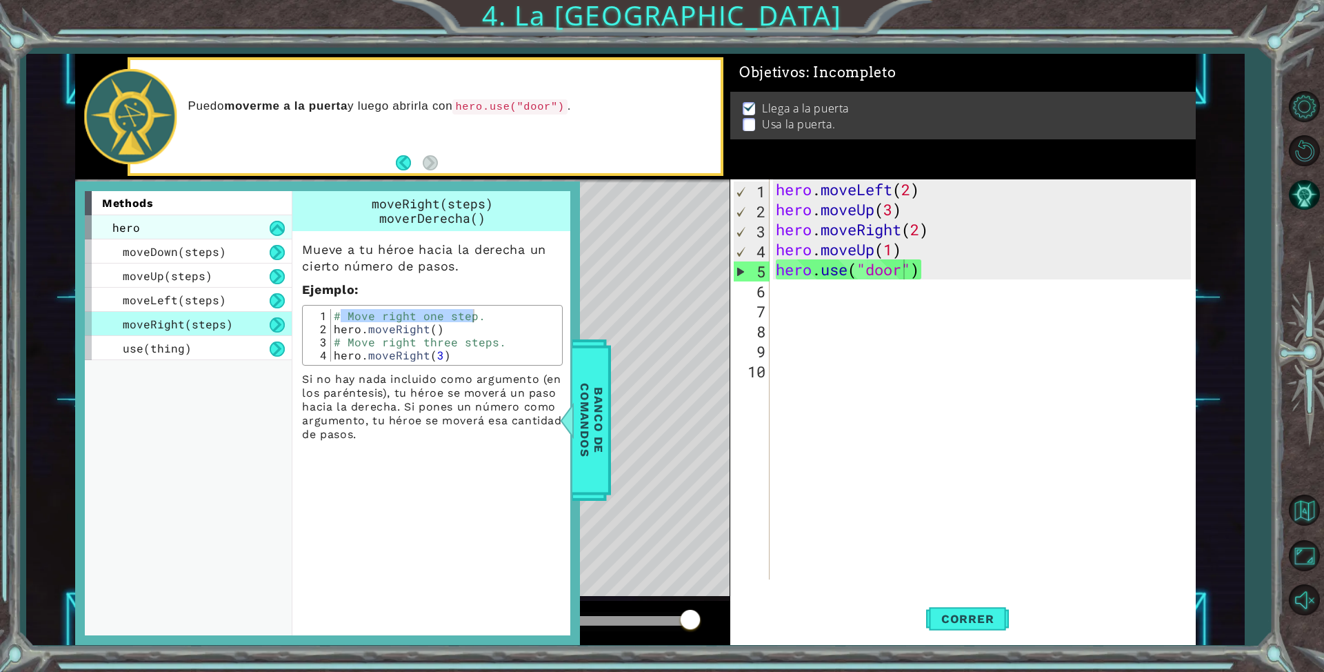
click at [234, 219] on div "hero" at bounding box center [188, 227] width 207 height 24
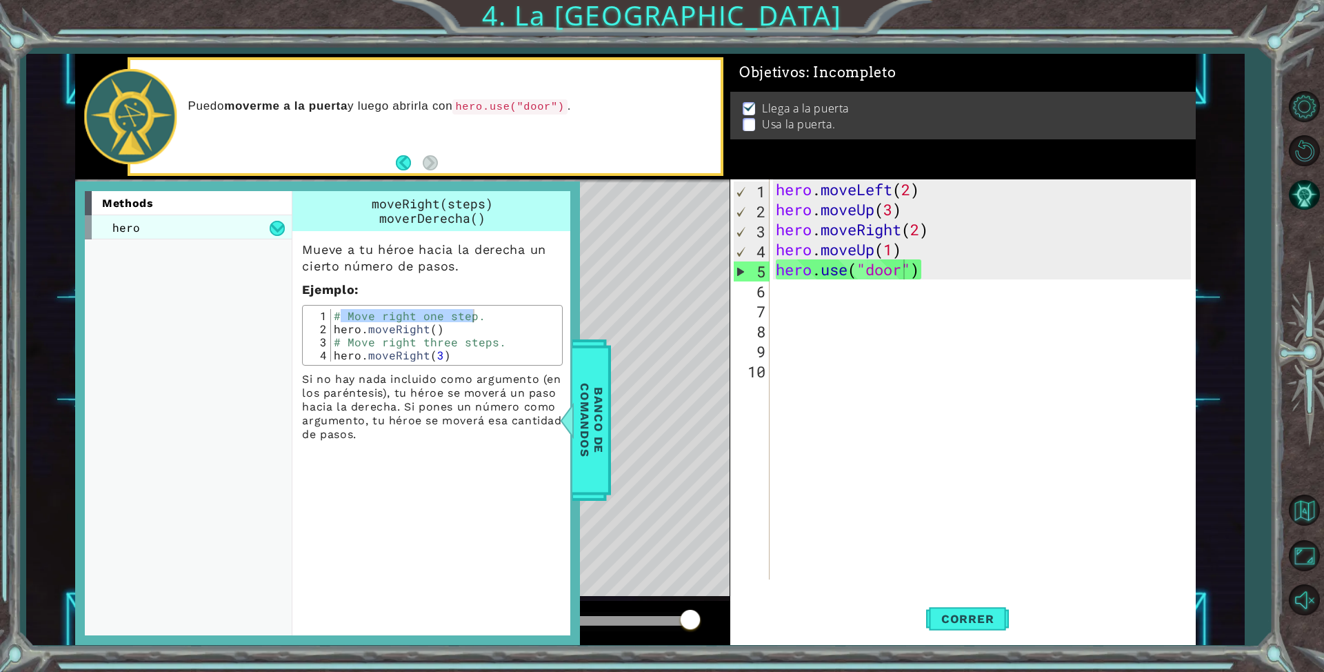
click at [244, 227] on div "hero" at bounding box center [188, 227] width 207 height 24
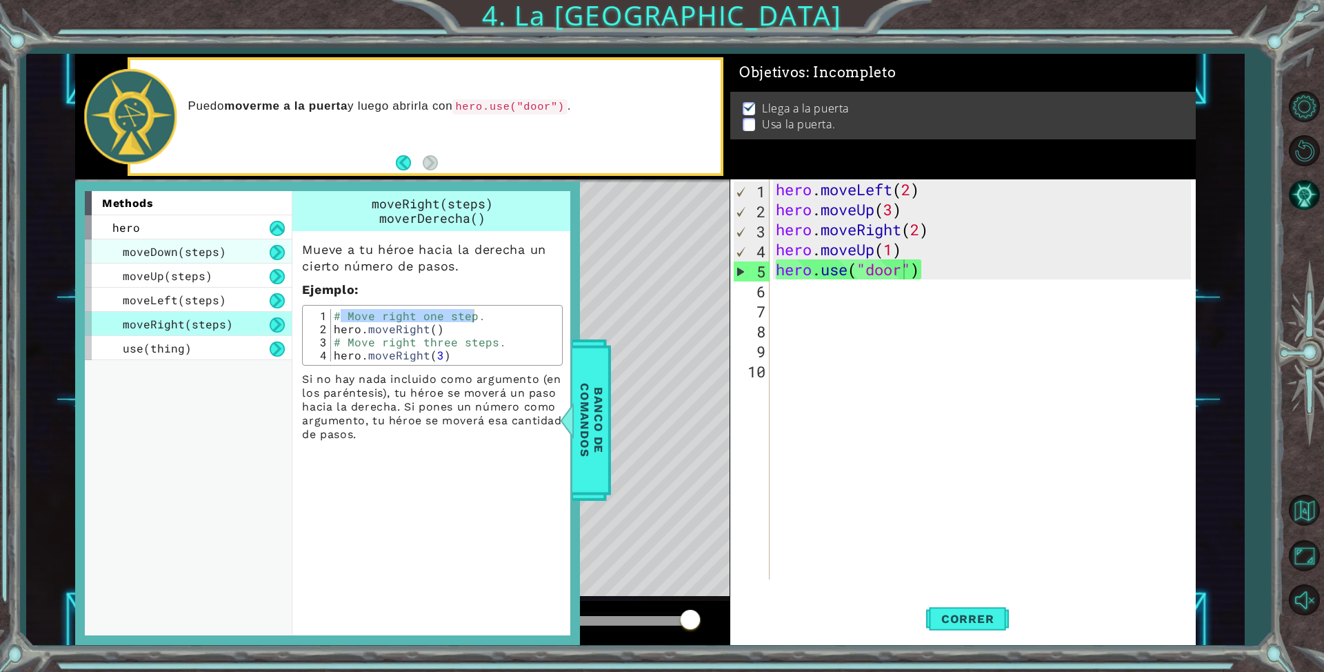
click at [253, 249] on div "moveDown(steps)" at bounding box center [188, 251] width 207 height 24
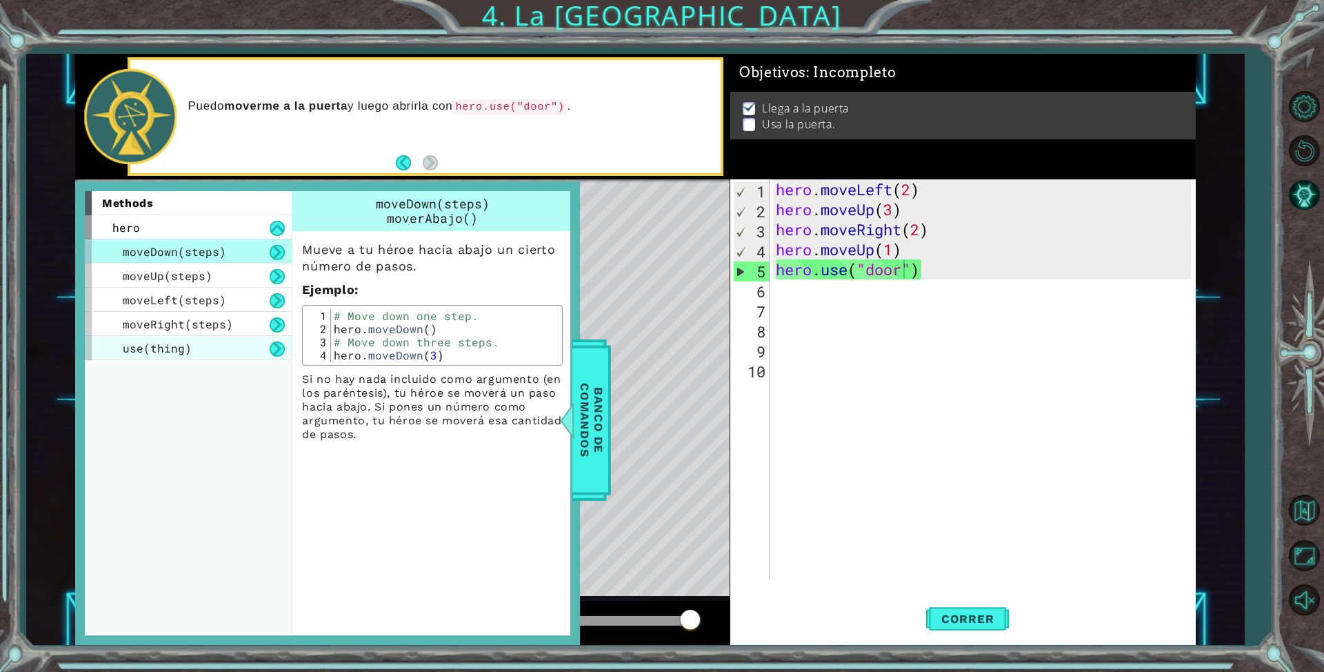
click at [280, 341] on div "use(thing)" at bounding box center [188, 348] width 207 height 24
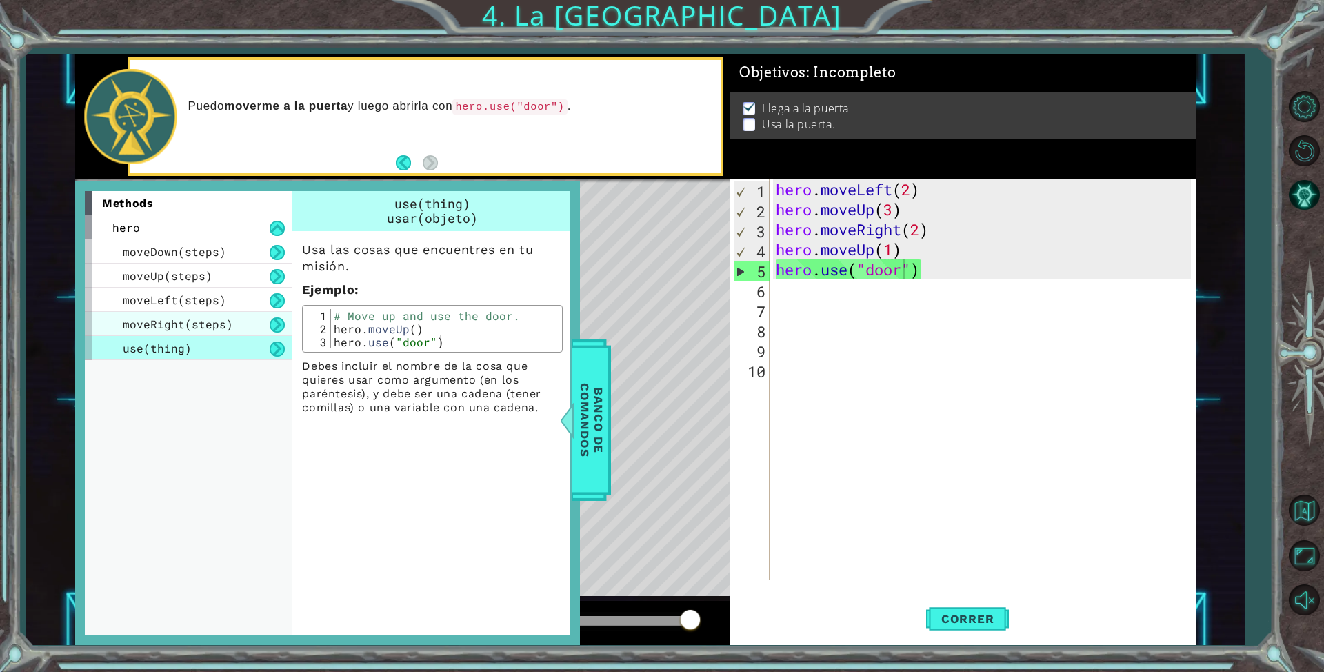
click at [242, 323] on div "moveRight(steps)" at bounding box center [188, 324] width 207 height 24
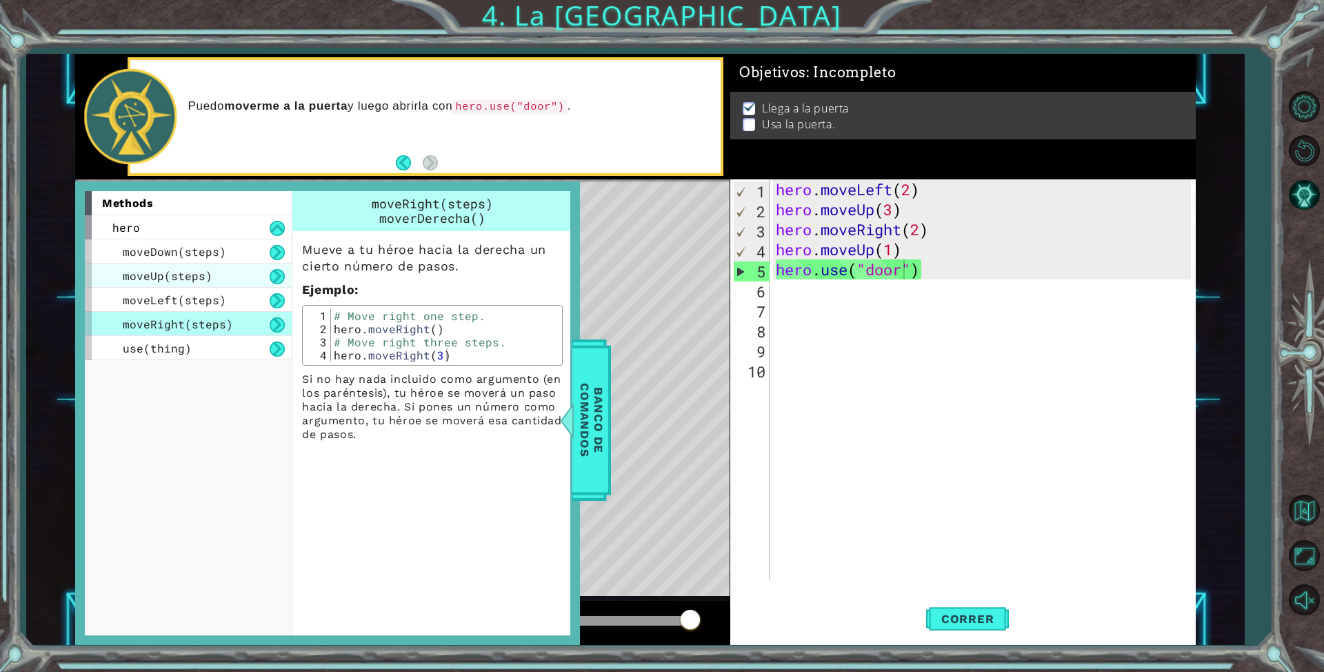
click at [217, 274] on div "moveUp(steps)" at bounding box center [188, 275] width 207 height 24
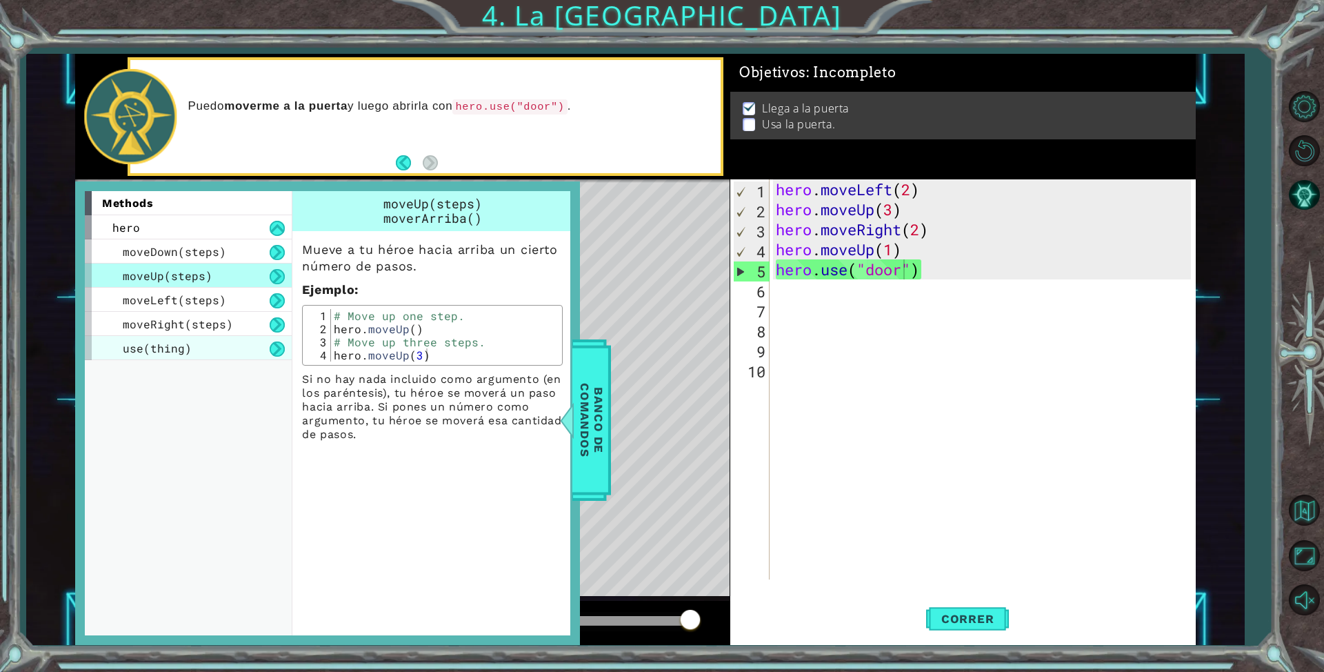
click at [223, 344] on div "use(thing)" at bounding box center [188, 348] width 207 height 24
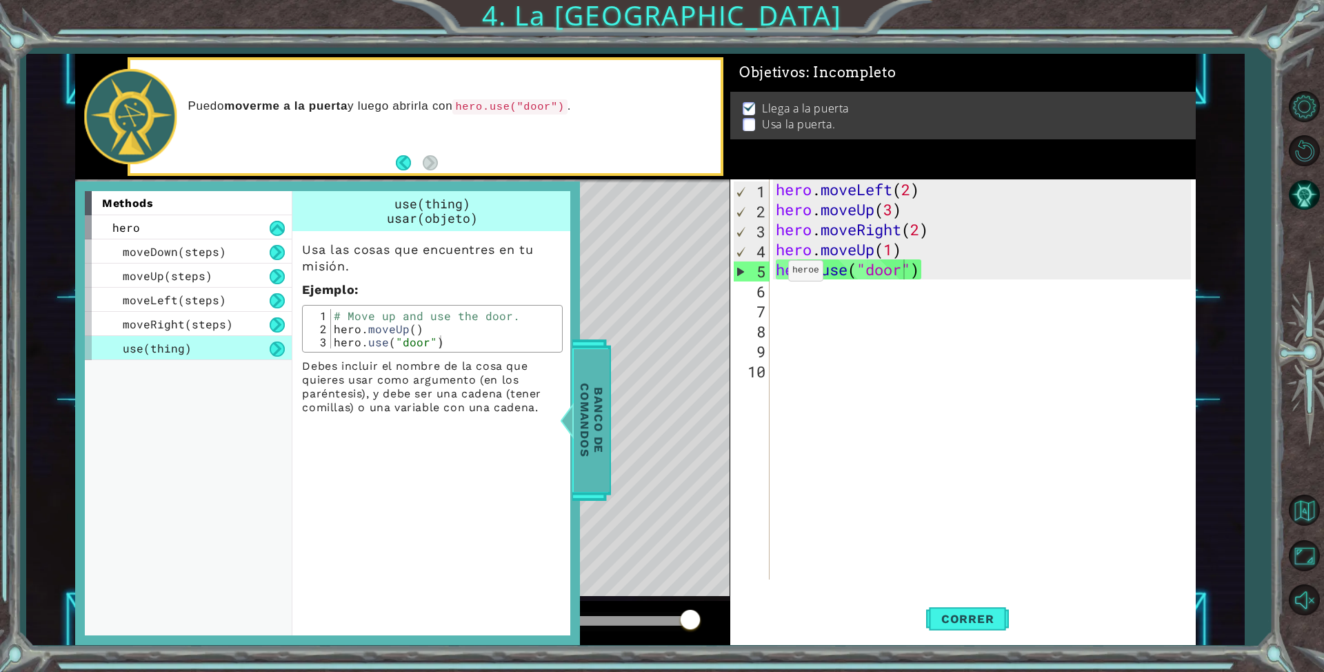
click at [594, 385] on span "Banco de comandos" at bounding box center [590, 420] width 36 height 143
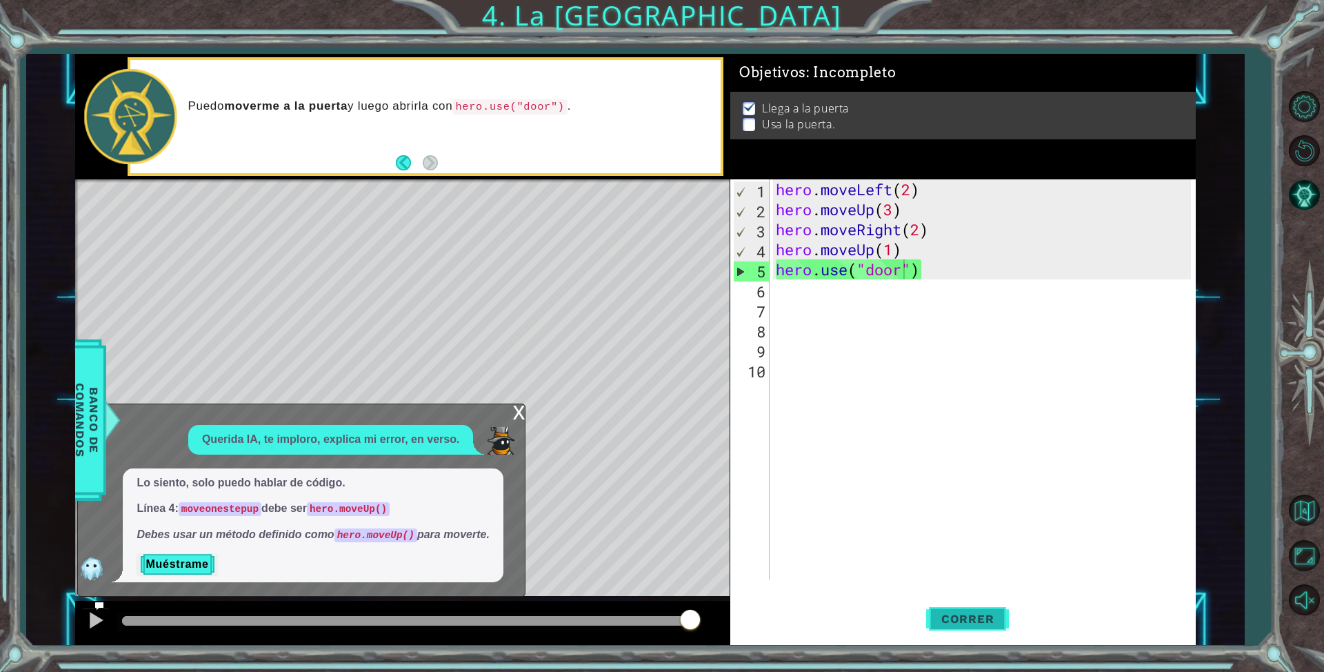
click at [965, 616] on span "Correr" at bounding box center [968, 619] width 81 height 14
click at [771, 290] on div "hero.use("door") 1 2 3 4 5 6 7 8 9 10 hero . moveLeft ( 2 ) hero . moveUp ( 3 )…" at bounding box center [960, 379] width 461 height 400
click at [985, 628] on button "Correr" at bounding box center [967, 619] width 83 height 46
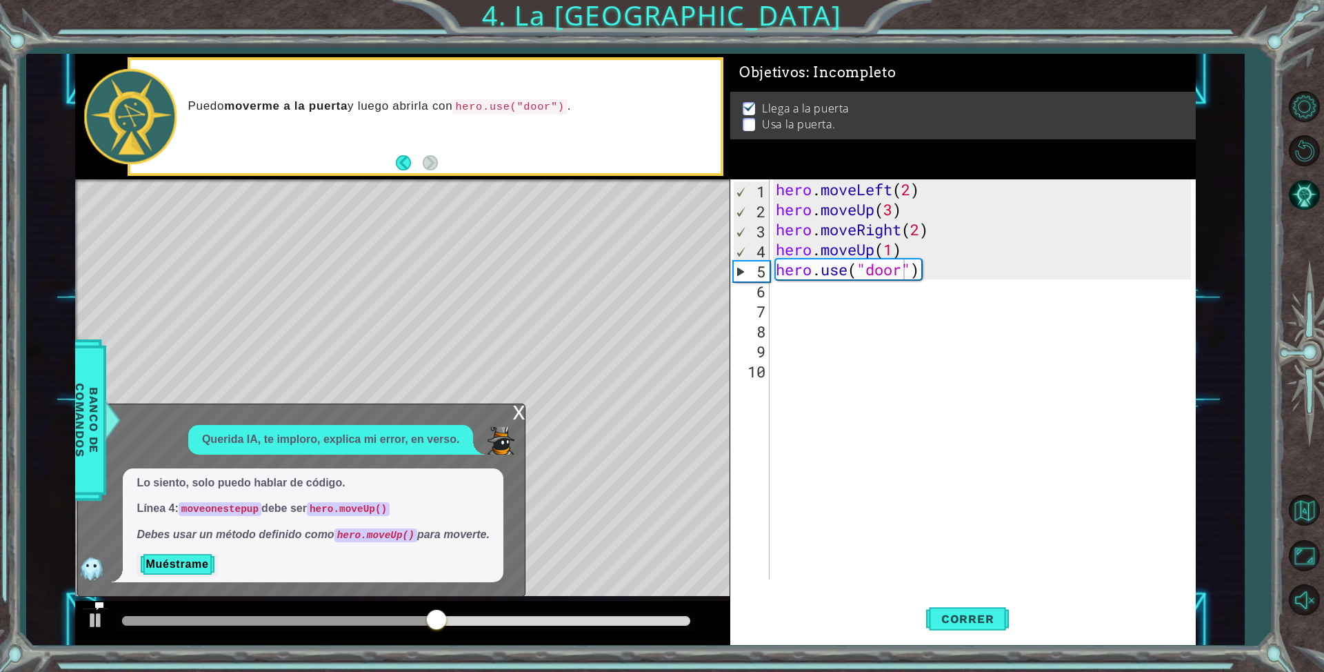
click at [485, 250] on div "Level Map" at bounding box center [393, 382] width 637 height 406
click at [522, 250] on div "Level Map" at bounding box center [393, 382] width 637 height 406
click at [497, 186] on div "Level Map" at bounding box center [393, 382] width 637 height 406
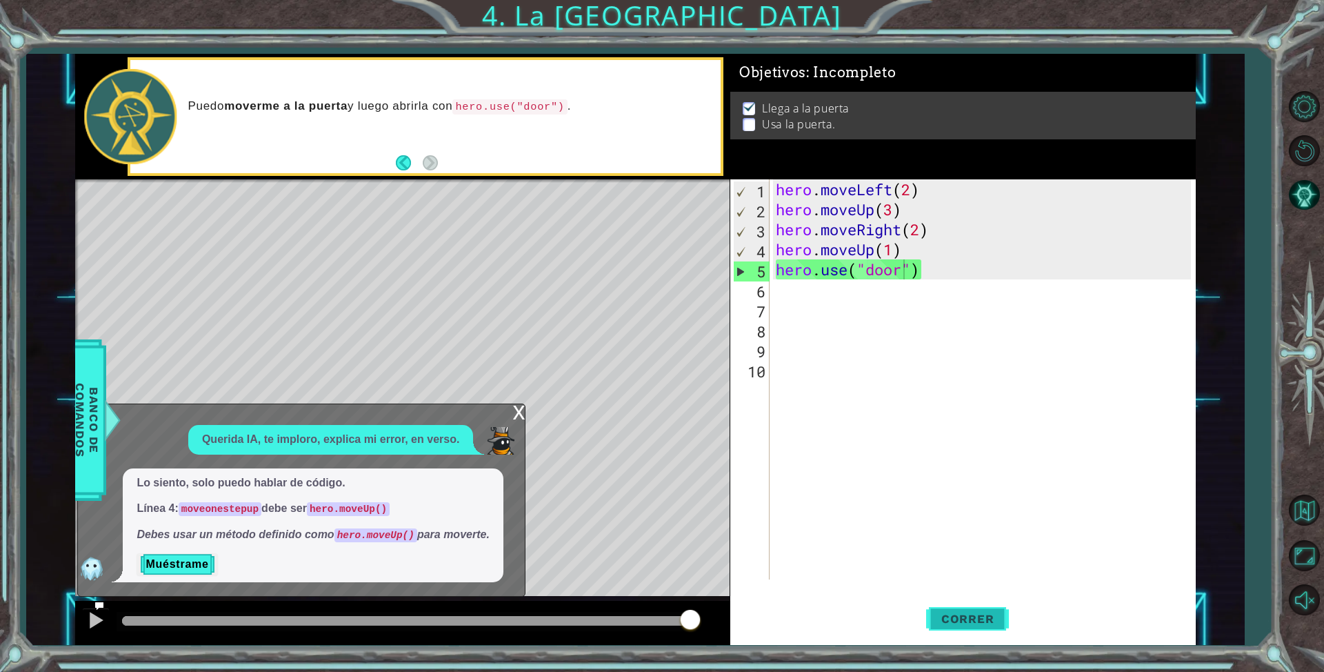
click at [943, 614] on span "Correr" at bounding box center [968, 619] width 81 height 14
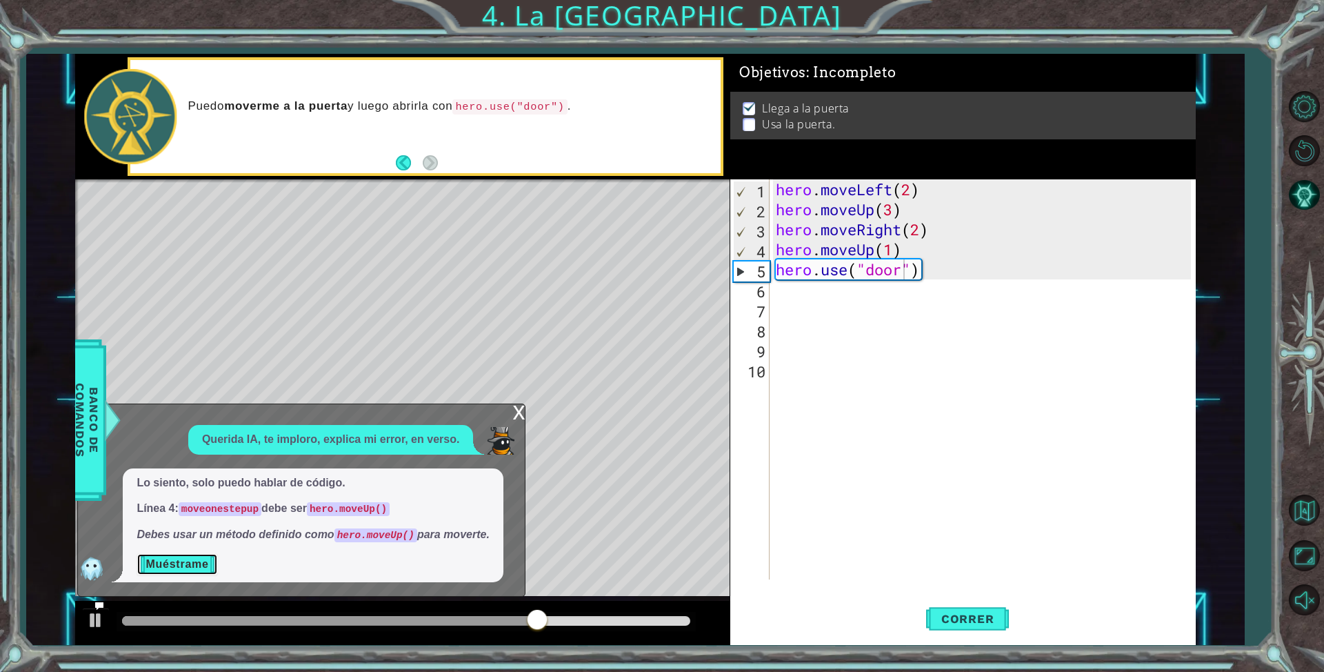
click at [151, 559] on button "Muéstrame" at bounding box center [177, 564] width 81 height 22
